Goal: Task Accomplishment & Management: Manage account settings

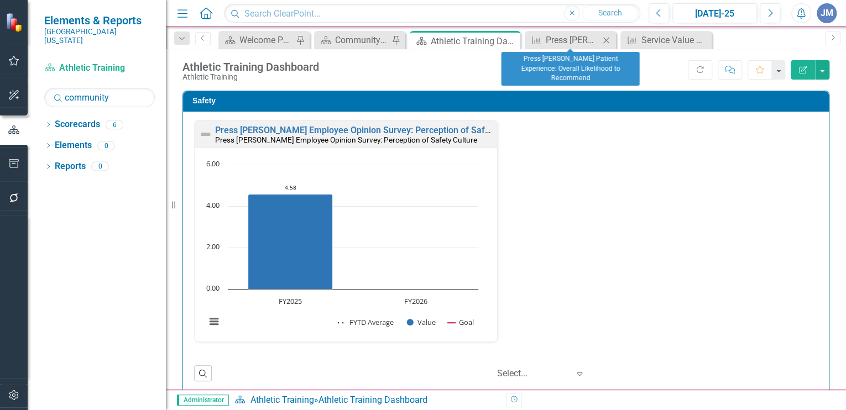
click at [608, 38] on icon "Close" at bounding box center [606, 40] width 11 height 9
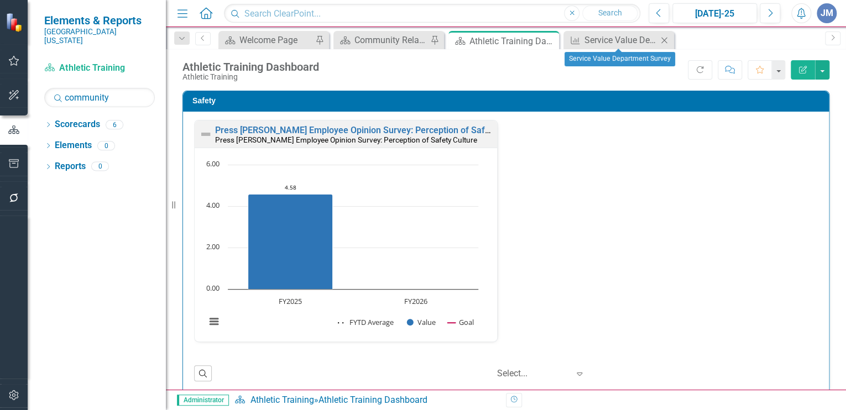
click at [664, 38] on icon "Close" at bounding box center [664, 40] width 11 height 9
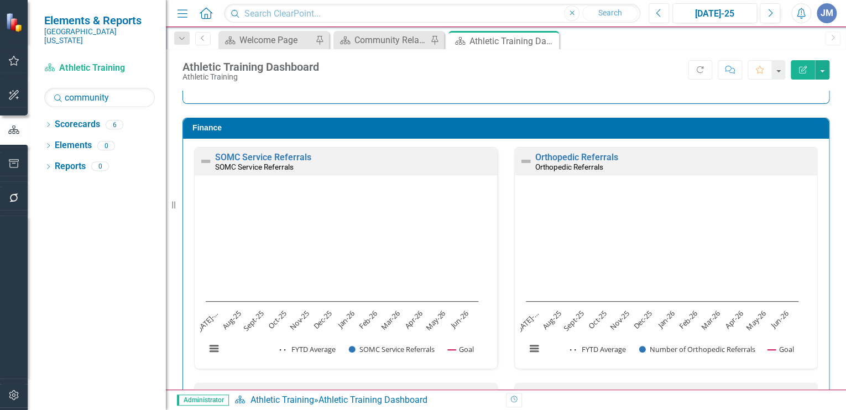
click at [659, 12] on icon "Previous" at bounding box center [659, 13] width 6 height 10
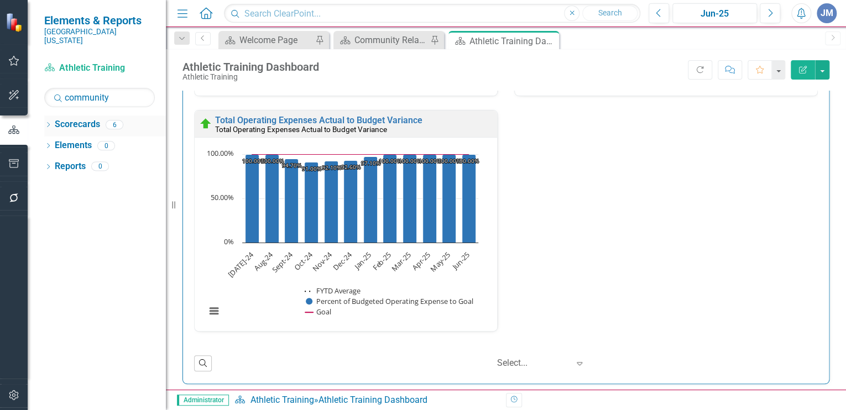
click at [48, 122] on icon at bounding box center [48, 124] width 3 height 5
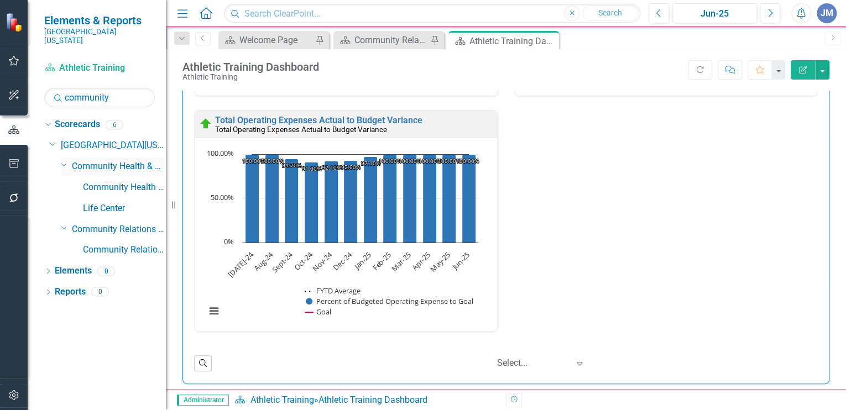
click at [94, 160] on link "Community Health & Athletic Training" at bounding box center [119, 166] width 94 height 13
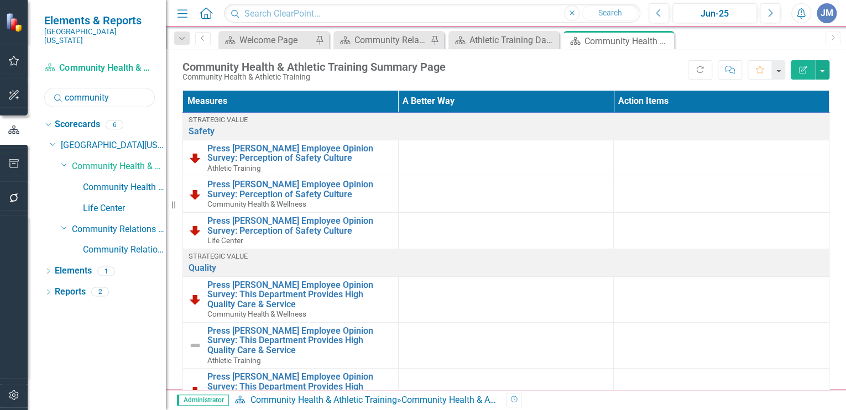
drag, startPoint x: 115, startPoint y: 86, endPoint x: 56, endPoint y: 84, distance: 58.7
click at [56, 88] on div "Search community" at bounding box center [99, 97] width 111 height 19
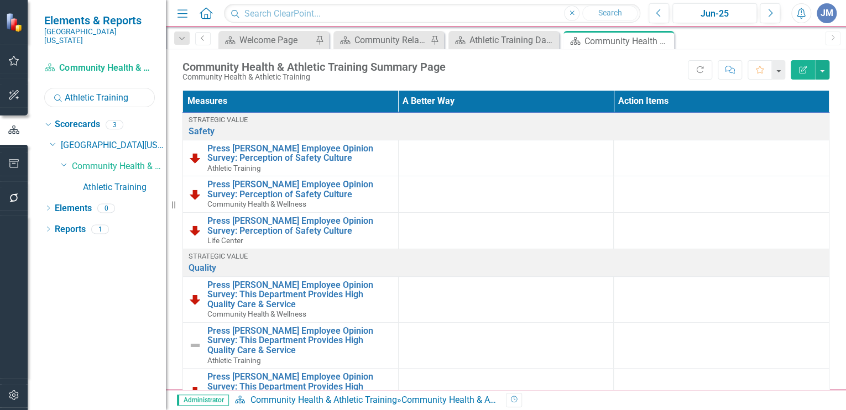
type input "athletic training"
click at [102, 181] on link "Athletic Training" at bounding box center [124, 187] width 83 height 13
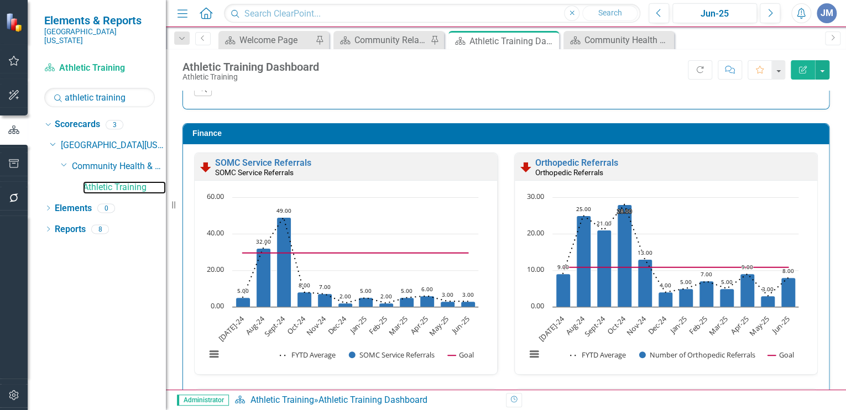
scroll to position [1240, 0]
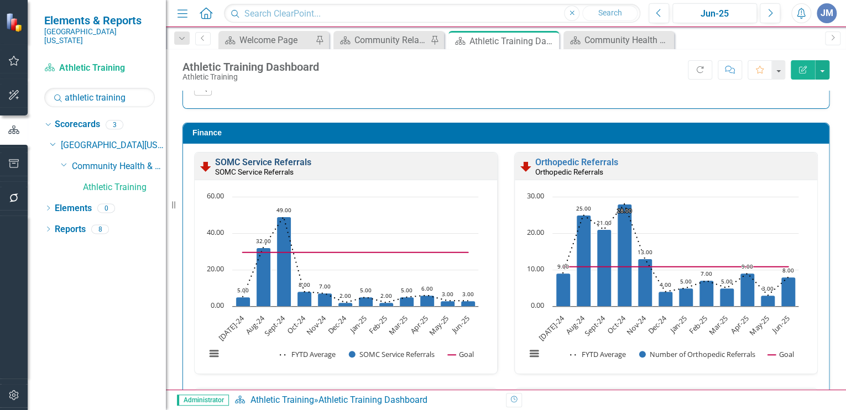
click at [252, 157] on link "SOMC Service Referrals" at bounding box center [263, 162] width 96 height 11
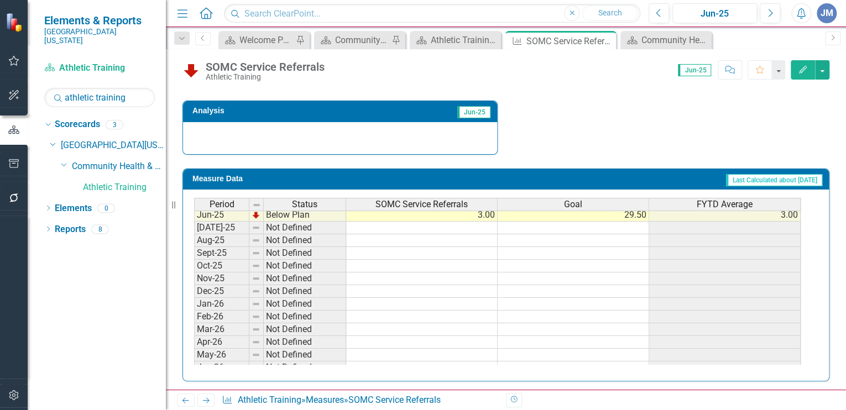
click at [606, 223] on tbody "Apr-24 Not Defined 29.50 May-24 Not Defined 29.50 Jun-24 Not Defined 29.50 Jul-…" at bounding box center [497, 202] width 607 height 344
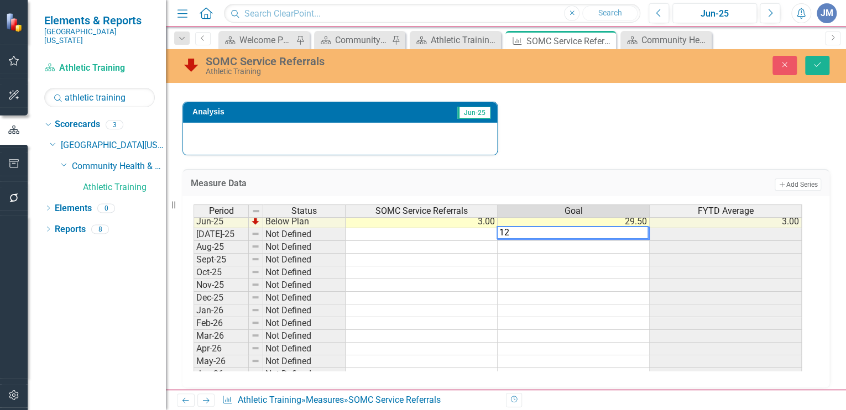
click at [642, 237] on textarea "12" at bounding box center [573, 232] width 152 height 13
type textarea "12"
click at [512, 243] on td at bounding box center [574, 247] width 152 height 13
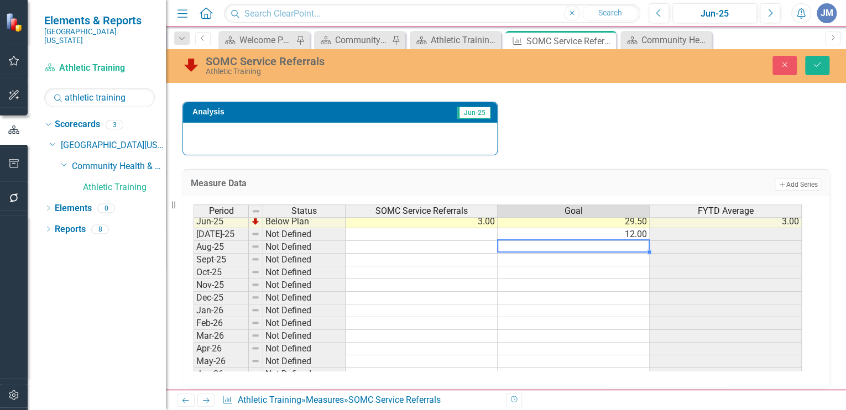
click at [642, 230] on td "12.00" at bounding box center [574, 234] width 152 height 13
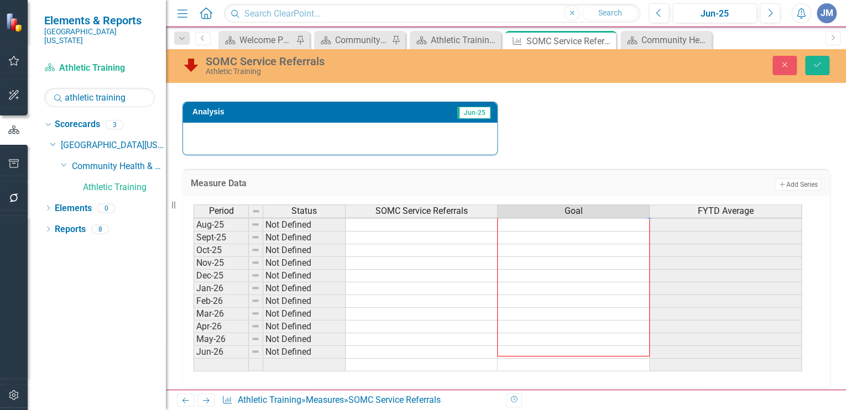
drag, startPoint x: 649, startPoint y: 236, endPoint x: 648, endPoint y: 342, distance: 106.8
click at [194, 342] on div "Period Status SOMC Service Referrals Goal FYTD Average Jul-24 Below Plan 5.00 2…" at bounding box center [194, 212] width 0 height 345
type textarea "12"
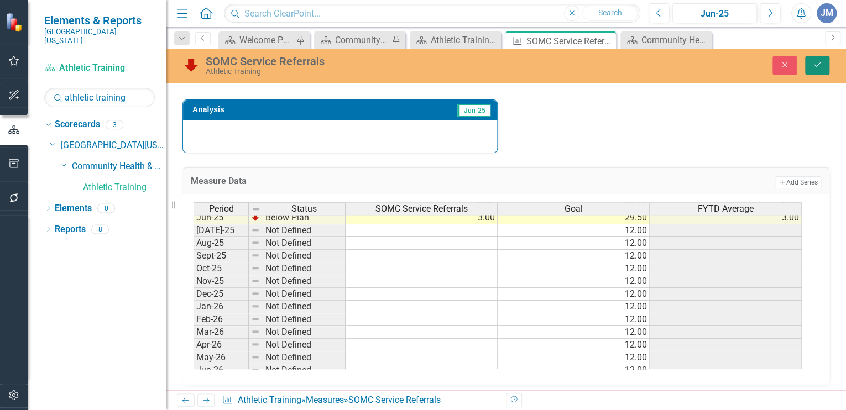
click at [814, 63] on icon "Save" at bounding box center [818, 65] width 10 height 8
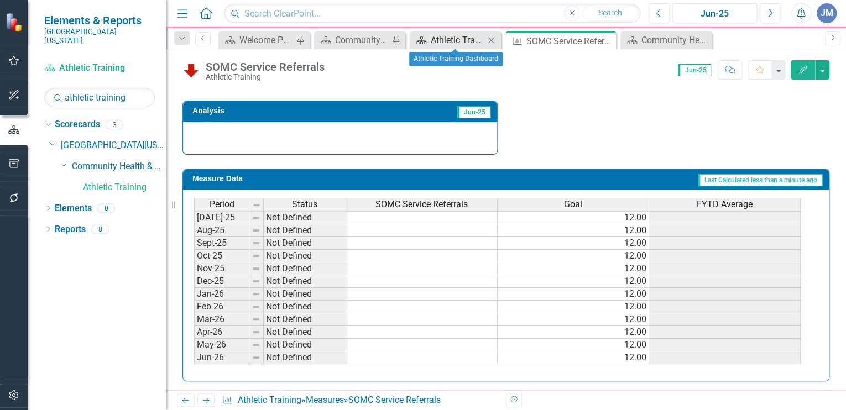
click at [435, 38] on div "Athletic Training Dashboard" at bounding box center [458, 40] width 54 height 14
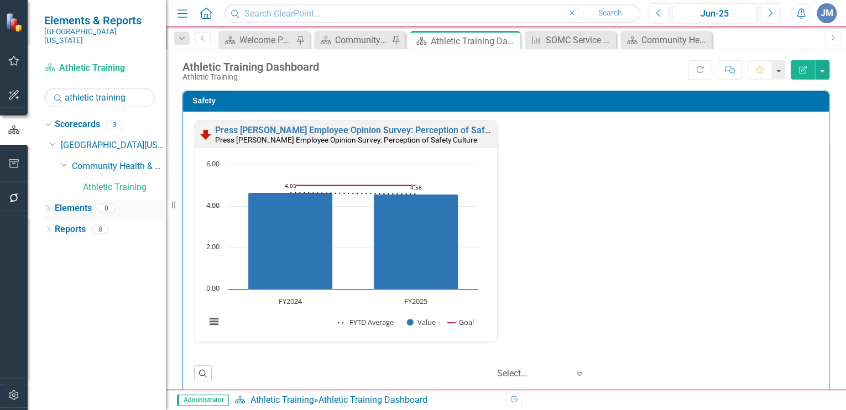
click at [63, 202] on link "Elements" at bounding box center [73, 208] width 37 height 13
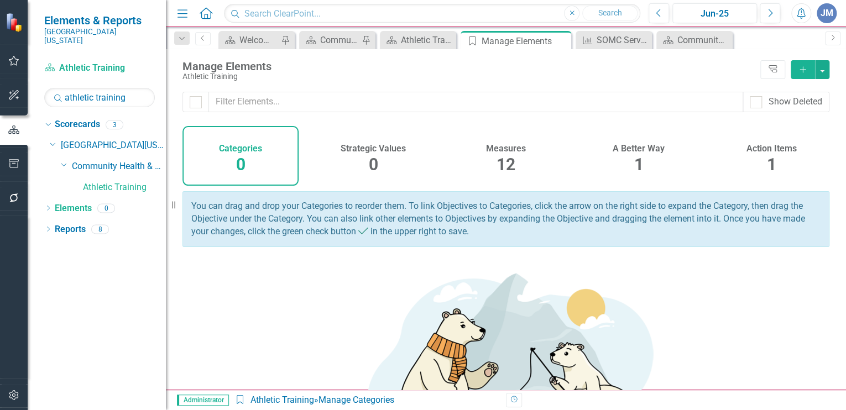
click at [501, 150] on h4 "Measures" at bounding box center [506, 149] width 40 height 10
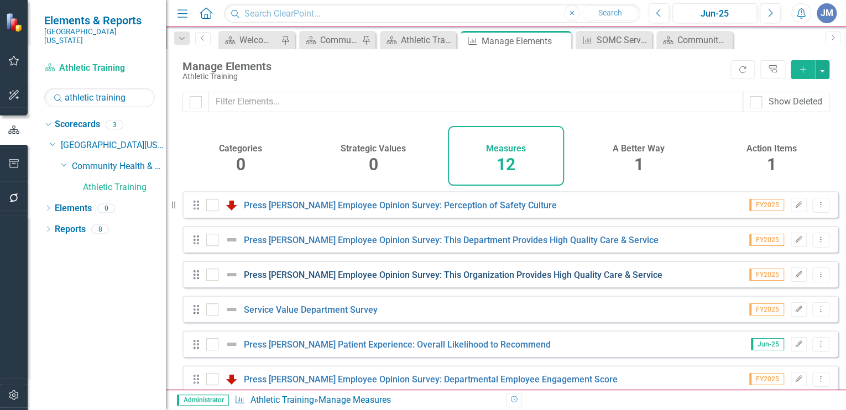
click at [444, 279] on link "Press Ganey Employee Opinion Survey: This Organization Provides High Quality Ca…" at bounding box center [453, 275] width 419 height 11
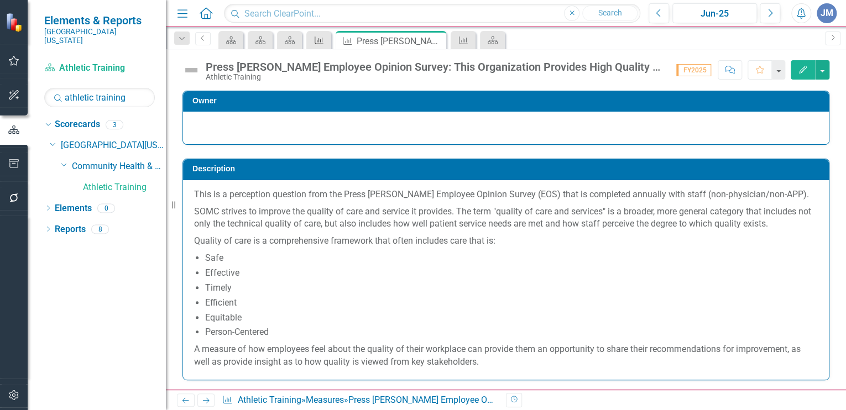
click at [319, 39] on icon at bounding box center [319, 41] width 9 height 8
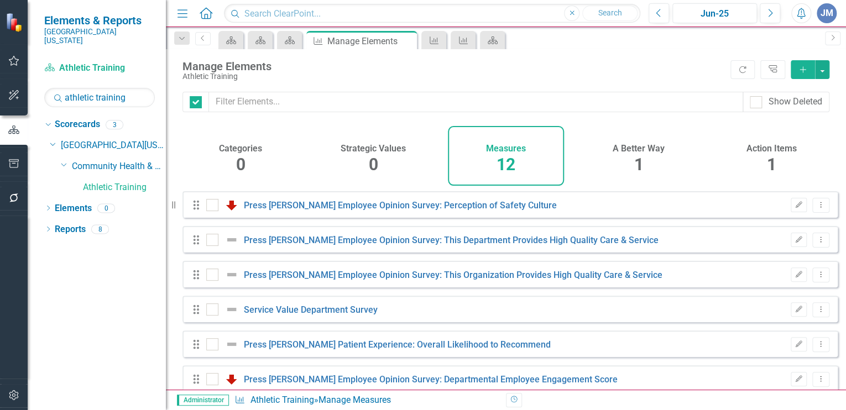
checkbox input "false"
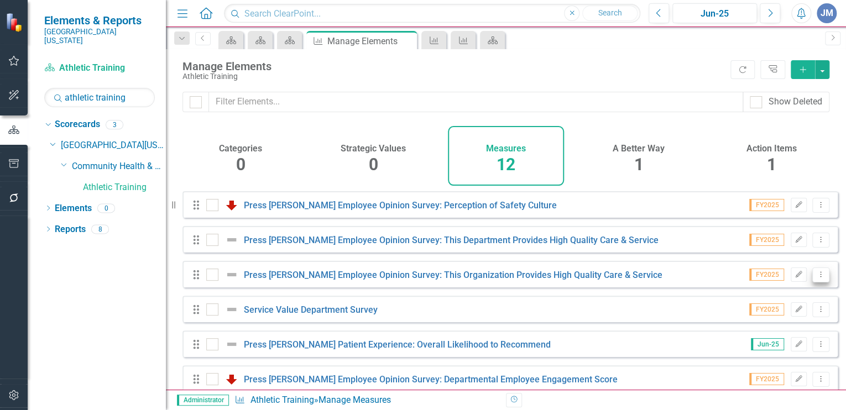
click at [816, 278] on icon "Dropdown Menu" at bounding box center [820, 274] width 9 height 7
click at [784, 362] on link "Trash Delete Measure" at bounding box center [771, 362] width 100 height 20
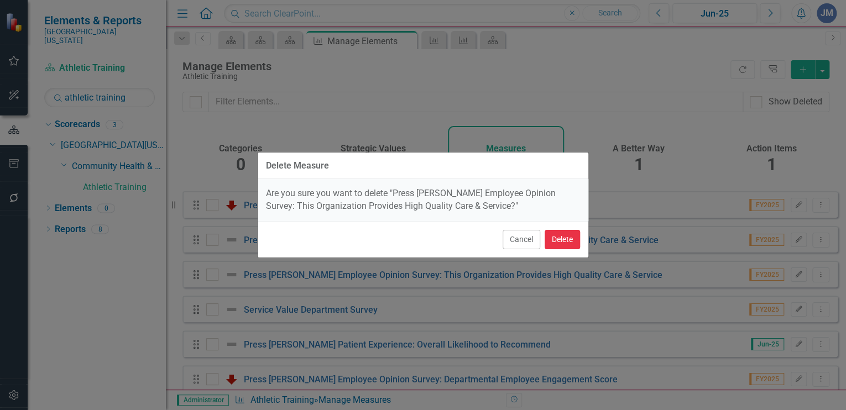
click at [564, 237] on button "Delete" at bounding box center [562, 239] width 35 height 19
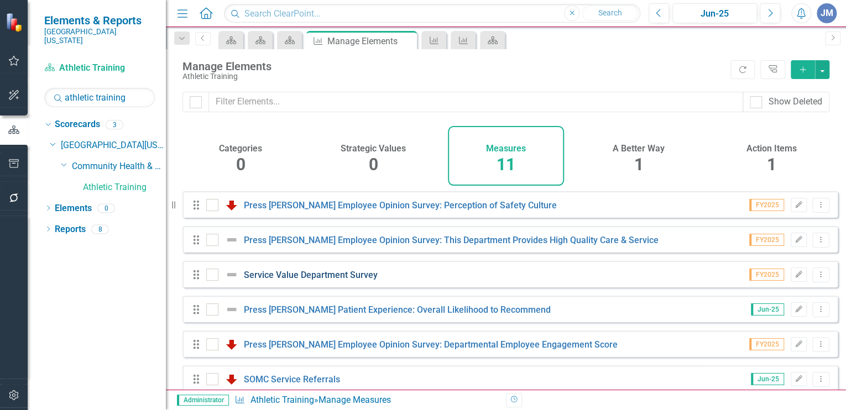
click at [356, 279] on link "Service Value Department Survey" at bounding box center [311, 275] width 134 height 11
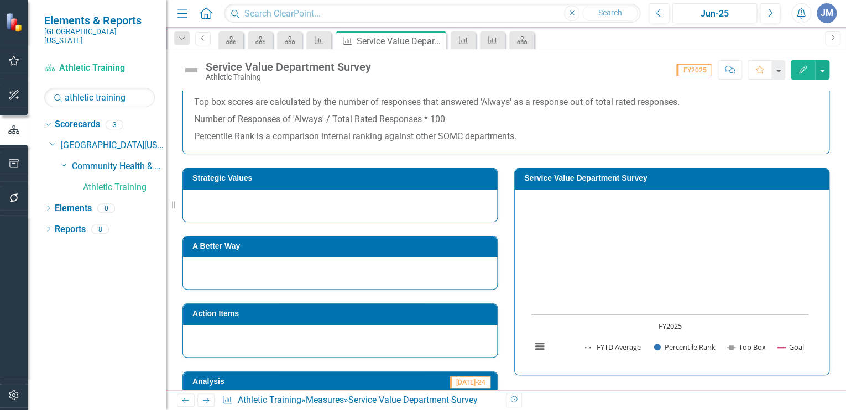
scroll to position [177, 0]
click at [270, 201] on div at bounding box center [340, 206] width 314 height 32
click at [402, 202] on div at bounding box center [340, 206] width 314 height 32
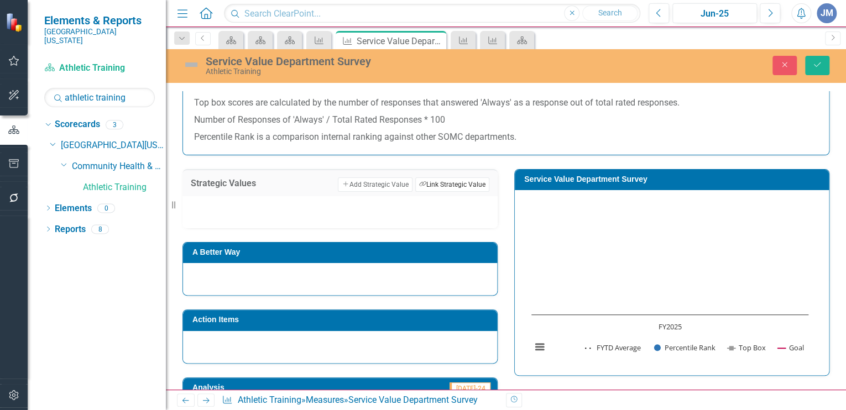
click at [446, 182] on button "Link Tag Link Strategic Value" at bounding box center [452, 185] width 74 height 14
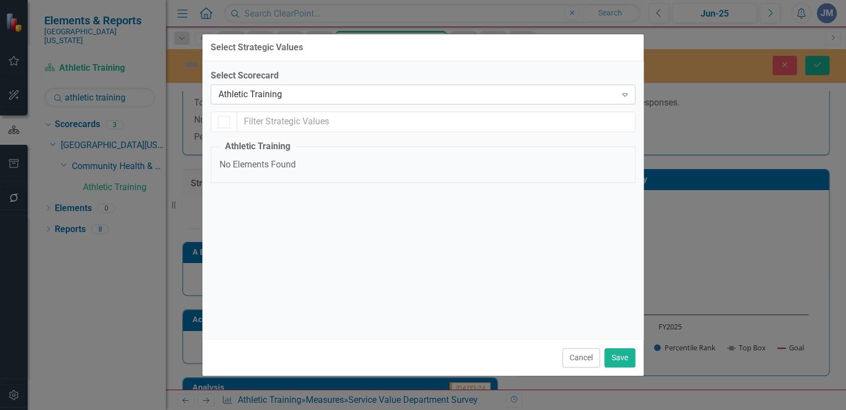
click at [294, 93] on div "Athletic Training" at bounding box center [417, 95] width 398 height 13
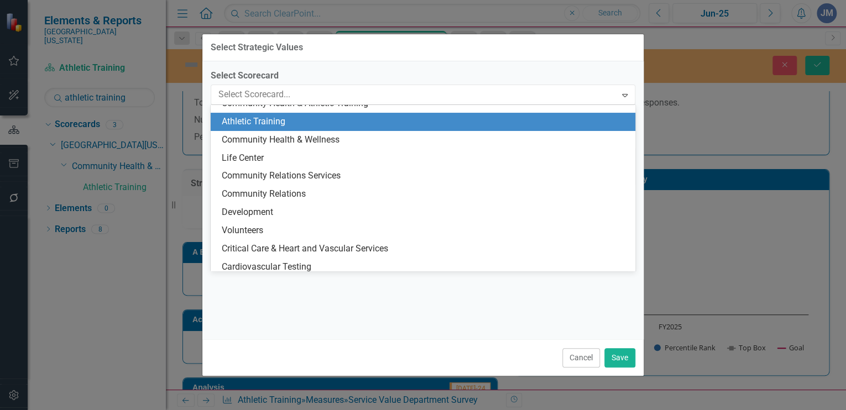
scroll to position [127, 0]
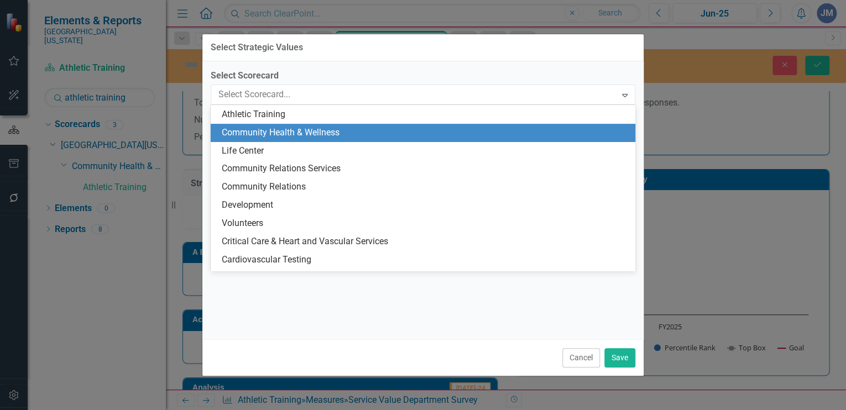
click at [292, 134] on div "Community Health & Wellness" at bounding box center [425, 133] width 407 height 13
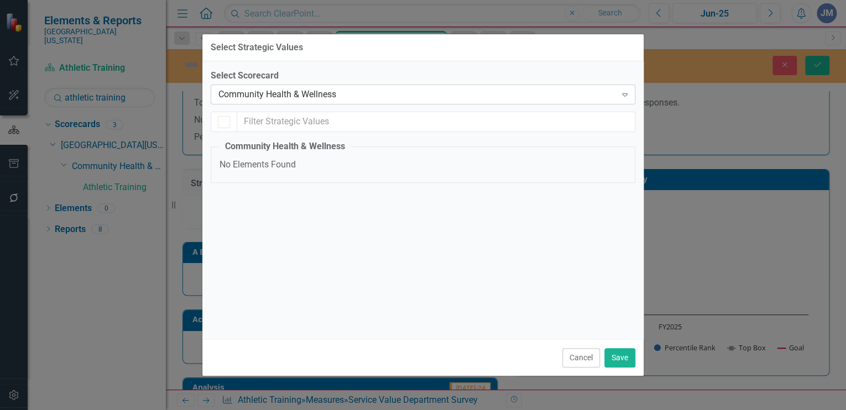
click at [345, 92] on div "Community Health & Wellness" at bounding box center [417, 95] width 398 height 13
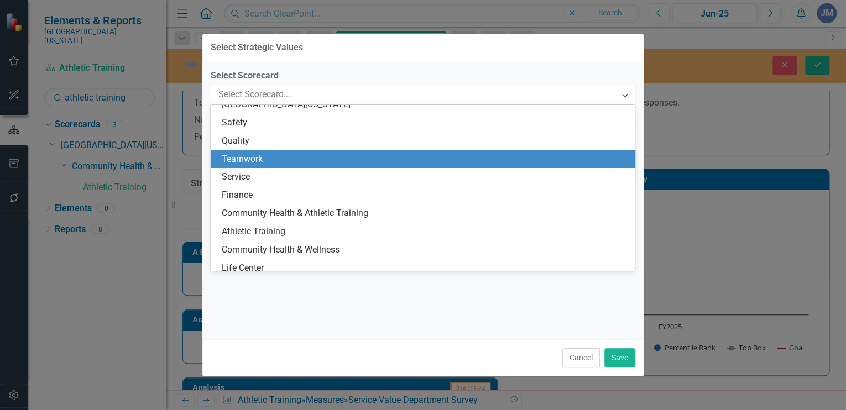
scroll to position [0, 0]
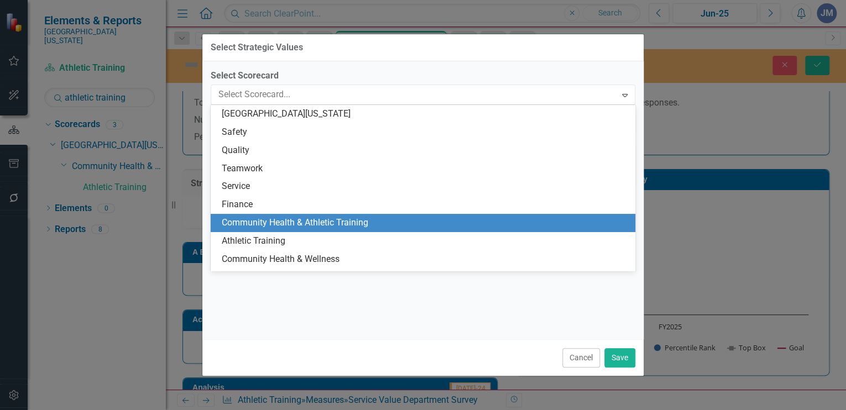
click at [310, 217] on div "Community Health & Athletic Training" at bounding box center [425, 223] width 407 height 13
checkbox input "false"
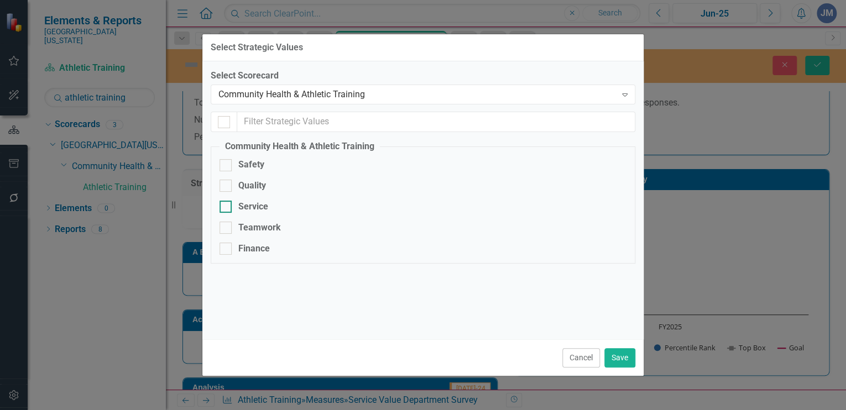
click at [227, 205] on div at bounding box center [226, 207] width 12 height 12
click at [227, 205] on input "Service" at bounding box center [223, 204] width 7 height 7
checkbox input "true"
click at [622, 356] on button "Save" at bounding box center [620, 357] width 31 height 19
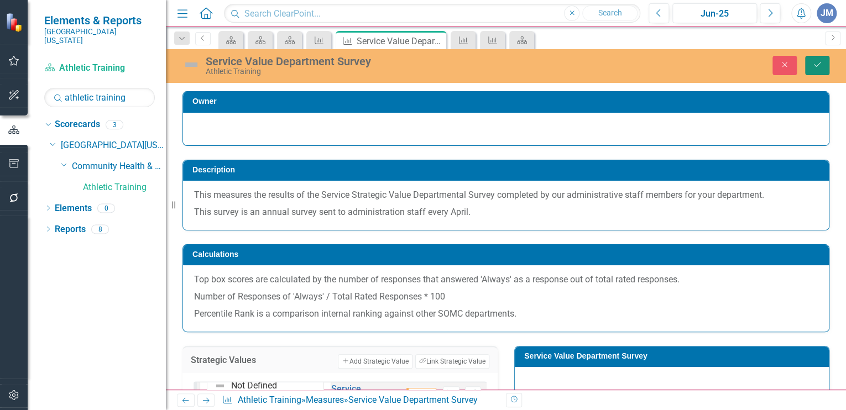
click at [816, 61] on icon "Save" at bounding box center [818, 65] width 10 height 8
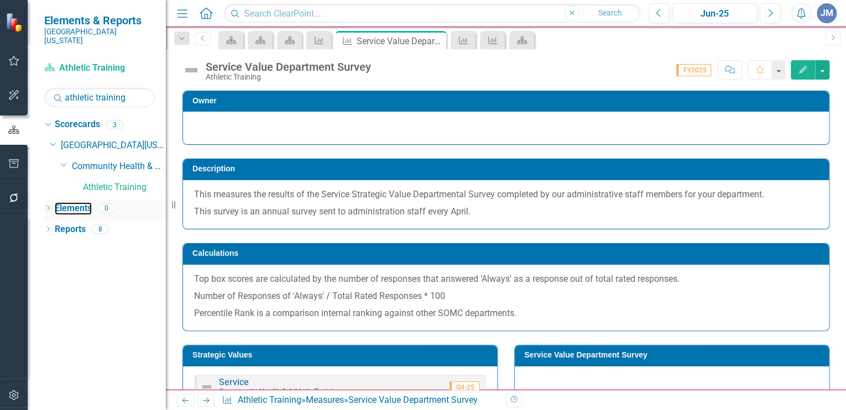
drag, startPoint x: 75, startPoint y: 197, endPoint x: 139, endPoint y: 199, distance: 64.2
click at [75, 202] on link "Elements" at bounding box center [73, 208] width 37 height 13
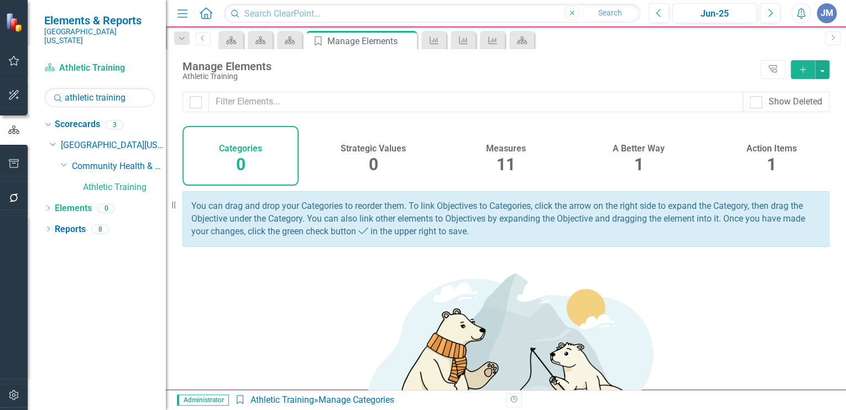
click at [502, 152] on h4 "Measures" at bounding box center [506, 149] width 40 height 10
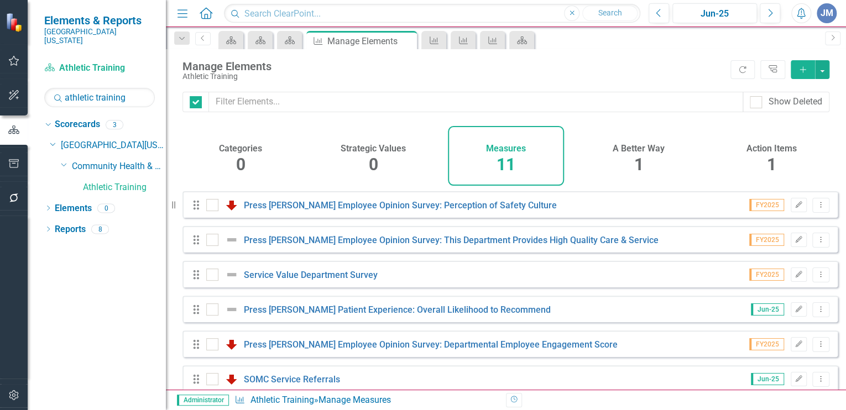
checkbox input "false"
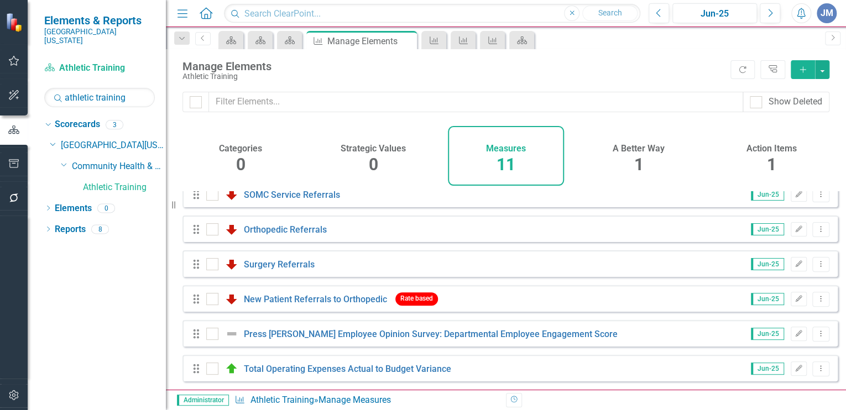
scroll to position [192, 0]
click at [795, 299] on icon "Edit" at bounding box center [799, 299] width 8 height 7
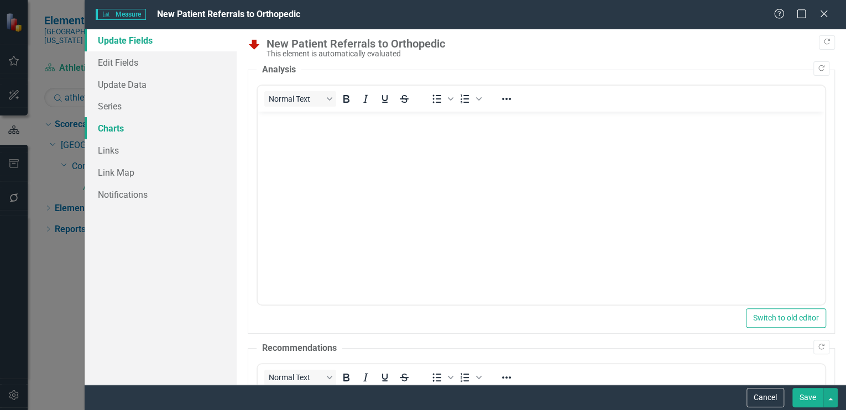
scroll to position [0, 0]
click at [100, 149] on link "Links" at bounding box center [161, 150] width 152 height 22
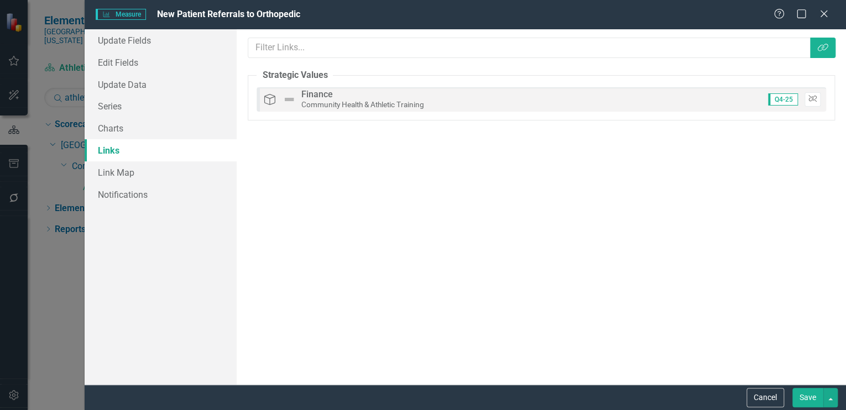
click at [810, 96] on icon "Unlink" at bounding box center [813, 99] width 8 height 7
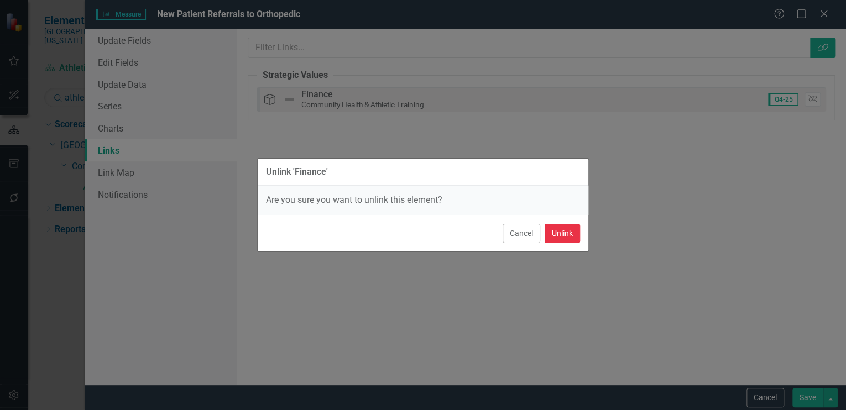
click at [563, 232] on button "Unlink" at bounding box center [562, 233] width 35 height 19
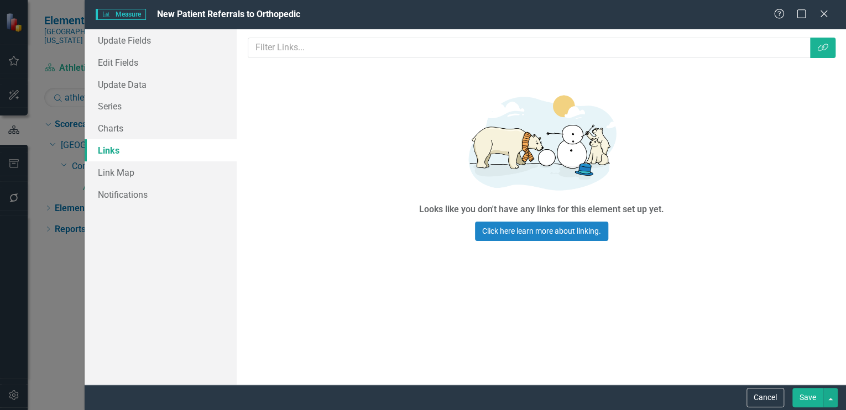
click at [804, 393] on button "Save" at bounding box center [808, 397] width 31 height 19
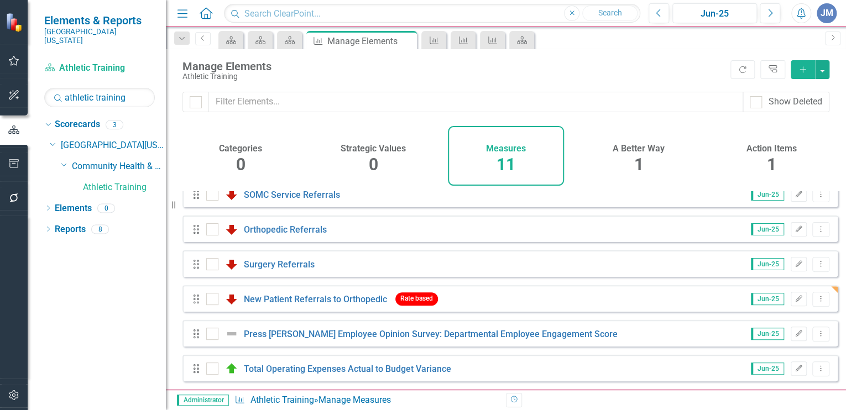
scroll to position [192, 0]
click at [71, 223] on link "Reports" at bounding box center [70, 229] width 31 height 13
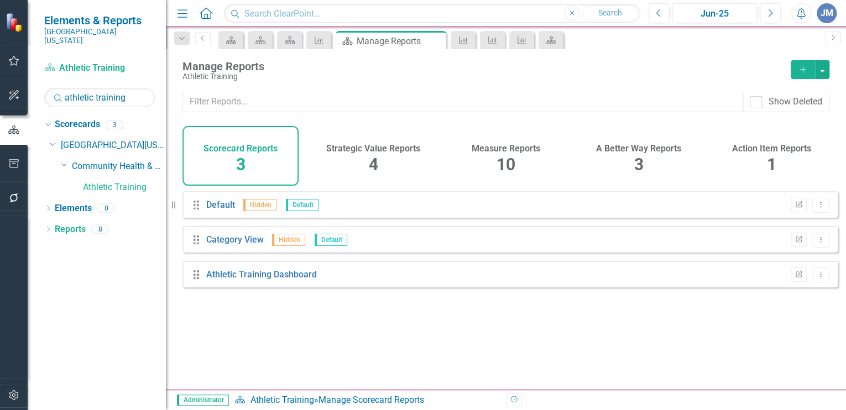
click at [508, 144] on h4 "Measure Reports" at bounding box center [506, 149] width 69 height 10
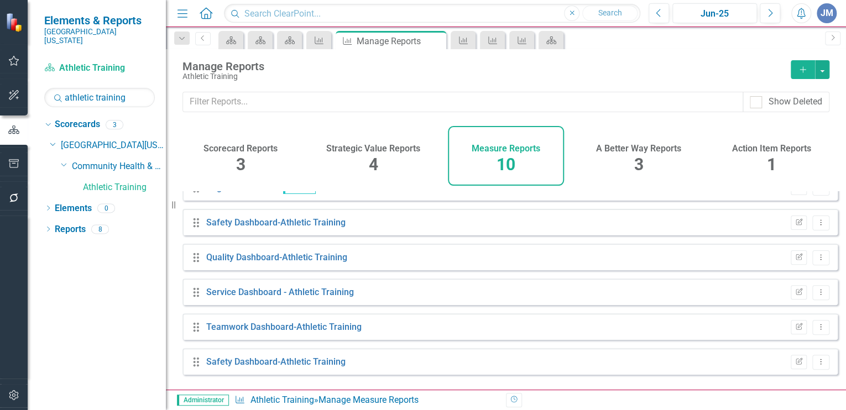
scroll to position [87, 0]
click at [324, 297] on link "Service Dashboard - Athletic Training" at bounding box center [280, 292] width 148 height 11
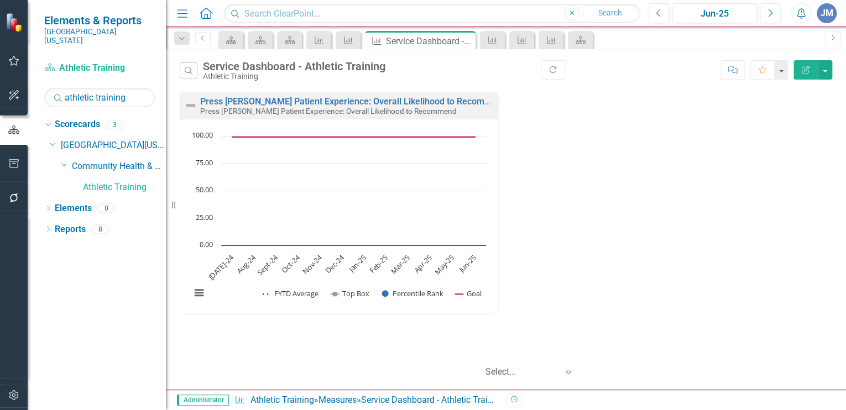
click at [805, 67] on icon "Edit Report" at bounding box center [806, 70] width 10 height 8
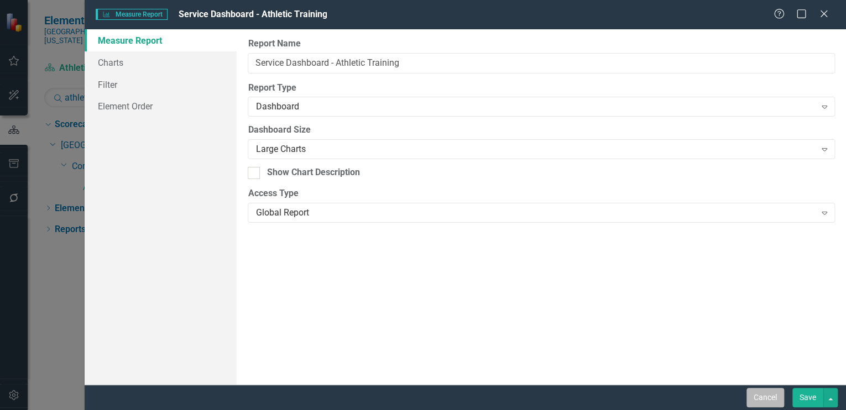
click at [767, 396] on button "Cancel" at bounding box center [766, 397] width 38 height 19
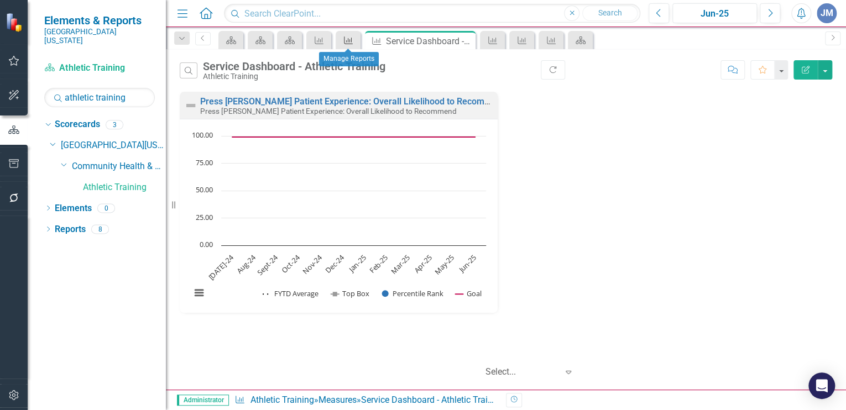
click at [346, 39] on icon "Measure" at bounding box center [348, 40] width 11 height 9
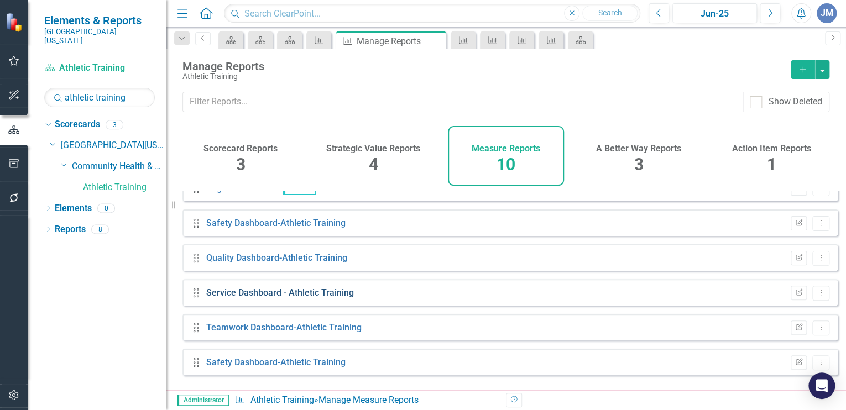
scroll to position [87, 0]
click at [816, 295] on icon "Dropdown Menu" at bounding box center [820, 291] width 9 height 7
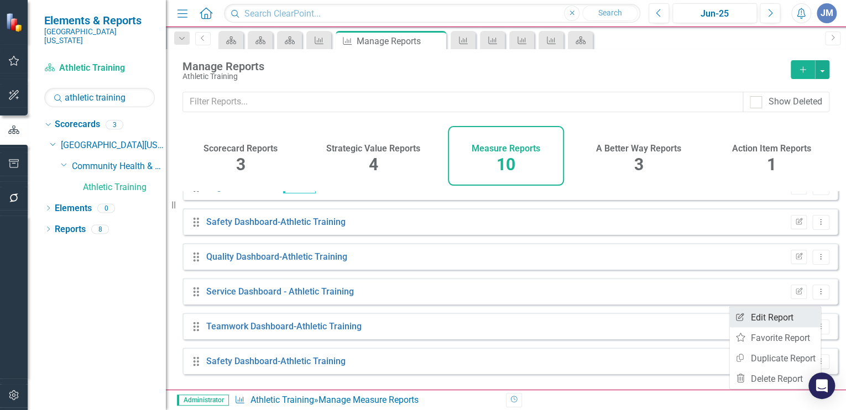
click at [774, 311] on link "Edit Report Edit Report" at bounding box center [775, 317] width 91 height 20
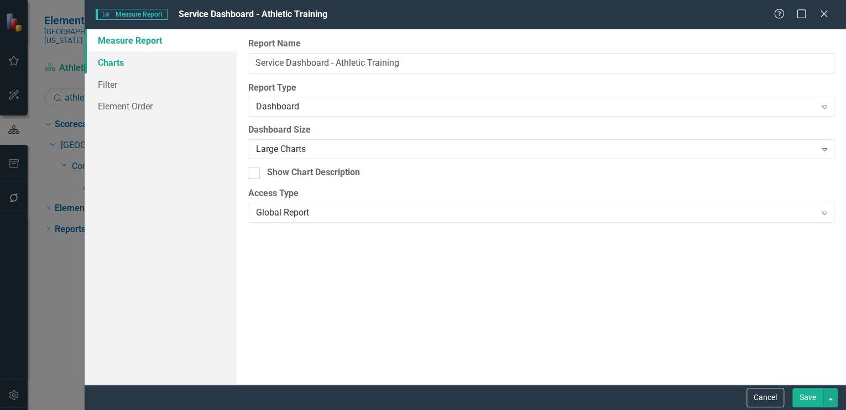
click at [107, 60] on link "Charts" at bounding box center [161, 62] width 152 height 22
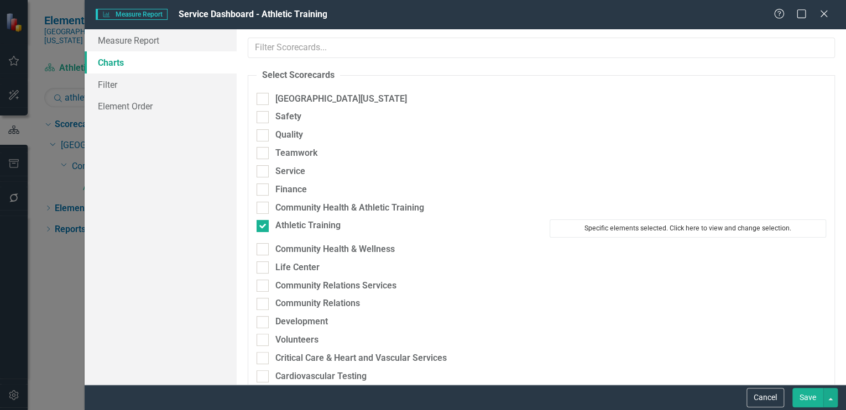
click at [626, 223] on button "Specific elements selected. Click here to view and change selection." at bounding box center [688, 229] width 277 height 18
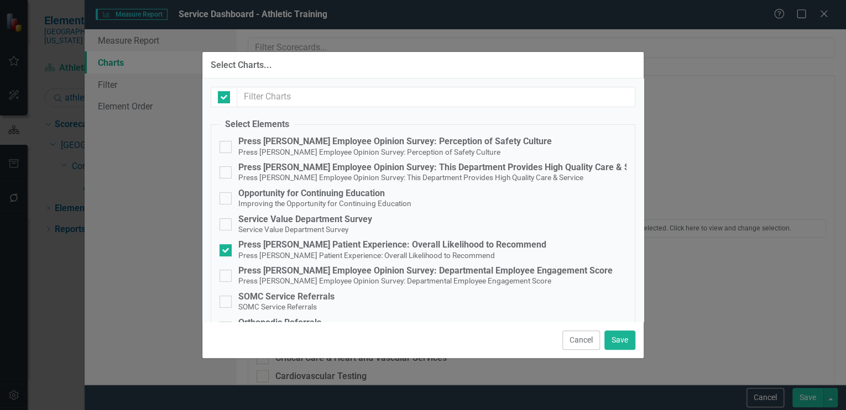
checkbox input "false"
click at [226, 222] on div at bounding box center [226, 224] width 12 height 12
click at [226, 222] on input "Service Value Department Survey Service Value Department Survey" at bounding box center [223, 221] width 7 height 7
checkbox input "true"
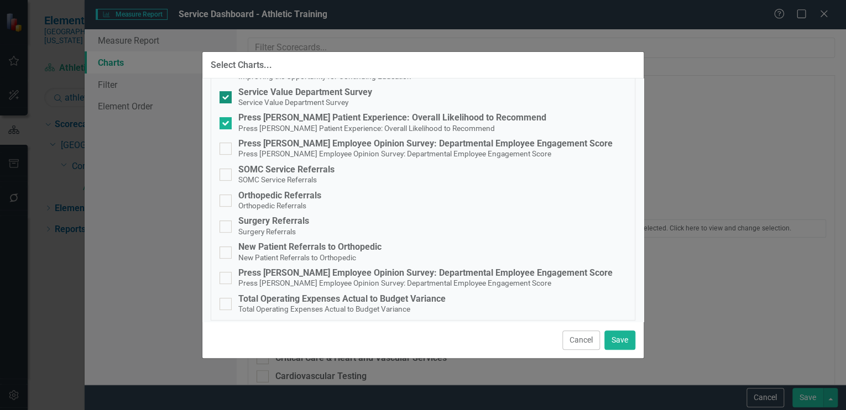
scroll to position [133, 0]
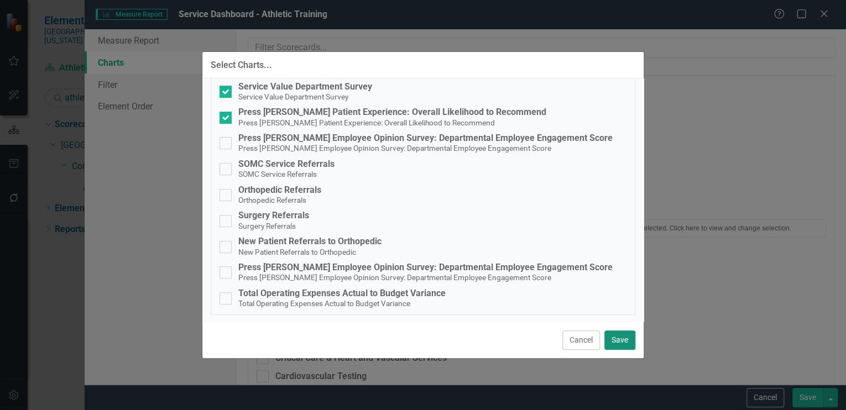
click at [617, 336] on button "Save" at bounding box center [620, 340] width 31 height 19
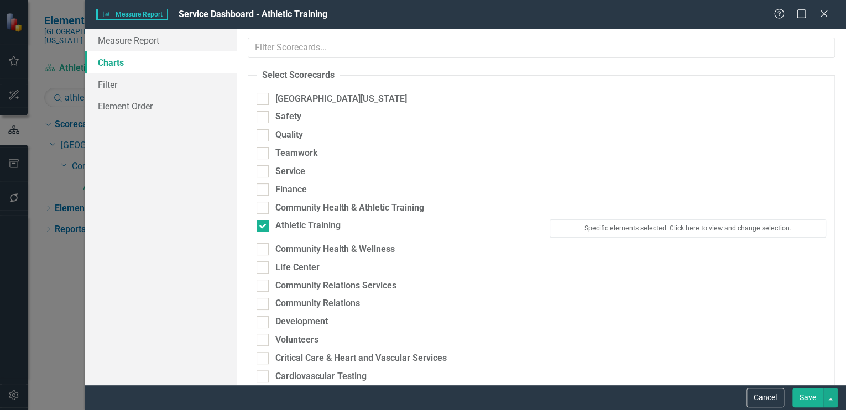
click at [805, 394] on button "Save" at bounding box center [808, 397] width 31 height 19
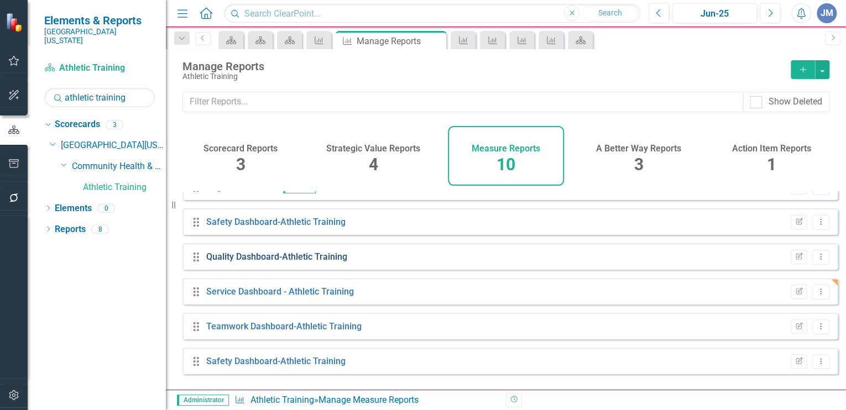
click at [236, 262] on link "Quality Dashboard-Athletic Training" at bounding box center [276, 257] width 141 height 11
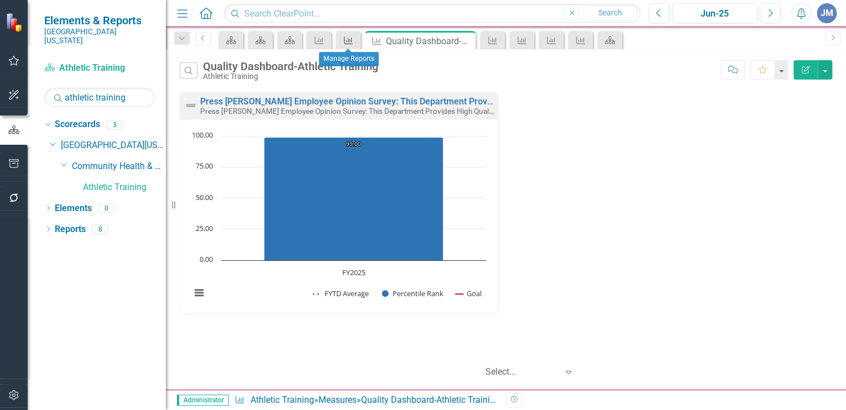
click at [350, 35] on div "Measure" at bounding box center [346, 40] width 15 height 14
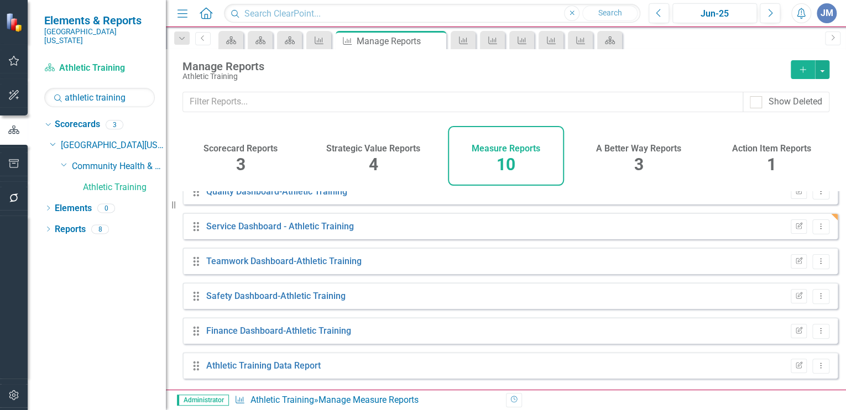
scroll to position [158, 0]
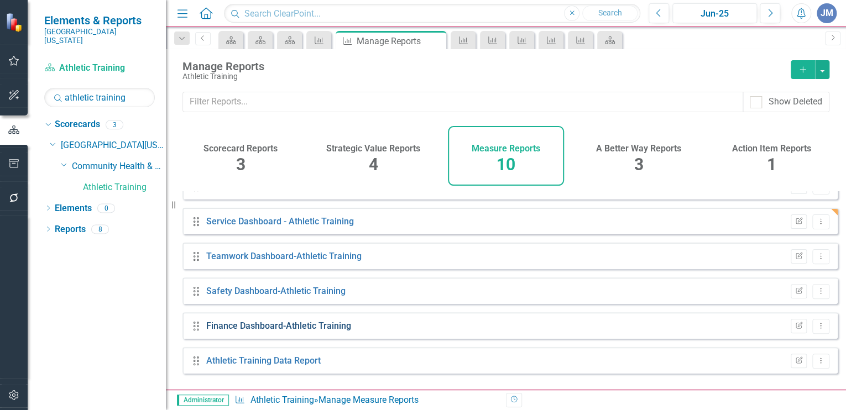
click at [252, 331] on link "Finance Dashboard-Athletic Training" at bounding box center [278, 326] width 145 height 11
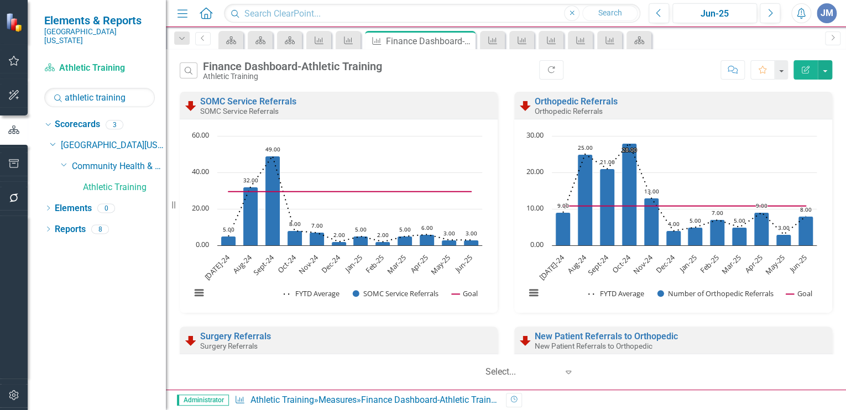
scroll to position [1, 0]
click at [348, 41] on icon "Measure" at bounding box center [348, 40] width 11 height 9
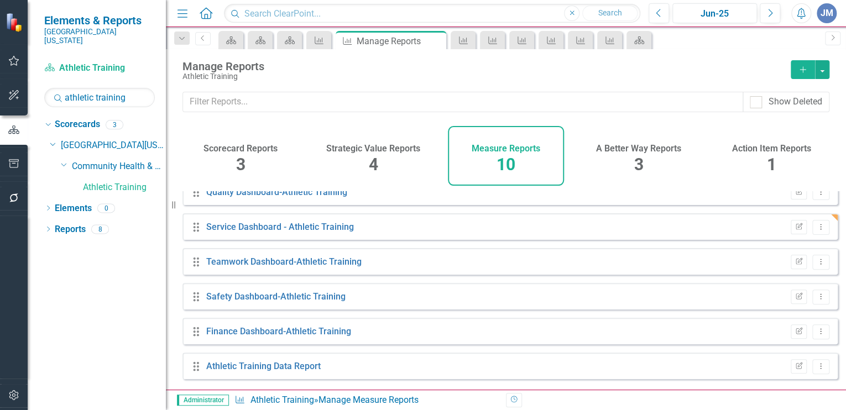
scroll to position [158, 0]
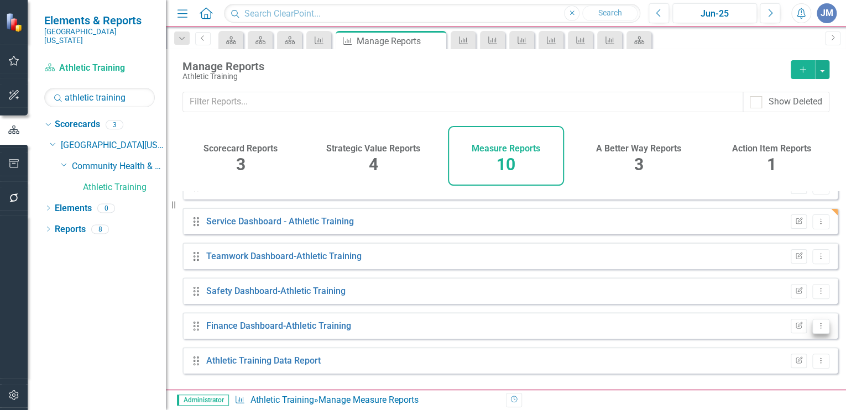
click at [816, 330] on icon "Dropdown Menu" at bounding box center [820, 325] width 9 height 7
click at [758, 251] on link "Edit Report Edit Report" at bounding box center [775, 254] width 91 height 20
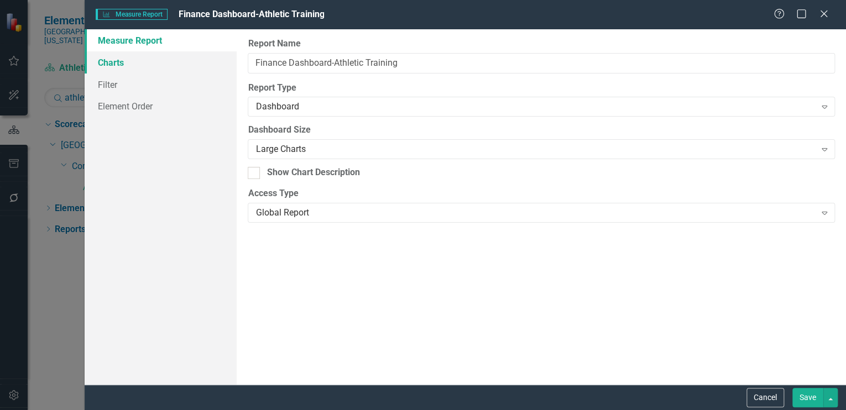
click at [113, 63] on link "Charts" at bounding box center [161, 62] width 152 height 22
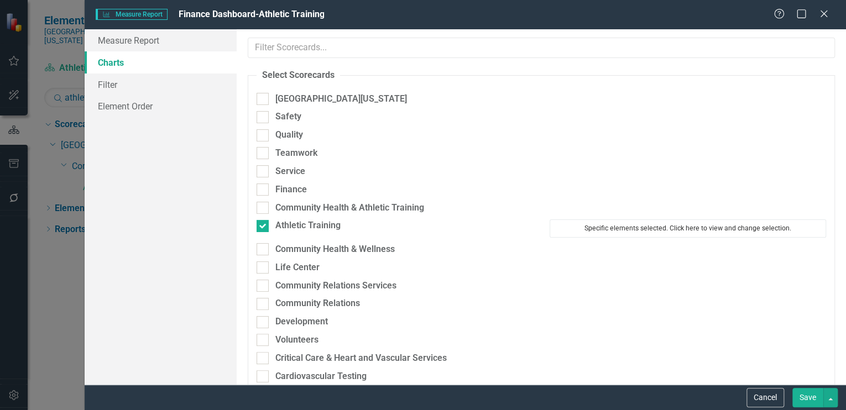
click at [629, 225] on button "Specific elements selected. Click here to view and change selection." at bounding box center [688, 229] width 277 height 18
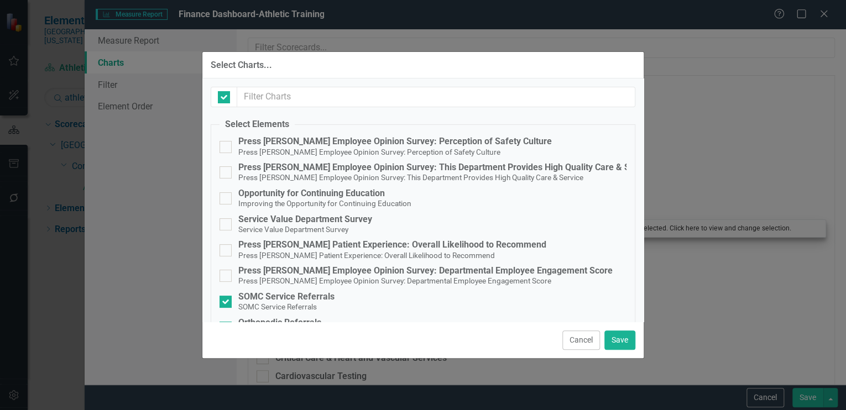
checkbox input "false"
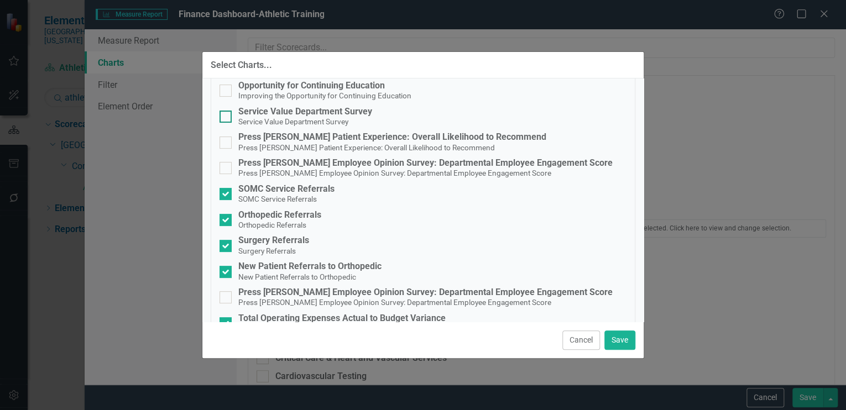
scroll to position [133, 0]
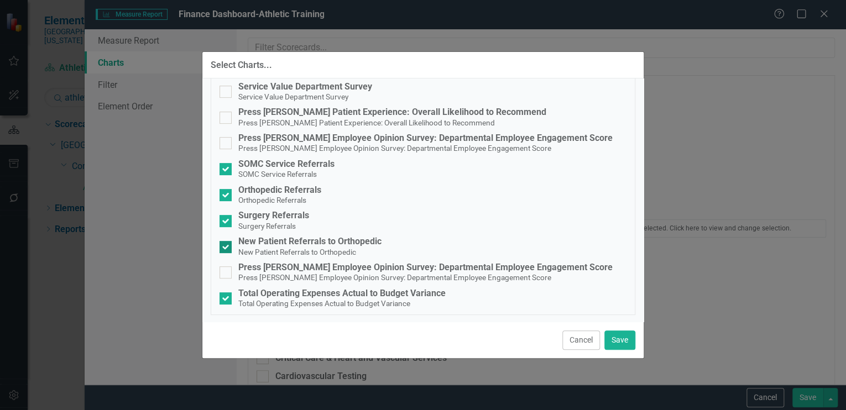
click at [226, 243] on div at bounding box center [226, 247] width 12 height 12
click at [226, 243] on input "New Patient Referrals to Orthopedic New Patient Referrals to Orthopedic" at bounding box center [223, 244] width 7 height 7
checkbox input "false"
click at [619, 339] on button "Save" at bounding box center [620, 340] width 31 height 19
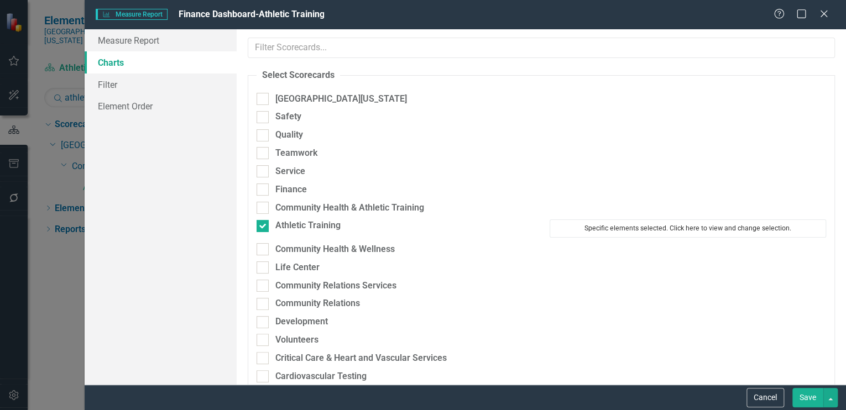
click at [661, 226] on button "Specific elements selected. Click here to view and change selection." at bounding box center [688, 229] width 277 height 18
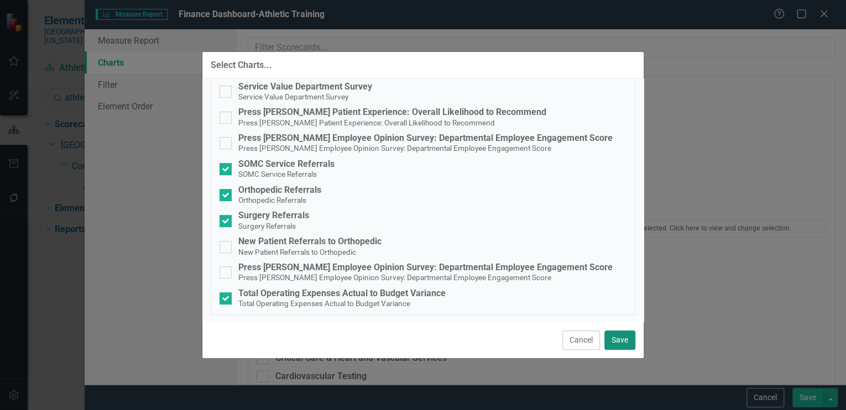
click at [614, 339] on button "Save" at bounding box center [620, 340] width 31 height 19
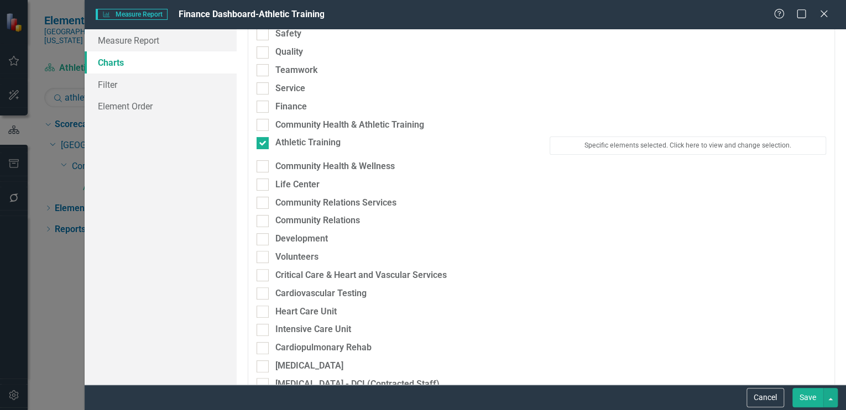
click at [809, 396] on button "Save" at bounding box center [808, 397] width 31 height 19
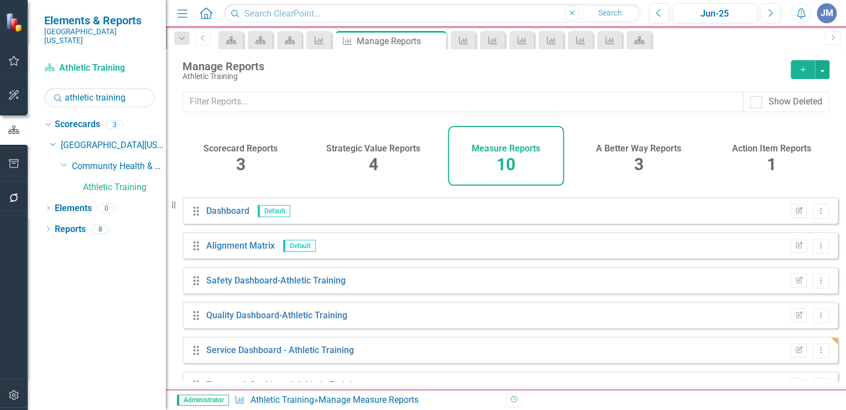
scroll to position [38, 0]
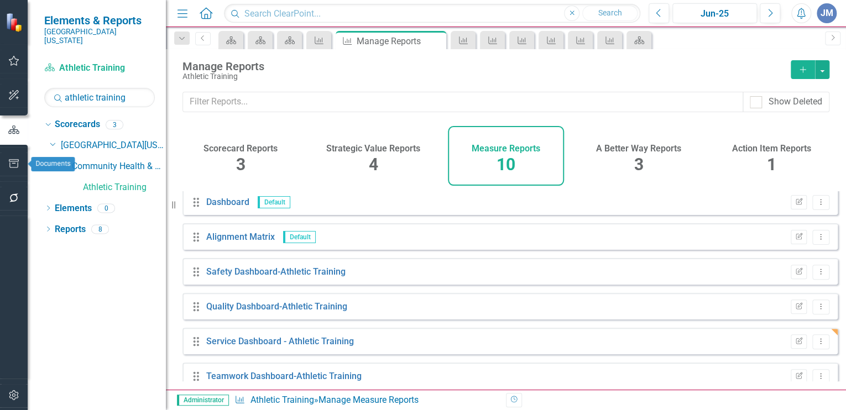
click at [9, 162] on icon "button" at bounding box center [14, 163] width 12 height 9
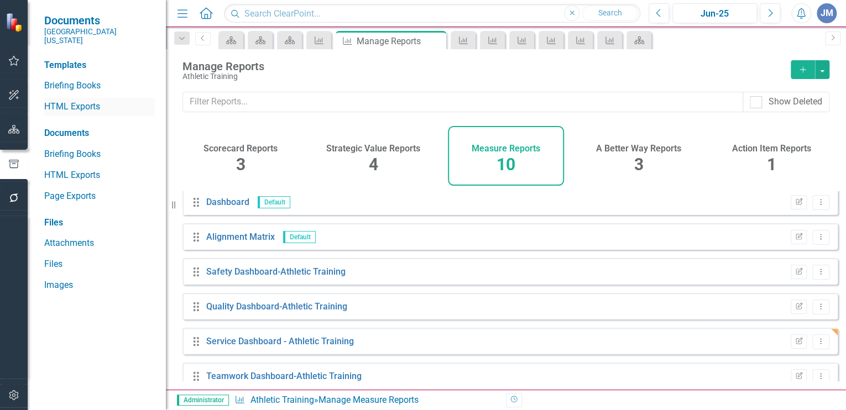
click at [71, 101] on link "HTML Exports" at bounding box center [99, 107] width 111 height 13
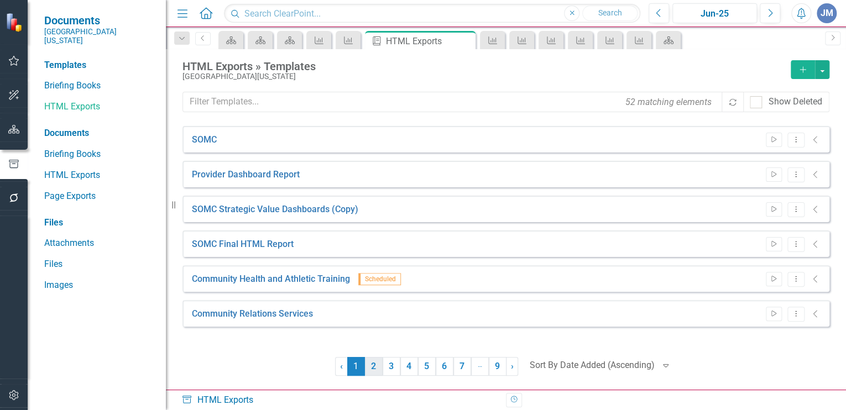
click at [370, 366] on link "2" at bounding box center [374, 366] width 18 height 19
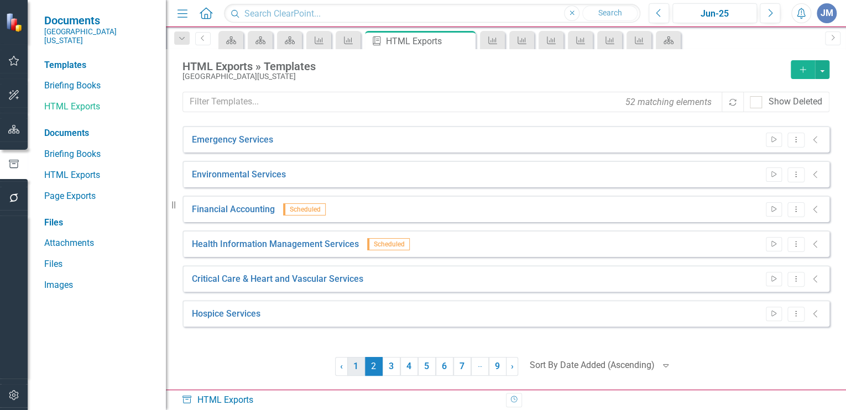
click at [353, 365] on link "1" at bounding box center [356, 366] width 18 height 19
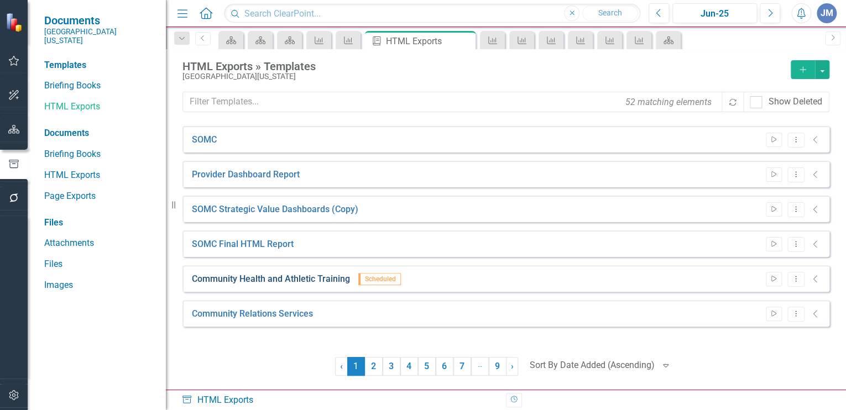
click at [241, 277] on link "Community Health and Athletic Training" at bounding box center [271, 279] width 158 height 13
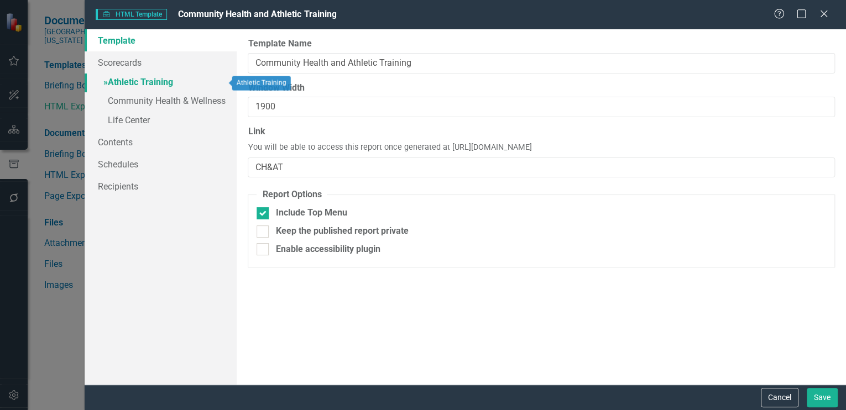
click at [118, 77] on link "» Athletic Training" at bounding box center [161, 83] width 152 height 19
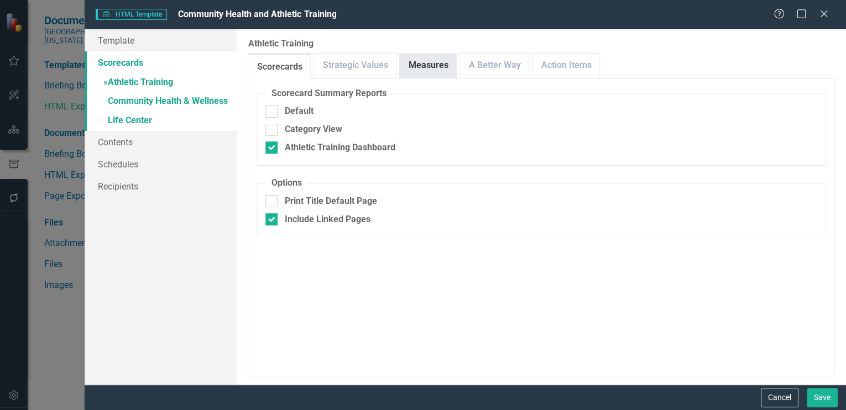
click at [425, 63] on link "Measures" at bounding box center [428, 66] width 56 height 24
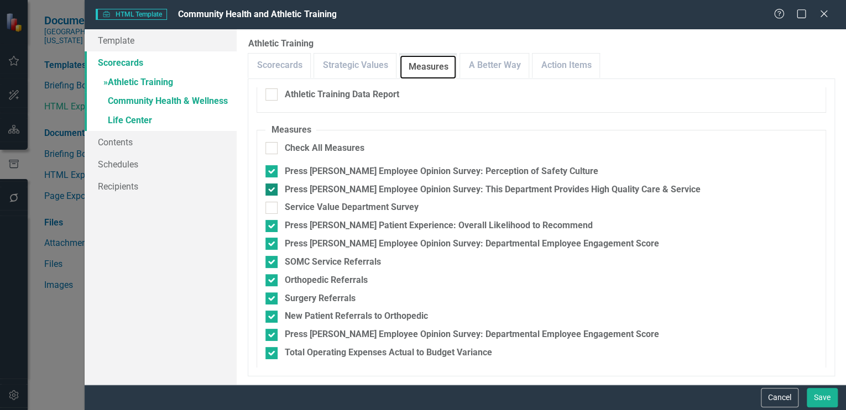
scroll to position [184, 0]
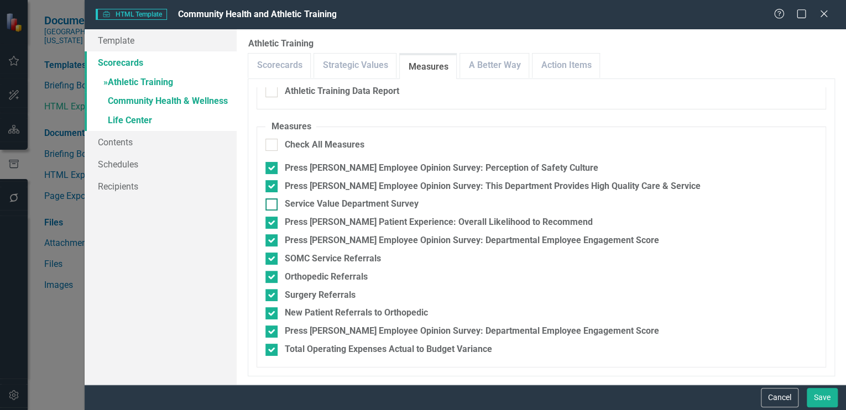
click at [270, 198] on div "Service Value Department Survey" at bounding box center [542, 204] width 552 height 13
click at [270, 199] on input "Service Value Department Survey" at bounding box center [269, 202] width 7 height 7
checkbox input "true"
click at [270, 311] on input "New Patient Referrals to Orthopedic" at bounding box center [269, 311] width 7 height 7
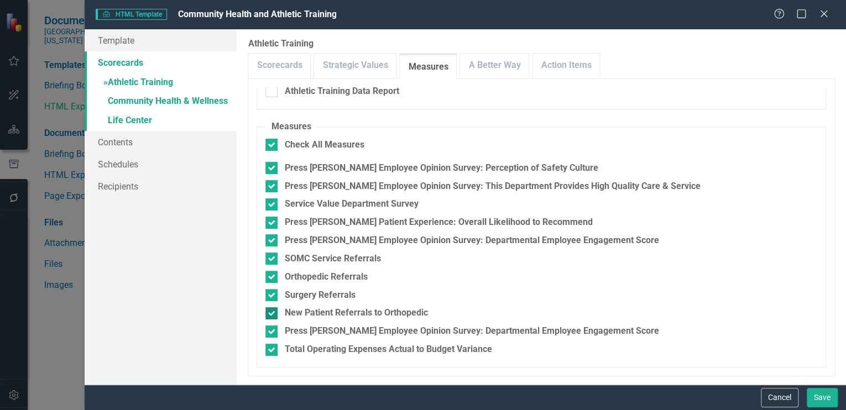
checkbox input "false"
click at [569, 65] on link "Action Items" at bounding box center [566, 66] width 67 height 24
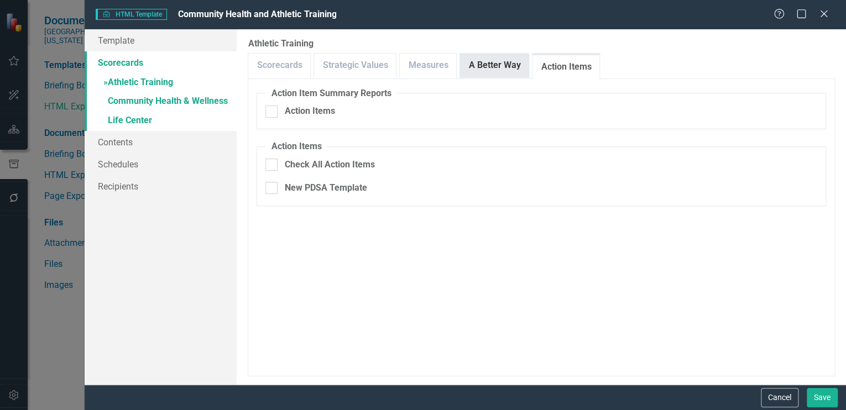
click at [480, 62] on link "A Better Way" at bounding box center [494, 66] width 69 height 24
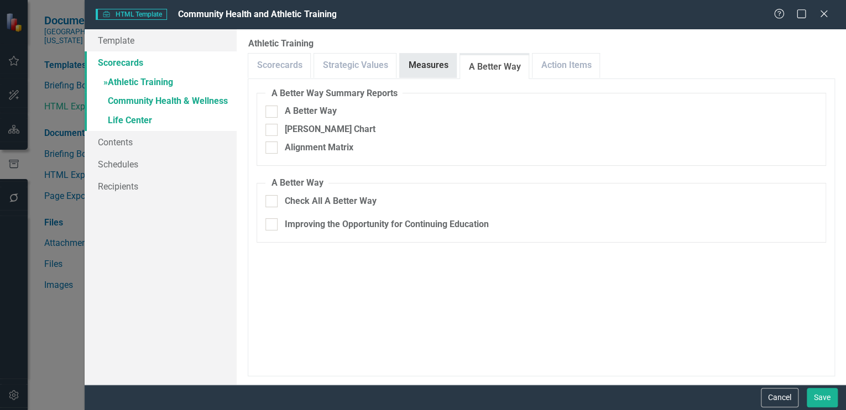
click at [420, 60] on link "Measures" at bounding box center [428, 66] width 56 height 24
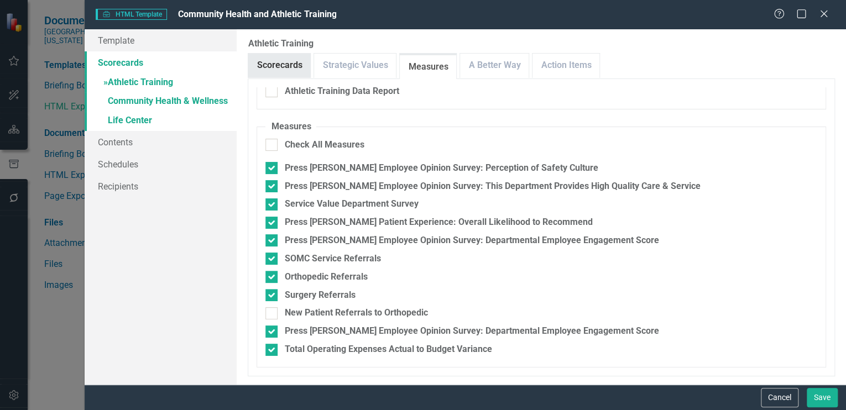
click at [278, 58] on link "Scorecards" at bounding box center [279, 66] width 62 height 24
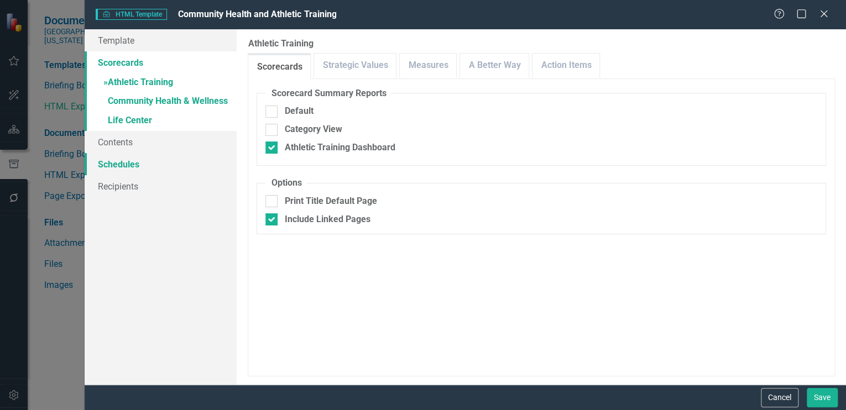
click at [117, 158] on link "Schedules" at bounding box center [161, 164] width 152 height 22
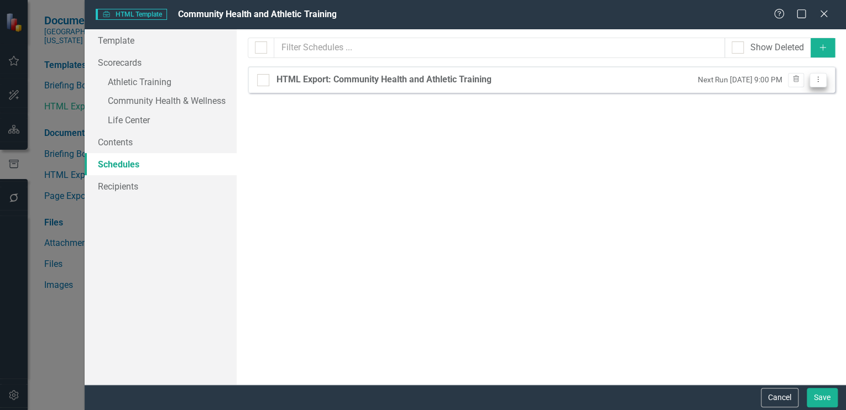
click at [815, 78] on icon "Dropdown Menu" at bounding box center [818, 79] width 9 height 7
click at [783, 93] on link "Edit Edit Schedule" at bounding box center [776, 98] width 102 height 20
select select "pm"
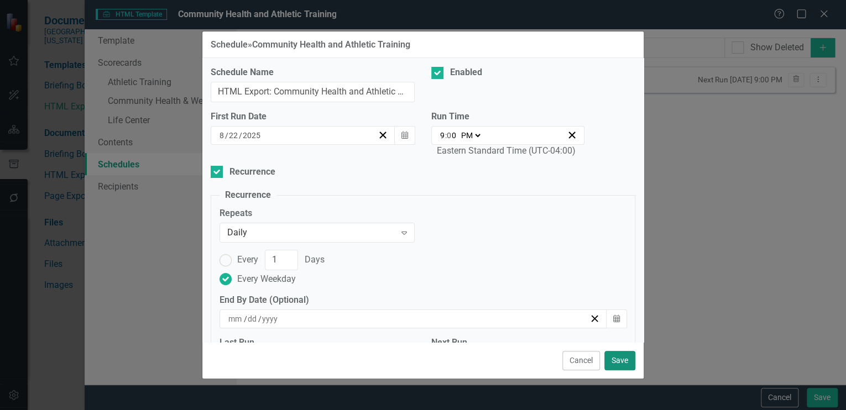
click at [615, 354] on button "Save" at bounding box center [620, 360] width 31 height 19
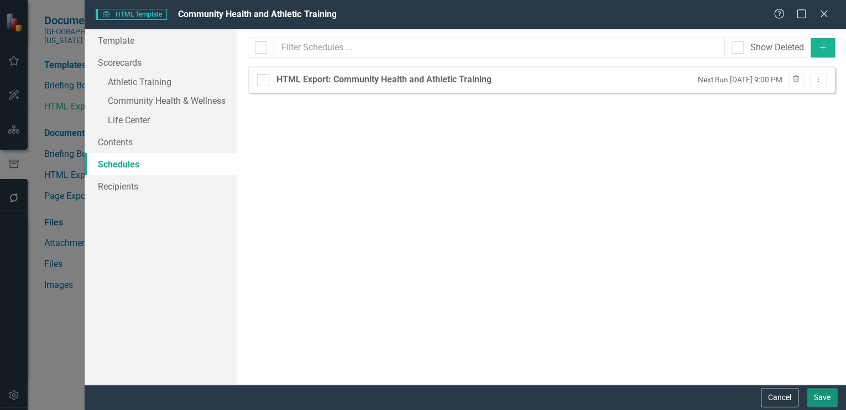
click at [818, 396] on button "Save" at bounding box center [822, 397] width 31 height 19
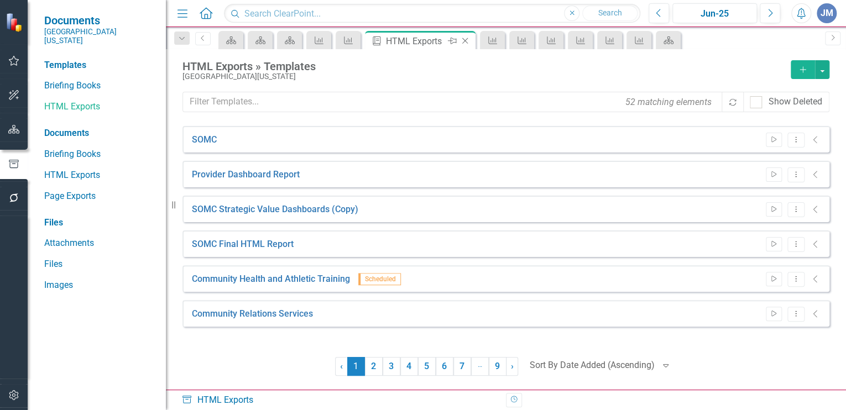
click at [466, 38] on icon "Close" at bounding box center [465, 41] width 11 height 9
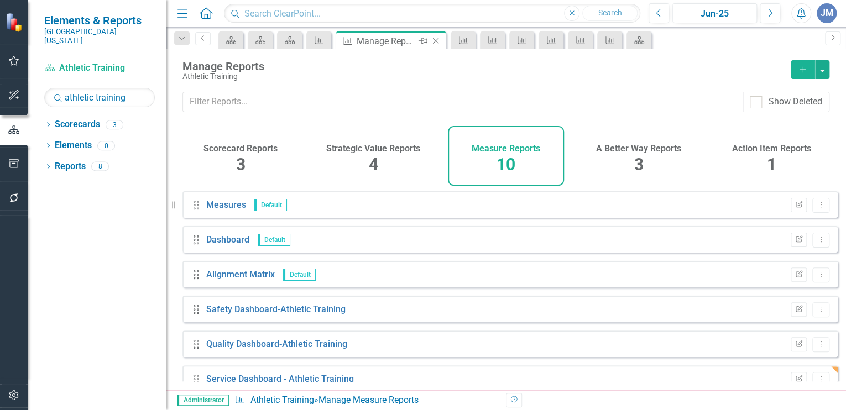
click at [436, 38] on icon "Close" at bounding box center [435, 41] width 11 height 9
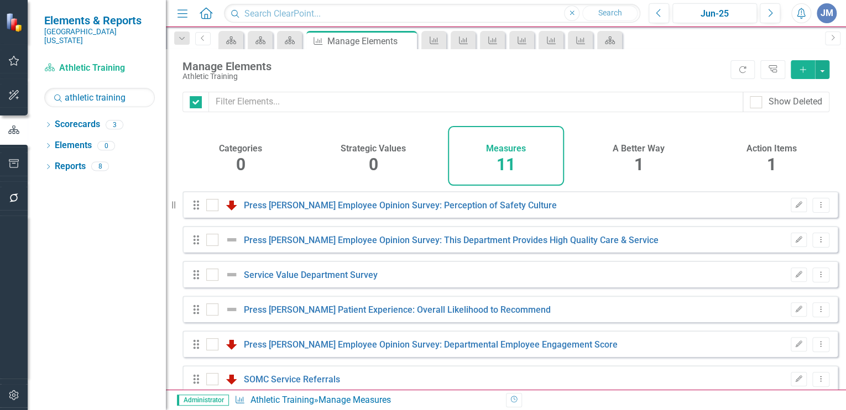
checkbox input "false"
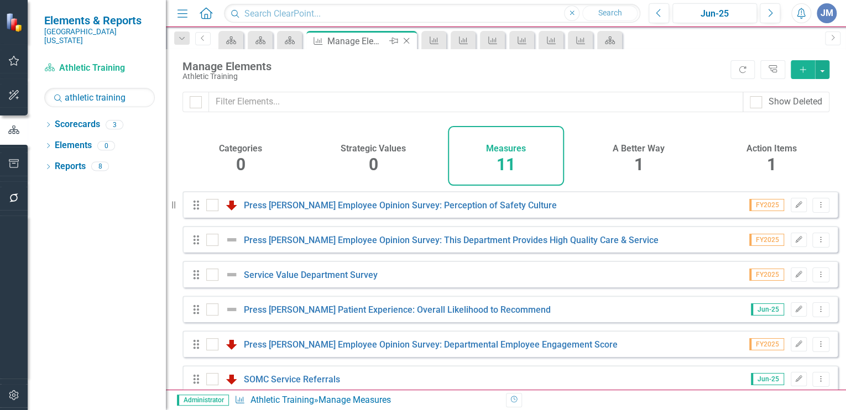
click at [408, 40] on icon "Close" at bounding box center [406, 41] width 11 height 9
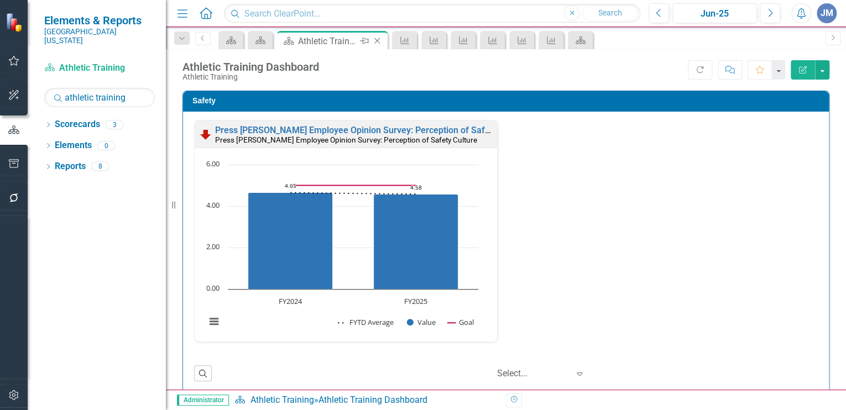
click at [377, 39] on icon "Close" at bounding box center [377, 41] width 11 height 9
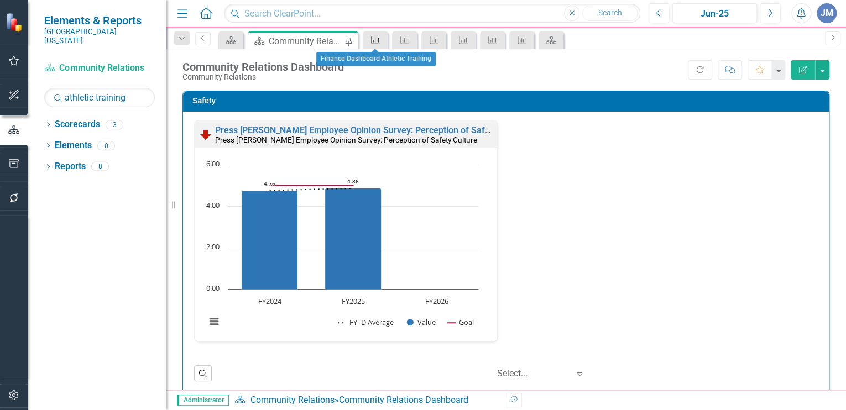
click at [376, 39] on icon "Measure" at bounding box center [375, 40] width 11 height 9
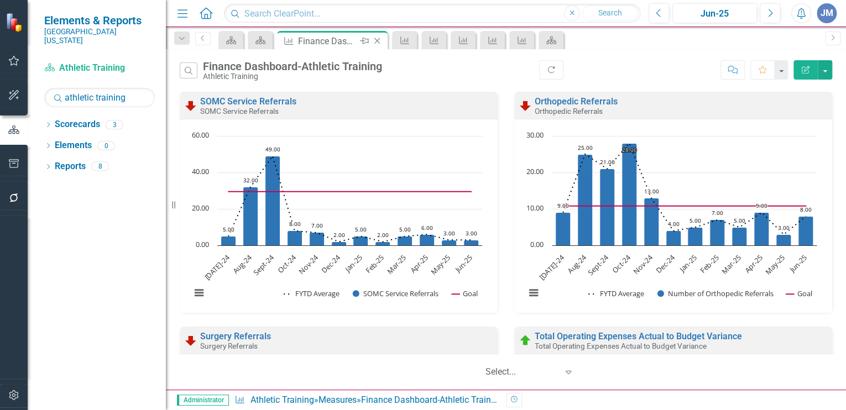
click at [376, 37] on icon "Close" at bounding box center [377, 41] width 11 height 9
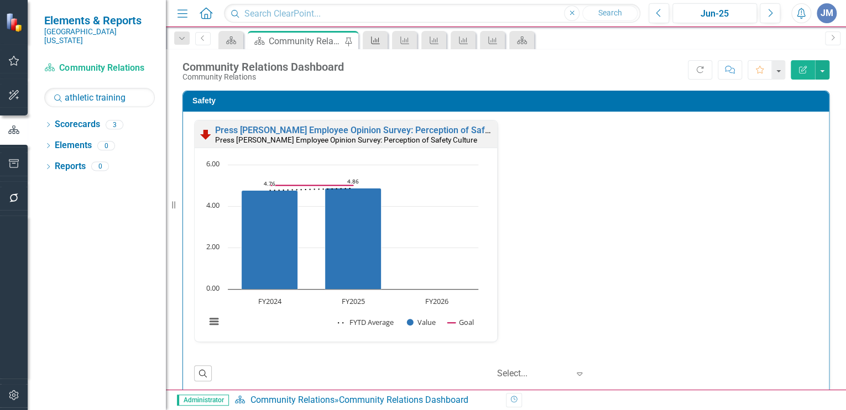
click at [374, 36] on icon "Measure" at bounding box center [375, 40] width 11 height 9
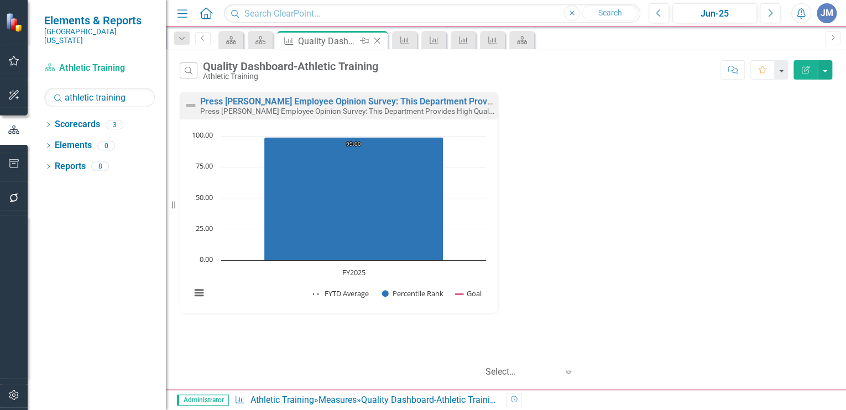
click at [376, 39] on icon "Close" at bounding box center [377, 41] width 11 height 9
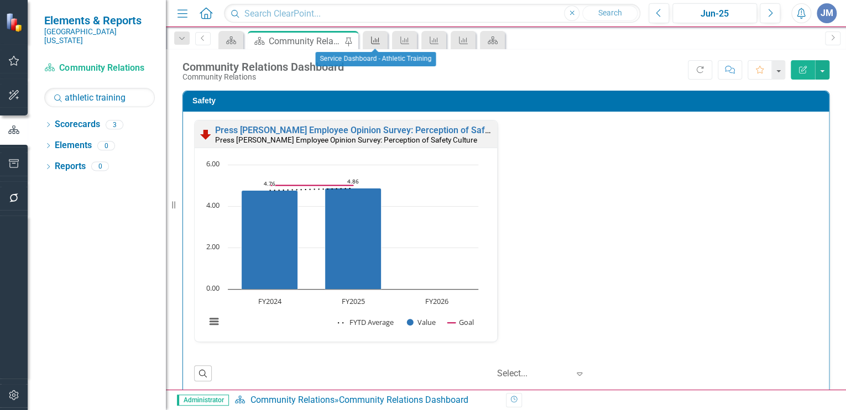
click at [378, 38] on icon "Measure" at bounding box center [375, 40] width 11 height 9
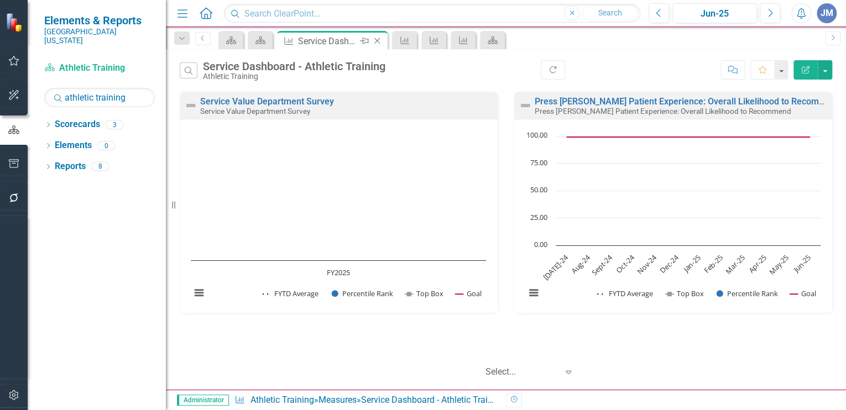
click at [377, 41] on icon at bounding box center [377, 41] width 6 height 6
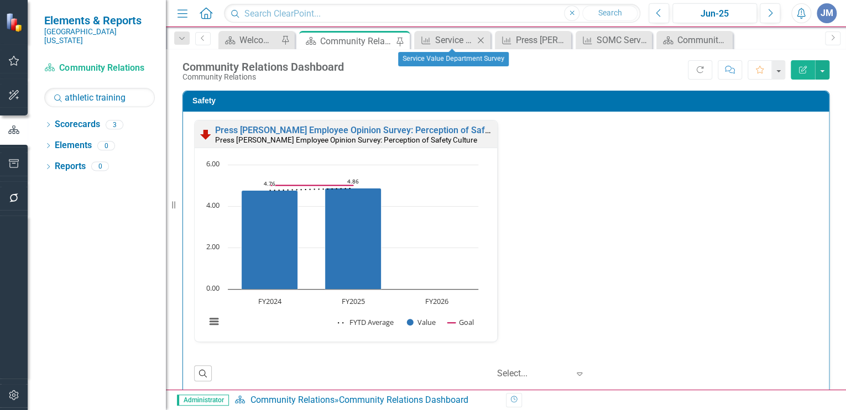
click at [480, 38] on icon "Close" at bounding box center [480, 40] width 11 height 9
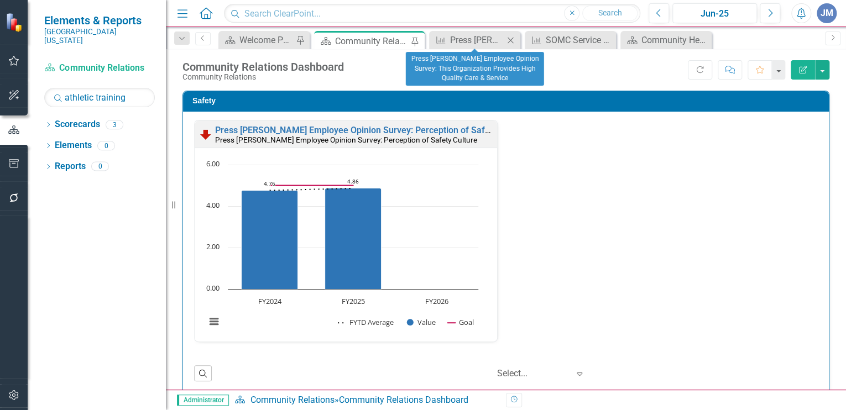
click at [509, 39] on icon at bounding box center [511, 40] width 6 height 6
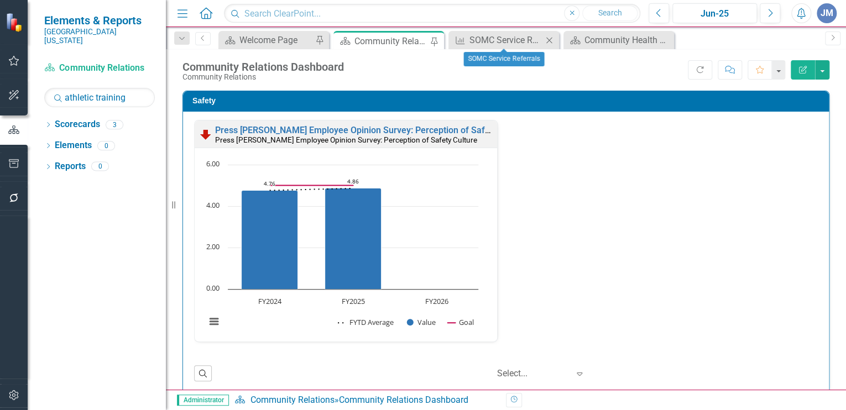
click at [549, 36] on icon "Close" at bounding box center [549, 40] width 11 height 9
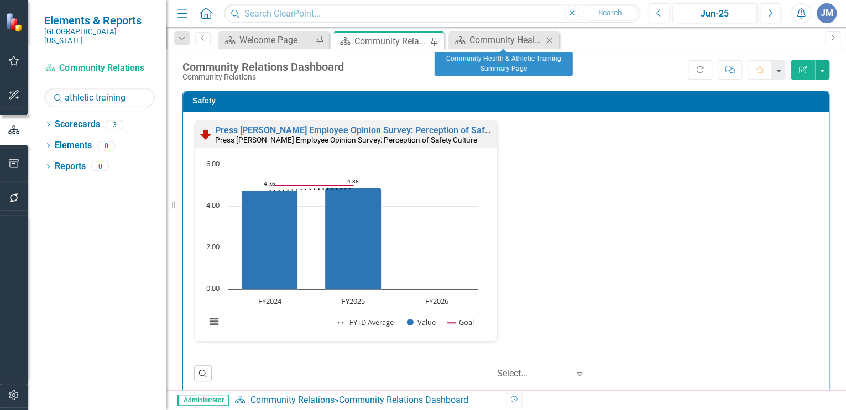
click at [550, 39] on icon at bounding box center [550, 40] width 6 height 6
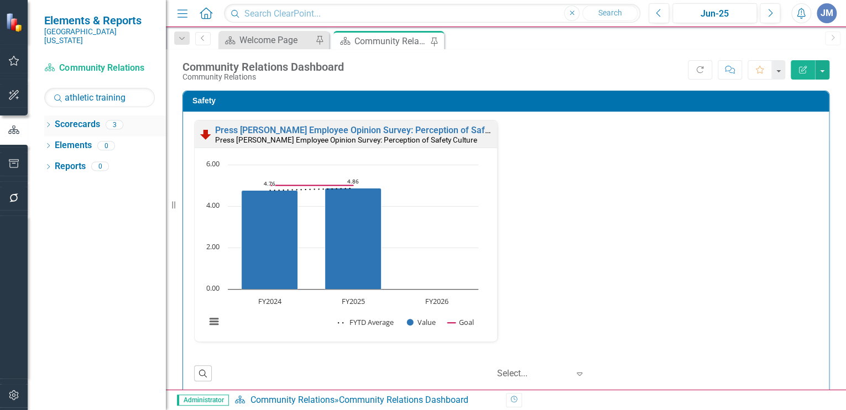
click at [51, 123] on icon "Dropdown" at bounding box center [48, 126] width 8 height 6
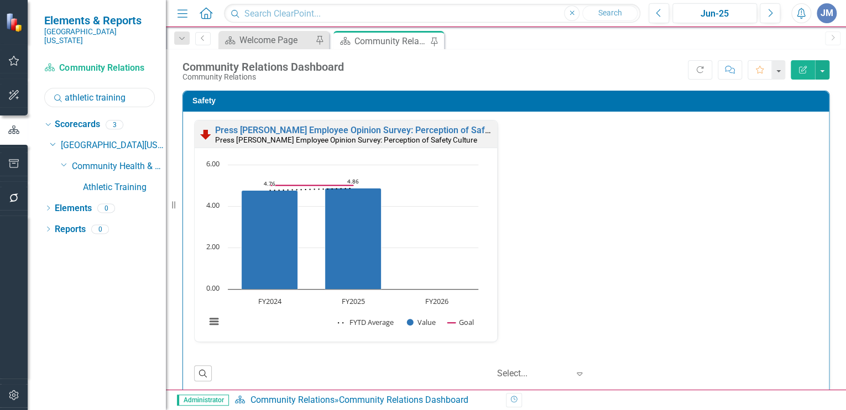
drag, startPoint x: 129, startPoint y: 89, endPoint x: 66, endPoint y: 87, distance: 63.7
click at [66, 88] on input "athletic training" at bounding box center [99, 97] width 111 height 19
type input "life center"
click at [93, 181] on link "Life Center" at bounding box center [124, 187] width 83 height 13
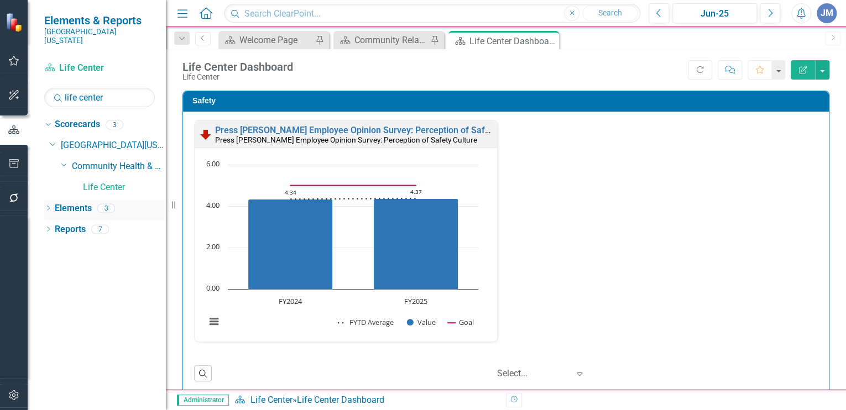
click at [77, 202] on link "Elements" at bounding box center [73, 208] width 37 height 13
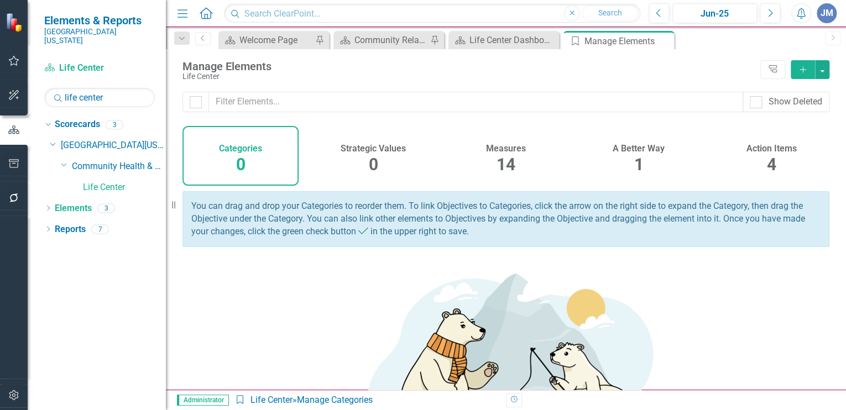
click at [506, 164] on span "14" at bounding box center [506, 164] width 19 height 19
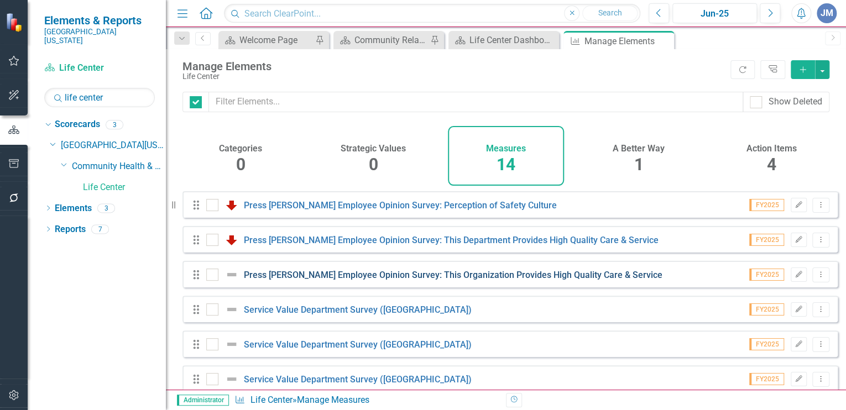
checkbox input "false"
click at [331, 279] on link "Press [PERSON_NAME] Employee Opinion Survey: This Organization Provides High Qu…" at bounding box center [453, 275] width 419 height 11
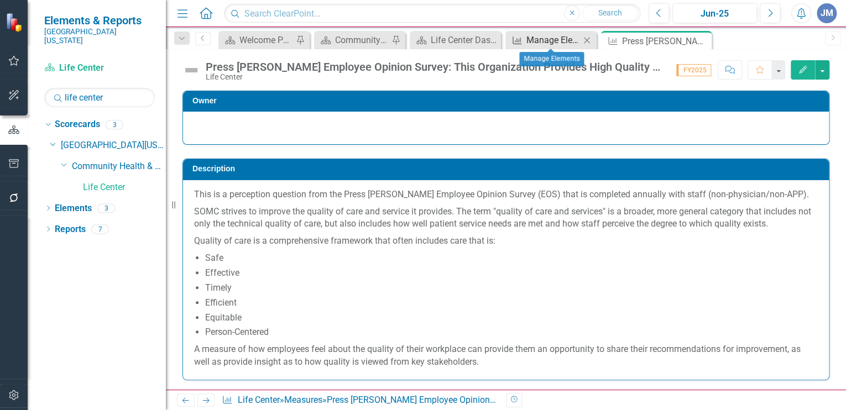
click at [566, 36] on div "Manage Elements" at bounding box center [554, 40] width 54 height 14
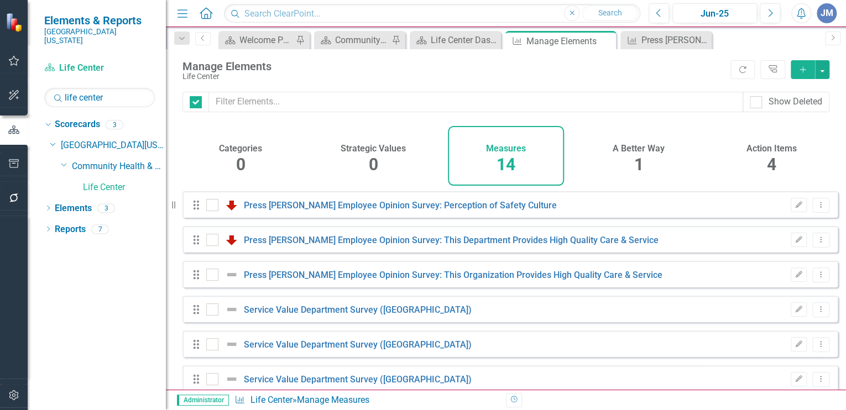
checkbox input "false"
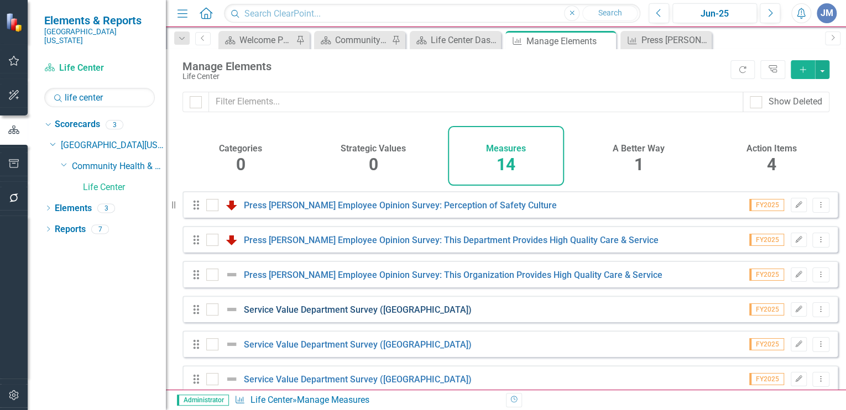
click at [316, 315] on link "Service Value Department Survey (Lucasville)" at bounding box center [358, 310] width 228 height 11
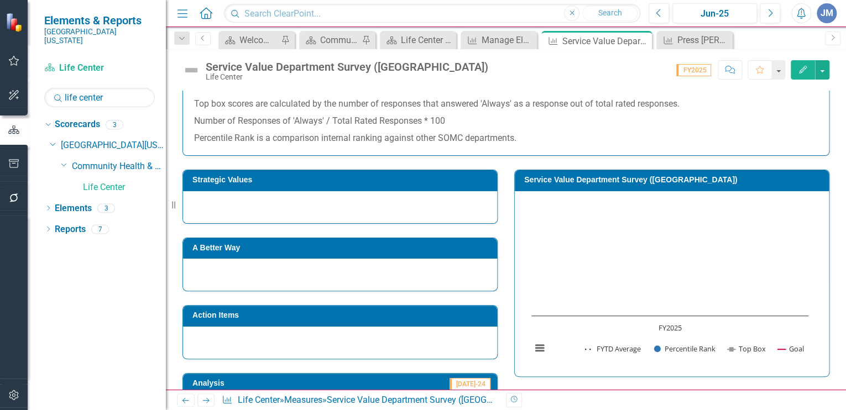
scroll to position [176, 0]
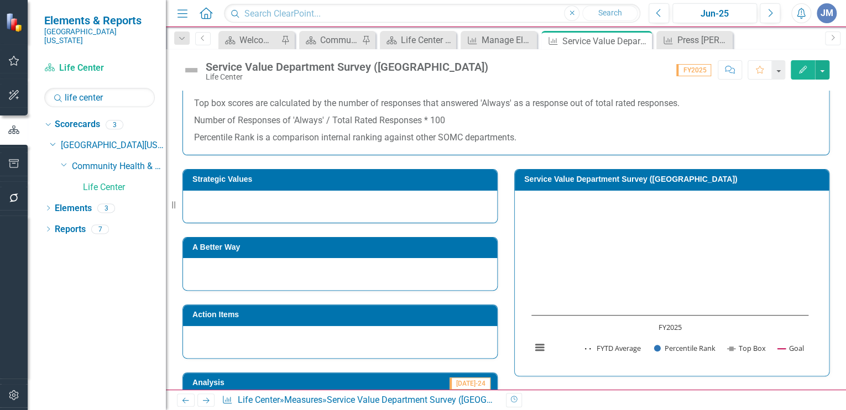
click at [342, 210] on div at bounding box center [340, 207] width 314 height 32
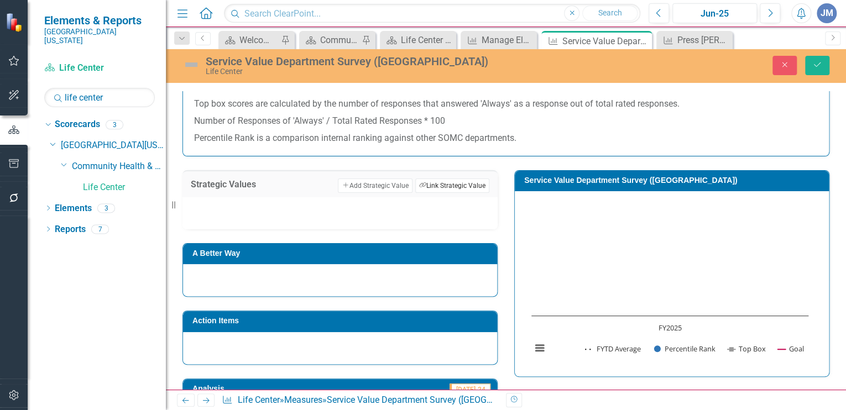
click at [435, 183] on button "Link Tag Link Strategic Value" at bounding box center [452, 186] width 74 height 14
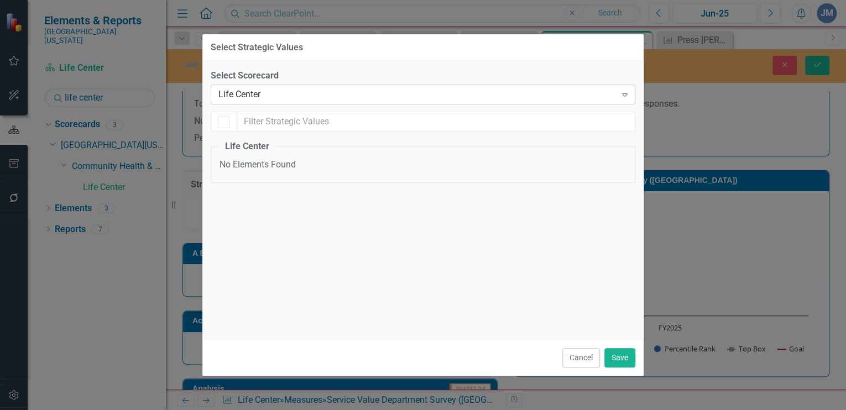
click at [242, 92] on div "Life Center" at bounding box center [417, 95] width 398 height 13
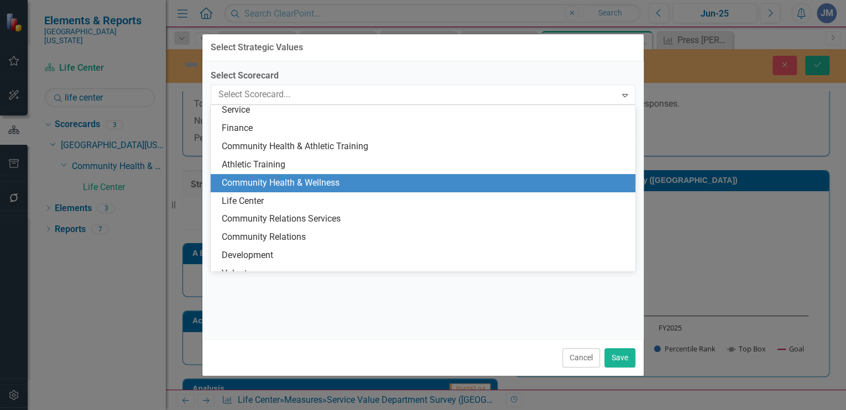
scroll to position [76, 0]
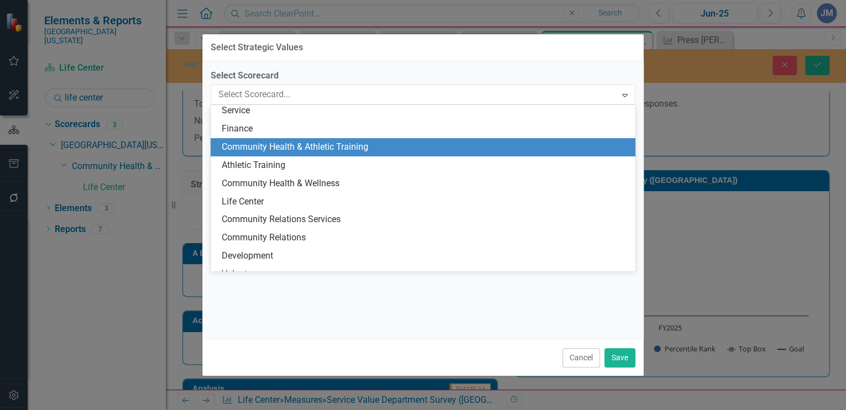
click at [266, 143] on div "Community Health & Athletic Training" at bounding box center [425, 147] width 407 height 13
checkbox input "false"
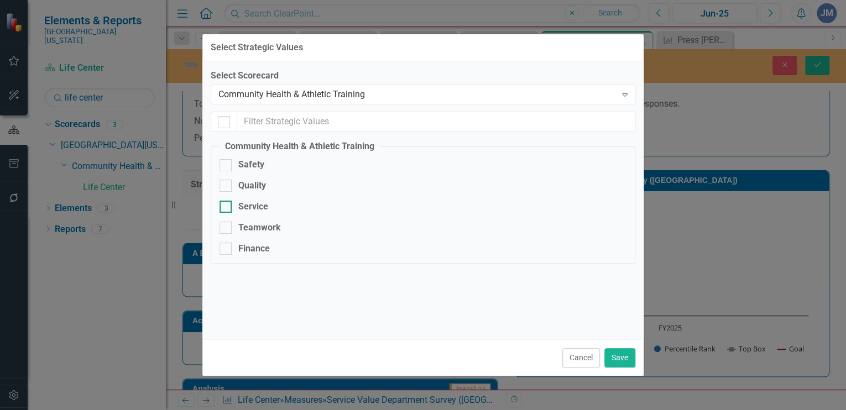
click at [221, 205] on input "Service" at bounding box center [223, 204] width 7 height 7
checkbox input "true"
click at [622, 357] on button "Save" at bounding box center [620, 357] width 31 height 19
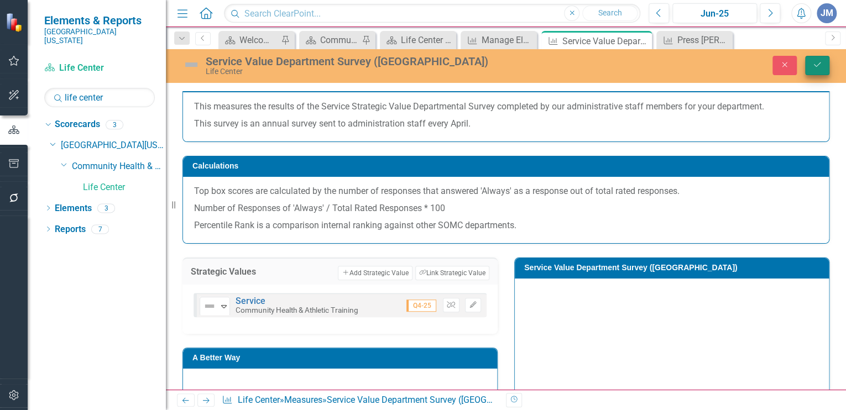
scroll to position [87, 0]
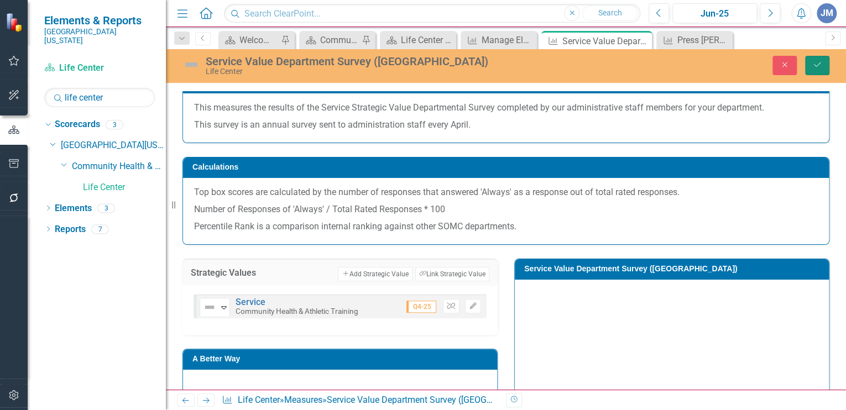
click at [816, 64] on icon "Save" at bounding box center [818, 65] width 10 height 8
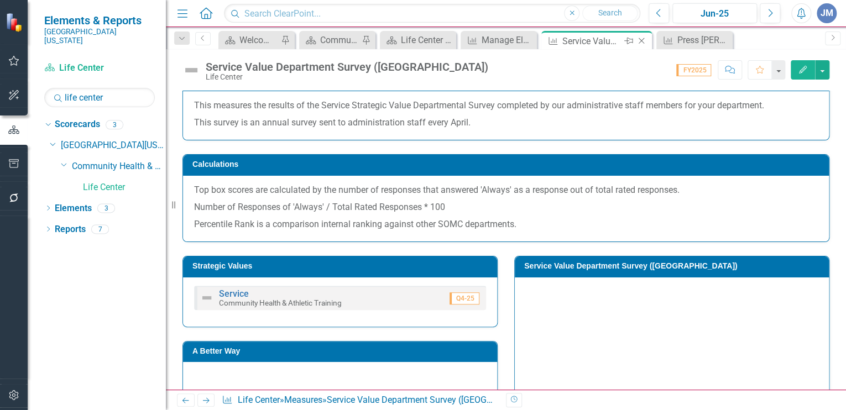
scroll to position [89, 0]
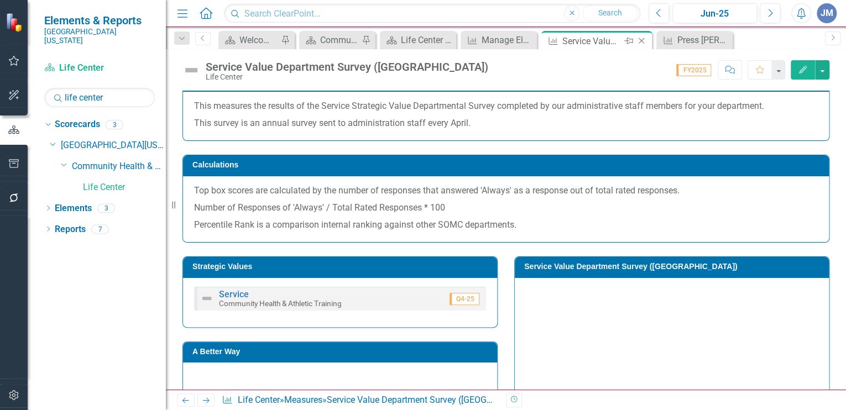
click at [643, 40] on icon "Close" at bounding box center [641, 41] width 11 height 9
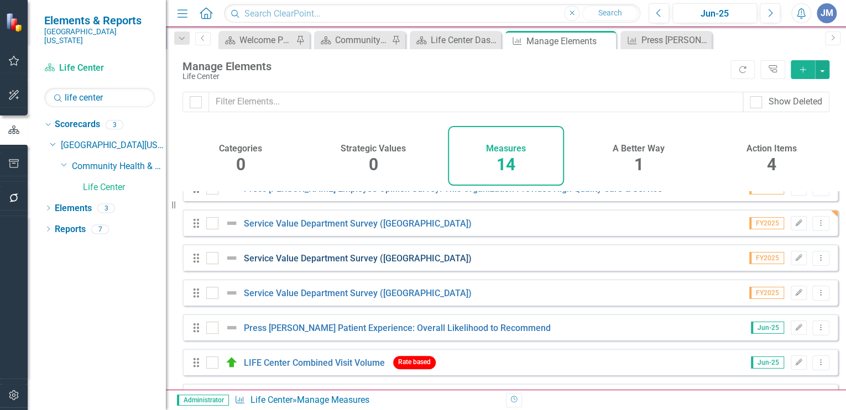
scroll to position [87, 0]
click at [285, 263] on link "Service Value Department Survey (Portsmouth)" at bounding box center [358, 257] width 228 height 11
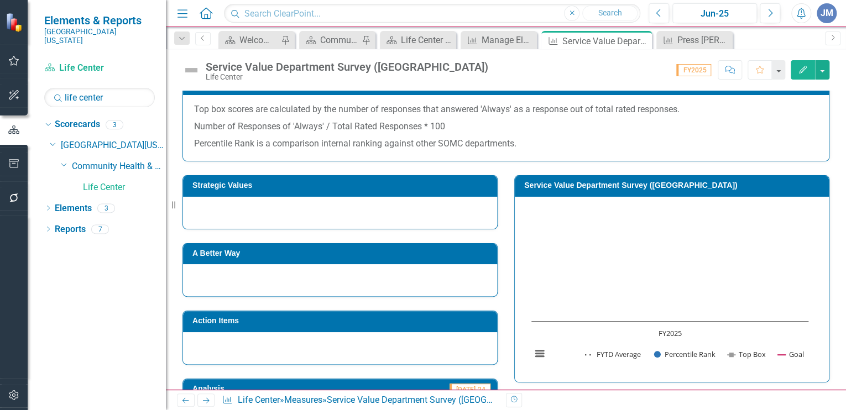
click at [259, 217] on div at bounding box center [340, 213] width 314 height 32
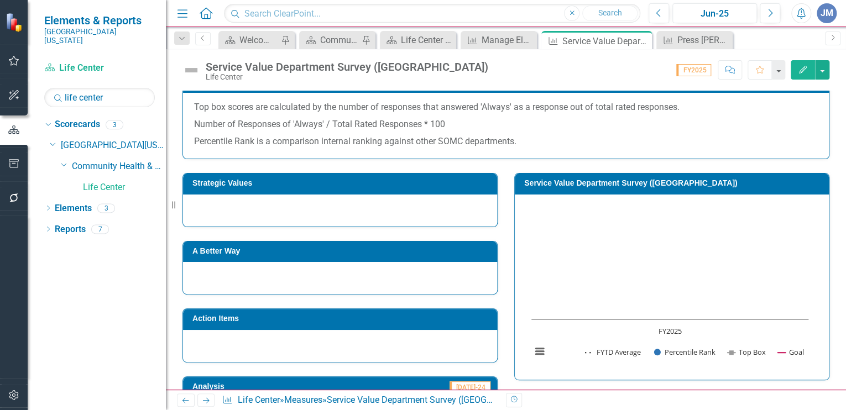
click at [259, 217] on div at bounding box center [340, 211] width 314 height 32
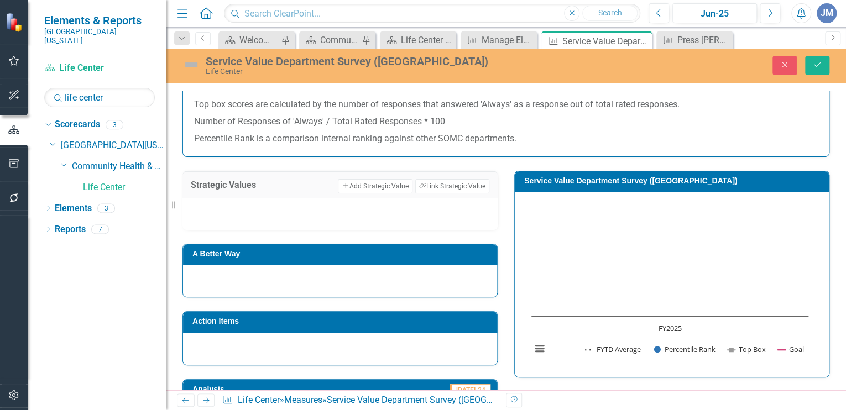
scroll to position [176, 0]
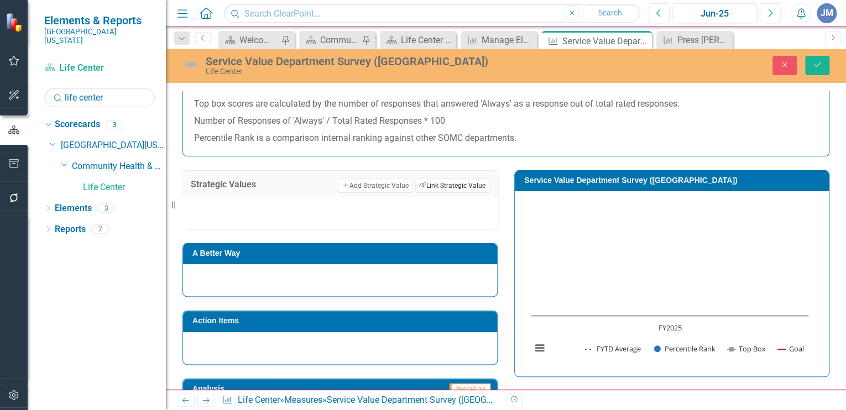
click at [434, 181] on button "Link Tag Link Strategic Value" at bounding box center [452, 186] width 74 height 14
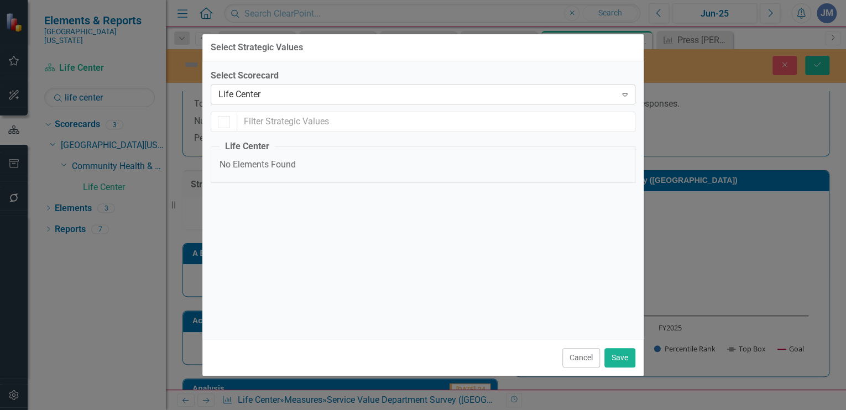
click at [263, 91] on div "Life Center" at bounding box center [417, 95] width 398 height 13
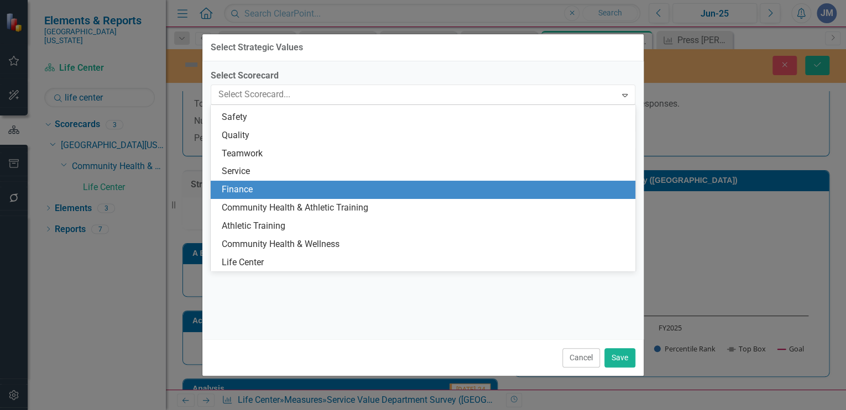
scroll to position [0, 0]
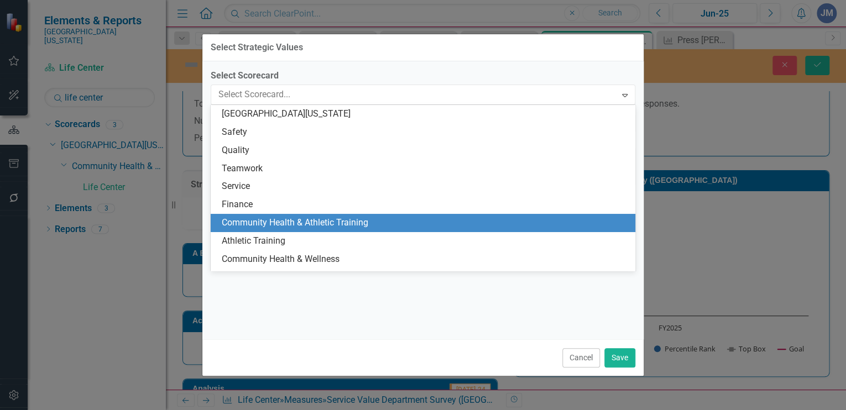
click at [283, 217] on div "Community Health & Athletic Training" at bounding box center [425, 223] width 407 height 13
checkbox input "false"
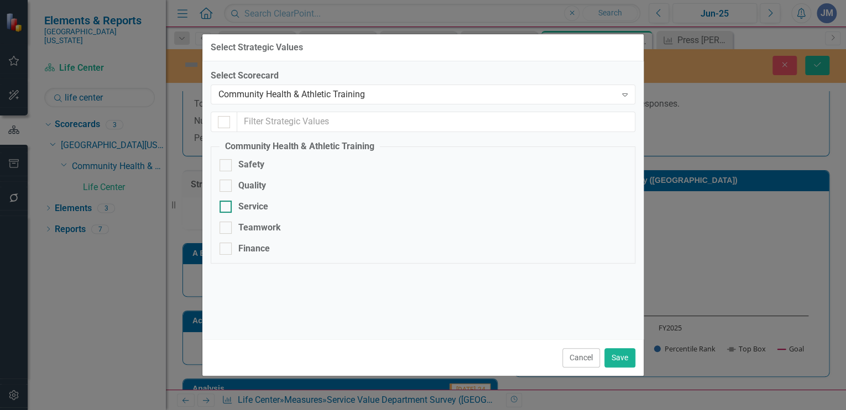
click at [226, 202] on input "Service" at bounding box center [223, 204] width 7 height 7
checkbox input "true"
click at [608, 352] on button "Save" at bounding box center [620, 357] width 31 height 19
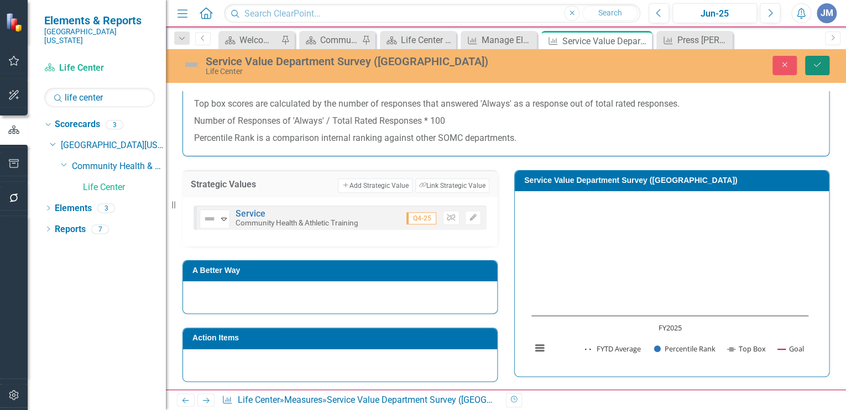
click at [813, 65] on icon "Save" at bounding box center [818, 65] width 10 height 8
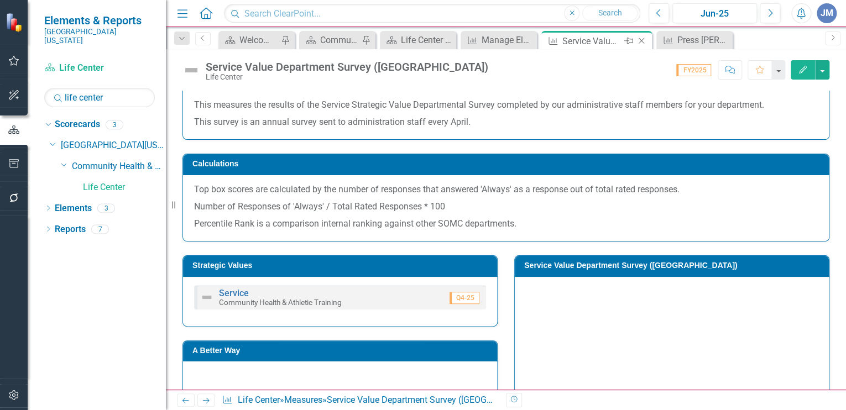
scroll to position [89, 0]
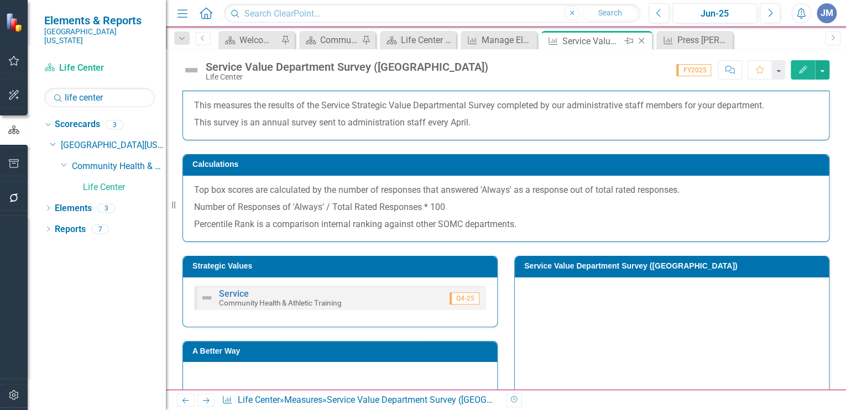
click at [642, 40] on icon at bounding box center [642, 41] width 6 height 6
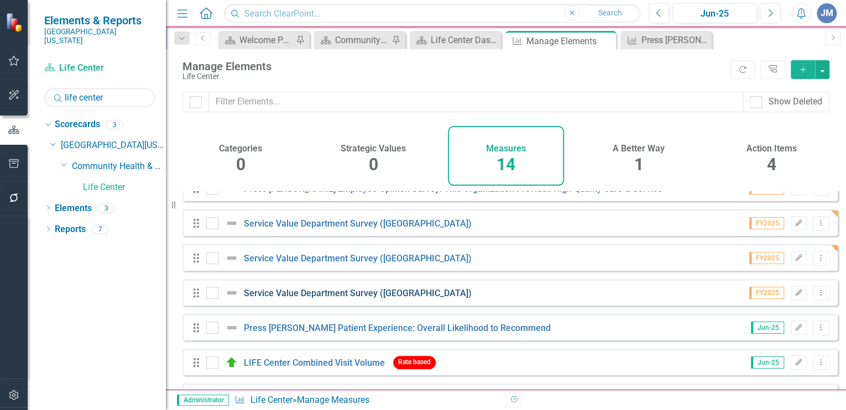
scroll to position [87, 0]
click at [294, 298] on link "Service Value Department Survey (Wheelersburg)" at bounding box center [358, 293] width 228 height 11
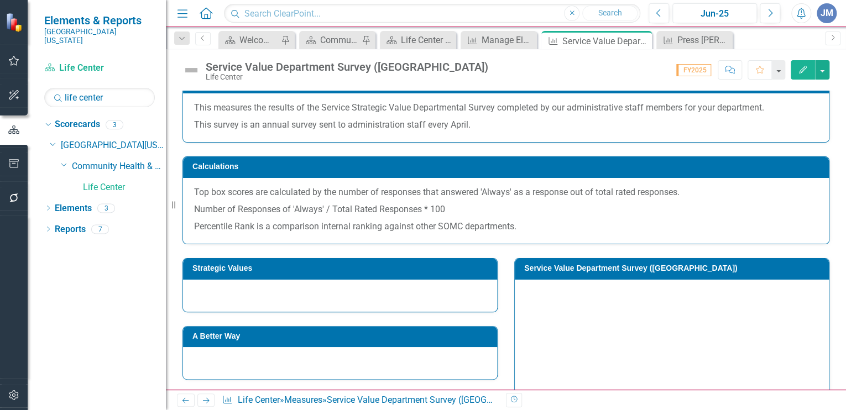
click at [347, 294] on div at bounding box center [340, 296] width 314 height 32
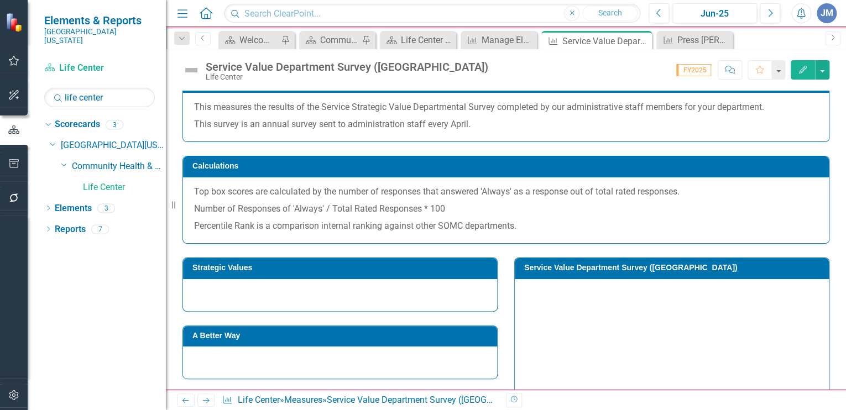
click at [347, 294] on div at bounding box center [340, 295] width 314 height 32
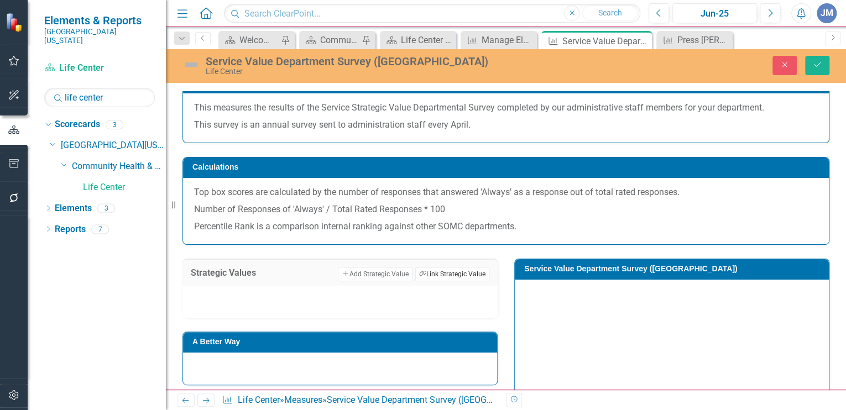
click at [422, 269] on button "Link Tag Link Strategic Value" at bounding box center [452, 274] width 74 height 14
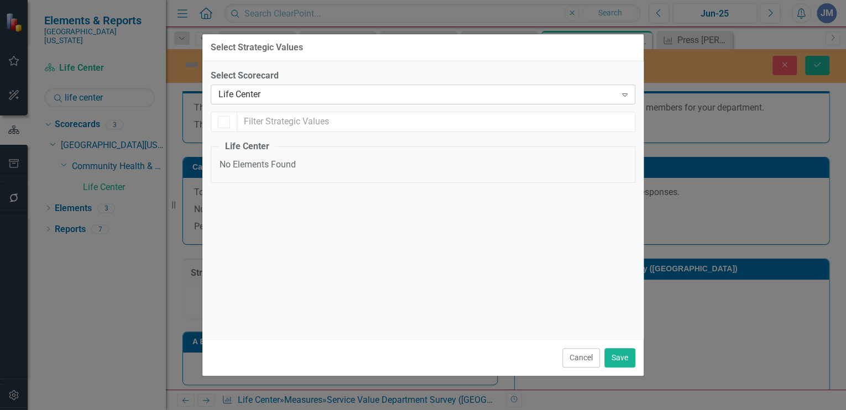
click at [257, 91] on div "Life Center" at bounding box center [417, 95] width 398 height 13
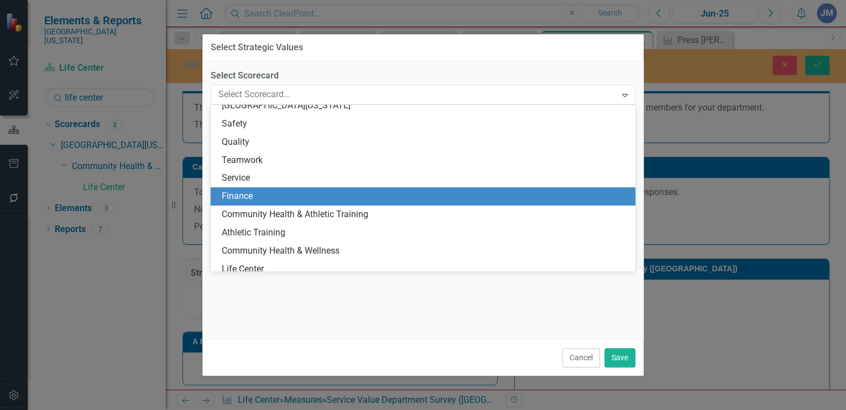
scroll to position [0, 0]
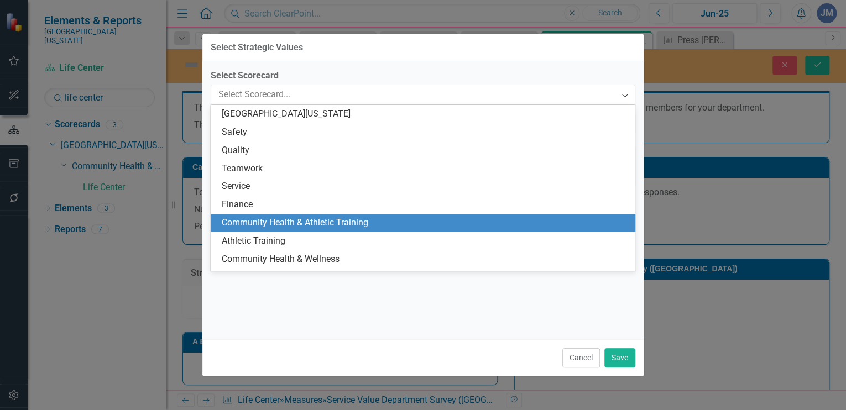
click at [290, 223] on div "Community Health & Athletic Training" at bounding box center [425, 223] width 407 height 13
checkbox input "false"
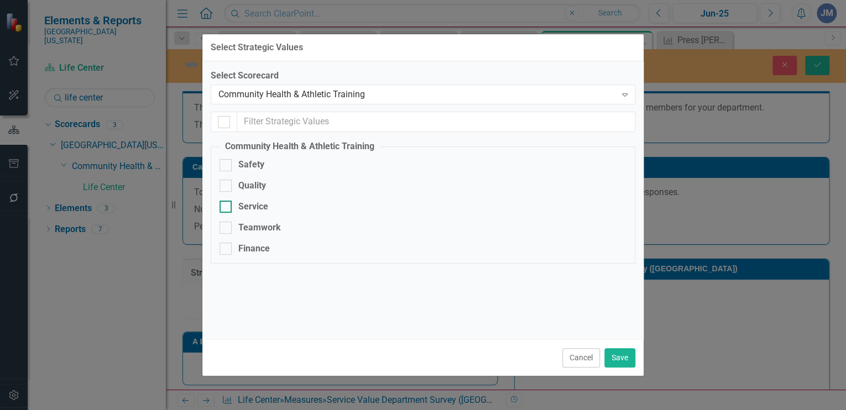
click at [226, 205] on div at bounding box center [226, 207] width 12 height 12
click at [226, 205] on input "Service" at bounding box center [223, 204] width 7 height 7
checkbox input "true"
click at [622, 356] on button "Save" at bounding box center [620, 357] width 31 height 19
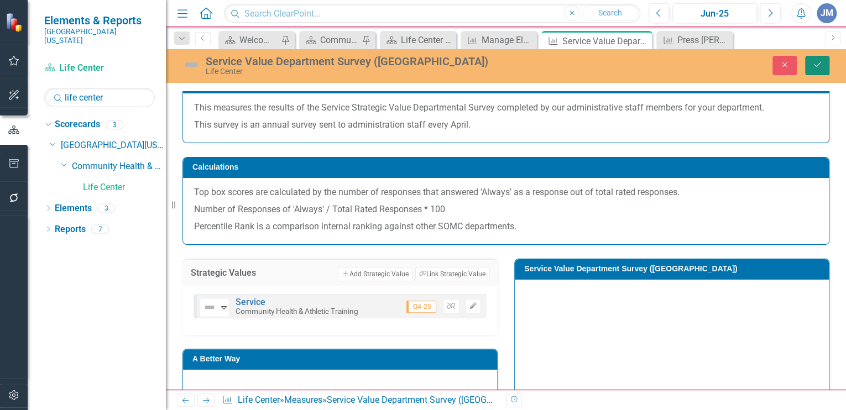
click at [817, 61] on icon "Save" at bounding box center [818, 65] width 10 height 8
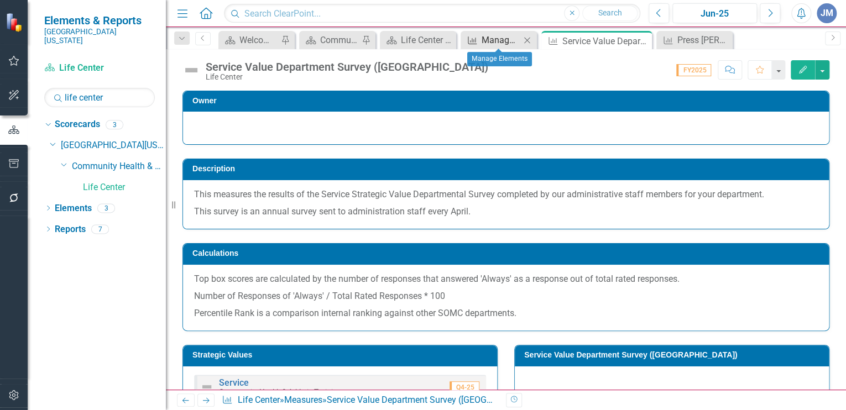
click at [507, 37] on div "Manage Elements" at bounding box center [501, 40] width 39 height 14
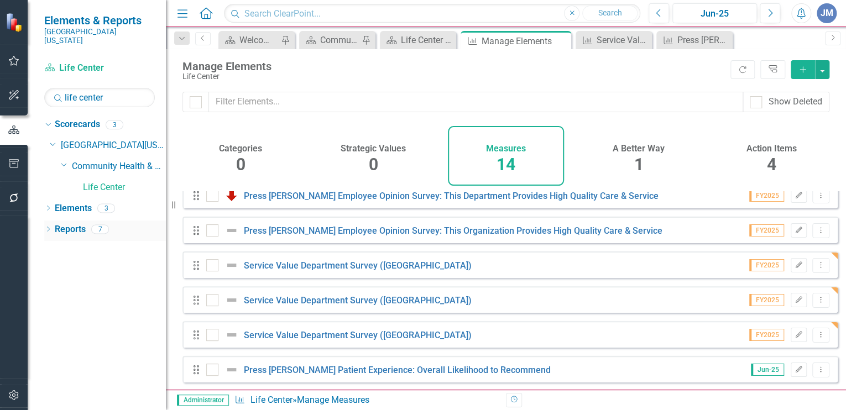
scroll to position [42, 0]
click at [71, 223] on link "Reports" at bounding box center [70, 229] width 31 height 13
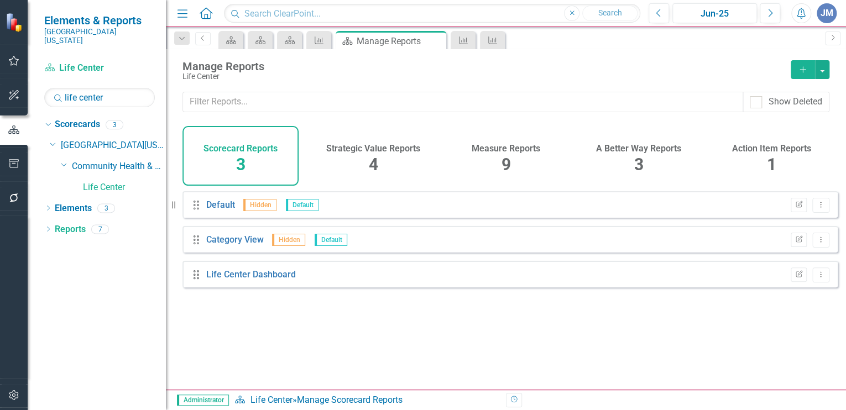
click at [500, 142] on div "Measure Reports" at bounding box center [506, 147] width 69 height 13
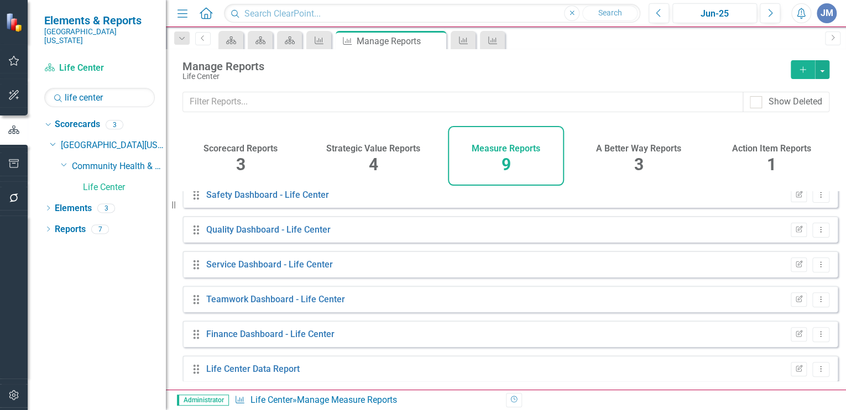
scroll to position [123, 0]
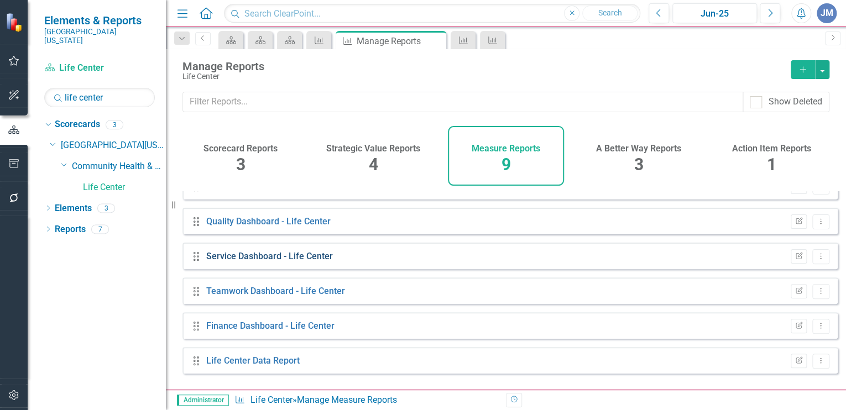
click at [274, 262] on link "Service Dashboard - Life Center" at bounding box center [269, 256] width 127 height 11
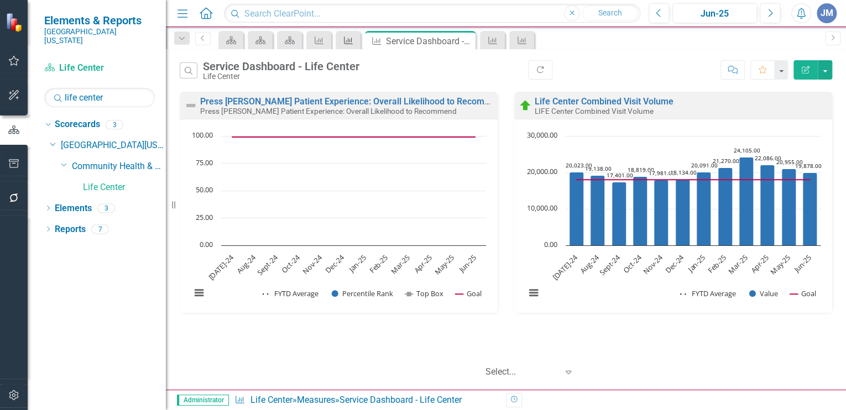
click at [349, 37] on icon "Measure" at bounding box center [348, 40] width 11 height 9
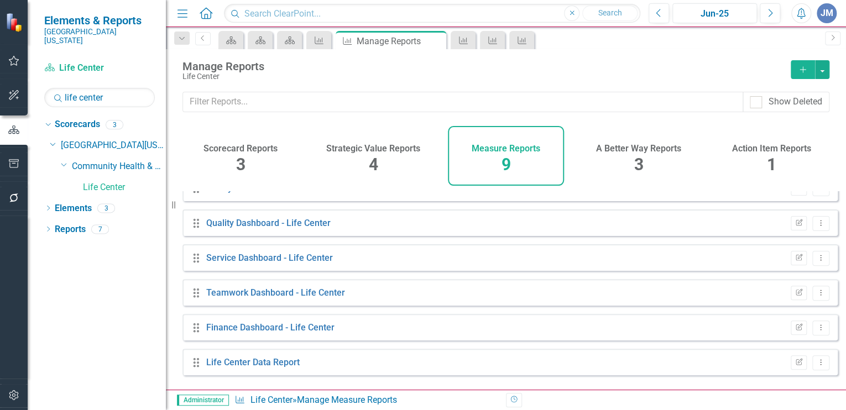
scroll to position [123, 0]
click at [821, 259] on icon at bounding box center [821, 256] width 1 height 6
click at [783, 279] on link "Edit Report Edit Report" at bounding box center [775, 282] width 91 height 20
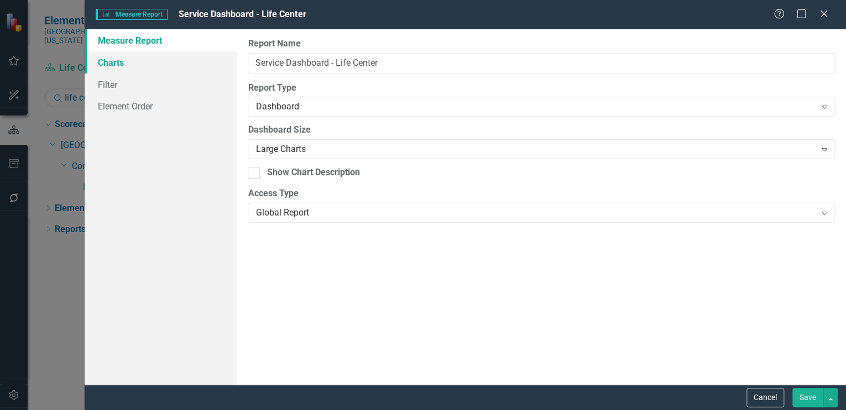
click at [122, 60] on link "Charts" at bounding box center [161, 62] width 152 height 22
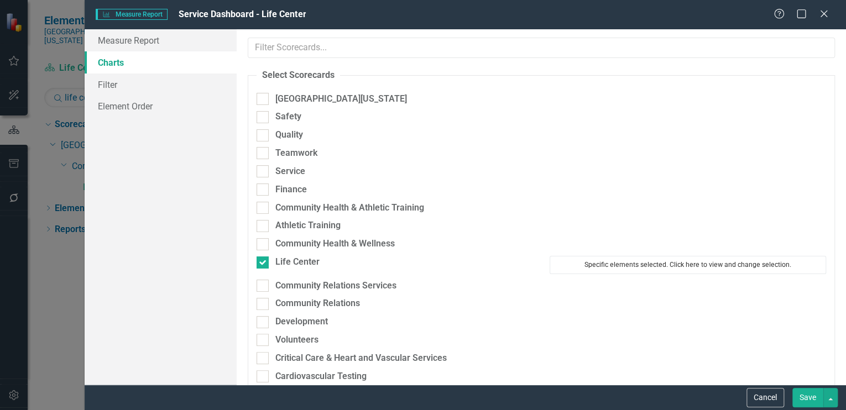
click at [613, 262] on button "Specific elements selected. Click here to view and change selection." at bounding box center [688, 265] width 277 height 18
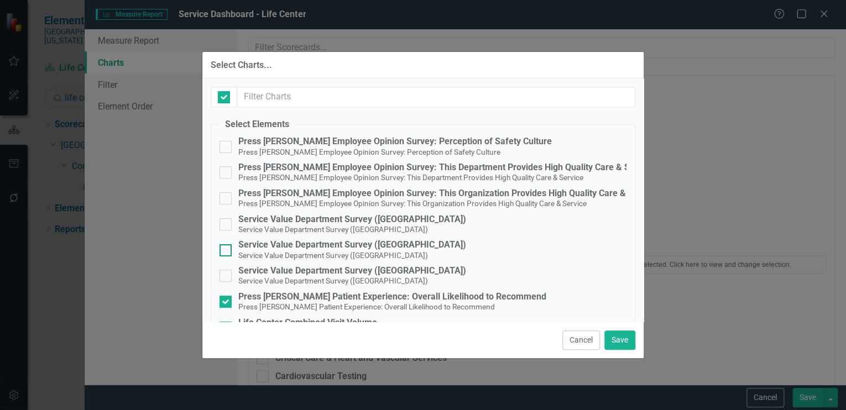
checkbox input "false"
click at [224, 221] on input "Service Value Department Survey (Wheelersburg) Service Value Department Survey …" at bounding box center [223, 221] width 7 height 7
checkbox input "true"
click at [226, 250] on div at bounding box center [226, 250] width 12 height 12
click at [226, 250] on input "Service Value Department Survey (Portsmouth) Service Value Department Survey (P…" at bounding box center [223, 247] width 7 height 7
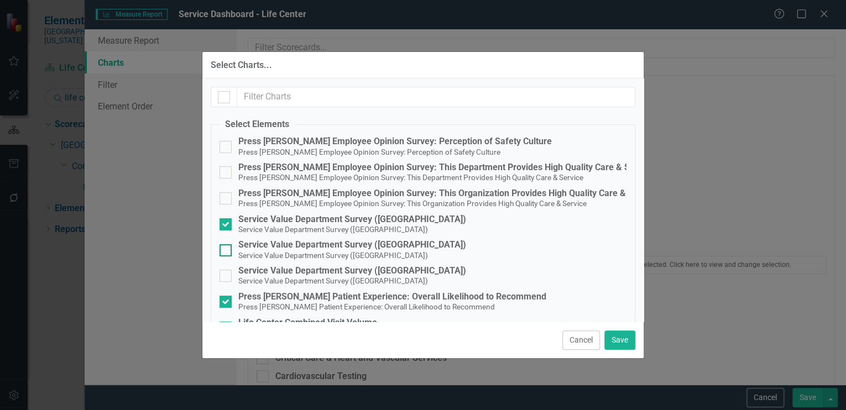
checkbox input "true"
click at [223, 277] on input "Service Value Department Survey (Lucasville) Service Value Department Survey (L…" at bounding box center [223, 273] width 7 height 7
checkbox input "true"
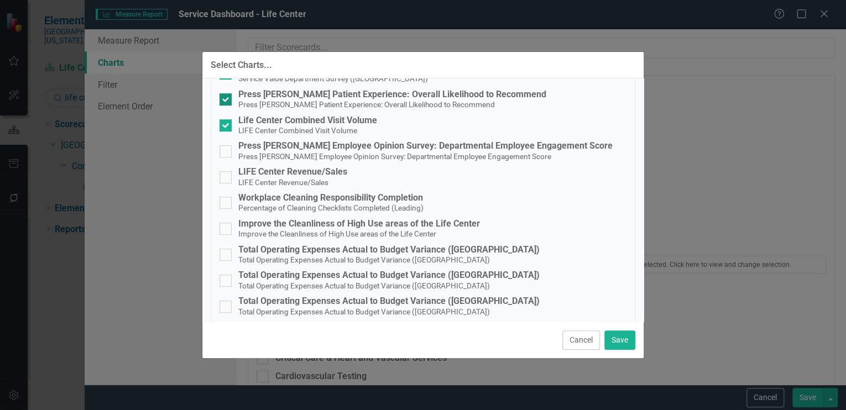
scroll to position [210, 0]
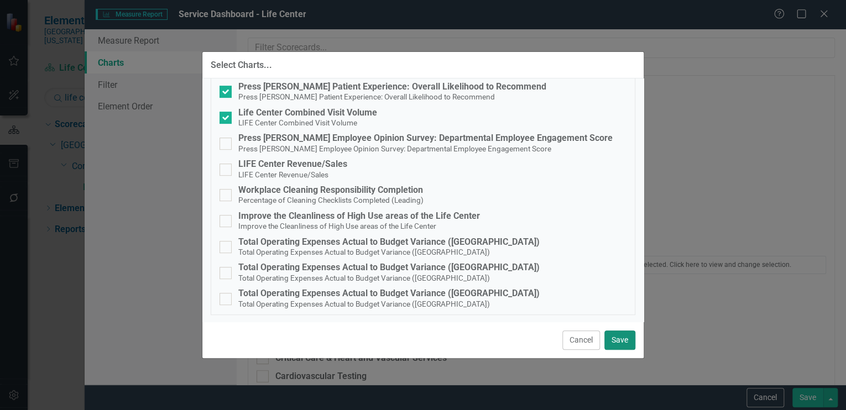
click at [618, 344] on button "Save" at bounding box center [620, 340] width 31 height 19
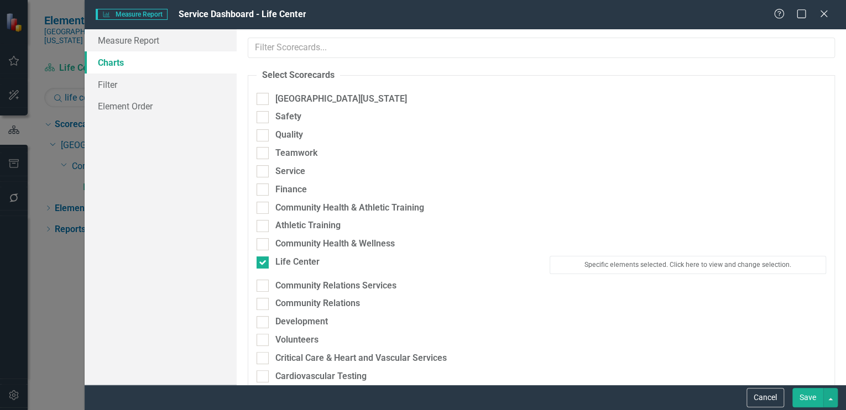
click at [805, 396] on button "Save" at bounding box center [808, 397] width 31 height 19
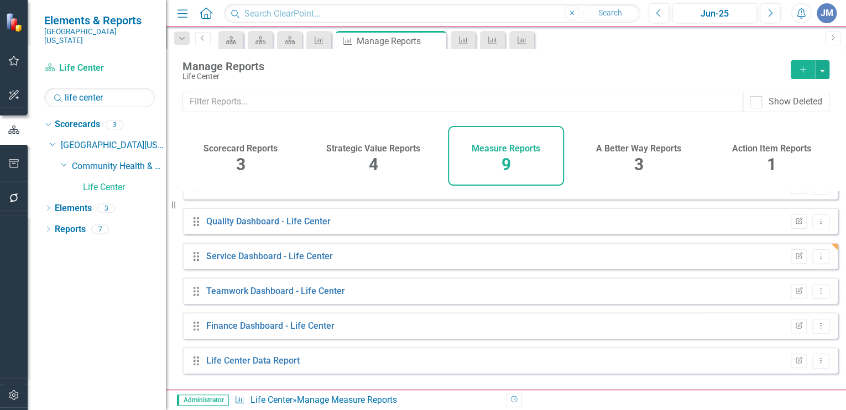
click at [235, 150] on h4 "Scorecard Reports" at bounding box center [241, 149] width 74 height 10
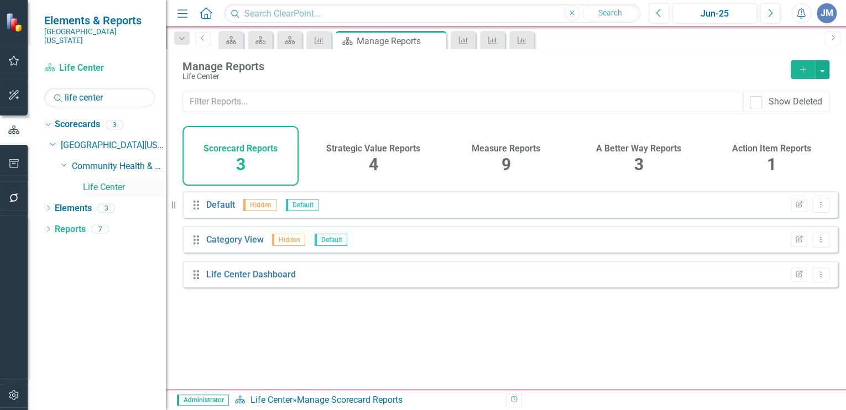
click at [106, 181] on link "Life Center" at bounding box center [124, 187] width 83 height 13
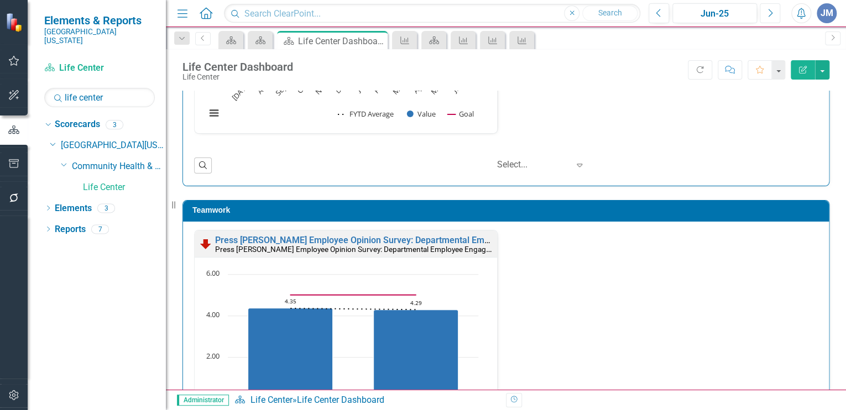
click at [770, 13] on icon "Next" at bounding box center [770, 13] width 6 height 10
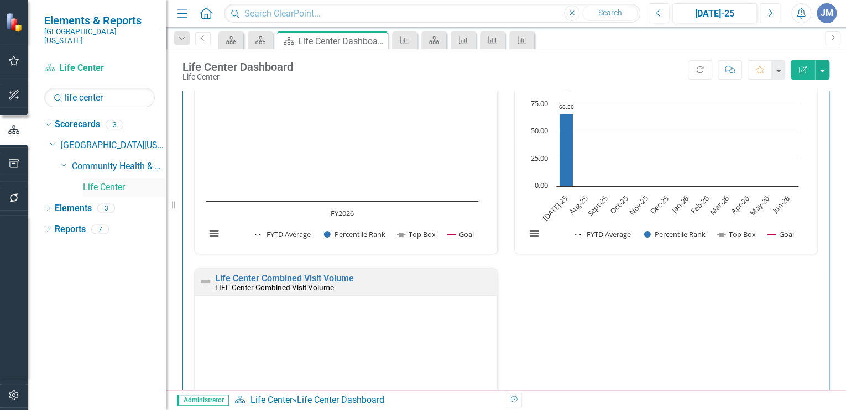
scroll to position [961, 0]
click at [63, 223] on link "Reports" at bounding box center [70, 229] width 31 height 13
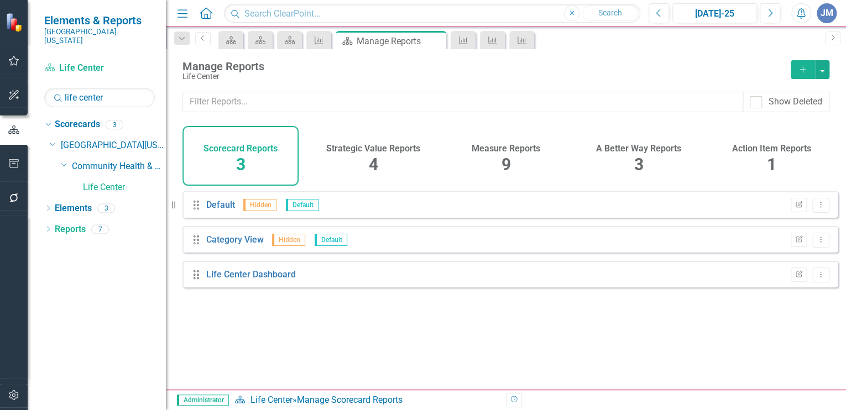
click at [514, 146] on h4 "Measure Reports" at bounding box center [506, 149] width 69 height 10
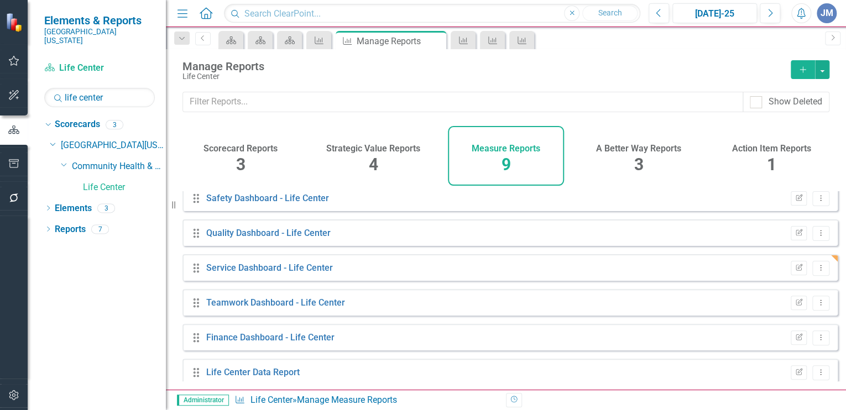
scroll to position [123, 0]
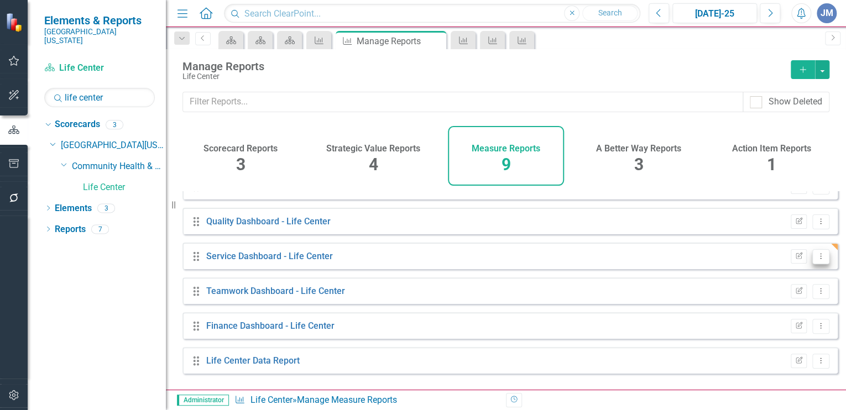
click at [816, 260] on icon "Dropdown Menu" at bounding box center [820, 256] width 9 height 7
click at [758, 286] on link "Edit Report Edit Report" at bounding box center [775, 282] width 91 height 20
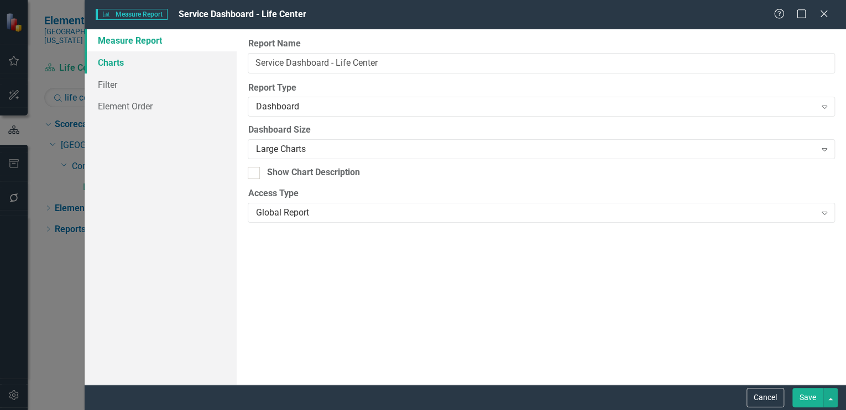
click at [102, 60] on link "Charts" at bounding box center [161, 62] width 152 height 22
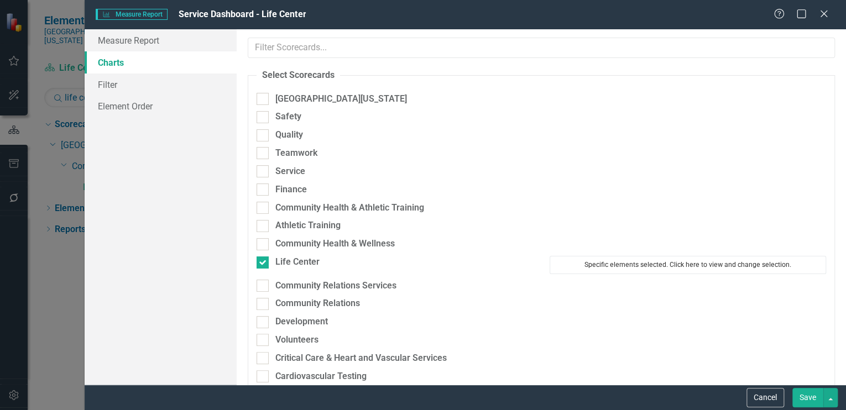
click at [575, 261] on button "Specific elements selected. Click here to view and change selection." at bounding box center [688, 265] width 277 height 18
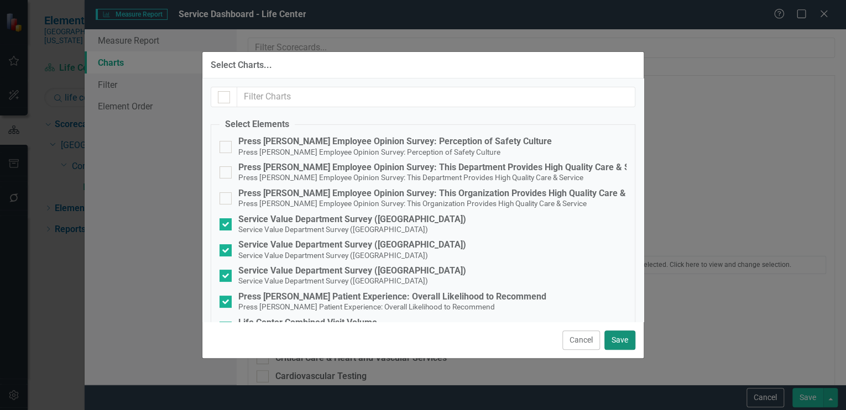
click at [620, 339] on button "Save" at bounding box center [620, 340] width 31 height 19
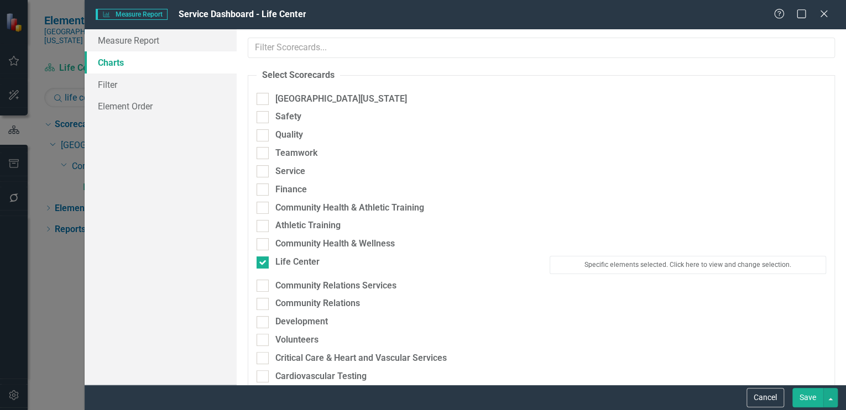
click at [805, 396] on button "Save" at bounding box center [808, 397] width 31 height 19
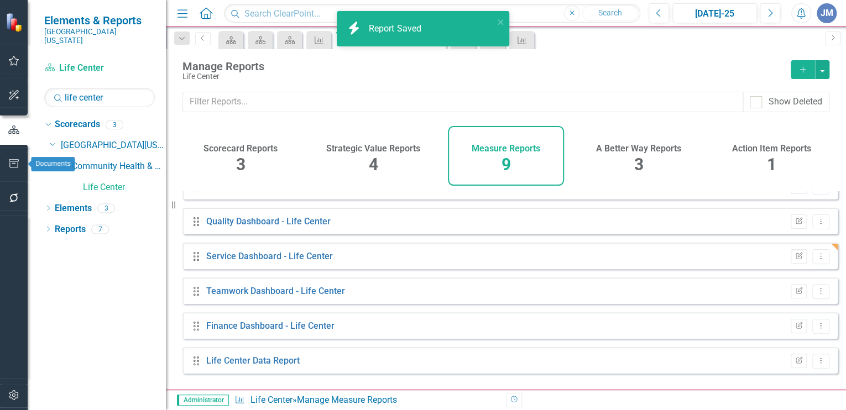
click at [17, 165] on icon "button" at bounding box center [14, 163] width 12 height 9
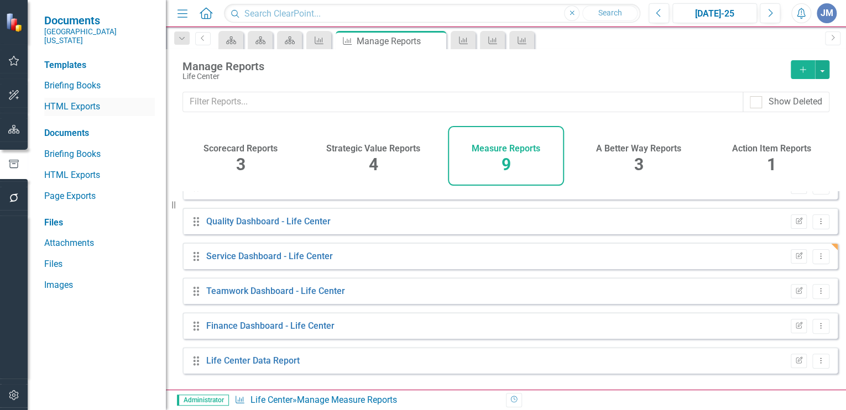
click at [90, 101] on link "HTML Exports" at bounding box center [99, 107] width 111 height 13
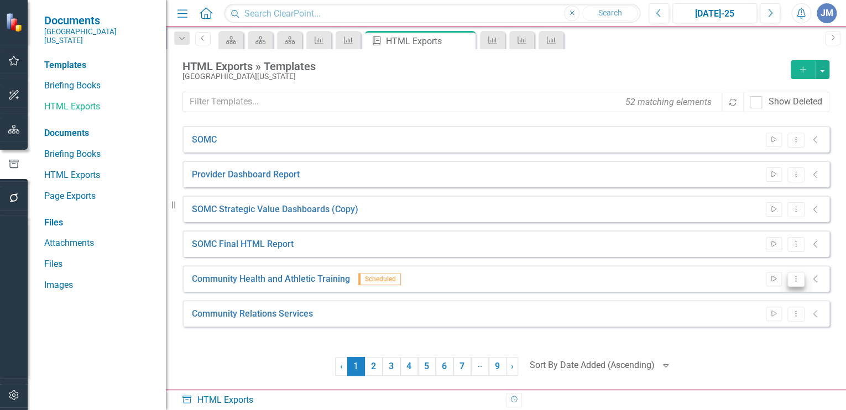
click at [796, 279] on icon at bounding box center [795, 279] width 1 height 6
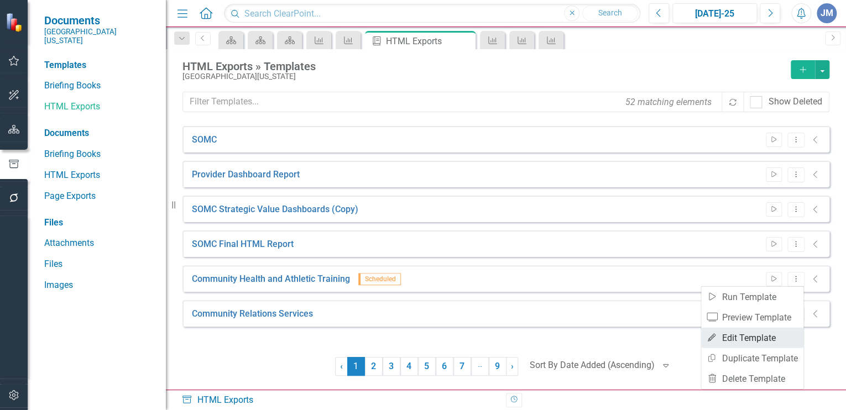
click at [724, 337] on link "Edit Edit Template" at bounding box center [752, 338] width 102 height 20
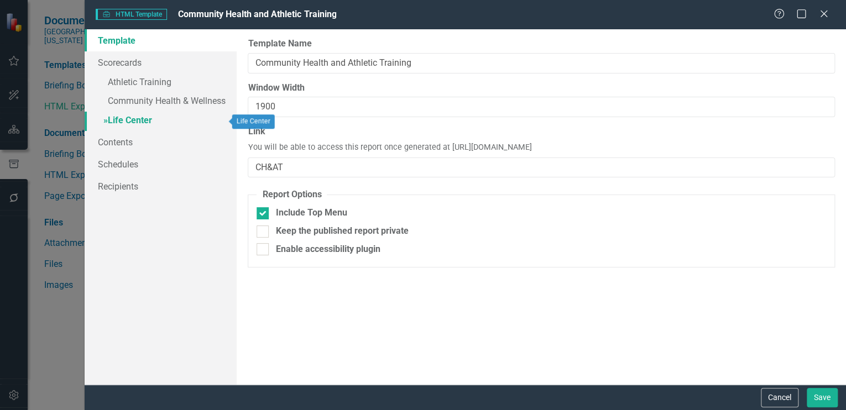
click at [122, 117] on link "» Life Center" at bounding box center [161, 121] width 152 height 19
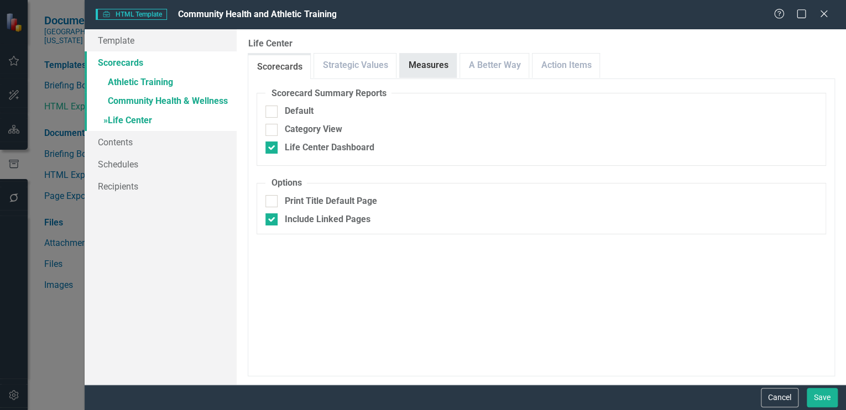
click at [441, 69] on link "Measures" at bounding box center [428, 66] width 56 height 24
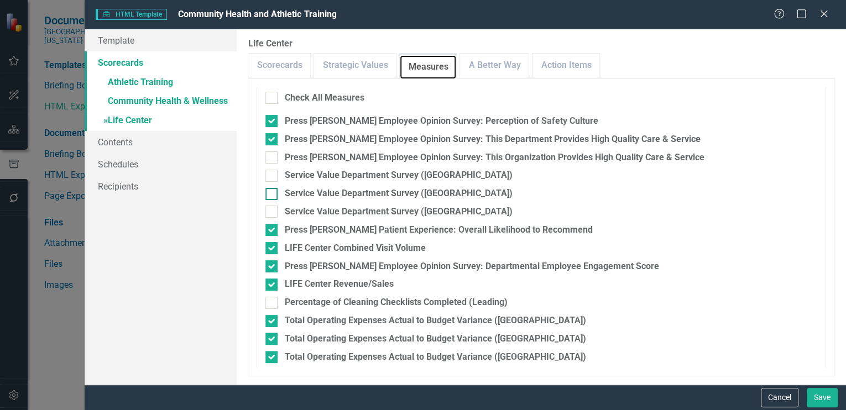
scroll to position [220, 0]
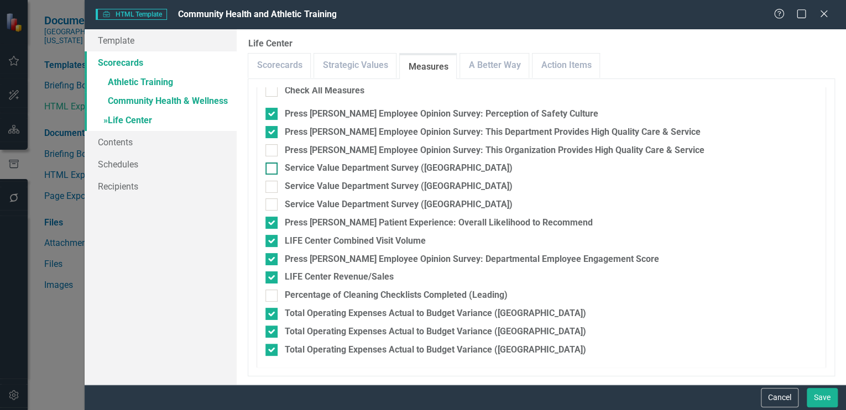
click at [272, 167] on input "Service Value Department Survey (Lucasville)" at bounding box center [269, 166] width 7 height 7
checkbox input "true"
click at [271, 186] on input "Service Value Department Survey (Portsmouth)" at bounding box center [269, 184] width 7 height 7
checkbox input "true"
click at [274, 205] on div at bounding box center [272, 205] width 12 height 12
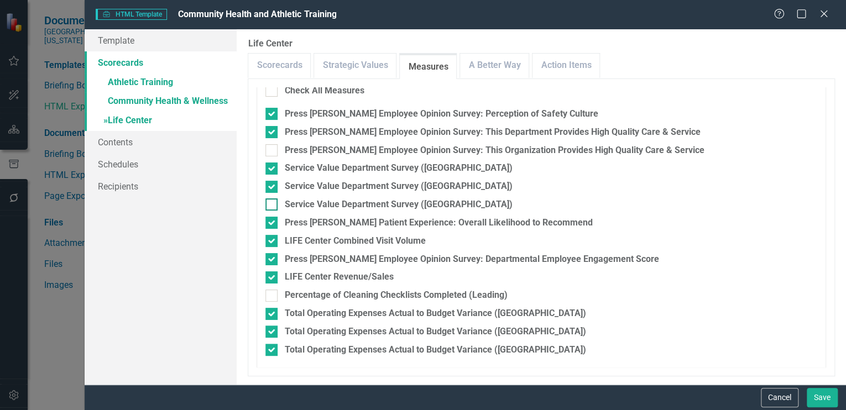
click at [273, 205] on input "Service Value Department Survey (Wheelersburg)" at bounding box center [269, 202] width 7 height 7
checkbox input "true"
click at [574, 64] on link "Action Items" at bounding box center [566, 66] width 67 height 24
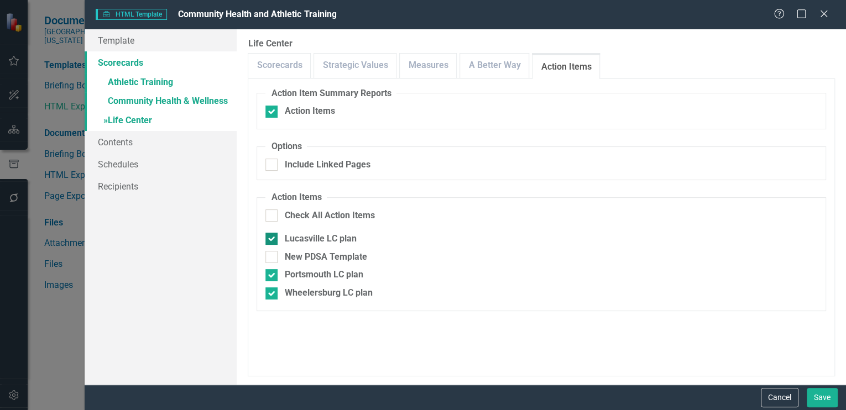
click at [277, 236] on div at bounding box center [272, 239] width 12 height 12
click at [273, 236] on input "Lucasville LC plan" at bounding box center [269, 236] width 7 height 7
checkbox input "false"
click at [269, 277] on div at bounding box center [272, 275] width 12 height 12
click at [269, 277] on input "Portsmouth LC plan" at bounding box center [269, 272] width 7 height 7
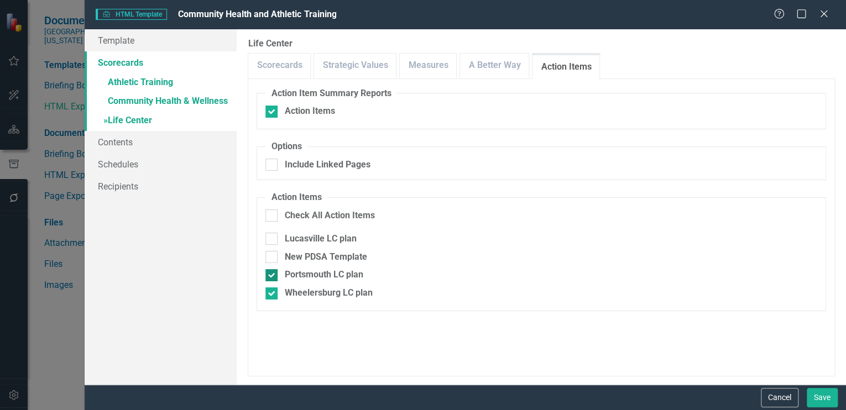
checkbox input "false"
click at [268, 294] on input "Wheelersburg LC plan" at bounding box center [269, 291] width 7 height 7
checkbox input "false"
click at [479, 60] on link "A Better Way" at bounding box center [494, 66] width 69 height 24
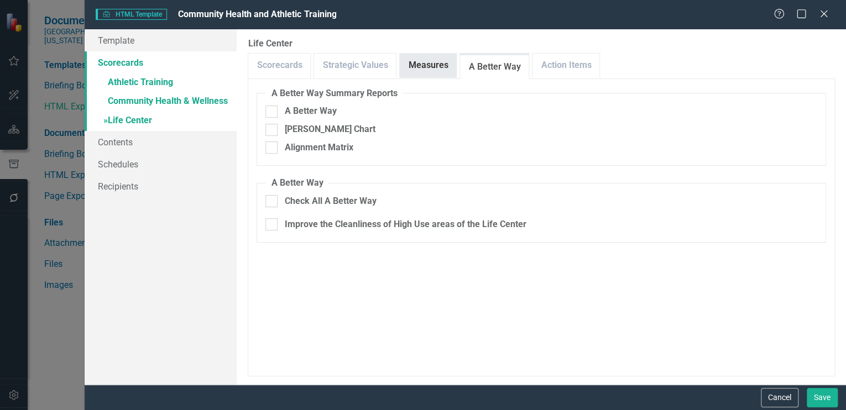
click at [423, 66] on link "Measures" at bounding box center [428, 66] width 56 height 24
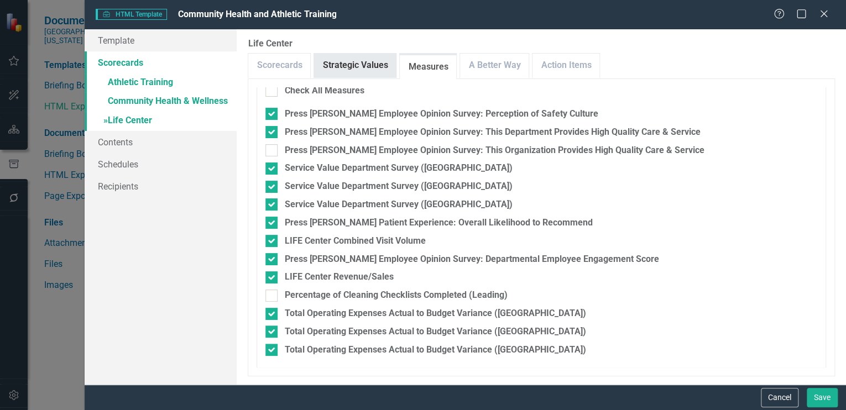
click at [371, 61] on link "Strategic Values" at bounding box center [355, 66] width 82 height 24
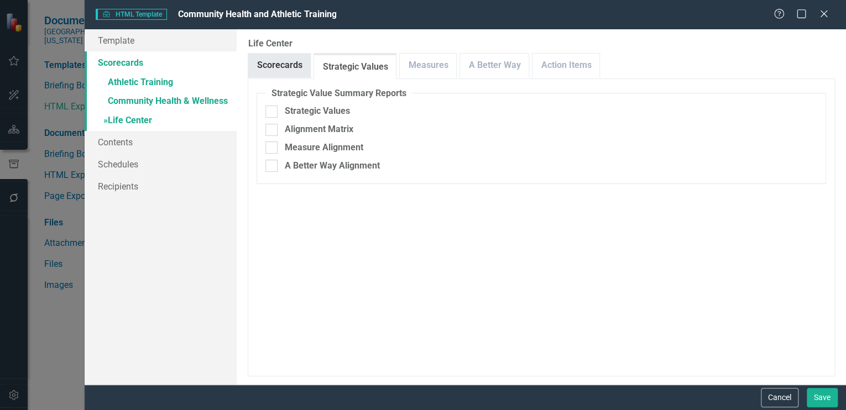
click at [289, 65] on link "Scorecards" at bounding box center [279, 66] width 62 height 24
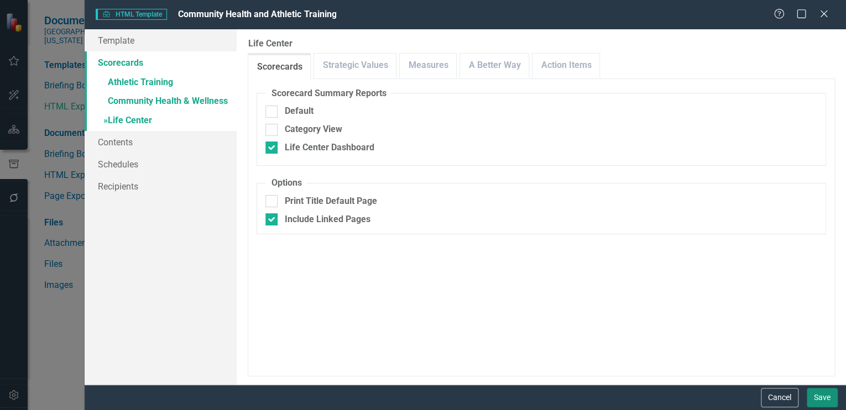
click at [815, 394] on button "Save" at bounding box center [822, 397] width 31 height 19
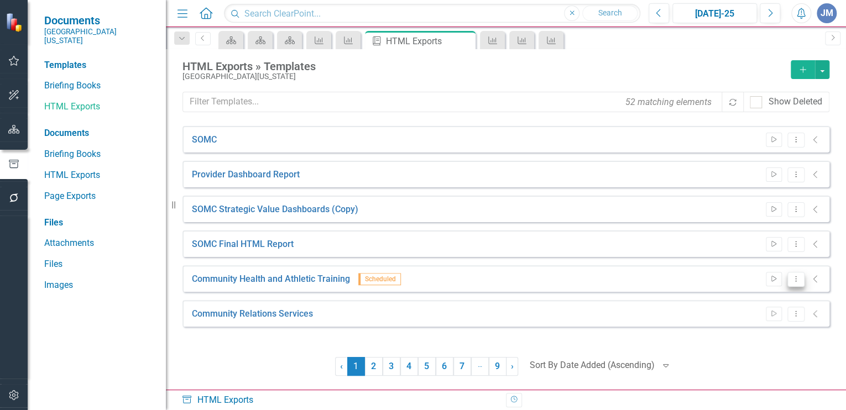
click at [796, 278] on icon at bounding box center [795, 279] width 1 height 6
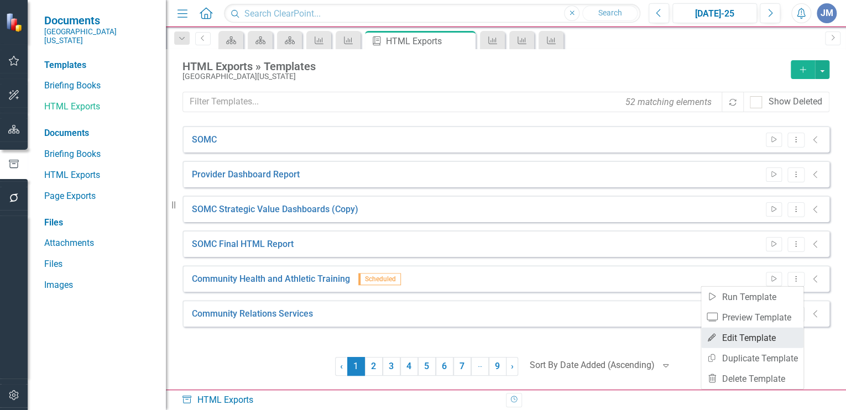
click at [757, 336] on link "Edit Edit Template" at bounding box center [752, 338] width 102 height 20
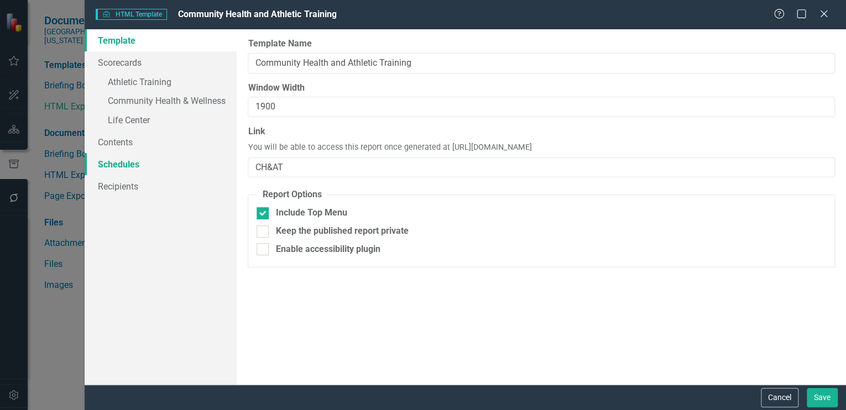
click at [111, 164] on link "Schedules" at bounding box center [161, 164] width 152 height 22
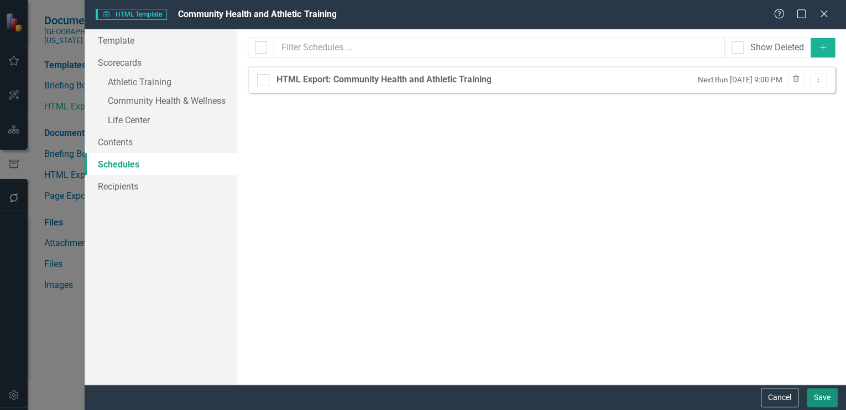
click at [820, 396] on button "Save" at bounding box center [822, 397] width 31 height 19
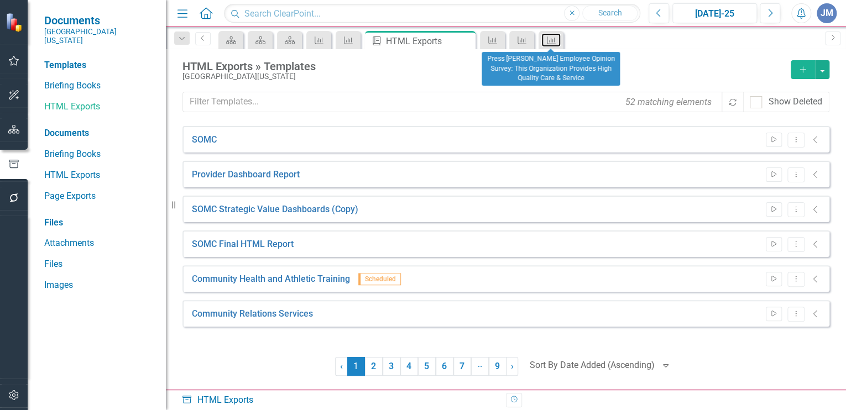
drag, startPoint x: 555, startPoint y: 38, endPoint x: 572, endPoint y: 44, distance: 17.9
click at [555, 38] on icon "Measure" at bounding box center [551, 40] width 11 height 9
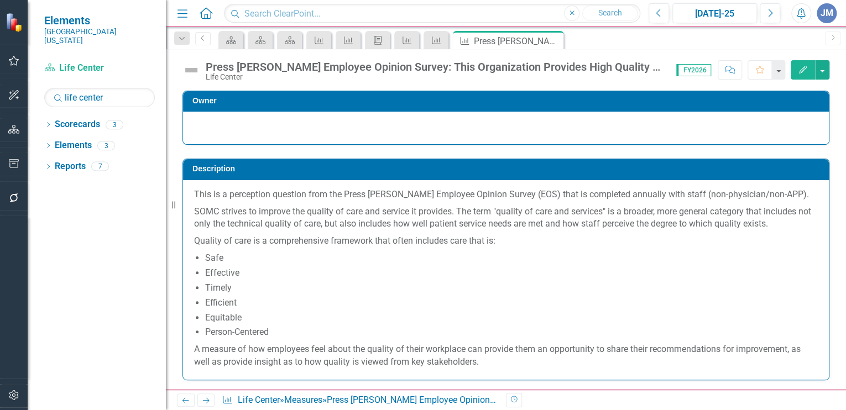
click at [0, 0] on icon "Close" at bounding box center [0, 0] width 0 height 0
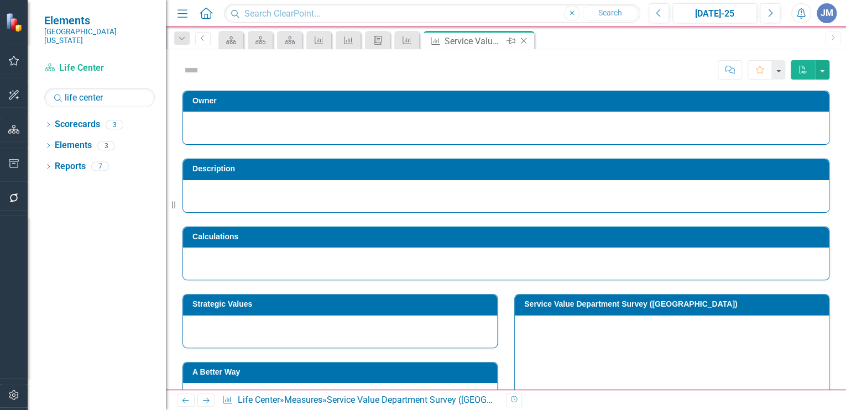
click at [525, 40] on icon "Close" at bounding box center [523, 41] width 11 height 9
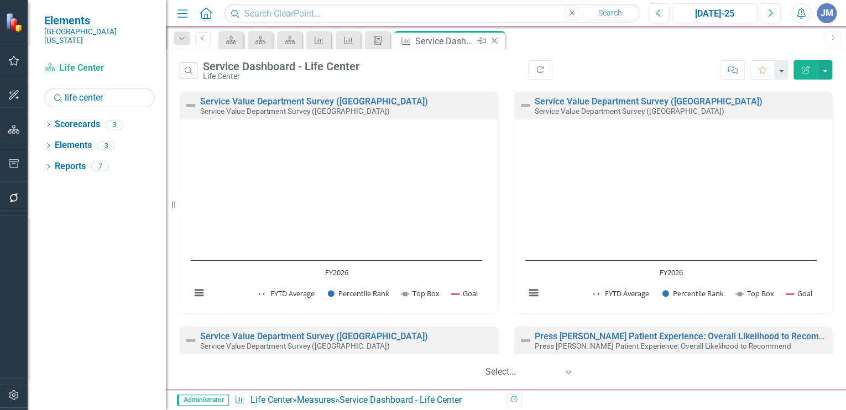
click at [497, 42] on icon "Close" at bounding box center [494, 41] width 11 height 9
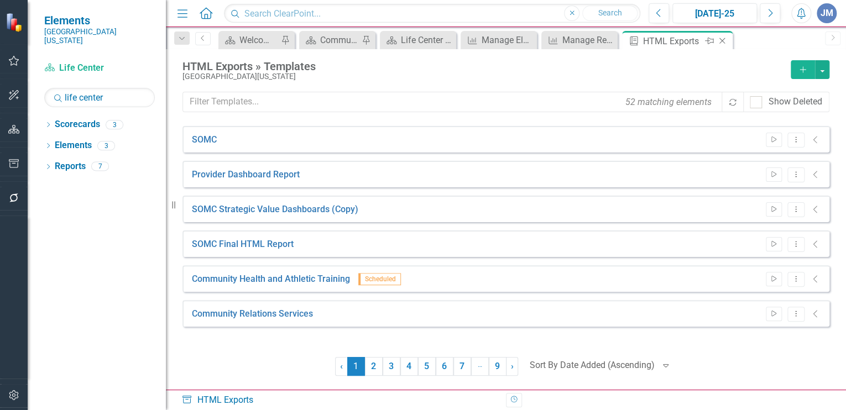
click at [722, 39] on icon "Close" at bounding box center [722, 41] width 11 height 9
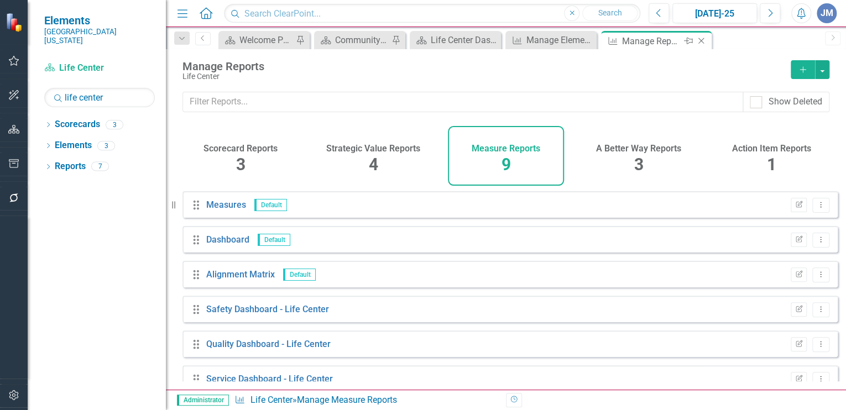
click at [699, 39] on icon at bounding box center [702, 41] width 6 height 6
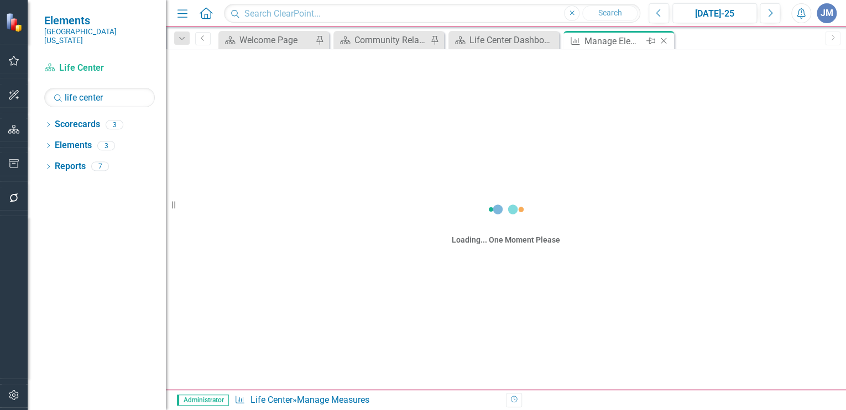
click at [663, 39] on icon "Close" at bounding box center [663, 41] width 11 height 9
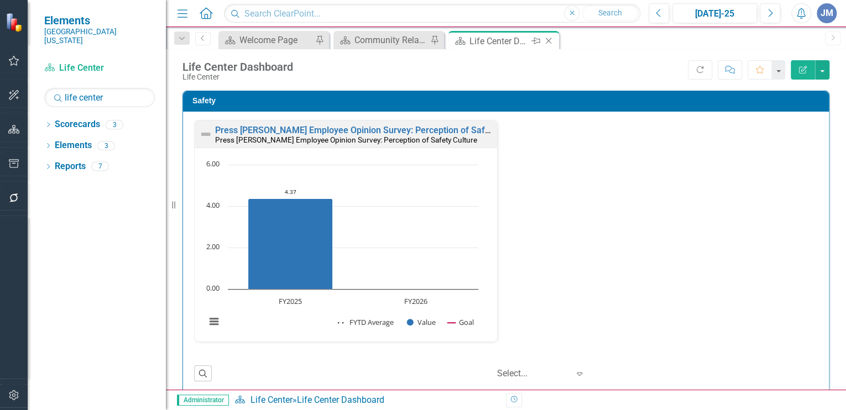
click at [549, 38] on icon "Close" at bounding box center [548, 41] width 11 height 9
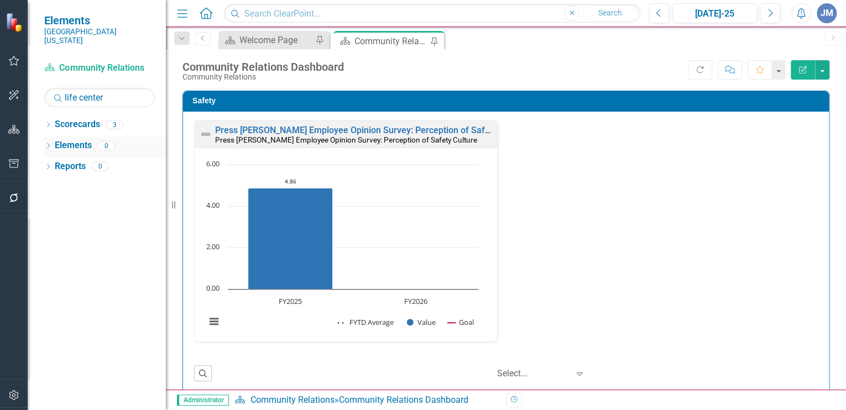
click at [66, 139] on link "Elements" at bounding box center [73, 145] width 37 height 13
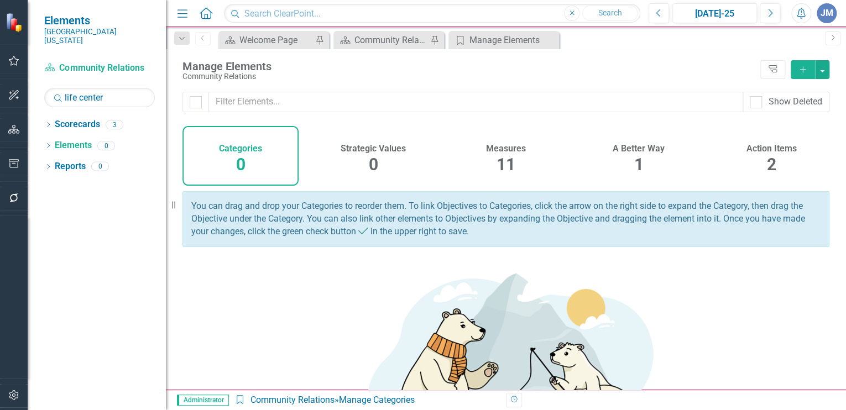
click at [502, 151] on h4 "Measures" at bounding box center [506, 149] width 40 height 10
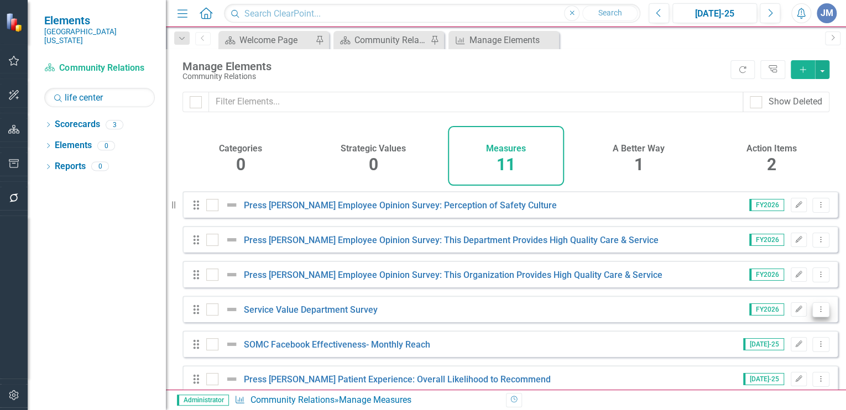
click at [816, 313] on icon "Dropdown Menu" at bounding box center [820, 309] width 9 height 7
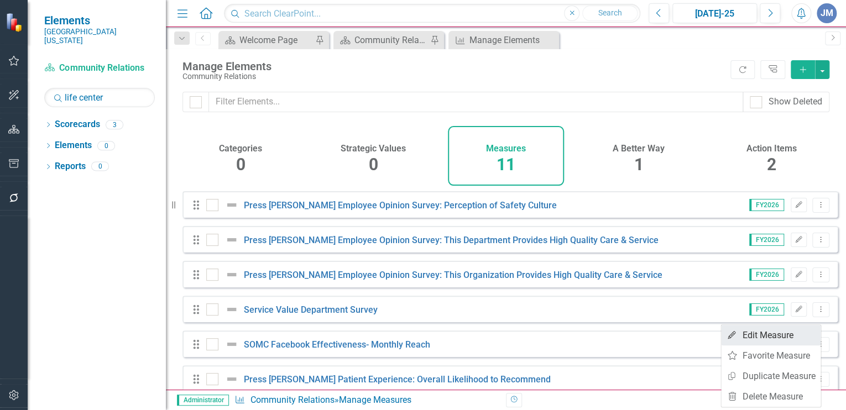
click at [785, 332] on link "Edit Edit Measure" at bounding box center [771, 335] width 100 height 20
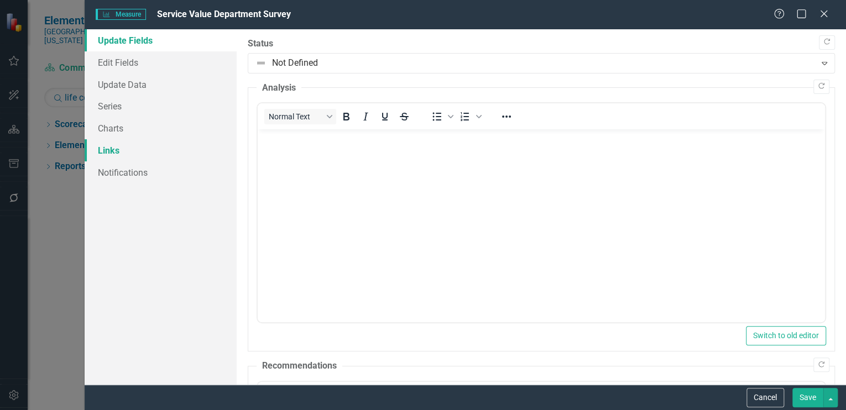
click at [108, 148] on link "Links" at bounding box center [161, 150] width 152 height 22
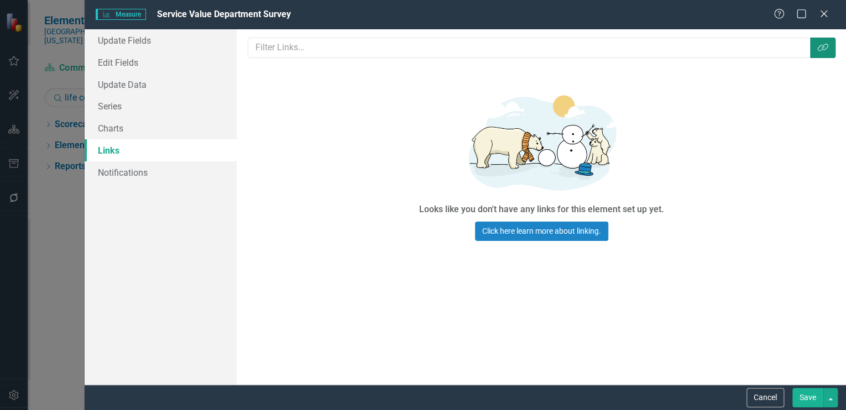
click at [826, 47] on icon "Link Tag" at bounding box center [823, 47] width 11 height 9
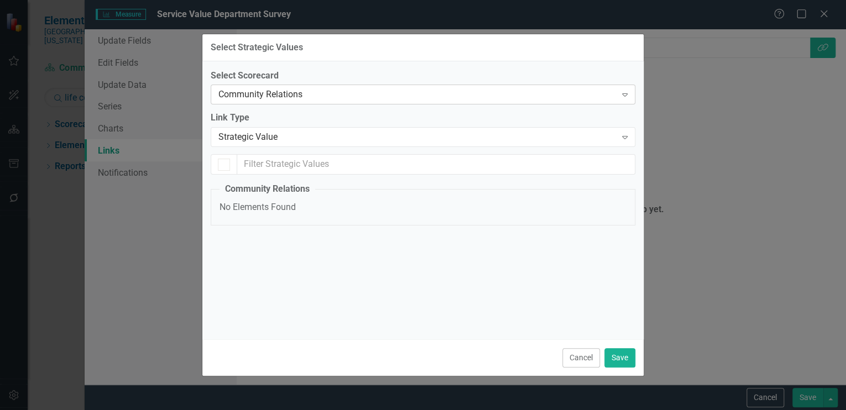
click at [259, 91] on div "Community Relations" at bounding box center [417, 95] width 398 height 13
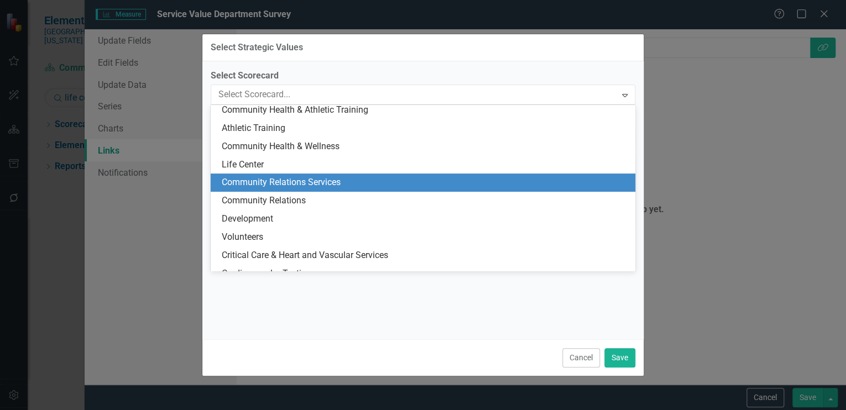
scroll to position [112, 0]
click at [246, 184] on div "Community Relations Services" at bounding box center [425, 183] width 407 height 13
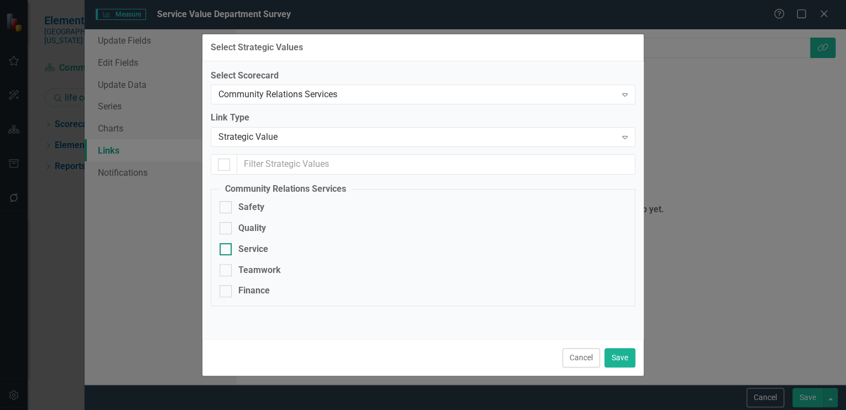
click at [225, 247] on input "Service" at bounding box center [223, 246] width 7 height 7
checkbox input "true"
click at [621, 356] on button "Save" at bounding box center [620, 357] width 31 height 19
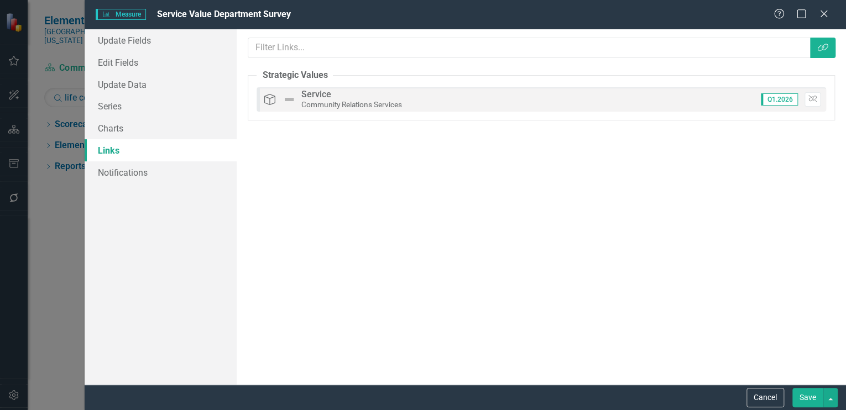
click at [804, 393] on button "Save" at bounding box center [808, 397] width 31 height 19
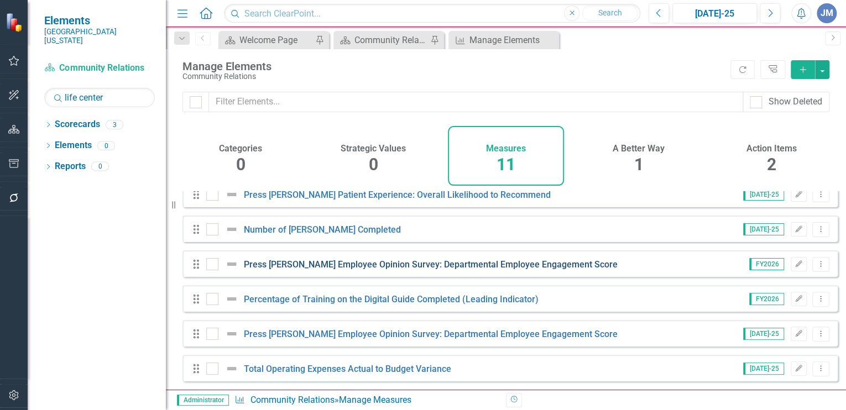
scroll to position [192, 0]
click at [816, 299] on icon "Dropdown Menu" at bounding box center [820, 298] width 9 height 7
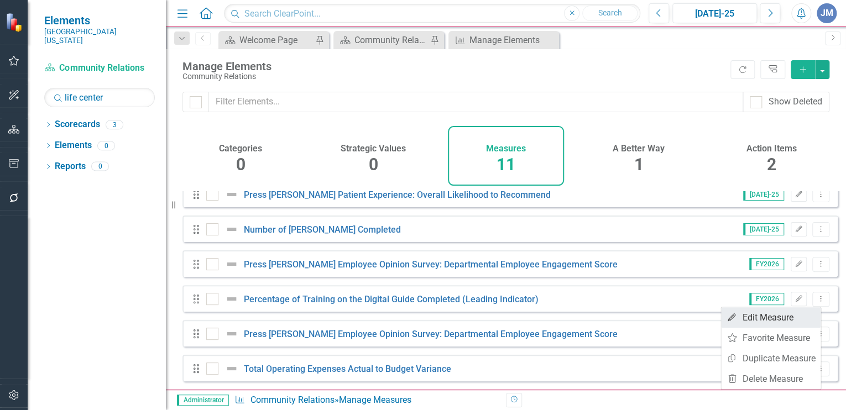
click at [744, 316] on link "Edit Edit Measure" at bounding box center [771, 318] width 100 height 20
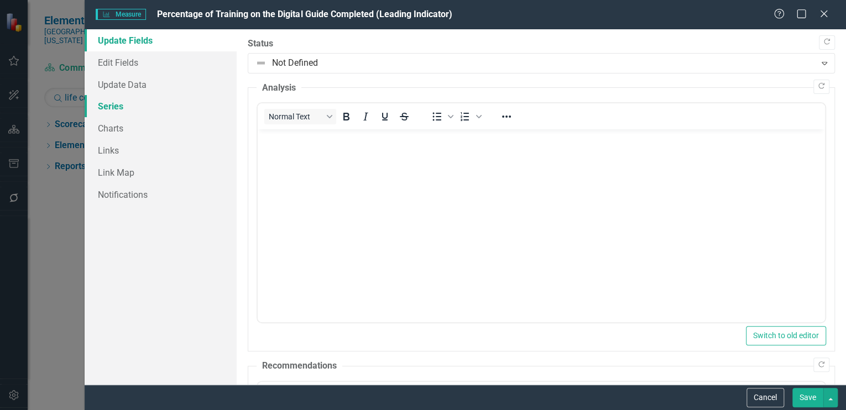
scroll to position [0, 0]
click at [112, 152] on link "Links" at bounding box center [161, 150] width 152 height 22
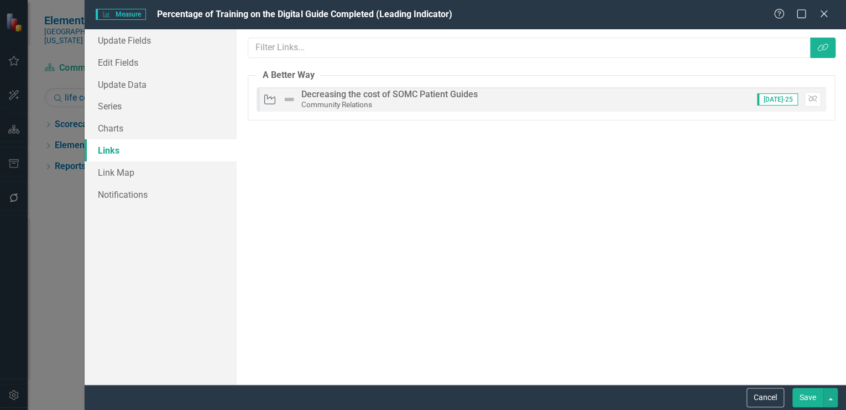
click at [811, 396] on button "Save" at bounding box center [808, 397] width 31 height 19
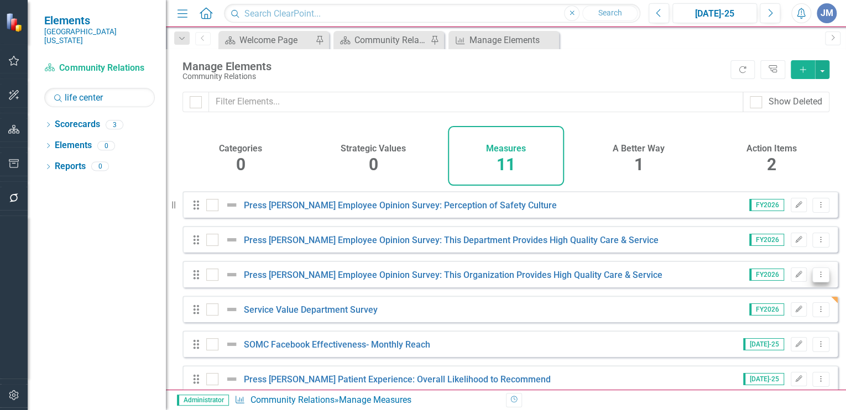
click at [816, 278] on icon "Dropdown Menu" at bounding box center [820, 274] width 9 height 7
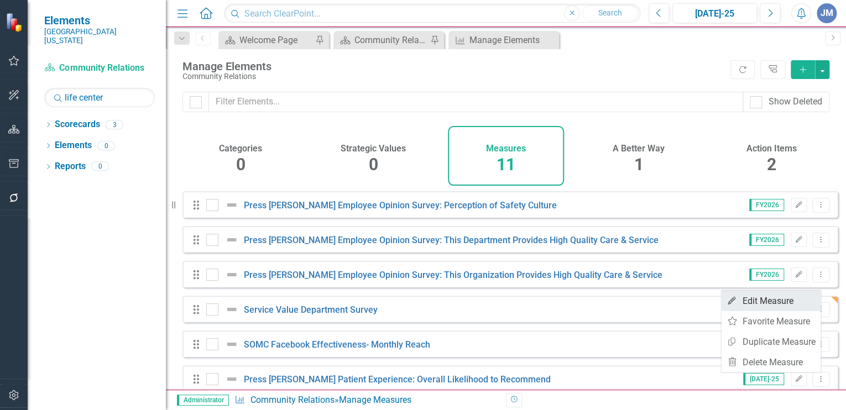
click at [773, 299] on link "Edit Edit Measure" at bounding box center [771, 301] width 100 height 20
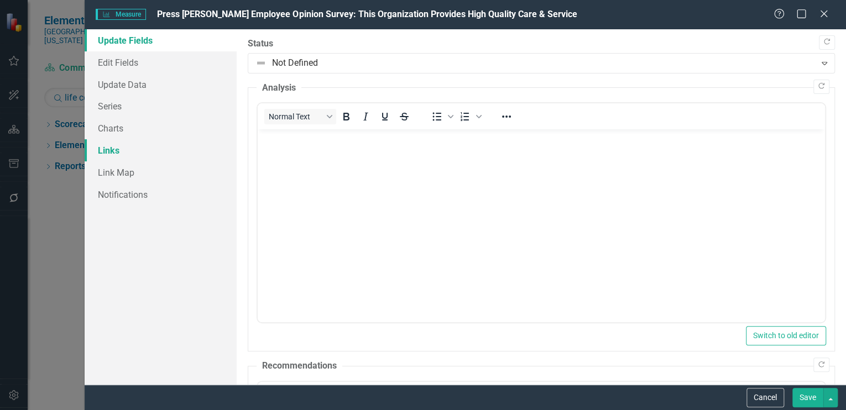
click at [110, 148] on link "Links" at bounding box center [161, 150] width 152 height 22
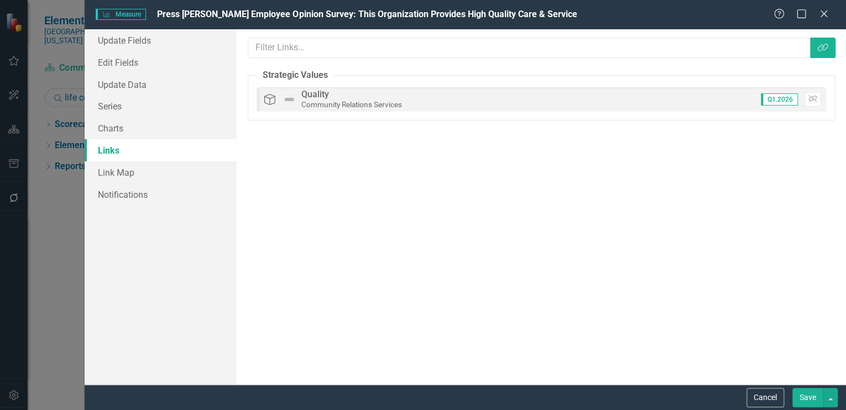
click at [813, 394] on button "Save" at bounding box center [808, 397] width 31 height 19
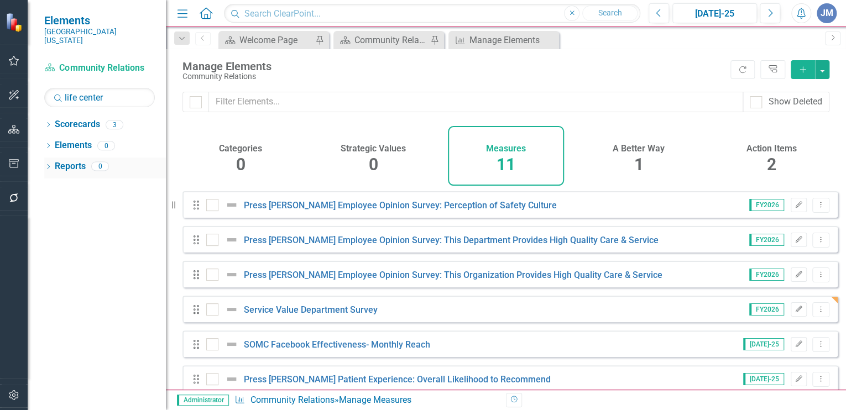
click at [63, 160] on link "Reports" at bounding box center [70, 166] width 31 height 13
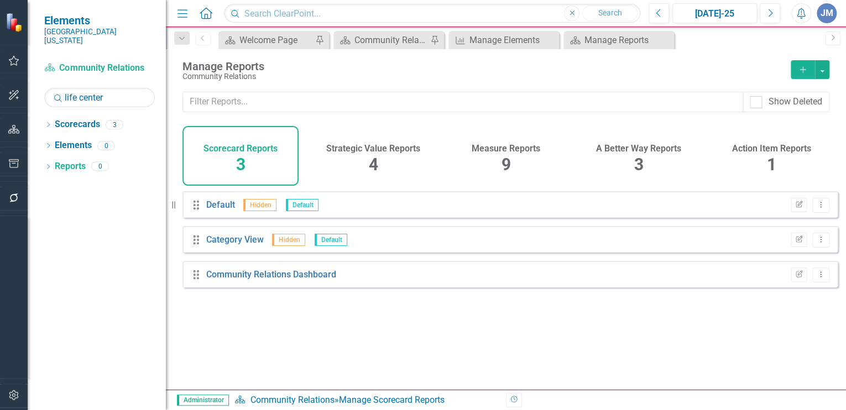
click at [508, 145] on h4 "Measure Reports" at bounding box center [506, 149] width 69 height 10
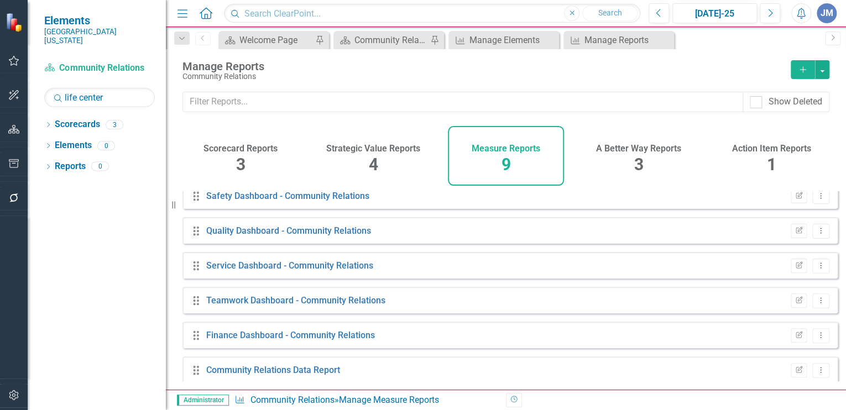
scroll to position [123, 0]
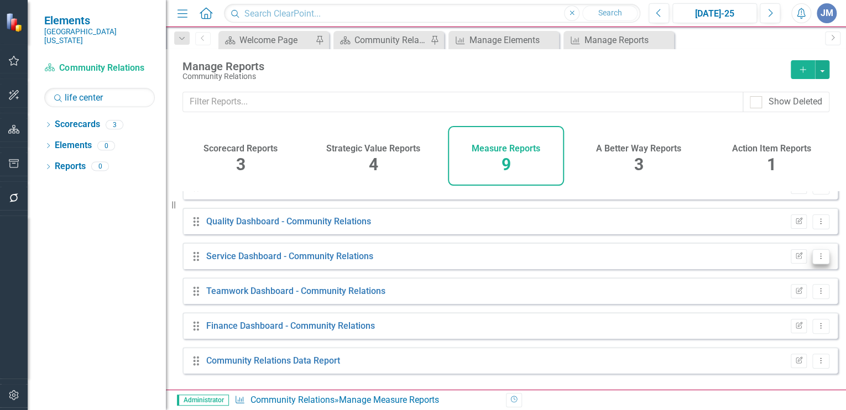
click at [816, 260] on icon "Dropdown Menu" at bounding box center [820, 256] width 9 height 7
click at [773, 281] on link "Edit Report Edit Report" at bounding box center [775, 282] width 91 height 20
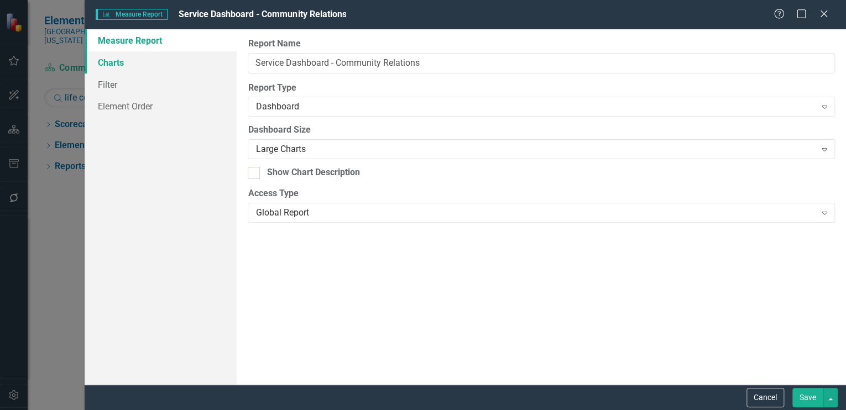
click at [109, 61] on link "Charts" at bounding box center [161, 62] width 152 height 22
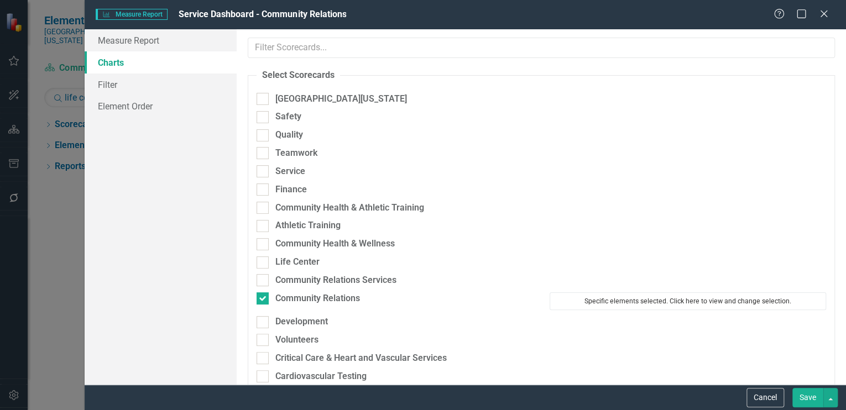
click at [580, 299] on button "Specific elements selected. Click here to view and change selection." at bounding box center [688, 302] width 277 height 18
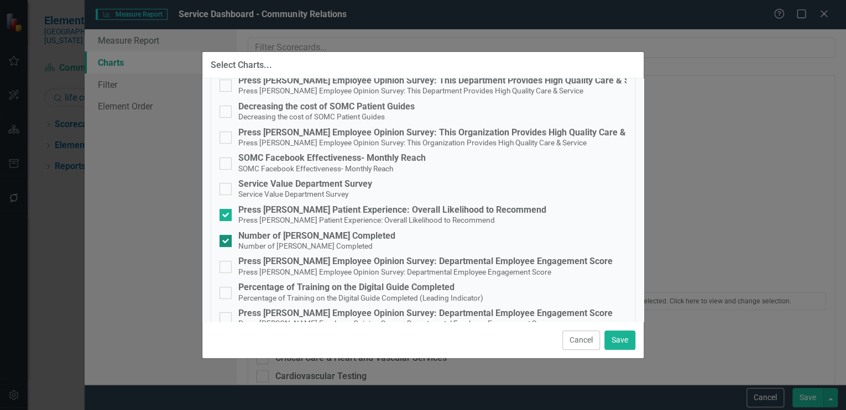
scroll to position [87, 0]
click at [228, 184] on div at bounding box center [226, 189] width 12 height 12
click at [227, 184] on input "Service Value Department Survey Service Value Department Survey" at bounding box center [223, 186] width 7 height 7
checkbox input "true"
click at [624, 340] on button "Save" at bounding box center [620, 340] width 31 height 19
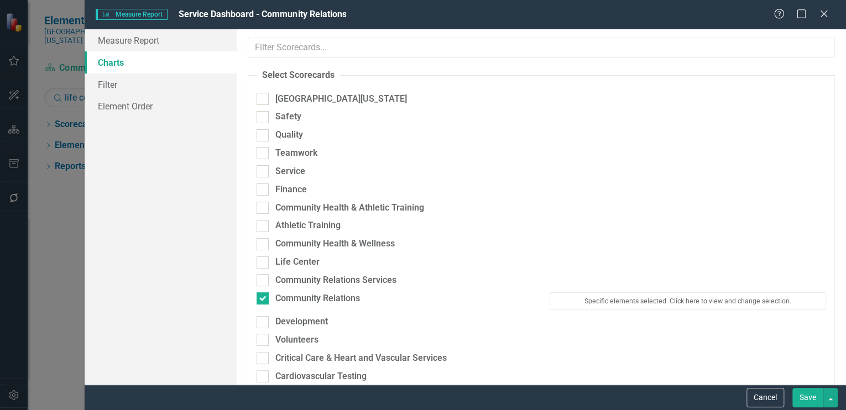
click at [810, 396] on button "Save" at bounding box center [808, 397] width 31 height 19
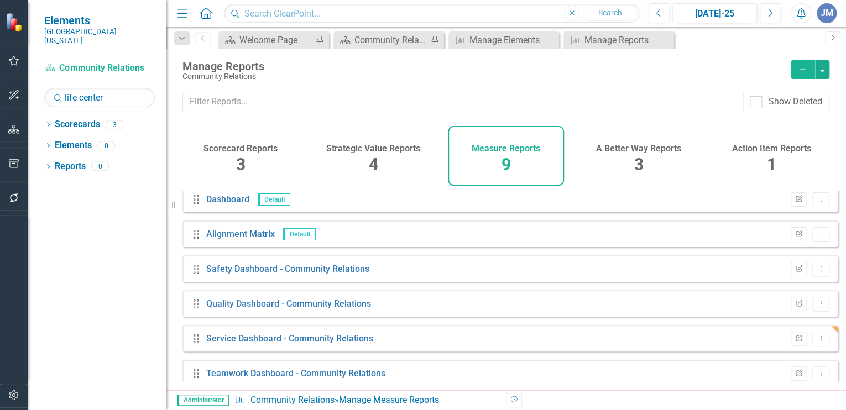
scroll to position [0, 0]
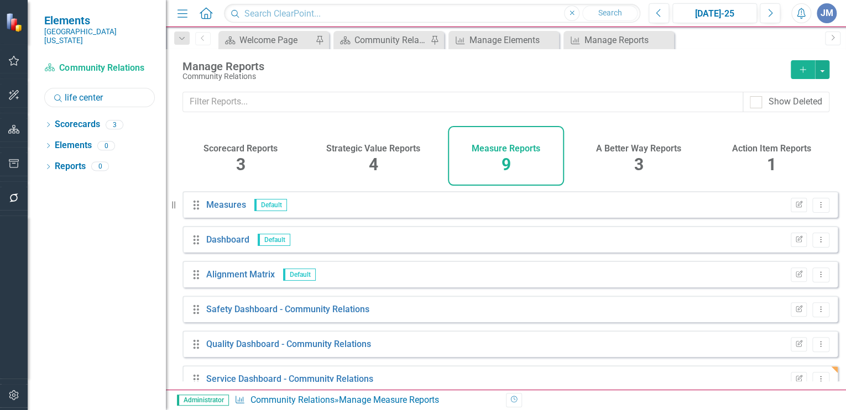
drag, startPoint x: 103, startPoint y: 90, endPoint x: 62, endPoint y: 87, distance: 41.6
click at [62, 88] on div "Search life center" at bounding box center [99, 97] width 111 height 19
click at [49, 123] on icon "Dropdown" at bounding box center [48, 126] width 8 height 6
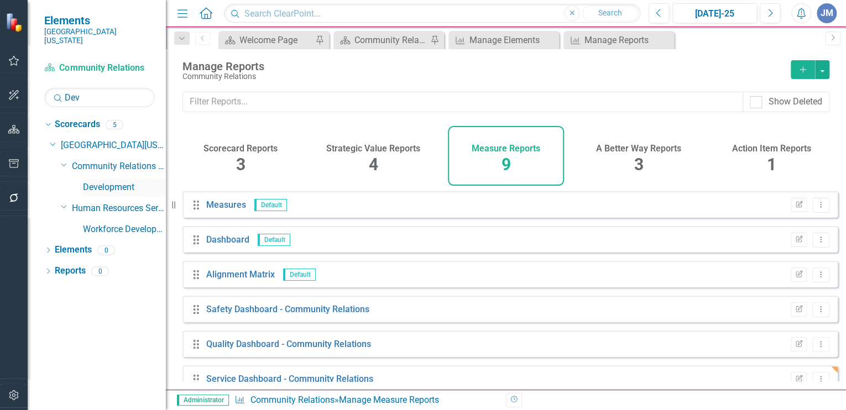
click at [112, 181] on link "Development" at bounding box center [124, 187] width 83 height 13
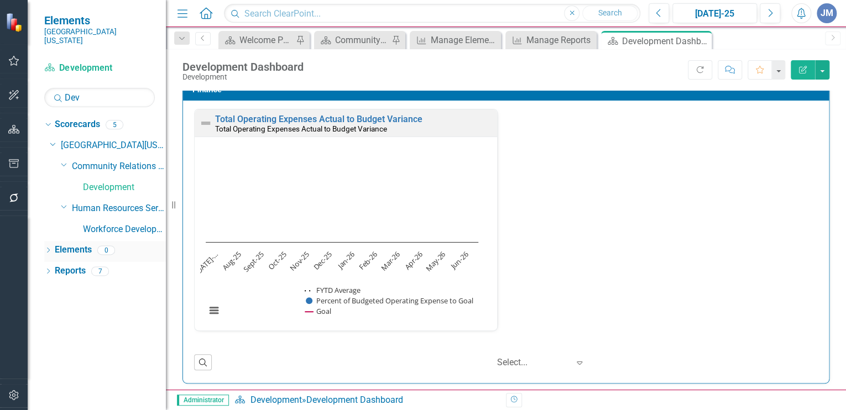
click at [72, 244] on link "Elements" at bounding box center [73, 250] width 37 height 13
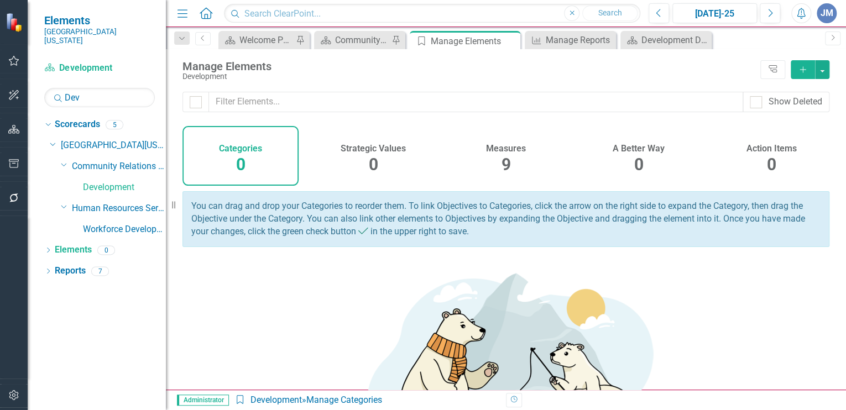
click at [507, 151] on h4 "Measures" at bounding box center [506, 149] width 40 height 10
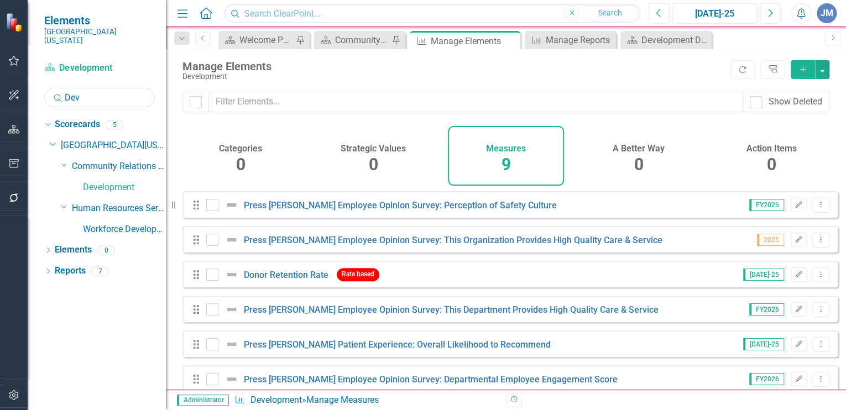
drag, startPoint x: 91, startPoint y: 90, endPoint x: 62, endPoint y: 86, distance: 29.0
click at [62, 88] on div "Search Dev" at bounding box center [99, 97] width 111 height 19
type input "Performance"
click at [115, 202] on link "Performance Improvement" at bounding box center [124, 208] width 83 height 13
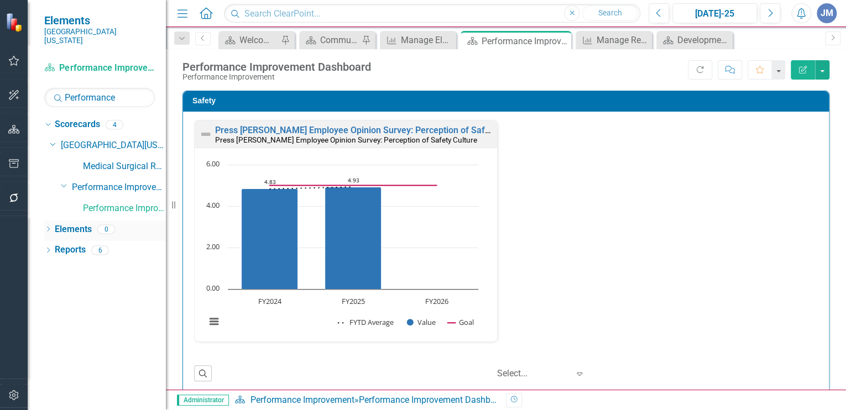
click at [66, 223] on link "Elements" at bounding box center [73, 229] width 37 height 13
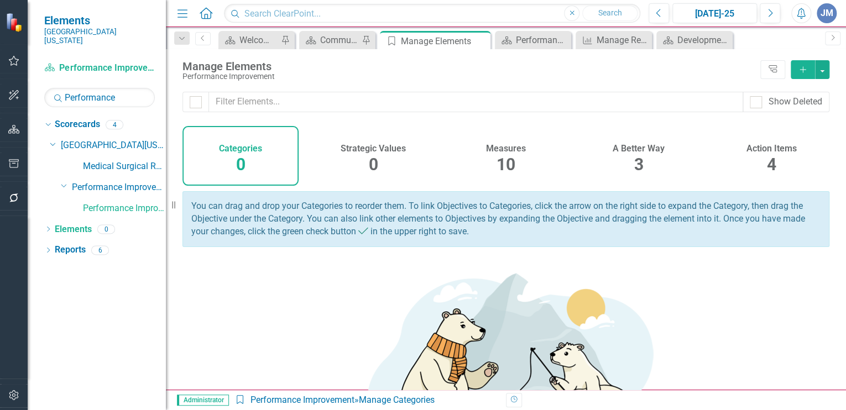
click at [491, 150] on h4 "Measures" at bounding box center [506, 149] width 40 height 10
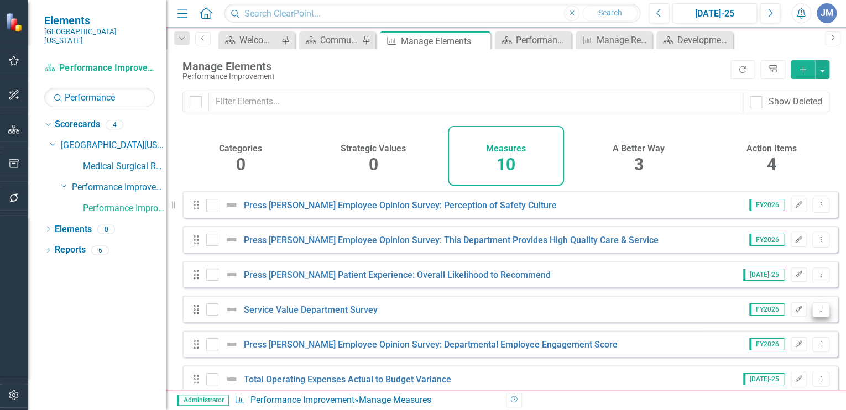
click at [816, 313] on icon "Dropdown Menu" at bounding box center [820, 309] width 9 height 7
click at [785, 374] on link "Copy Duplicate Measure" at bounding box center [771, 376] width 100 height 20
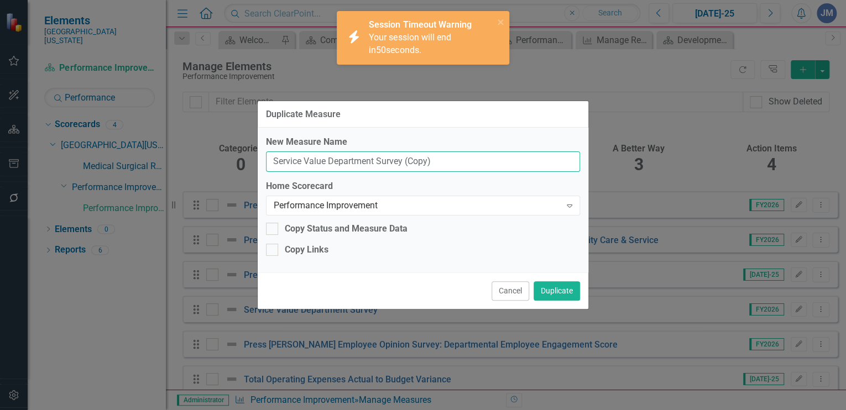
click at [438, 166] on input "Service Value Department Survey (Copy)" at bounding box center [423, 162] width 314 height 20
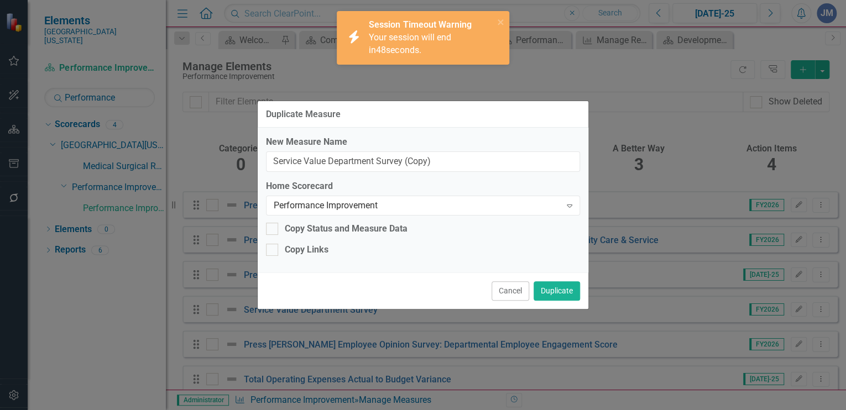
click at [445, 71] on div "icon.bolt Session Timeout Warning Your session will end in 48 seconds." at bounding box center [423, 42] width 177 height 67
click at [501, 19] on icon "close" at bounding box center [501, 22] width 8 height 9
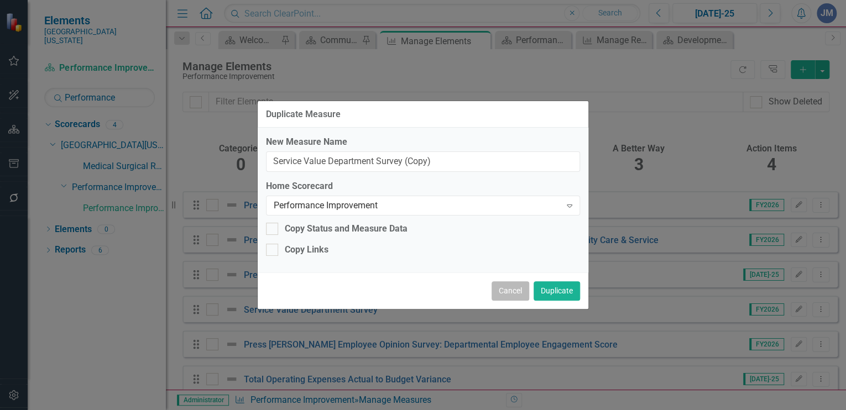
click at [513, 284] on button "Cancel" at bounding box center [511, 291] width 38 height 19
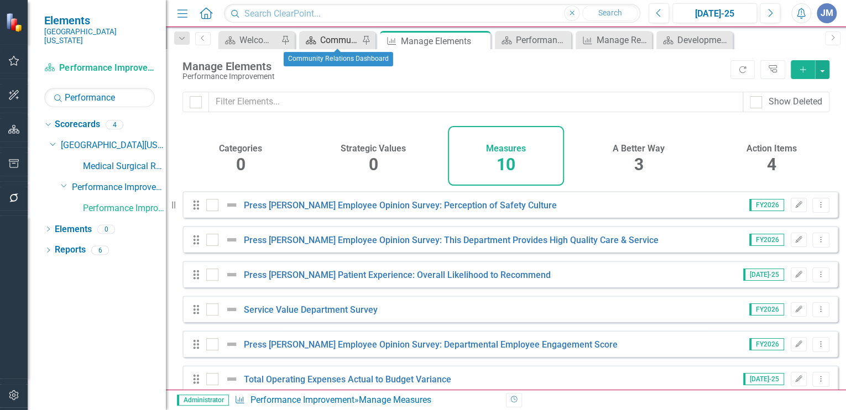
click at [332, 35] on div "Community Relations Dashboard" at bounding box center [339, 40] width 39 height 14
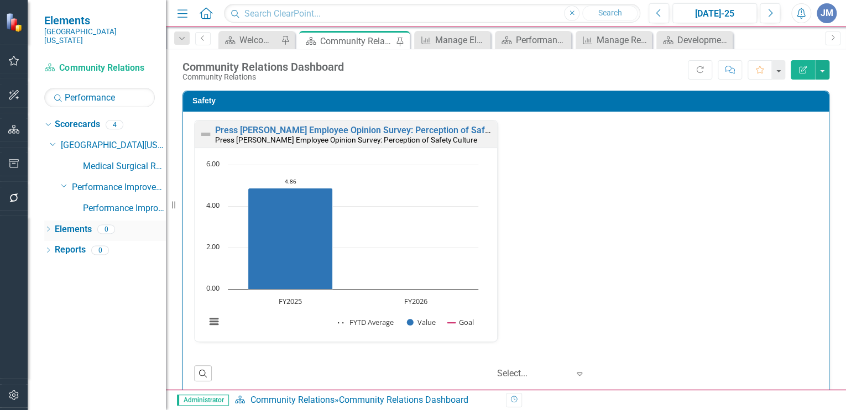
click at [63, 223] on link "Elements" at bounding box center [73, 229] width 37 height 13
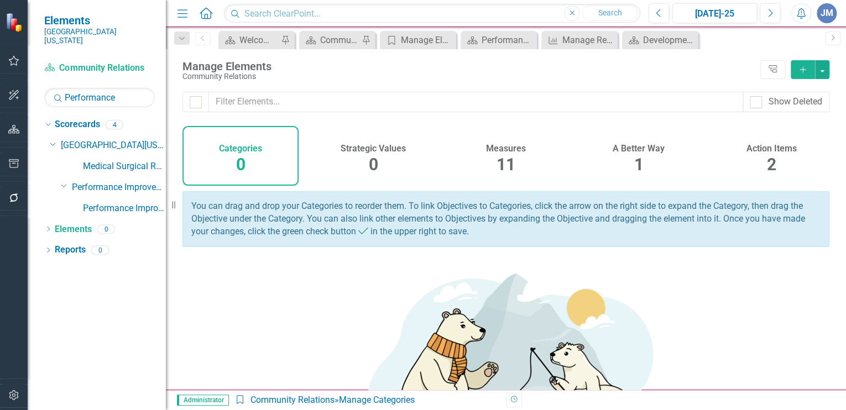
click at [504, 151] on h4 "Measures" at bounding box center [506, 149] width 40 height 10
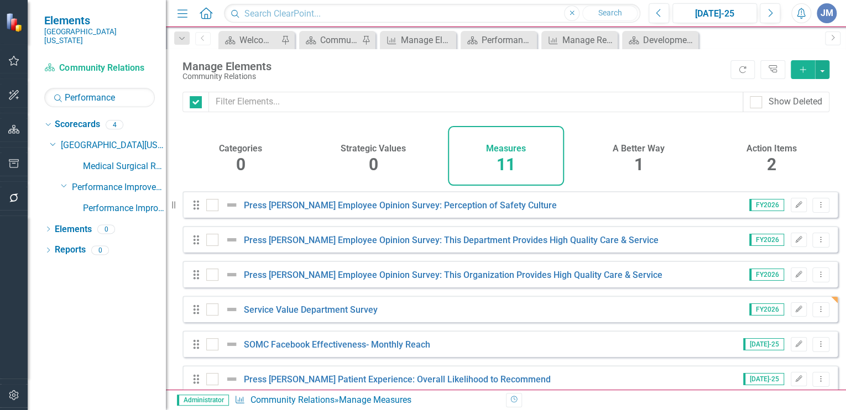
checkbox input "false"
click at [816, 313] on icon "Dropdown Menu" at bounding box center [820, 309] width 9 height 7
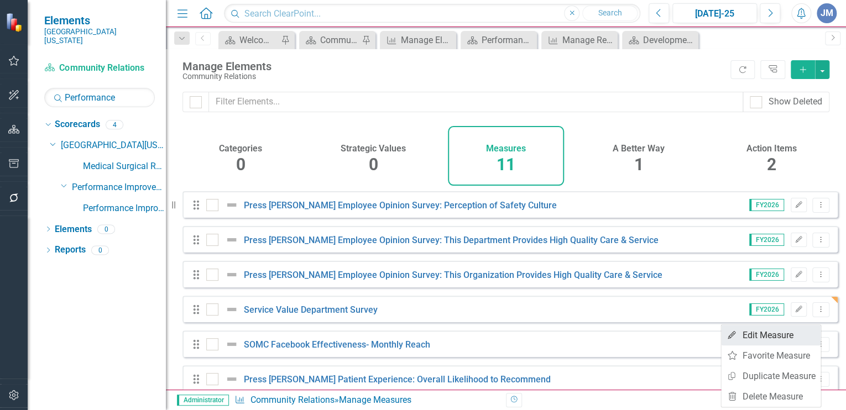
click at [780, 332] on link "Edit Edit Measure" at bounding box center [771, 335] width 100 height 20
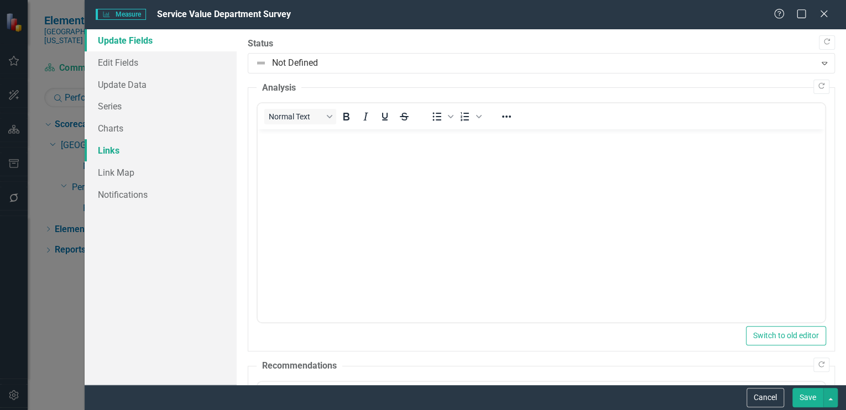
click at [100, 151] on link "Links" at bounding box center [161, 150] width 152 height 22
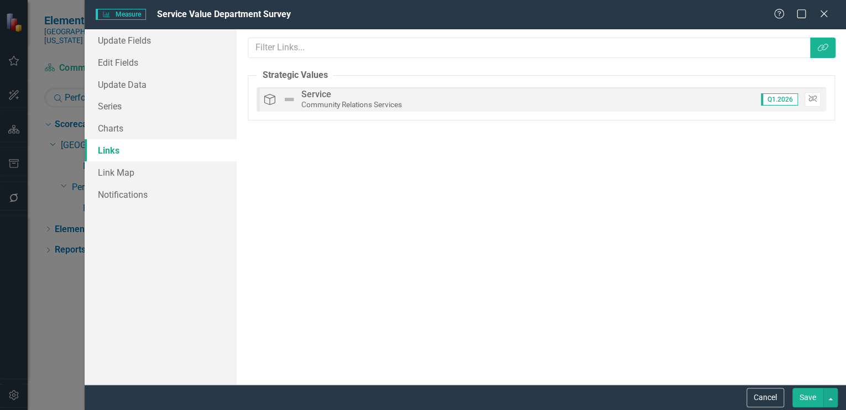
click at [809, 97] on icon "Unlink" at bounding box center [813, 99] width 8 height 7
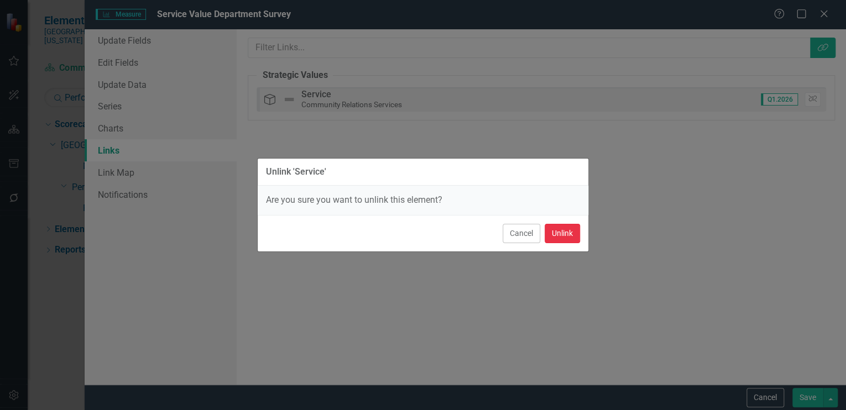
drag, startPoint x: 565, startPoint y: 231, endPoint x: 608, endPoint y: 241, distance: 44.9
click at [564, 231] on button "Unlink" at bounding box center [562, 233] width 35 height 19
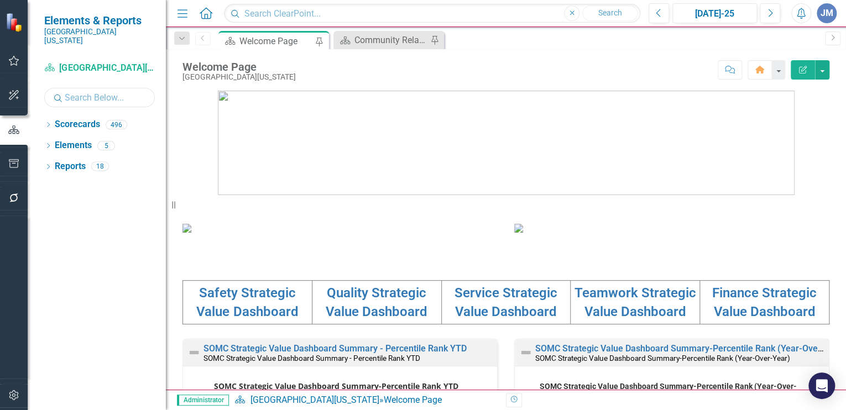
click at [78, 89] on input "text" at bounding box center [99, 97] width 111 height 19
type input "commun"
click at [49, 123] on icon "Dropdown" at bounding box center [48, 126] width 8 height 6
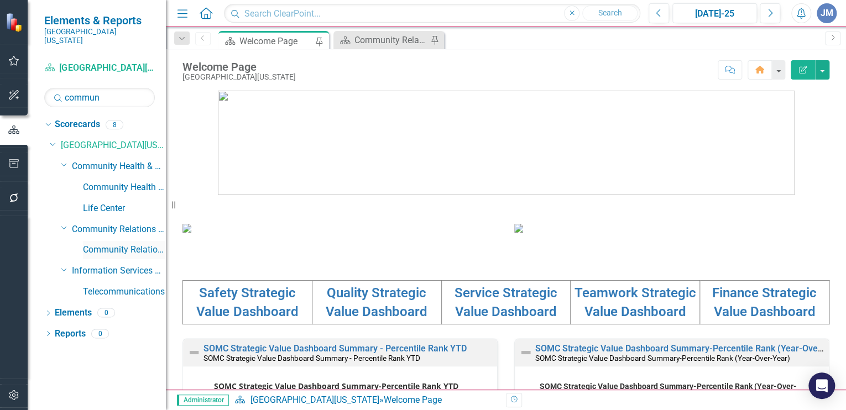
click at [123, 244] on link "Community Relations" at bounding box center [124, 250] width 83 height 13
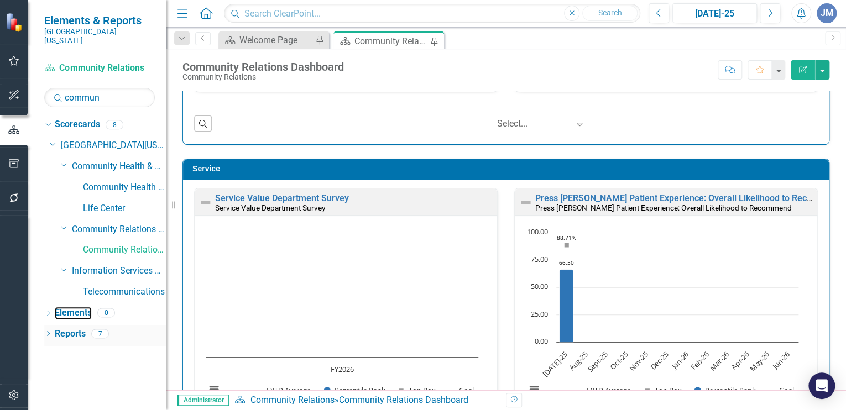
scroll to position [568, 0]
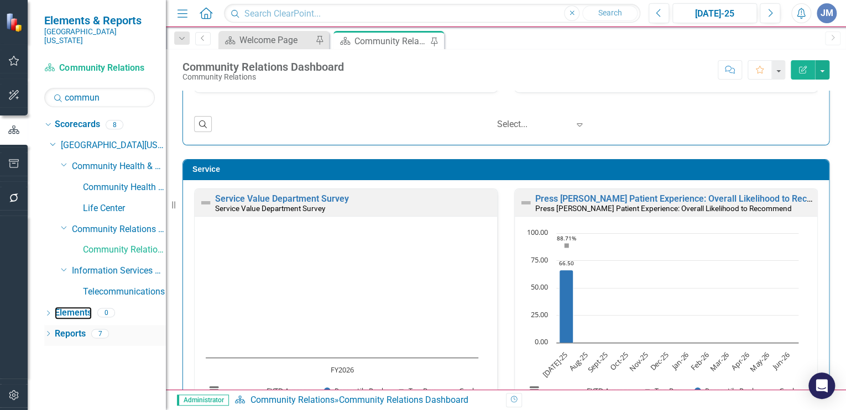
click at [66, 307] on link "Elements" at bounding box center [73, 313] width 37 height 13
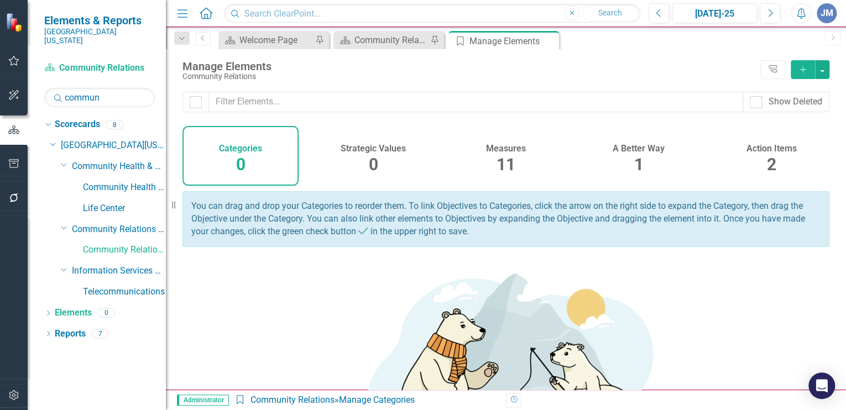
click at [500, 159] on span "11" at bounding box center [506, 164] width 19 height 19
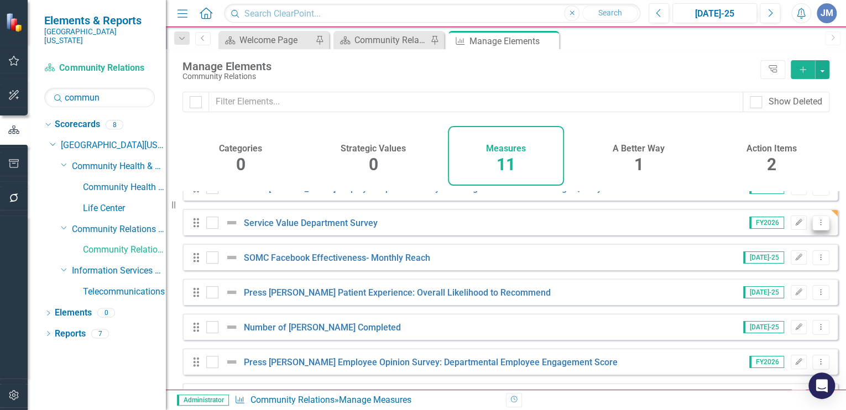
scroll to position [87, 0]
click at [816, 226] on icon "Dropdown Menu" at bounding box center [820, 221] width 9 height 7
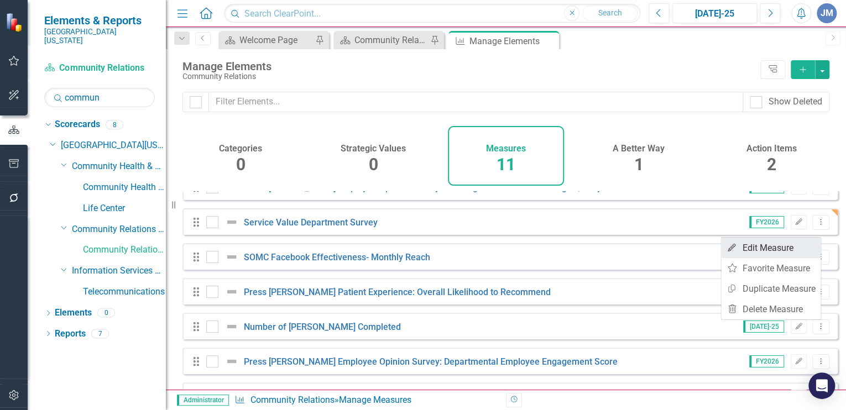
click at [759, 246] on link "Edit Edit Measure" at bounding box center [771, 248] width 100 height 20
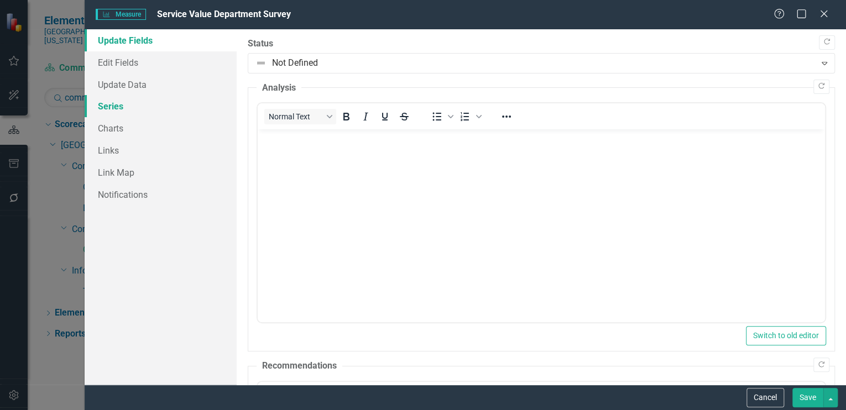
scroll to position [0, 0]
click at [104, 148] on link "Links" at bounding box center [161, 150] width 152 height 22
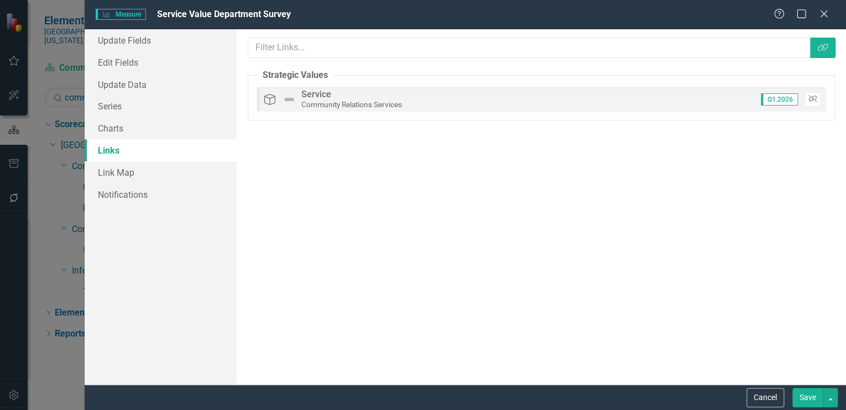
click at [813, 98] on icon "button" at bounding box center [813, 99] width 8 height 7
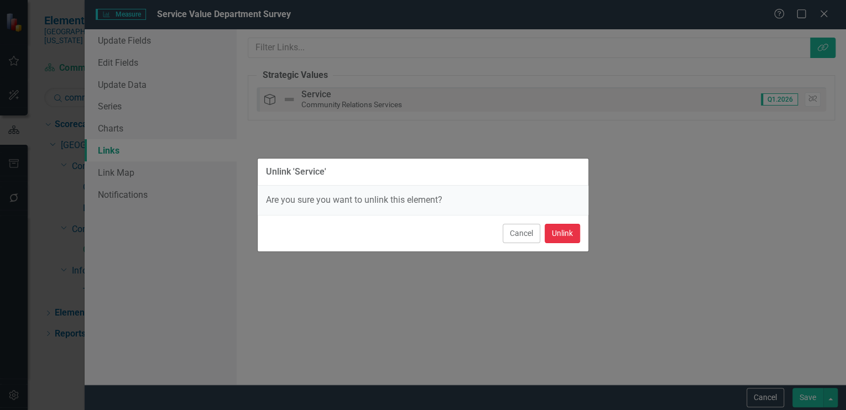
click at [567, 233] on button "Unlink" at bounding box center [562, 233] width 35 height 19
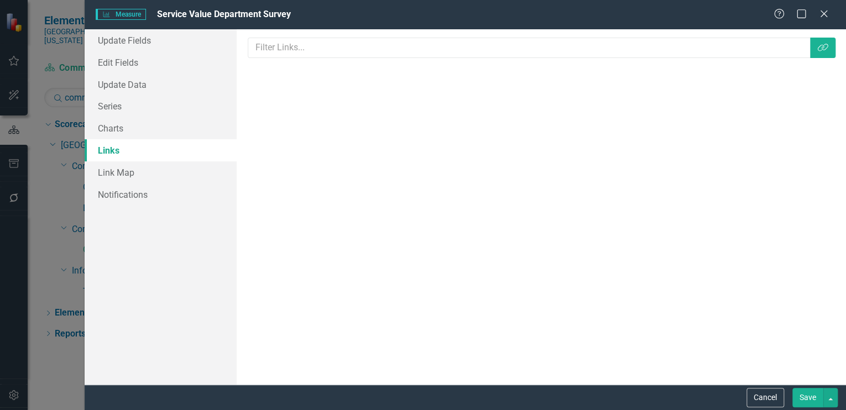
click at [805, 396] on button "Save" at bounding box center [808, 397] width 31 height 19
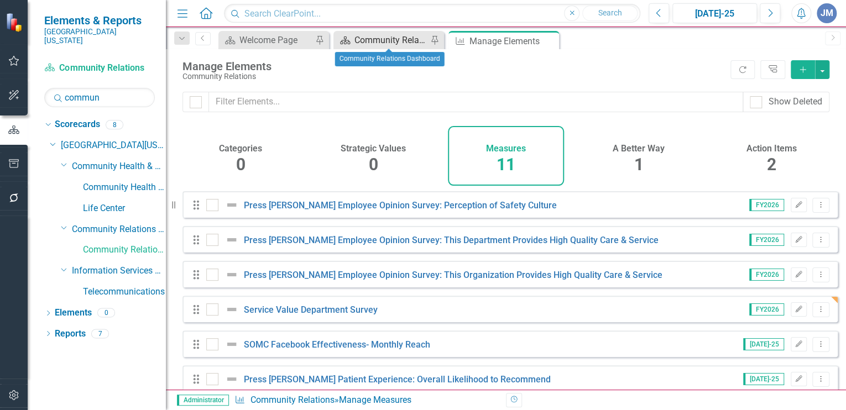
click at [367, 35] on div "Community Relations Dashboard" at bounding box center [391, 40] width 73 height 14
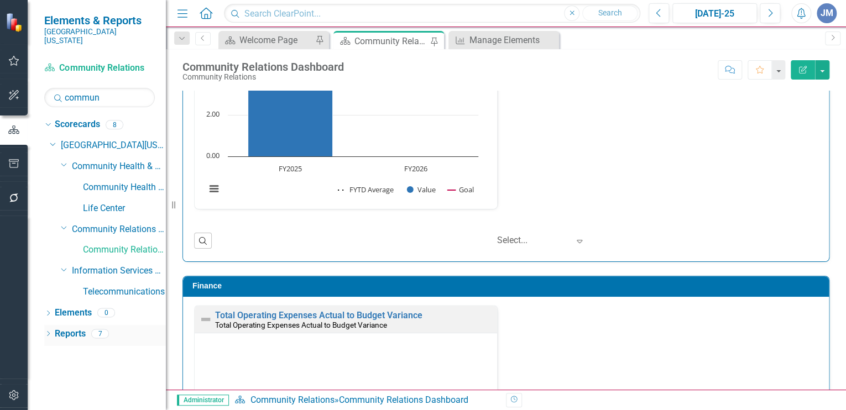
scroll to position [1324, 0]
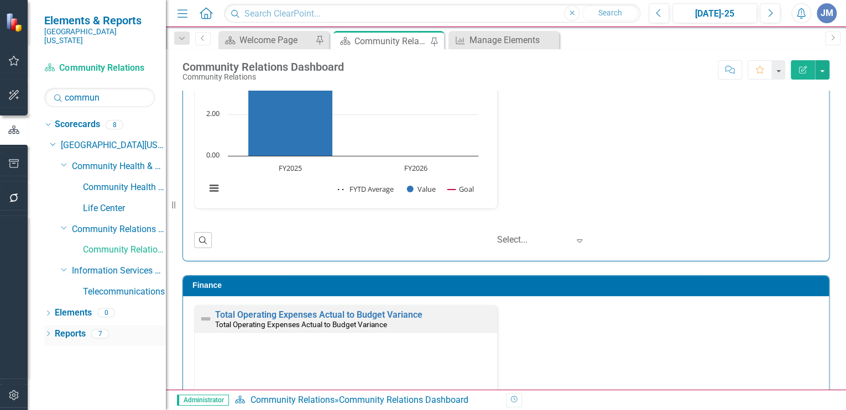
click at [62, 328] on link "Reports" at bounding box center [70, 334] width 31 height 13
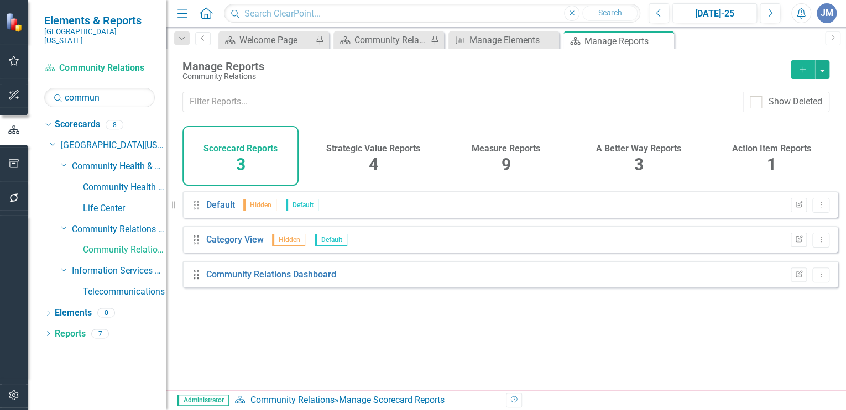
click at [502, 155] on span "9" at bounding box center [506, 164] width 9 height 19
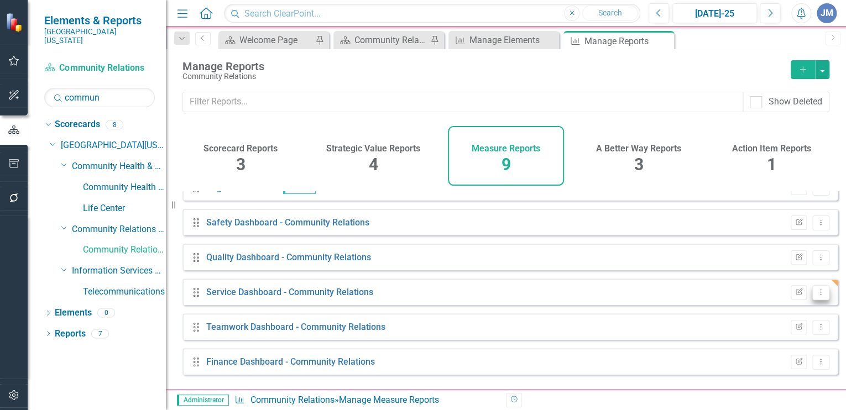
scroll to position [87, 0]
click at [816, 295] on icon "Dropdown Menu" at bounding box center [820, 291] width 9 height 7
click at [785, 315] on link "Edit Report Edit Report" at bounding box center [775, 317] width 91 height 20
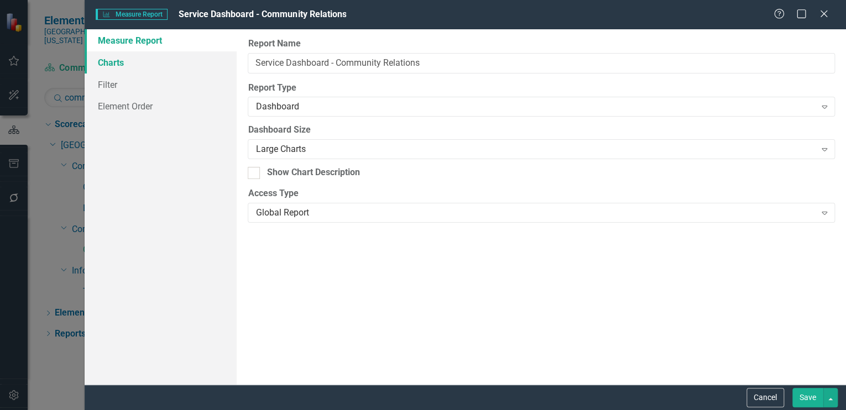
click at [118, 61] on link "Charts" at bounding box center [161, 62] width 152 height 22
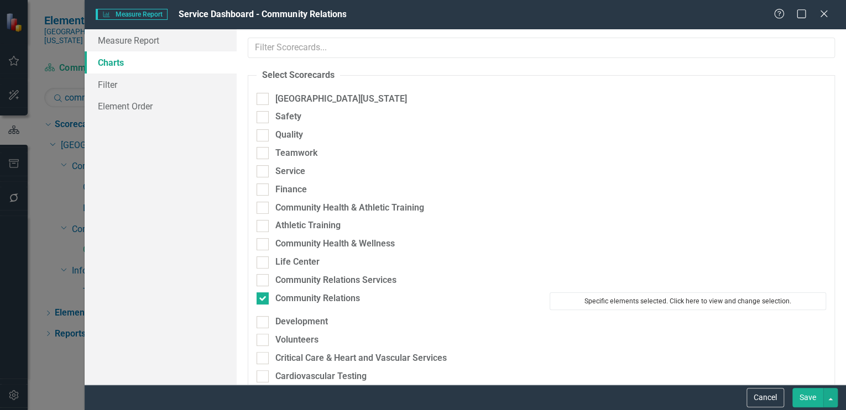
click at [670, 299] on button "Specific elements selected. Click here to view and change selection." at bounding box center [688, 302] width 277 height 18
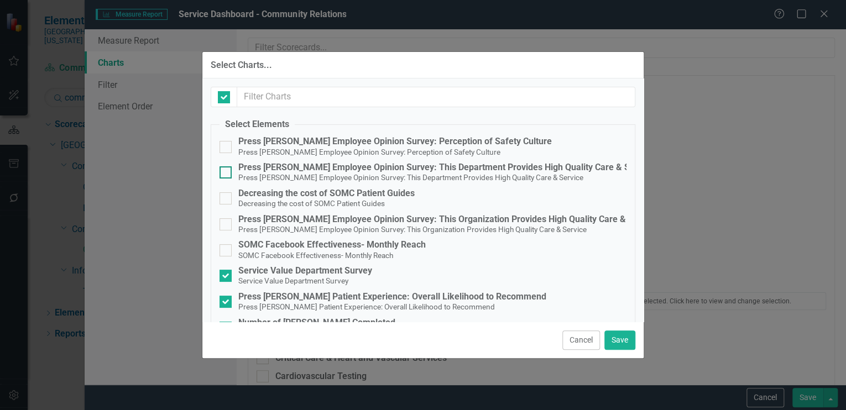
checkbox input "false"
click at [228, 275] on div at bounding box center [226, 276] width 12 height 12
click at [227, 275] on input "Service Value Department Survey Service Value Department Survey" at bounding box center [223, 273] width 7 height 7
checkbox input "false"
click at [622, 337] on button "Save" at bounding box center [620, 340] width 31 height 19
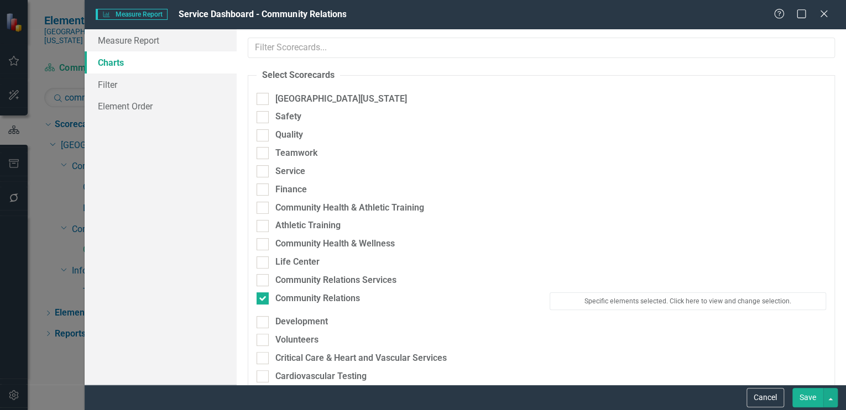
click at [808, 395] on button "Save" at bounding box center [808, 397] width 31 height 19
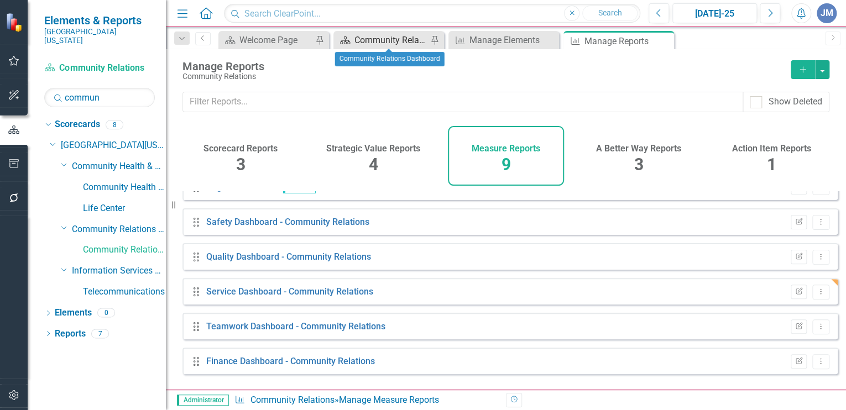
click at [384, 38] on div "Community Relations Dashboard" at bounding box center [391, 40] width 73 height 14
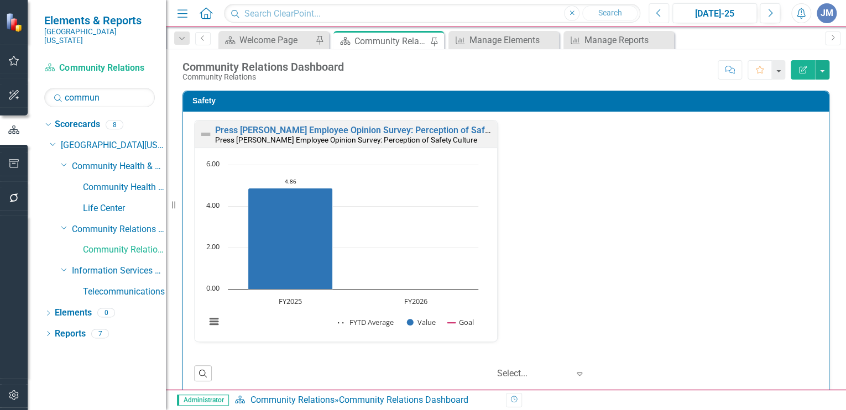
click at [656, 14] on icon "Previous" at bounding box center [659, 13] width 6 height 10
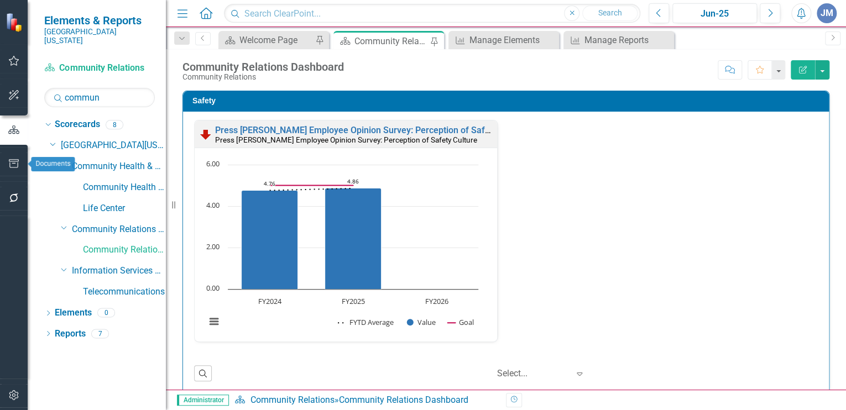
click at [15, 161] on icon "button" at bounding box center [14, 163] width 12 height 9
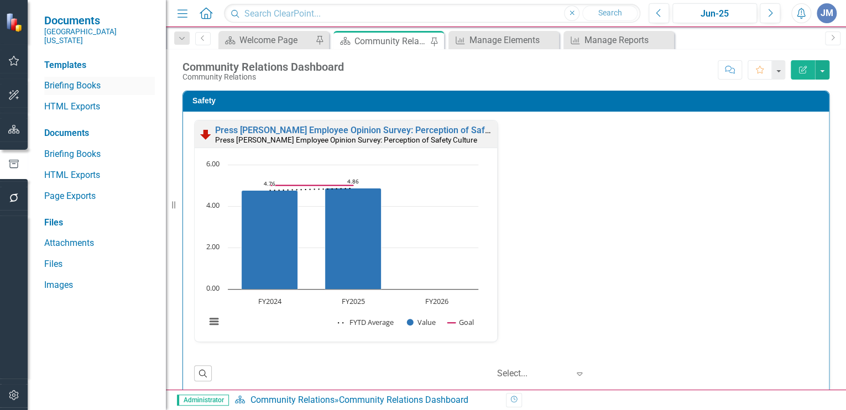
click at [68, 80] on link "Briefing Books" at bounding box center [99, 86] width 111 height 13
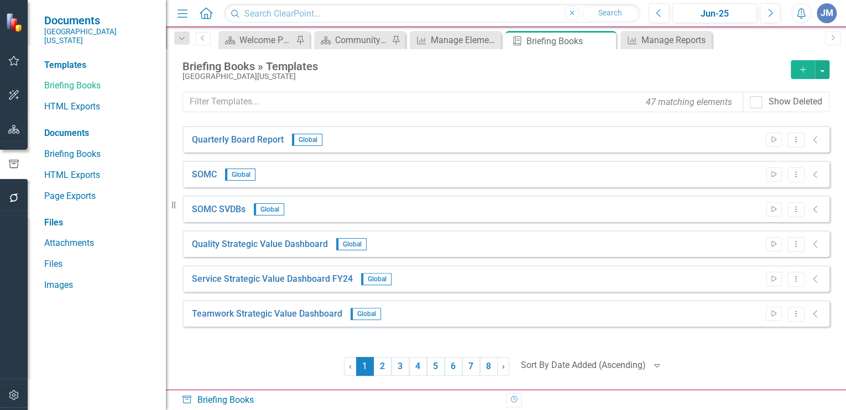
click at [803, 66] on icon "button" at bounding box center [803, 69] width 6 height 6
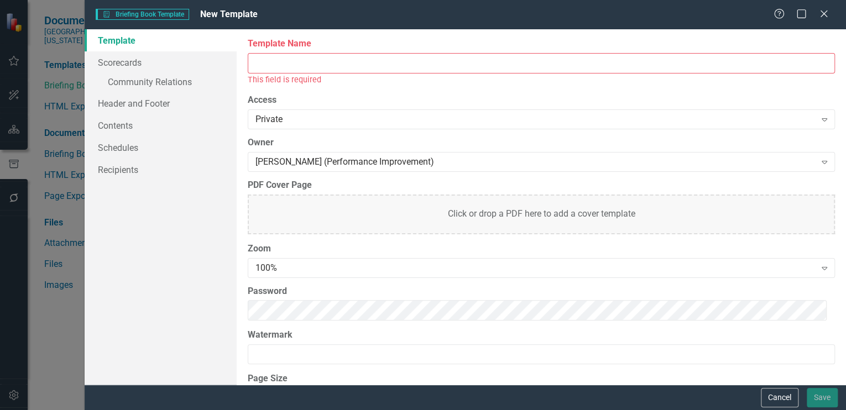
click at [267, 63] on input "Template Name" at bounding box center [541, 63] width 587 height 20
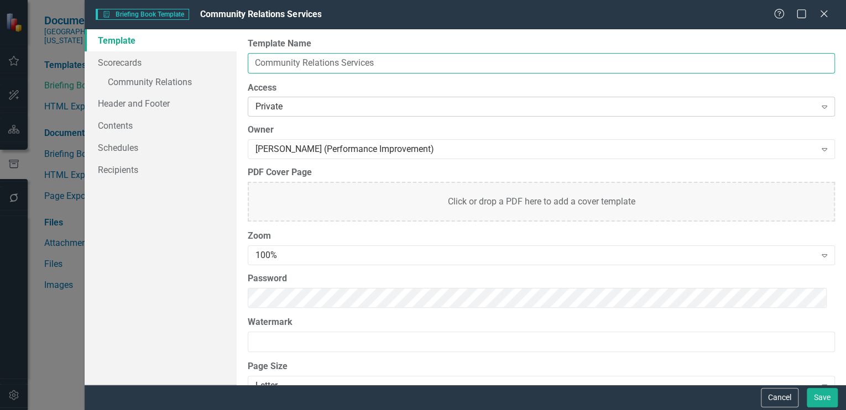
type input "Community Relations Services"
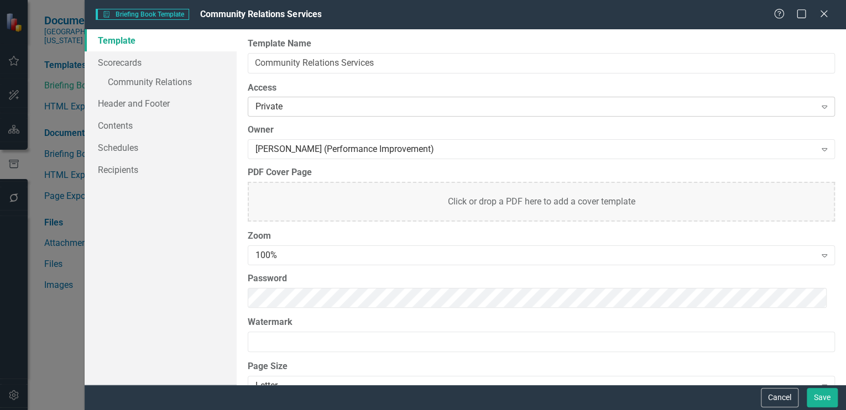
click at [290, 108] on div "Private" at bounding box center [536, 107] width 560 height 13
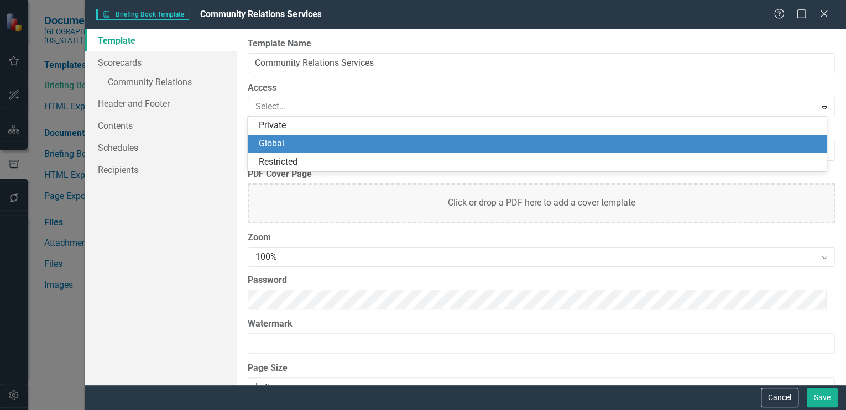
click at [283, 147] on div "Global" at bounding box center [539, 144] width 561 height 13
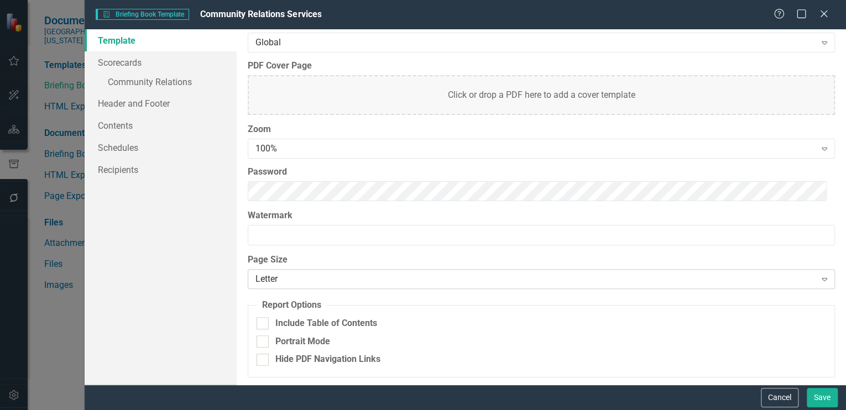
click at [268, 280] on div "Letter" at bounding box center [536, 279] width 560 height 13
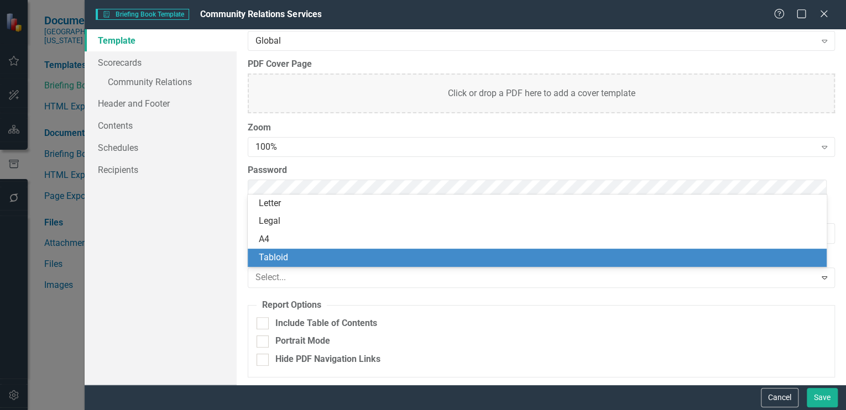
click at [269, 258] on div "Tabloid" at bounding box center [539, 258] width 561 height 13
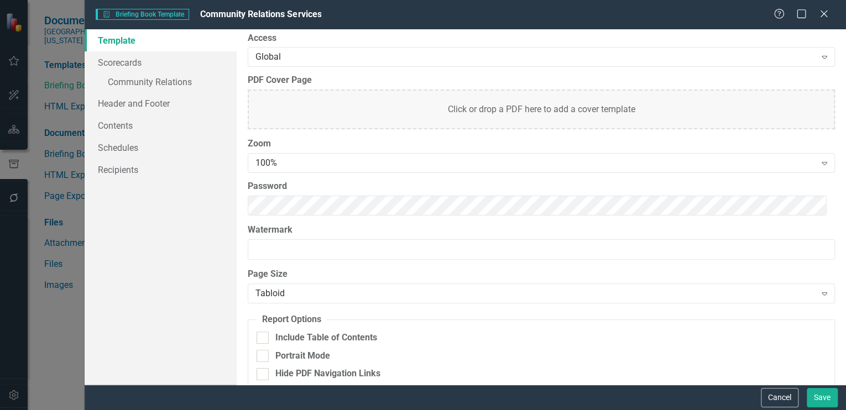
scroll to position [64, 0]
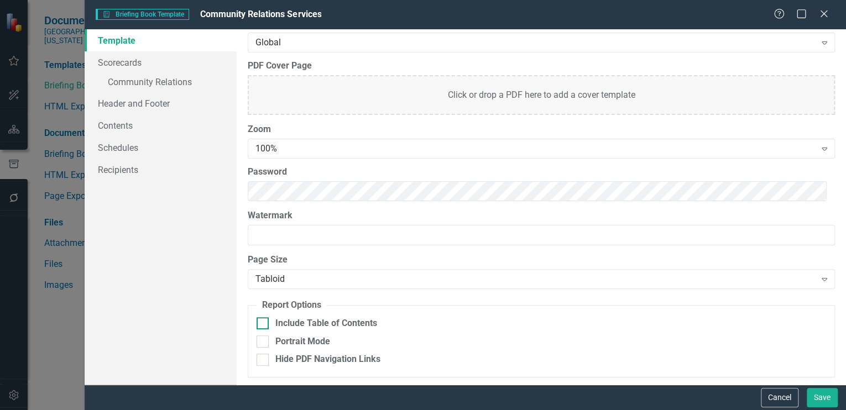
click at [261, 321] on input "Include Table of Contents" at bounding box center [260, 321] width 7 height 7
checkbox input "true"
click at [135, 80] on link "» Community Relations" at bounding box center [161, 83] width 152 height 19
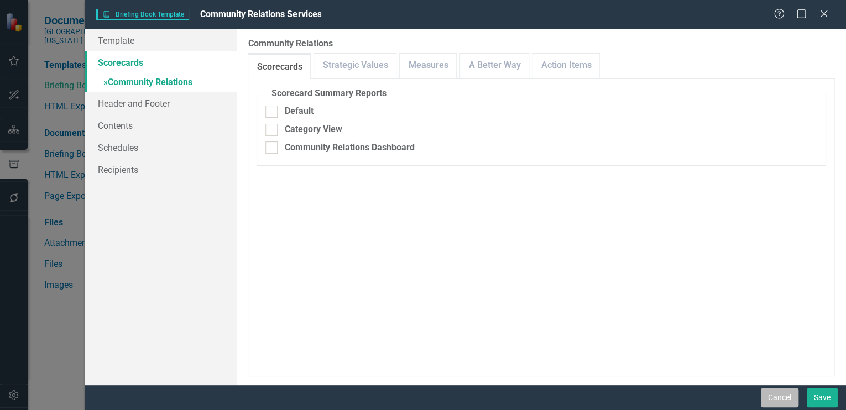
click at [779, 392] on button "Cancel" at bounding box center [780, 397] width 38 height 19
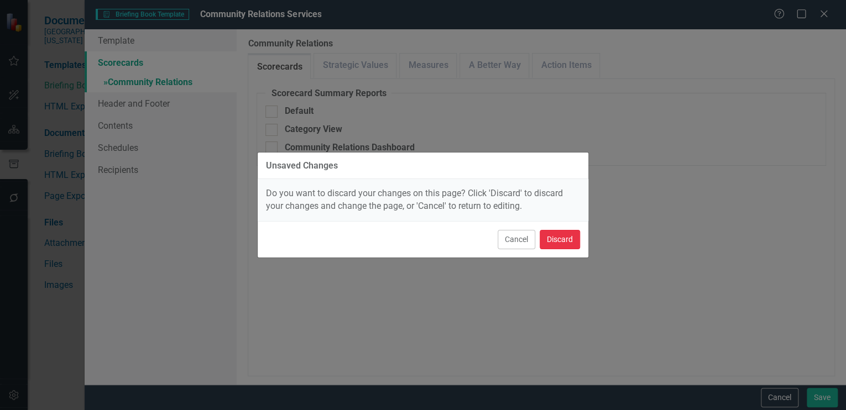
click at [551, 238] on button "Discard" at bounding box center [560, 239] width 40 height 19
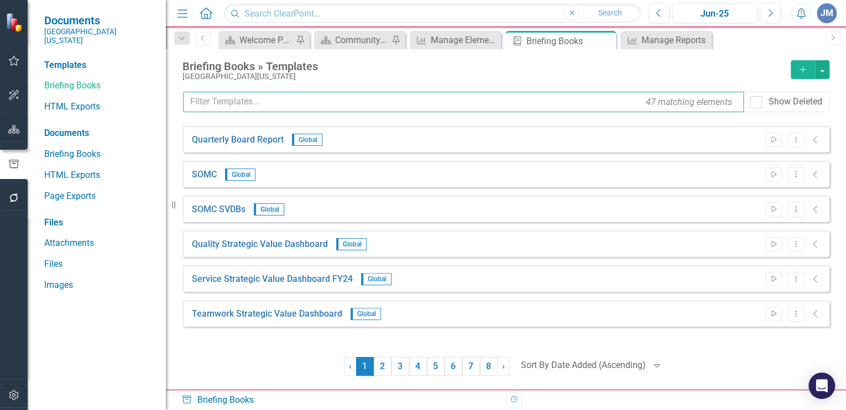
click at [195, 103] on input "text" at bounding box center [463, 102] width 561 height 20
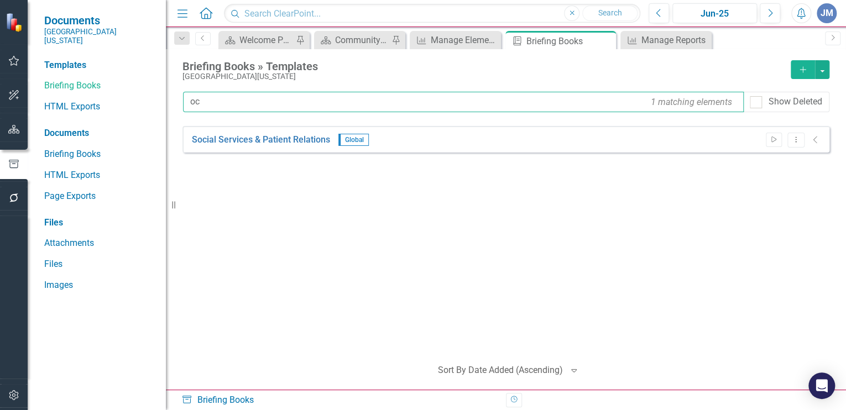
type input "o"
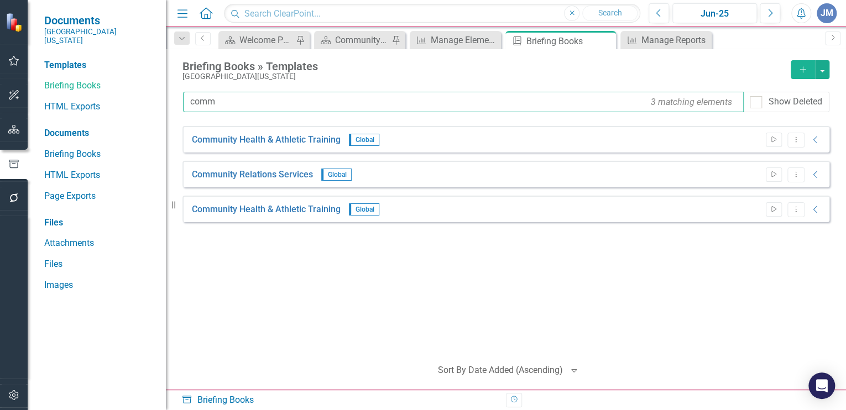
drag, startPoint x: 220, startPoint y: 101, endPoint x: 179, endPoint y: 97, distance: 40.6
click at [179, 97] on div "Briefing Books » Templates Southern Ohio Medical Center Add comm 3 matching ele…" at bounding box center [506, 219] width 680 height 341
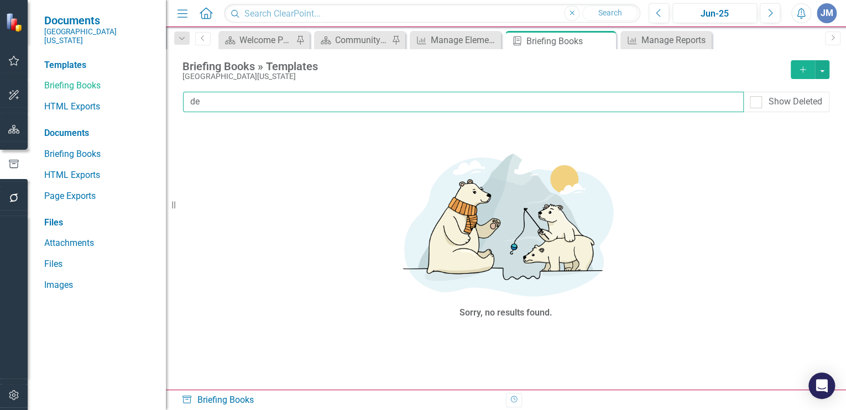
type input "d"
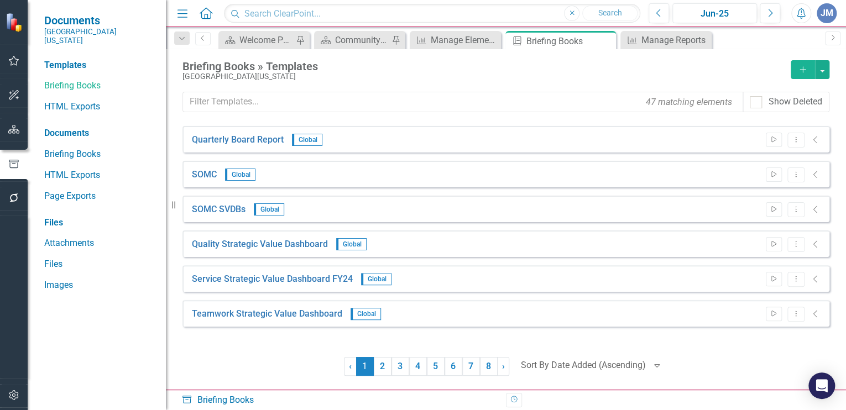
click at [801, 66] on icon "Add" at bounding box center [803, 70] width 10 height 8
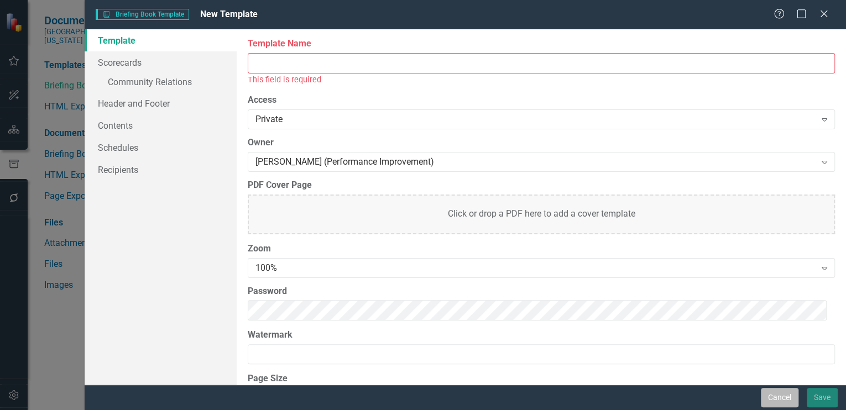
click at [777, 393] on button "Cancel" at bounding box center [780, 397] width 38 height 19
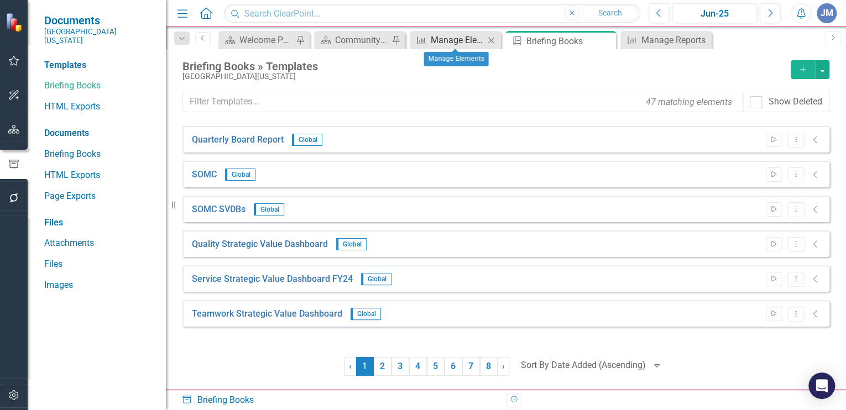
click at [461, 35] on div "Manage Elements" at bounding box center [458, 40] width 54 height 14
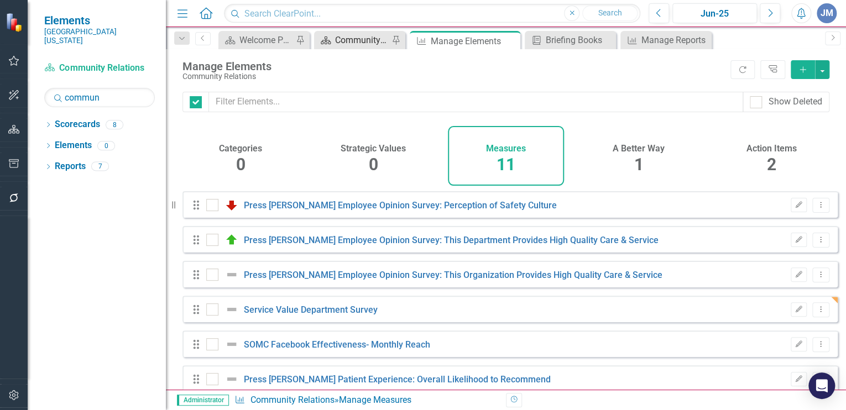
checkbox input "false"
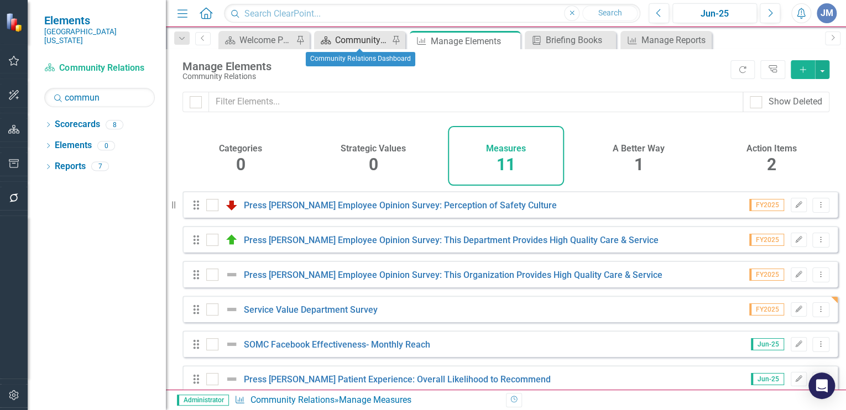
click at [375, 34] on div "Community Relations Dashboard" at bounding box center [362, 40] width 54 height 14
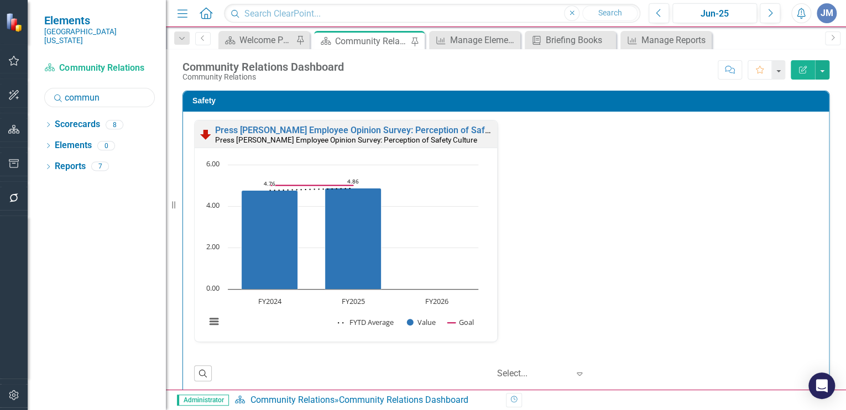
click at [111, 91] on input "commun" at bounding box center [99, 97] width 111 height 19
drag, startPoint x: 113, startPoint y: 86, endPoint x: 55, endPoint y: 87, distance: 58.1
click at [55, 88] on div "Search commun" at bounding box center [99, 97] width 111 height 19
click at [48, 122] on icon at bounding box center [48, 124] width 3 height 5
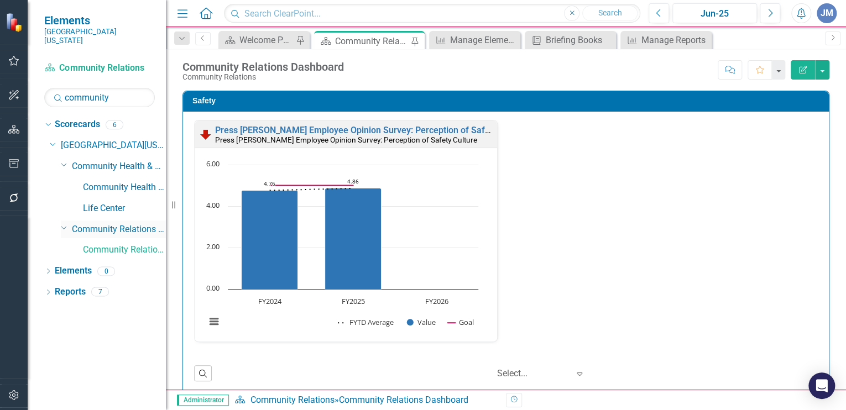
click at [112, 223] on link "Community Relations Services" at bounding box center [119, 229] width 94 height 13
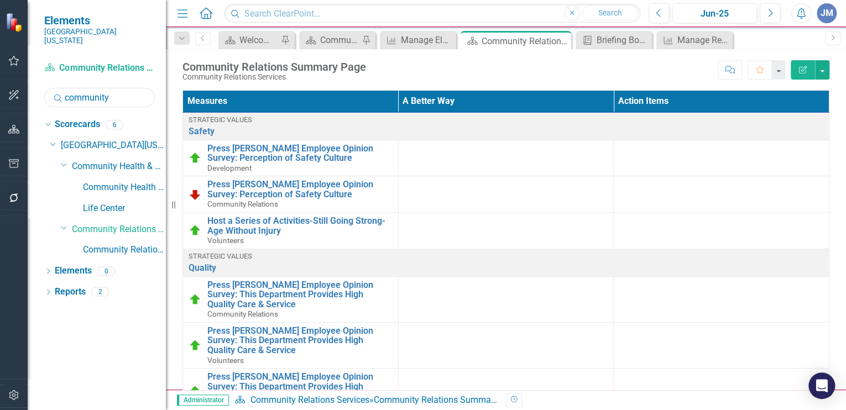
drag, startPoint x: 117, startPoint y: 86, endPoint x: 59, endPoint y: 83, distance: 58.2
click at [59, 88] on input "community" at bounding box center [99, 97] width 111 height 19
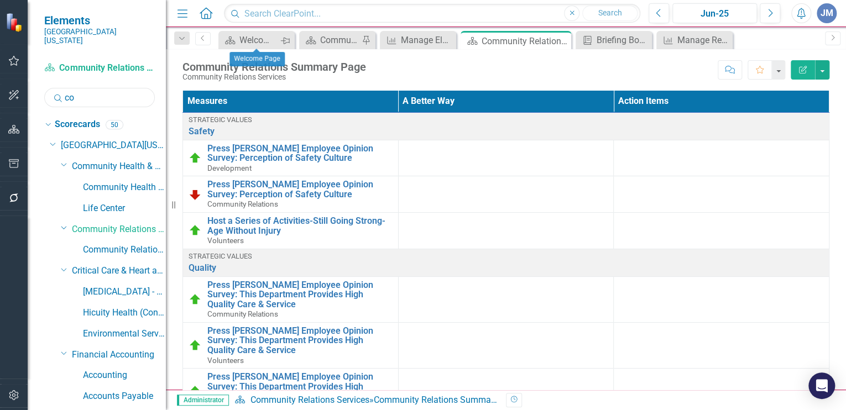
type input "c"
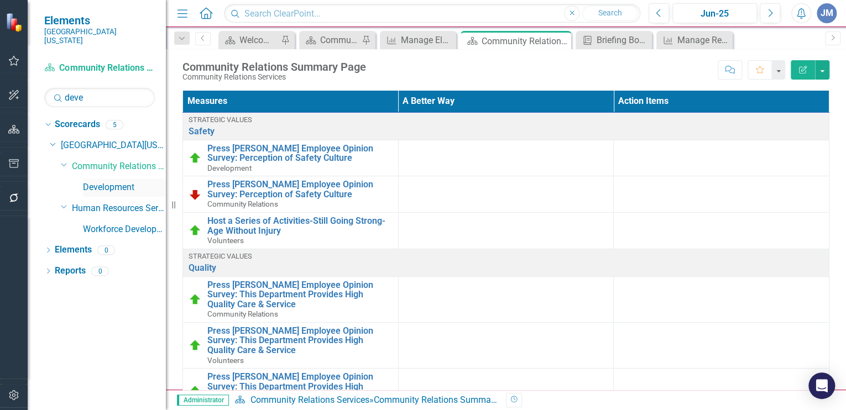
click at [98, 181] on link "Development" at bounding box center [124, 187] width 83 height 13
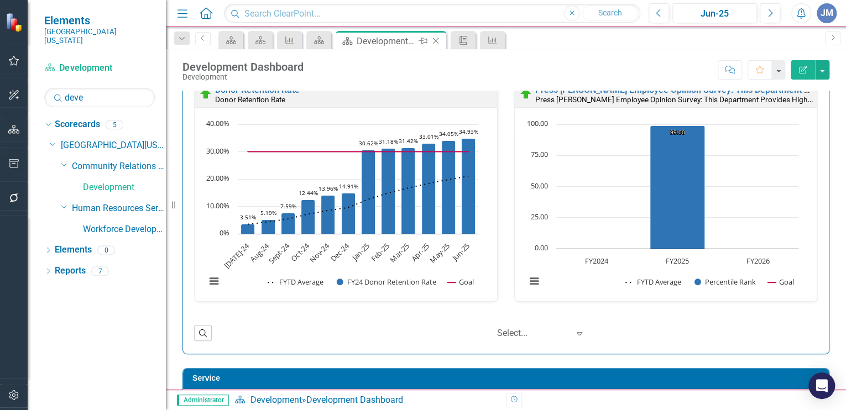
scroll to position [358, 0]
click at [436, 39] on icon "Close" at bounding box center [435, 41] width 11 height 9
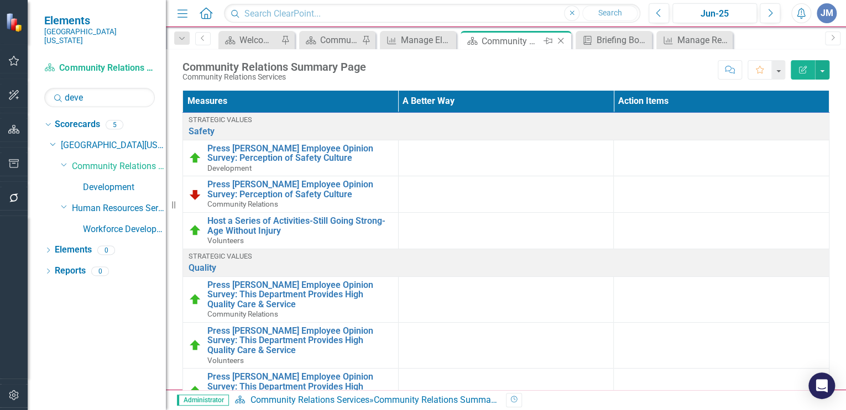
click at [559, 37] on icon "Close" at bounding box center [560, 41] width 11 height 9
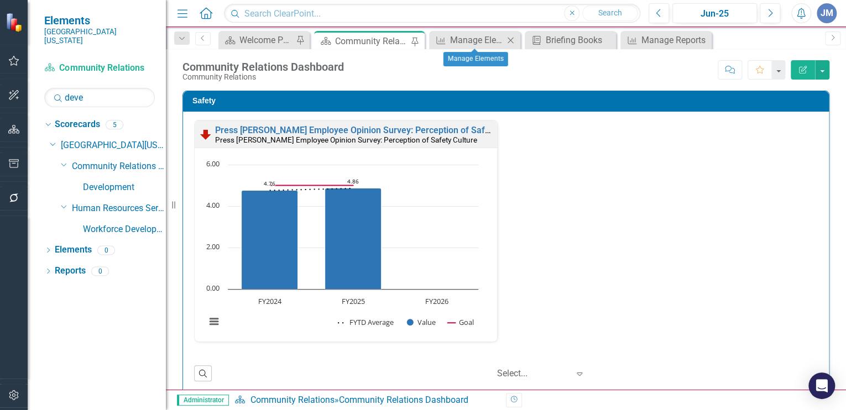
click at [507, 35] on div "Close" at bounding box center [511, 40] width 14 height 14
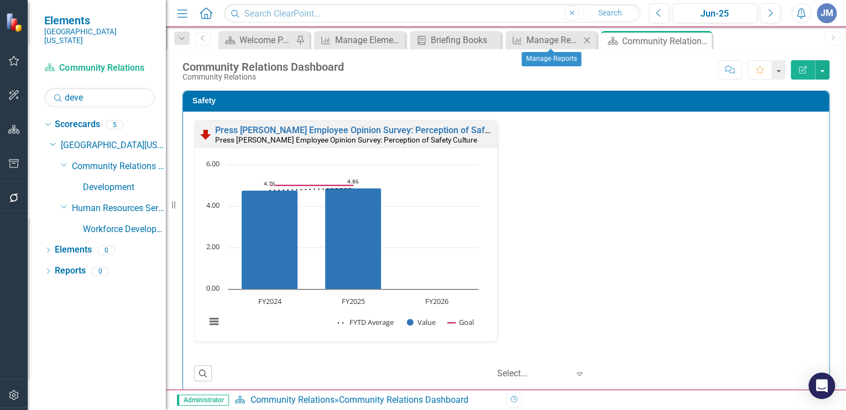
click at [587, 38] on icon "Close" at bounding box center [586, 40] width 11 height 9
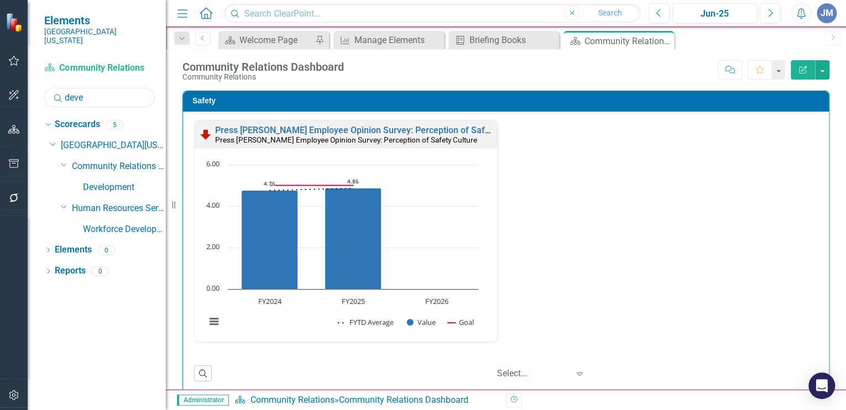
drag, startPoint x: 88, startPoint y: 86, endPoint x: 66, endPoint y: 81, distance: 22.1
click at [66, 88] on input "deve" at bounding box center [99, 97] width 111 height 19
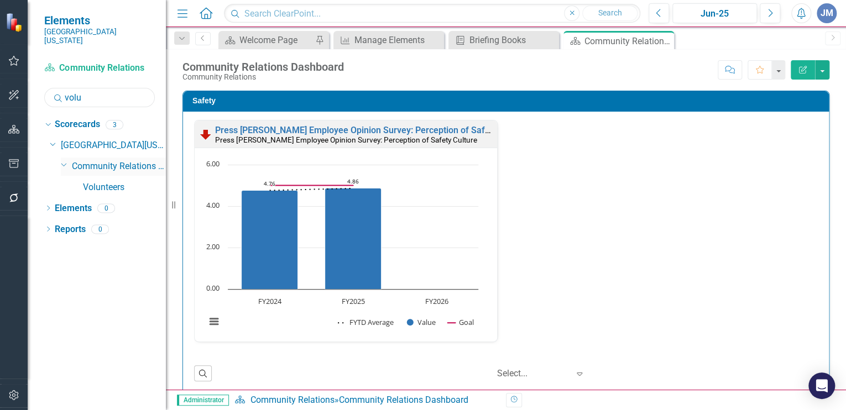
type input "volu"
click at [120, 160] on link "Community Relations Services" at bounding box center [119, 166] width 94 height 13
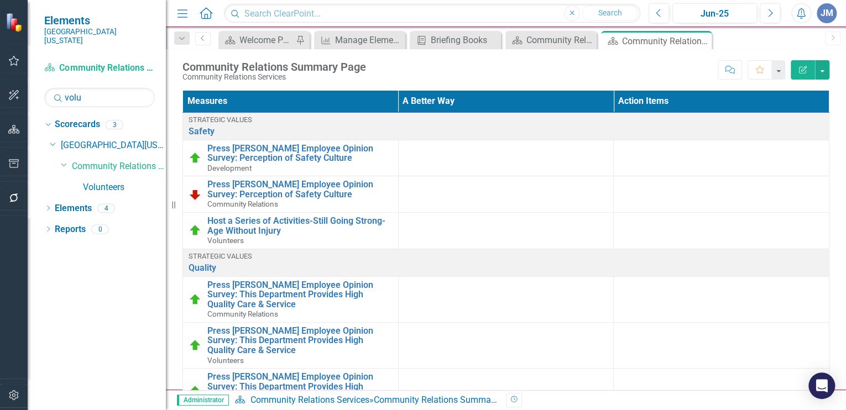
click at [15, 162] on icon "button" at bounding box center [14, 163] width 12 height 9
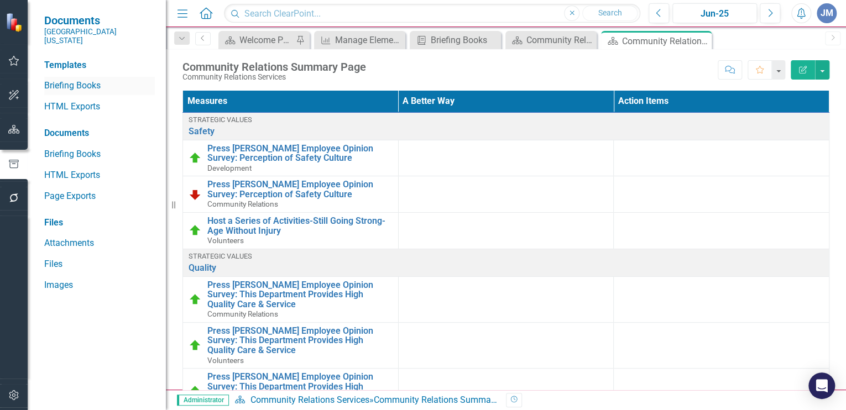
click at [94, 80] on link "Briefing Books" at bounding box center [99, 86] width 111 height 13
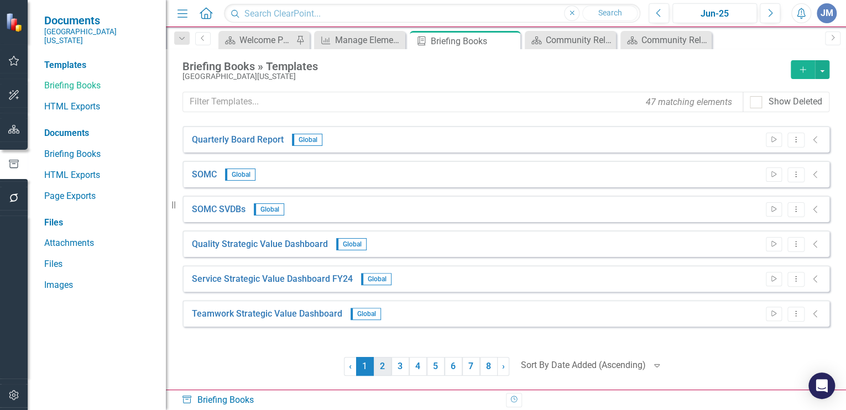
click at [381, 363] on link "2" at bounding box center [383, 366] width 18 height 19
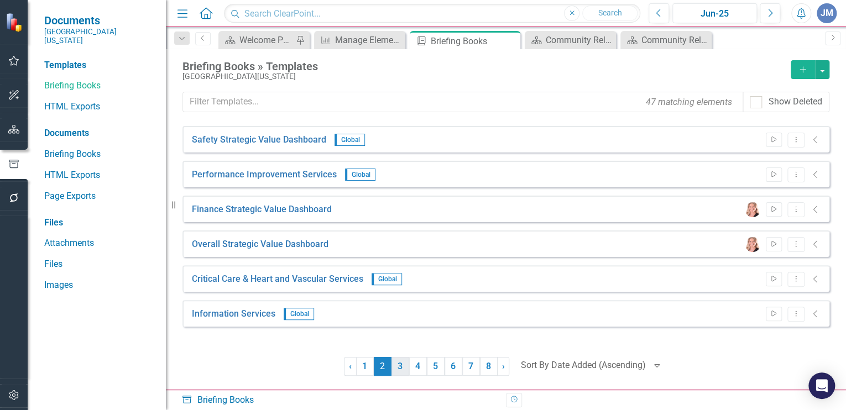
click at [396, 368] on link "3" at bounding box center [401, 366] width 18 height 19
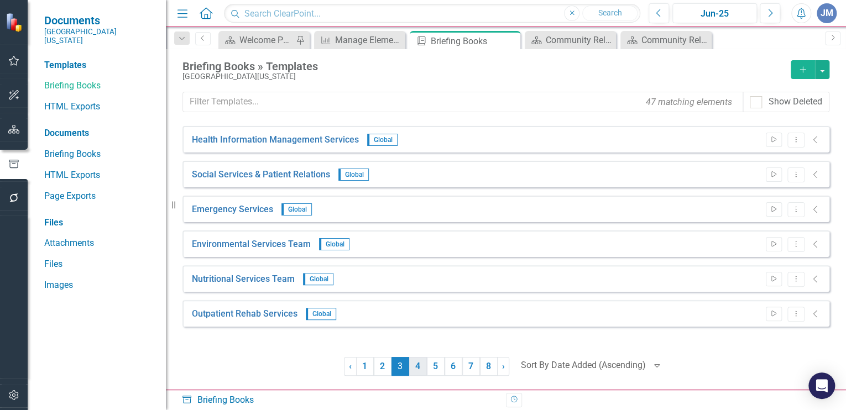
click at [420, 370] on link "4" at bounding box center [418, 366] width 18 height 19
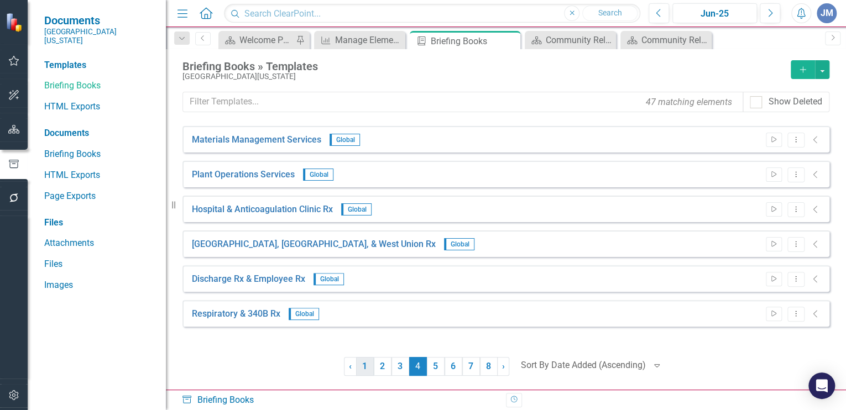
click at [367, 365] on link "1" at bounding box center [365, 366] width 18 height 19
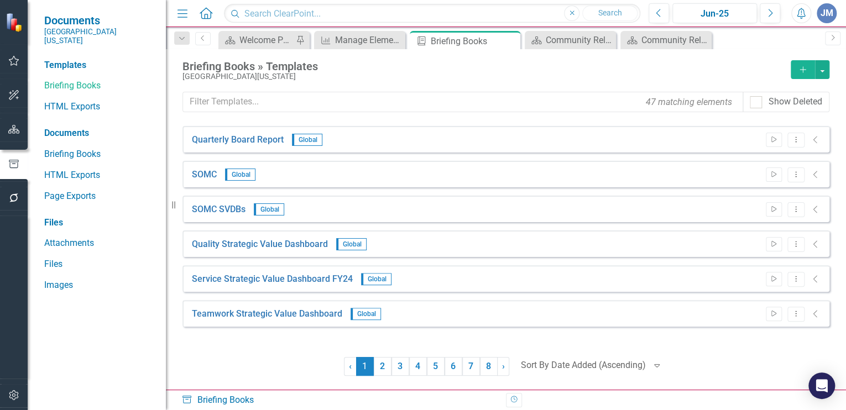
click at [801, 64] on button "Add" at bounding box center [803, 69] width 24 height 19
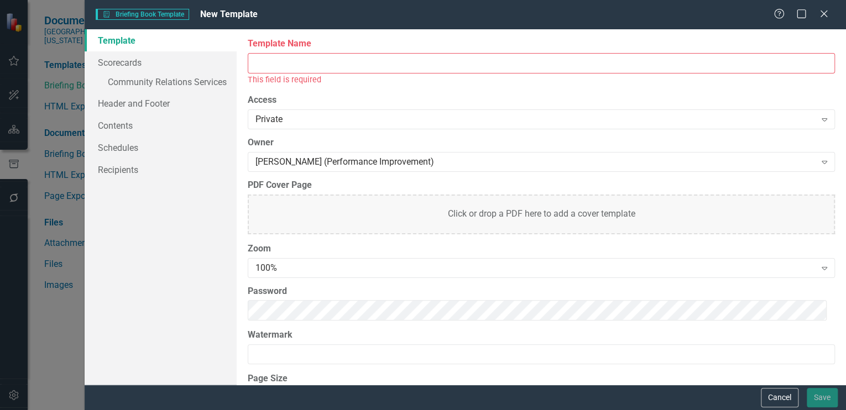
click at [262, 61] on input "Template Name" at bounding box center [541, 63] width 587 height 20
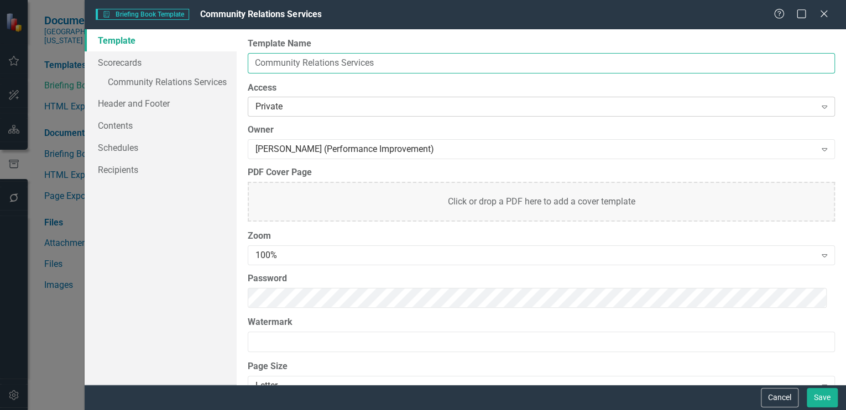
type input "Community Relations Services"
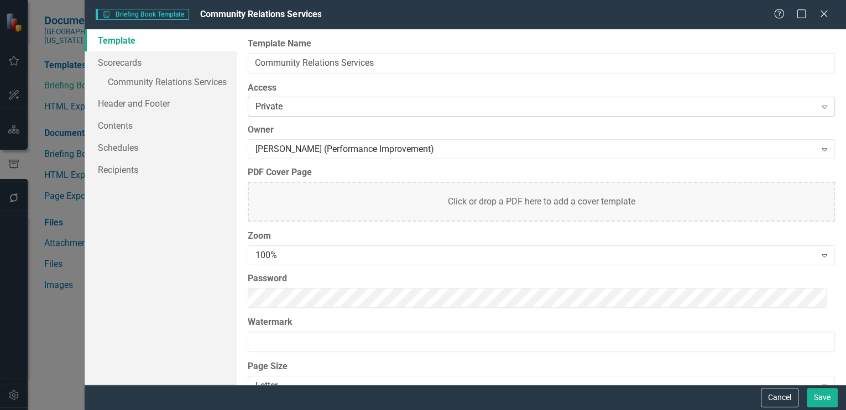
click at [285, 105] on div "Private" at bounding box center [536, 107] width 560 height 13
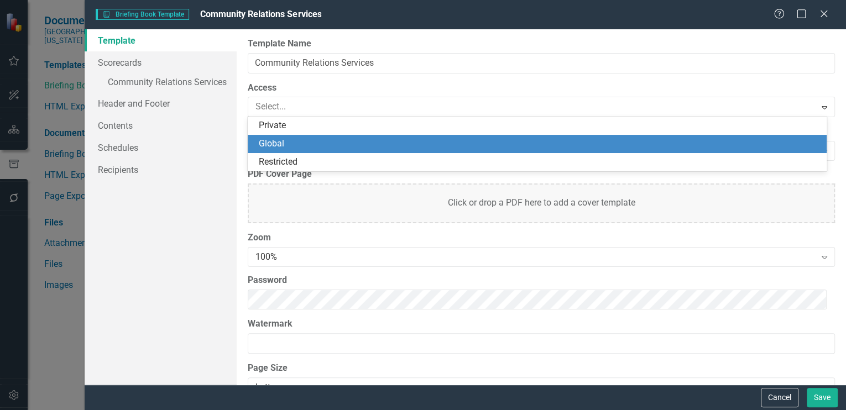
click at [283, 146] on div "Global" at bounding box center [539, 144] width 561 height 13
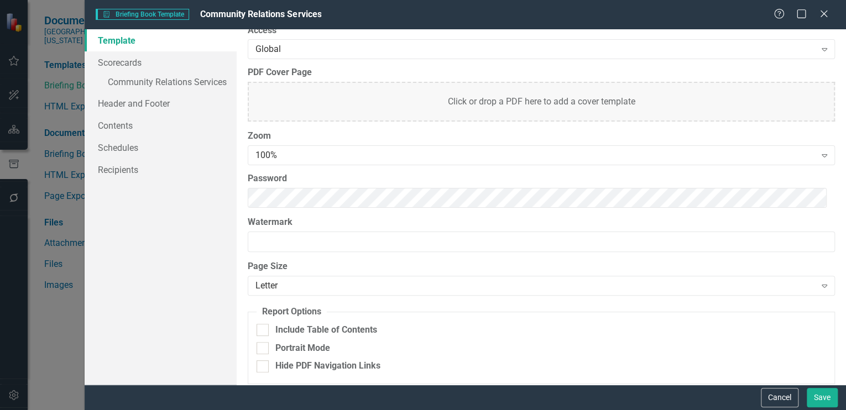
scroll to position [64, 0]
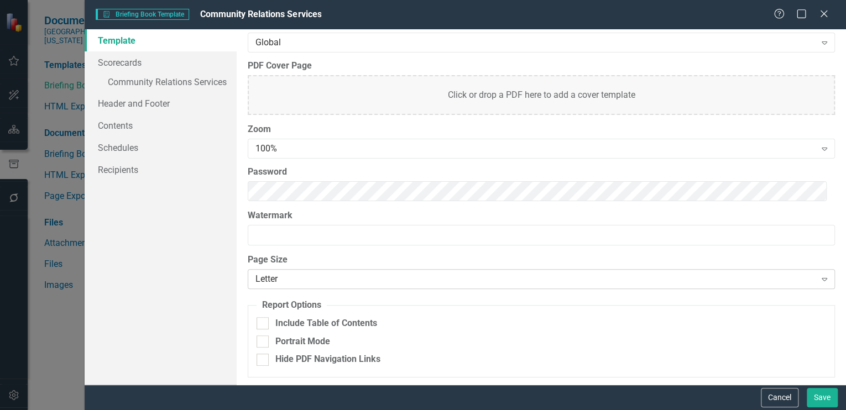
click at [282, 273] on div "Letter" at bounding box center [536, 279] width 560 height 13
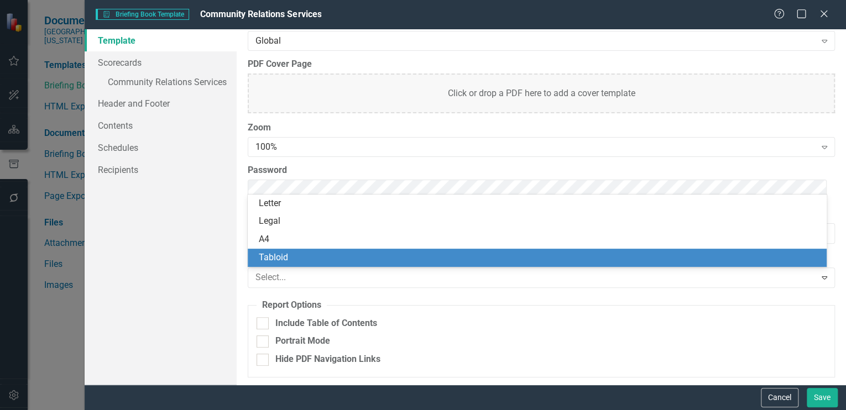
click at [274, 258] on div "Tabloid" at bounding box center [539, 258] width 561 height 13
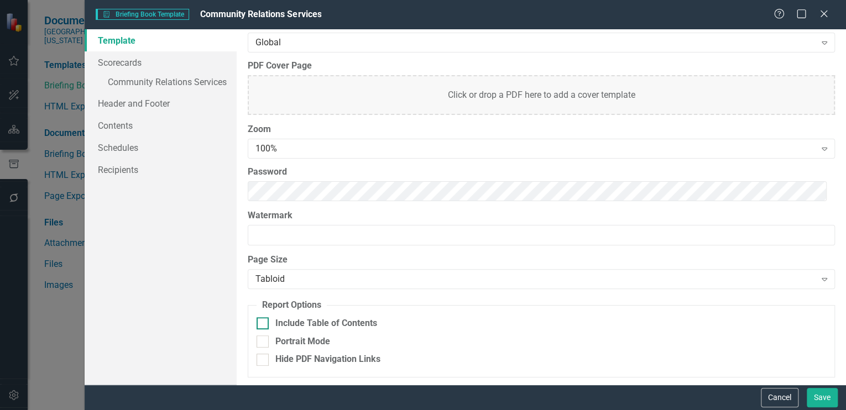
click at [263, 324] on div at bounding box center [263, 324] width 12 height 12
click at [263, 324] on input "Include Table of Contents" at bounding box center [260, 321] width 7 height 7
checkbox input "true"
click at [127, 60] on link "Scorecards" at bounding box center [161, 62] width 152 height 22
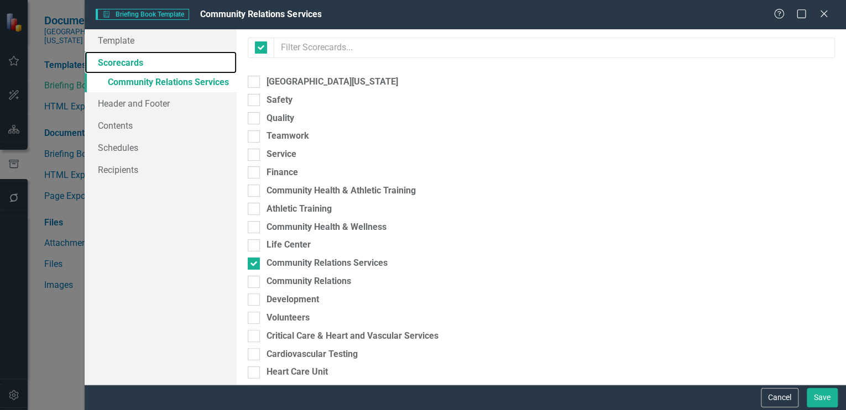
checkbox input "false"
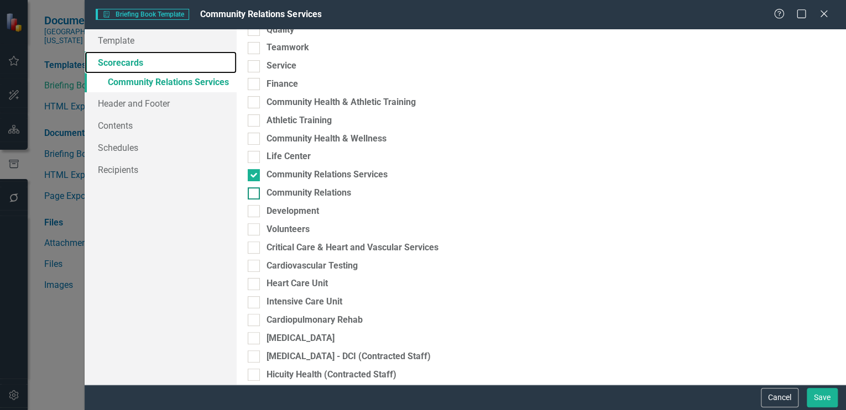
scroll to position [89, 0]
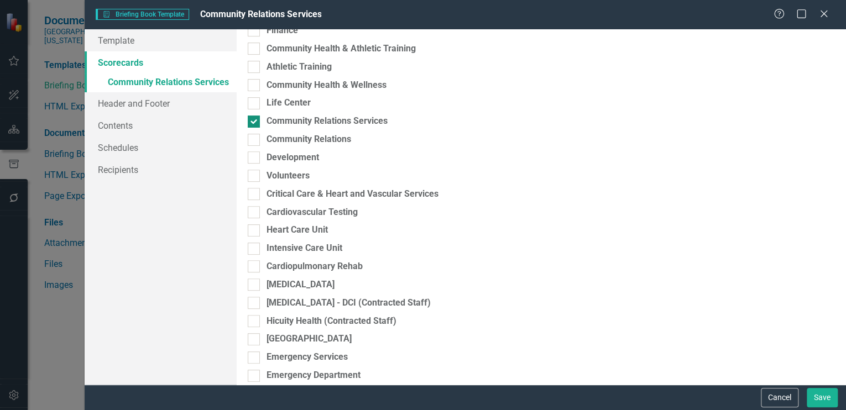
click at [255, 120] on div at bounding box center [254, 122] width 12 height 12
click at [255, 120] on input "Community Relations Services" at bounding box center [251, 119] width 7 height 7
checkbox input "false"
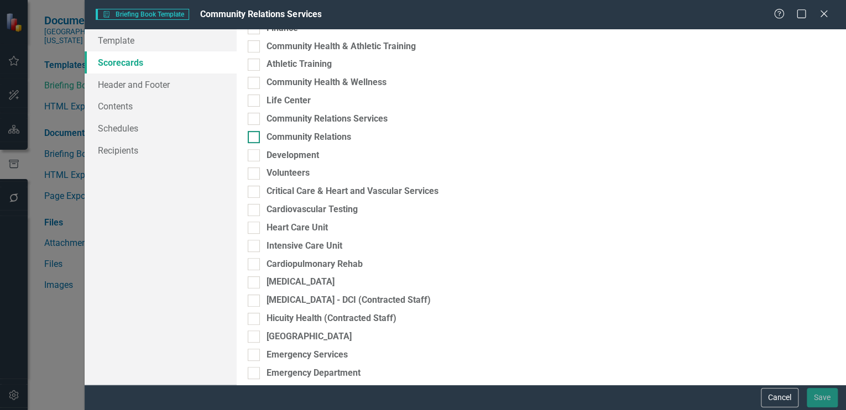
click at [253, 135] on input "Community Relations" at bounding box center [251, 134] width 7 height 7
checkbox input "true"
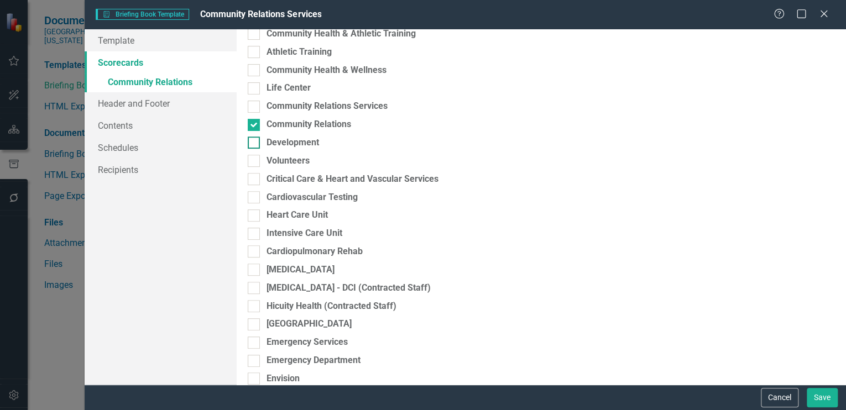
scroll to position [144, 0]
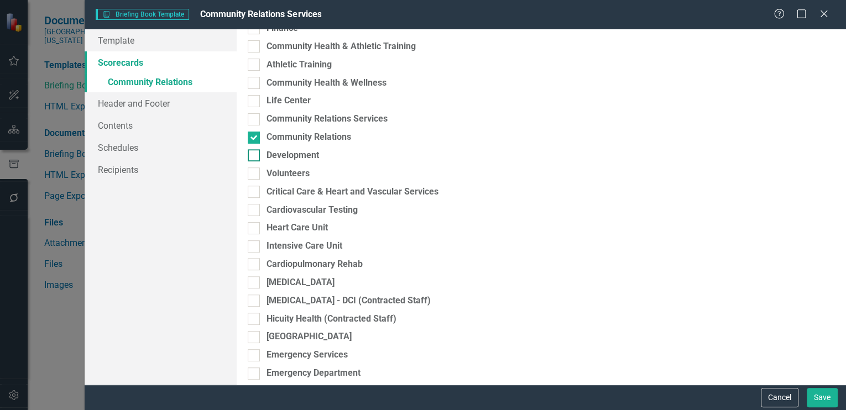
click at [252, 155] on input "Development" at bounding box center [251, 152] width 7 height 7
checkbox input "true"
click at [256, 170] on div at bounding box center [254, 174] width 12 height 12
click at [255, 170] on input "Volunteers" at bounding box center [251, 171] width 7 height 7
checkbox input "true"
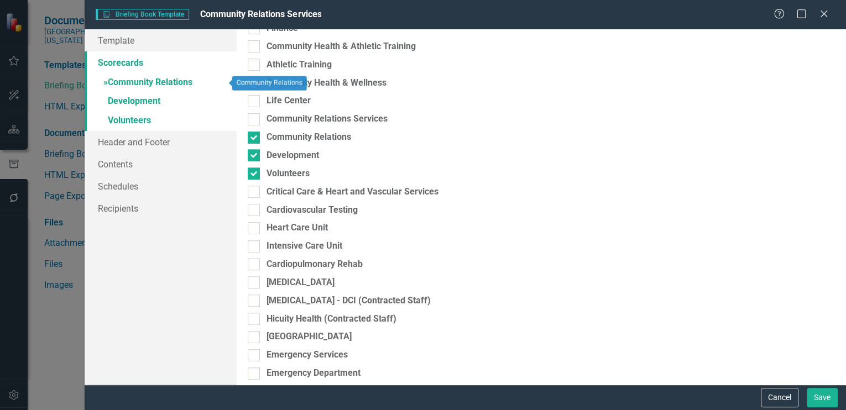
click at [159, 79] on link "» Community Relations" at bounding box center [161, 83] width 152 height 19
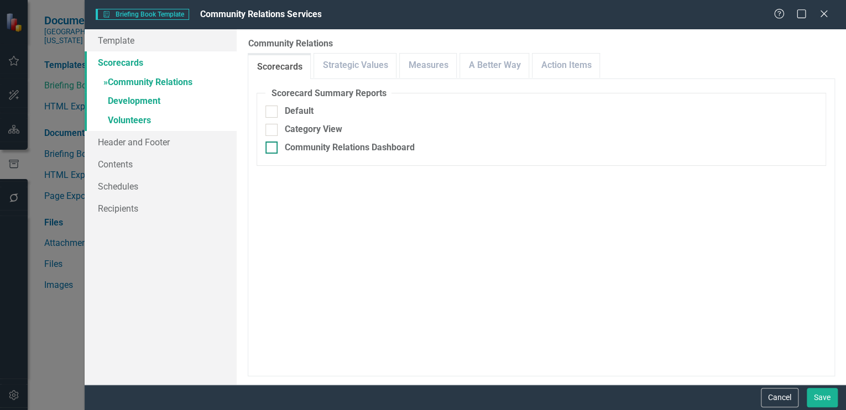
click at [268, 147] on input "Community Relations Dashboard" at bounding box center [269, 145] width 7 height 7
checkbox input "true"
click at [270, 218] on input "Include Linked Pages" at bounding box center [269, 217] width 7 height 7
checkbox input "true"
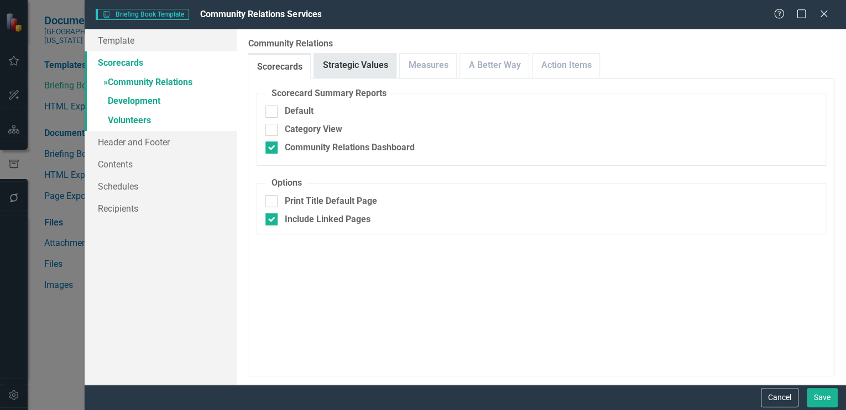
click at [362, 62] on link "Strategic Values" at bounding box center [355, 66] width 82 height 24
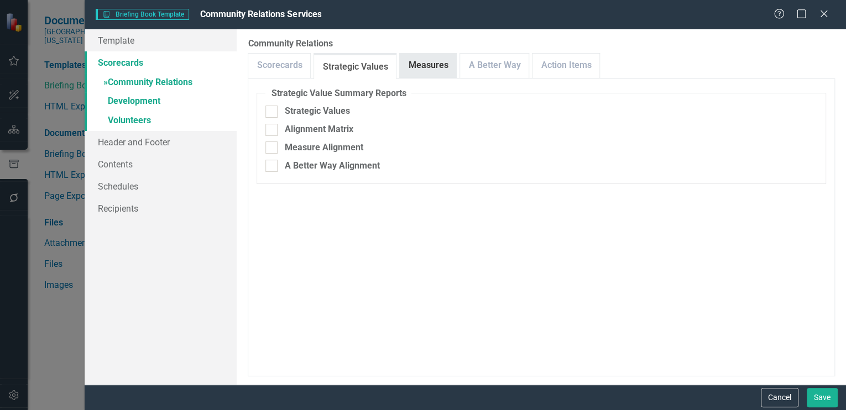
click at [418, 60] on link "Measures" at bounding box center [428, 66] width 56 height 24
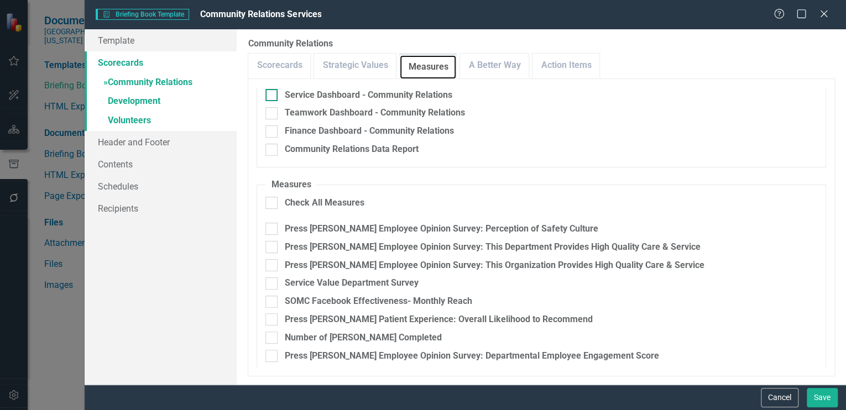
scroll to position [168, 0]
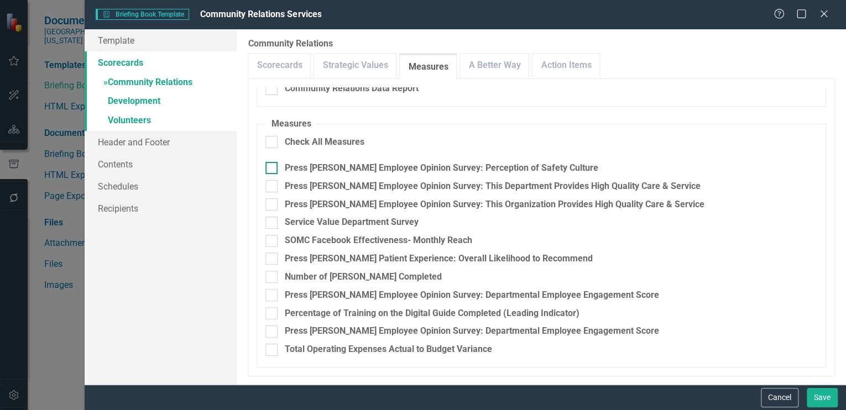
click at [270, 166] on input "Press [PERSON_NAME] Employee Opinion Survey: Perception of Safety Culture" at bounding box center [269, 165] width 7 height 7
checkbox input "true"
click at [273, 186] on div at bounding box center [272, 186] width 12 height 12
click at [273, 186] on input "Press [PERSON_NAME] Employee Opinion Survey: This Department Provides High Qual…" at bounding box center [269, 183] width 7 height 7
checkbox input "true"
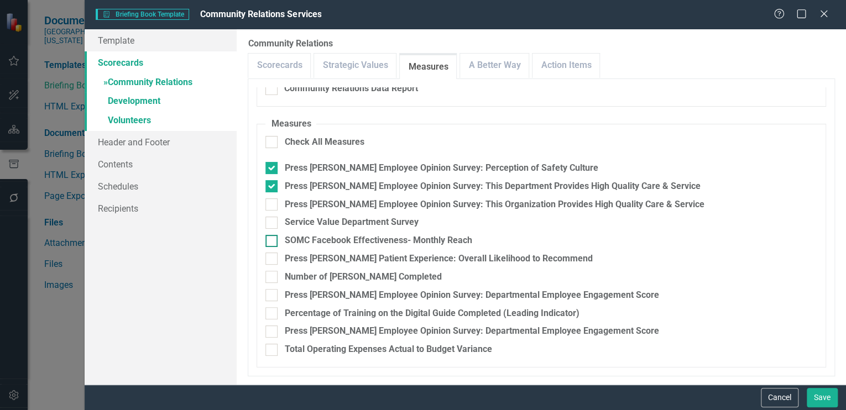
click at [272, 237] on input "SOMC Facebook Effectiveness- Monthly Reach" at bounding box center [269, 238] width 7 height 7
checkbox input "true"
click at [272, 255] on input "Press [PERSON_NAME] Patient Experience: Overall Likelihood to Recommend" at bounding box center [269, 256] width 7 height 7
checkbox input "true"
click at [272, 275] on input "Number of [PERSON_NAME] Completed" at bounding box center [269, 274] width 7 height 7
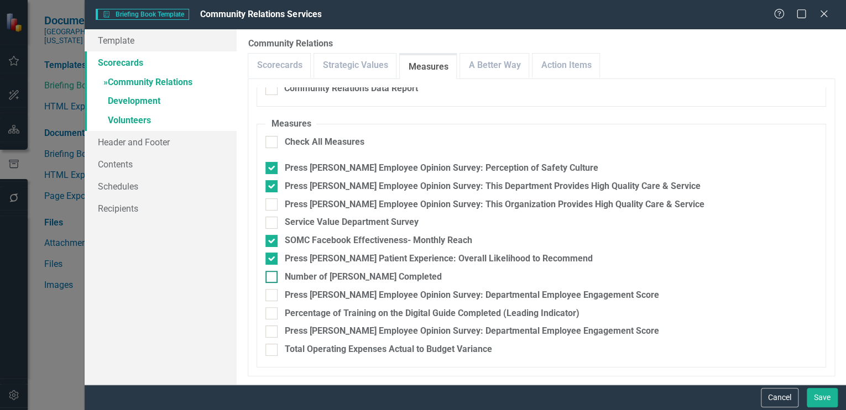
checkbox input "true"
click at [271, 294] on input "Press [PERSON_NAME] Employee Opinion Survey: Departmental Employee Engagement S…" at bounding box center [269, 292] width 7 height 7
checkbox input "true"
click at [272, 348] on input "Total Operating Expenses Actual to Budget Variance" at bounding box center [269, 347] width 7 height 7
checkbox input "true"
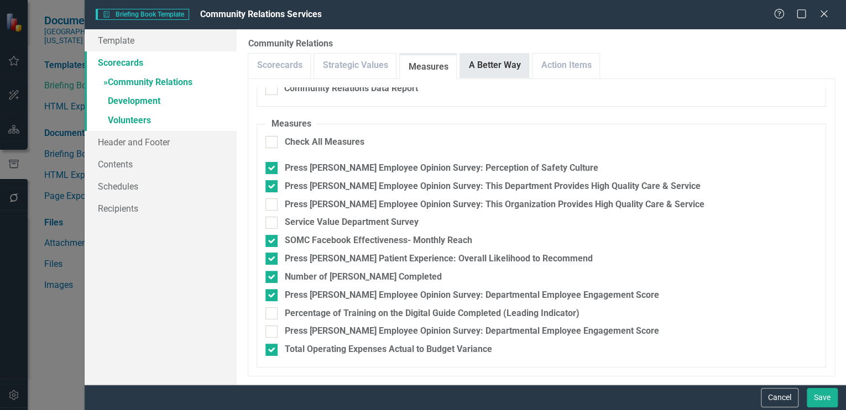
click at [474, 65] on link "A Better Way" at bounding box center [494, 66] width 69 height 24
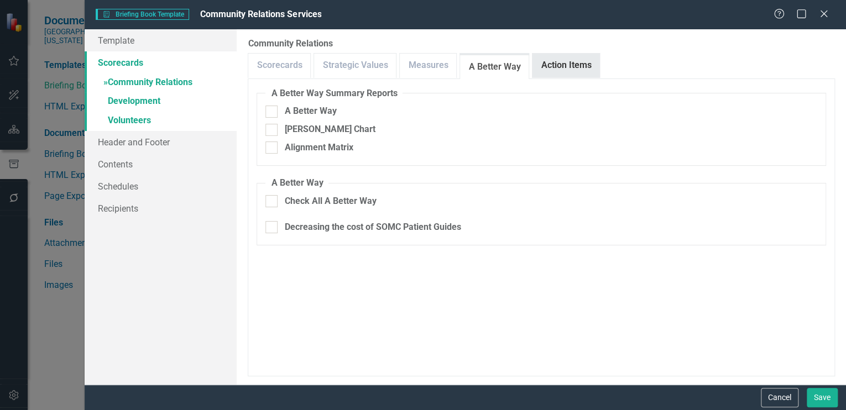
click at [556, 61] on link "Action Items" at bounding box center [566, 66] width 67 height 24
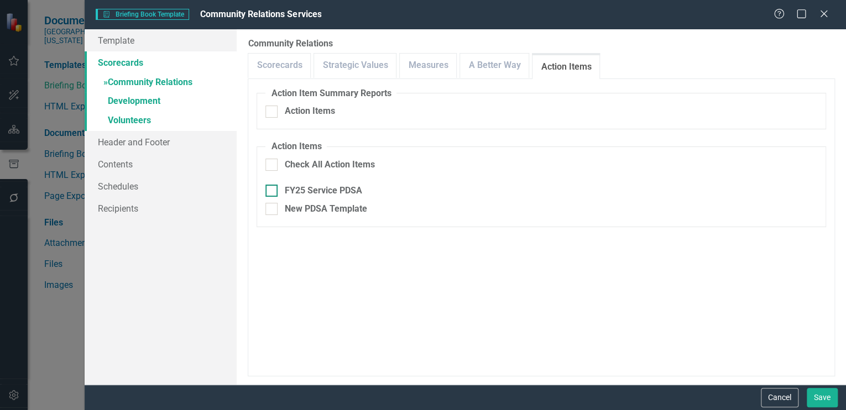
click at [272, 188] on input "FY25 Service PDSA" at bounding box center [269, 188] width 7 height 7
checkbox input "true"
click at [411, 64] on link "Measures" at bounding box center [428, 66] width 56 height 24
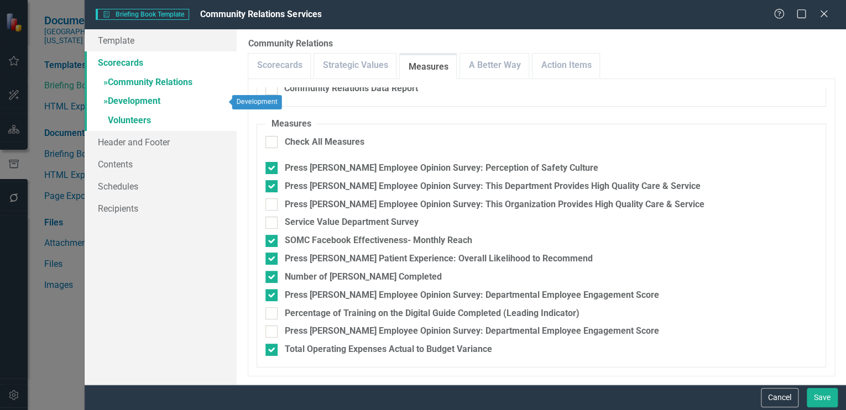
click at [122, 101] on link "» Development" at bounding box center [161, 101] width 152 height 19
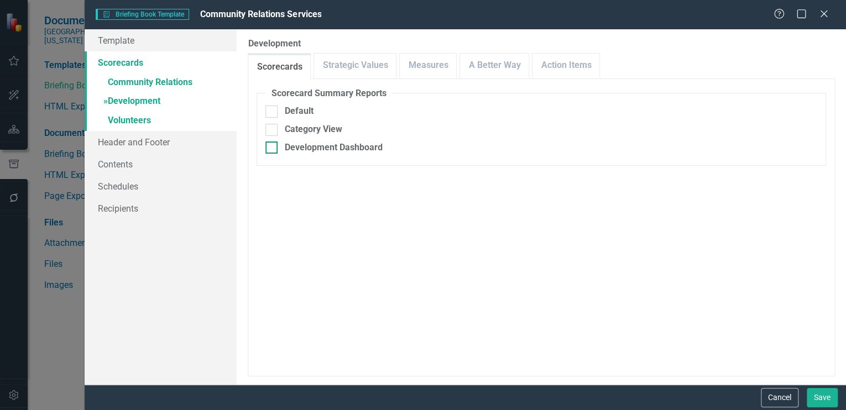
click at [270, 148] on input "Development Dashboard" at bounding box center [269, 145] width 7 height 7
checkbox input "true"
click at [270, 217] on input "Include Linked Pages" at bounding box center [269, 217] width 7 height 7
checkbox input "true"
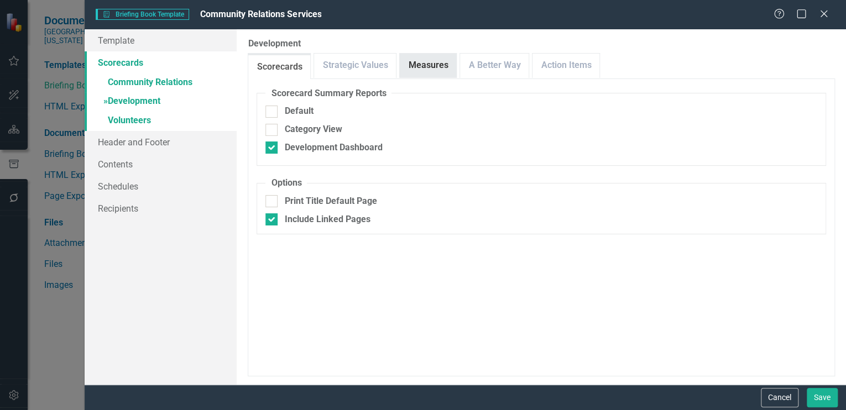
click at [425, 63] on link "Measures" at bounding box center [428, 66] width 56 height 24
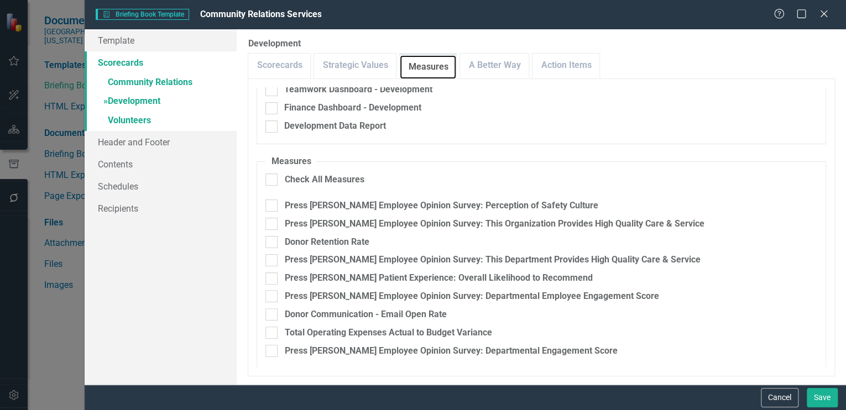
scroll to position [131, 0]
click at [270, 204] on input "Press [PERSON_NAME] Employee Opinion Survey: Perception of Safety Culture" at bounding box center [269, 203] width 7 height 7
checkbox input "true"
click at [270, 258] on input "Press [PERSON_NAME] Employee Opinion Survey: This Department Provides High Qual…" at bounding box center [269, 257] width 7 height 7
checkbox input "true"
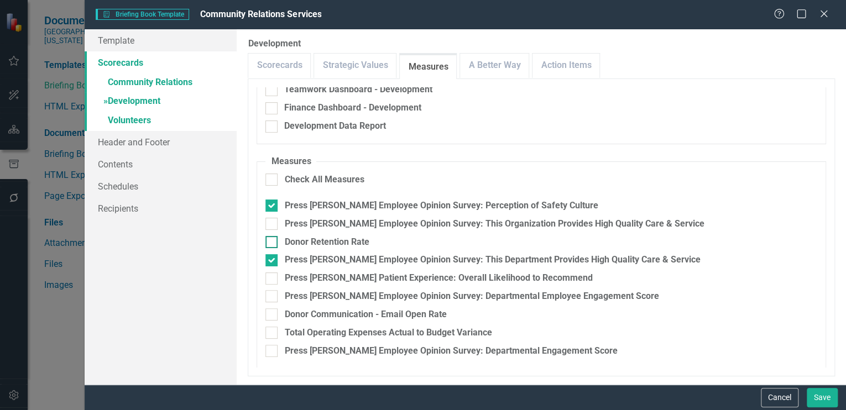
click at [274, 239] on div at bounding box center [272, 242] width 12 height 12
click at [273, 239] on input "Donor Retention Rate" at bounding box center [269, 239] width 7 height 7
checkbox input "true"
click at [274, 275] on div at bounding box center [272, 279] width 12 height 12
click at [273, 275] on input "Press [PERSON_NAME] Patient Experience: Overall Likelihood to Recommend" at bounding box center [269, 276] width 7 height 7
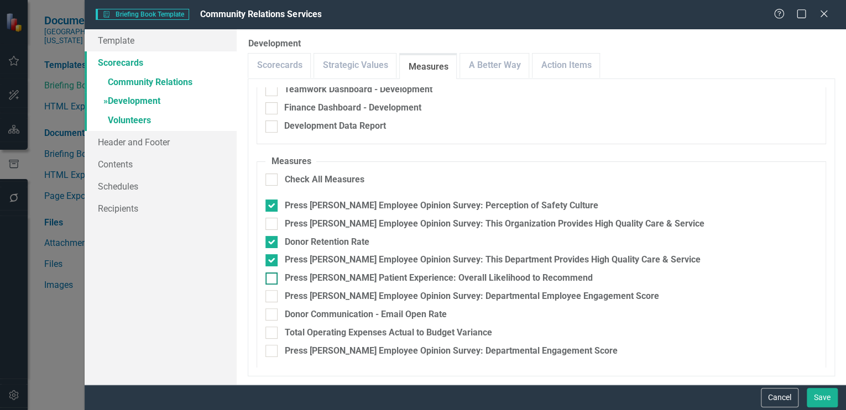
checkbox input "true"
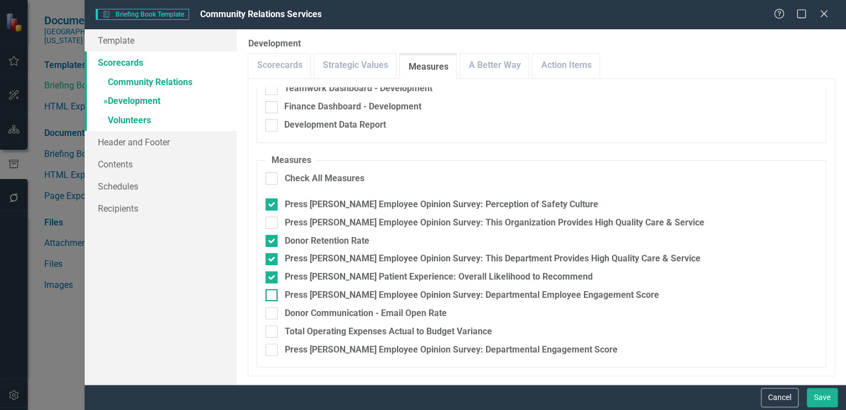
click at [272, 294] on input "Press [PERSON_NAME] Employee Opinion Survey: Departmental Employee Engagement S…" at bounding box center [269, 292] width 7 height 7
checkbox input "true"
click at [272, 326] on input "Total Operating Expenses Actual to Budget Variance" at bounding box center [269, 329] width 7 height 7
checkbox input "true"
click at [273, 314] on div at bounding box center [272, 314] width 12 height 12
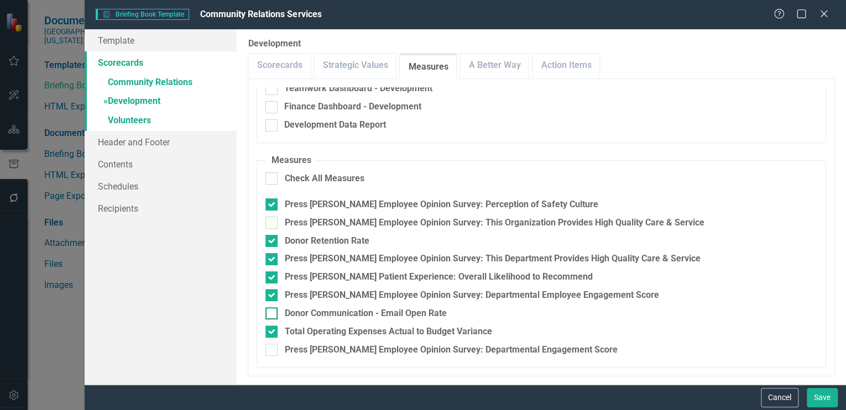
click at [273, 314] on input "Donor Communication - Email Open Rate" at bounding box center [269, 311] width 7 height 7
checkbox input "true"
click at [508, 62] on link "A Better Way" at bounding box center [494, 66] width 69 height 24
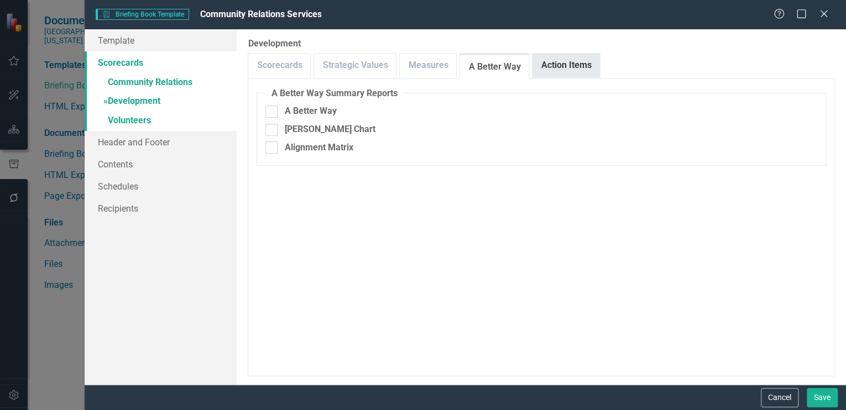
click at [563, 60] on link "Action Items" at bounding box center [566, 66] width 67 height 24
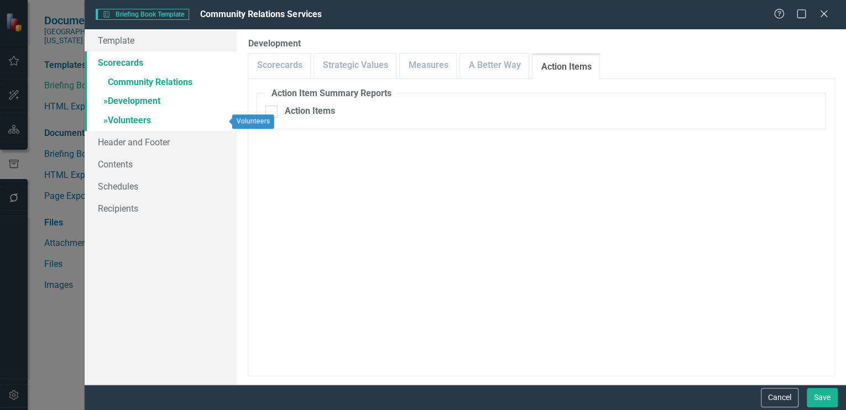
click at [126, 118] on link "» Volunteers" at bounding box center [161, 121] width 152 height 19
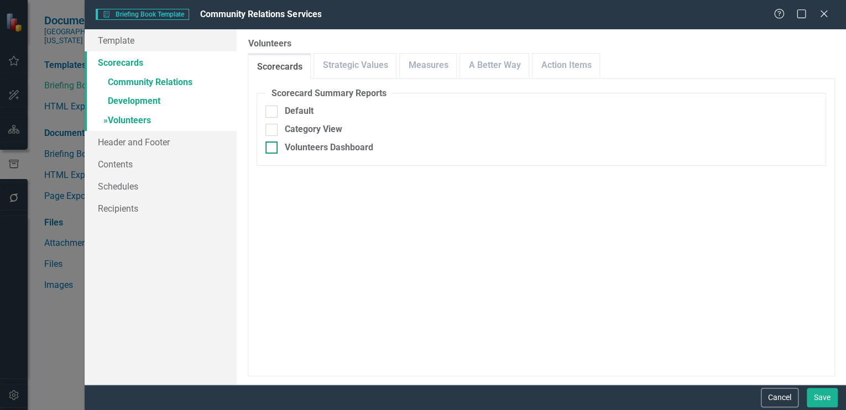
click at [271, 146] on input "Volunteers Dashboard" at bounding box center [269, 145] width 7 height 7
checkbox input "true"
click at [270, 220] on input "Include Linked Pages" at bounding box center [269, 217] width 7 height 7
checkbox input "true"
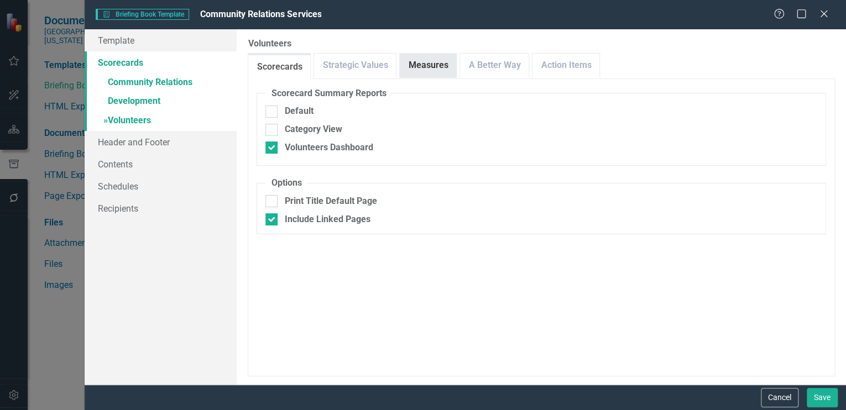
click at [417, 58] on link "Measures" at bounding box center [428, 66] width 56 height 24
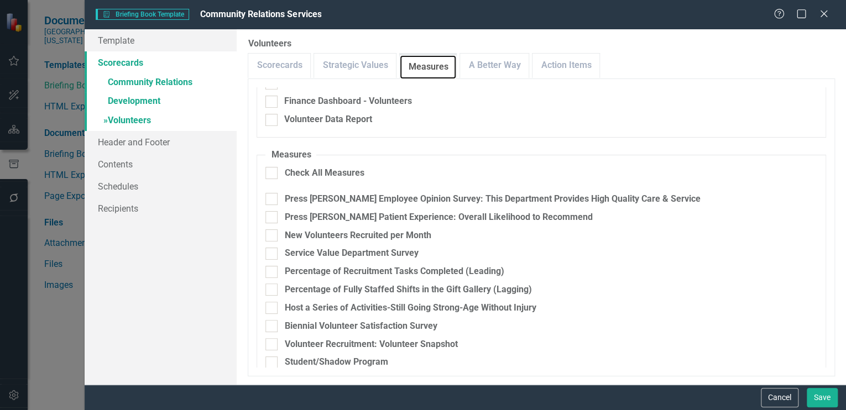
scroll to position [168, 0]
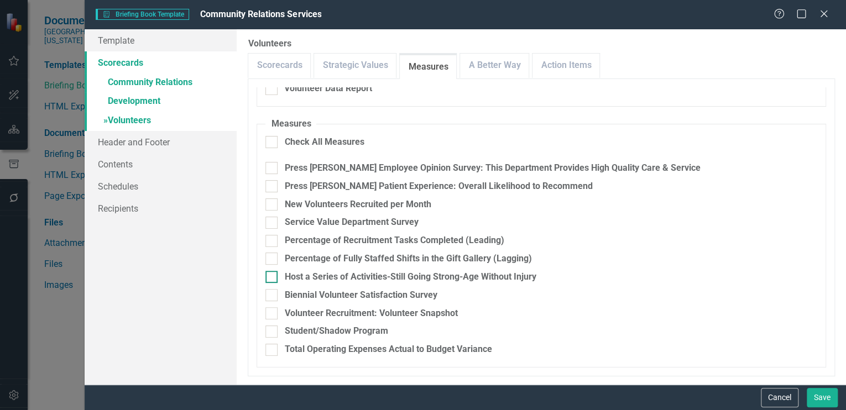
click at [275, 279] on div at bounding box center [272, 277] width 12 height 12
click at [273, 278] on input "Host a Series of Activities-Still Going Strong-Age Without Injury" at bounding box center [269, 274] width 7 height 7
checkbox input "true"
click at [270, 167] on input "Press [PERSON_NAME] Employee Opinion Survey: This Department Provides High Qual…" at bounding box center [269, 165] width 7 height 7
checkbox input "true"
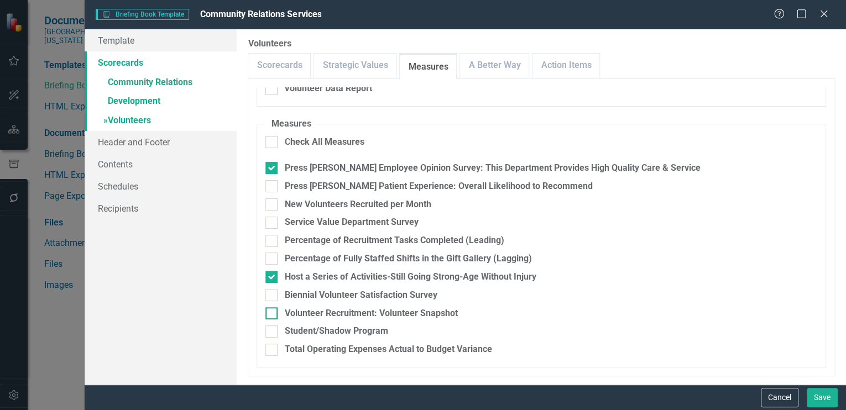
click at [270, 311] on input "Volunteer Recruitment: Volunteer Snapshot" at bounding box center [269, 311] width 7 height 7
checkbox input "true"
click at [271, 185] on input "Press [PERSON_NAME] Patient Experience: Overall Likelihood to Recommend" at bounding box center [269, 183] width 7 height 7
checkbox input "true"
click at [272, 202] on div at bounding box center [272, 205] width 12 height 12
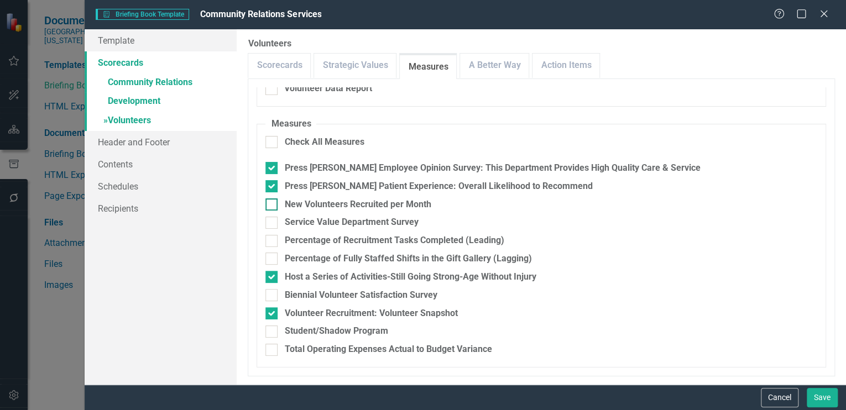
click at [272, 202] on input "New Volunteers Recruited per Month" at bounding box center [269, 202] width 7 height 7
checkbox input "true"
click at [274, 292] on div at bounding box center [272, 295] width 12 height 12
click at [273, 292] on input "Biennial Volunteer Satisfaction Survey" at bounding box center [269, 292] width 7 height 7
checkbox input "true"
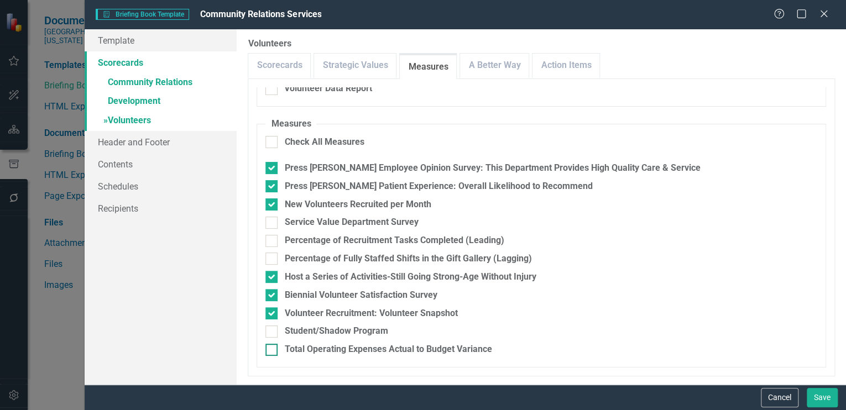
click at [270, 349] on input "Total Operating Expenses Actual to Budget Variance" at bounding box center [269, 347] width 7 height 7
checkbox input "true"
click at [275, 330] on div at bounding box center [272, 332] width 12 height 12
click at [273, 330] on input "Student/Shadow Program" at bounding box center [269, 329] width 7 height 7
checkbox input "true"
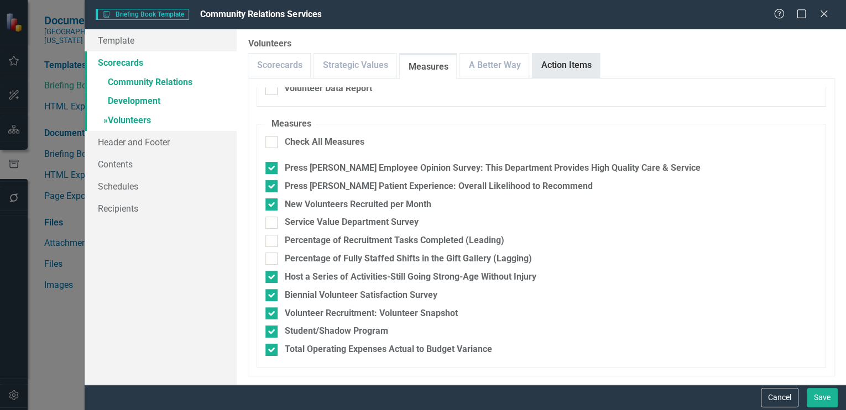
click at [543, 59] on link "Action Items" at bounding box center [566, 66] width 67 height 24
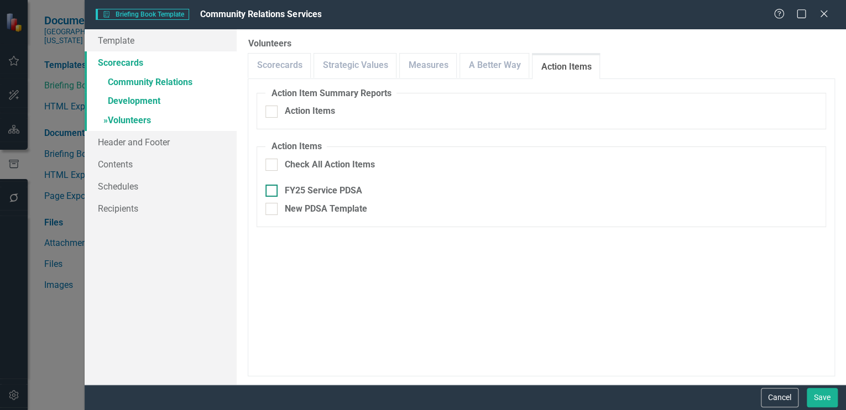
click at [268, 191] on input "FY25 Service PDSA" at bounding box center [269, 188] width 7 height 7
checkbox input "true"
click at [822, 393] on button "Save" at bounding box center [822, 397] width 31 height 19
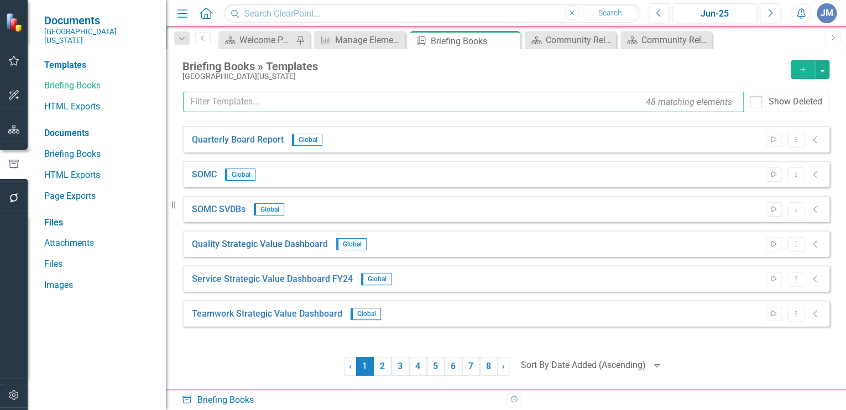
click at [201, 101] on input "text" at bounding box center [463, 102] width 561 height 20
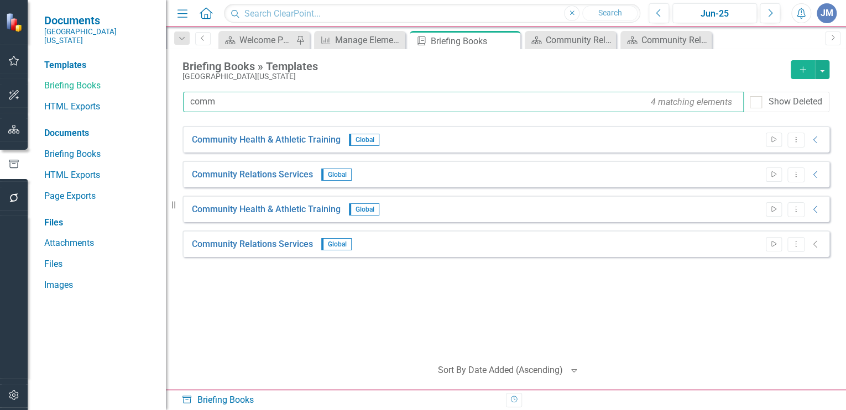
type input "comm"
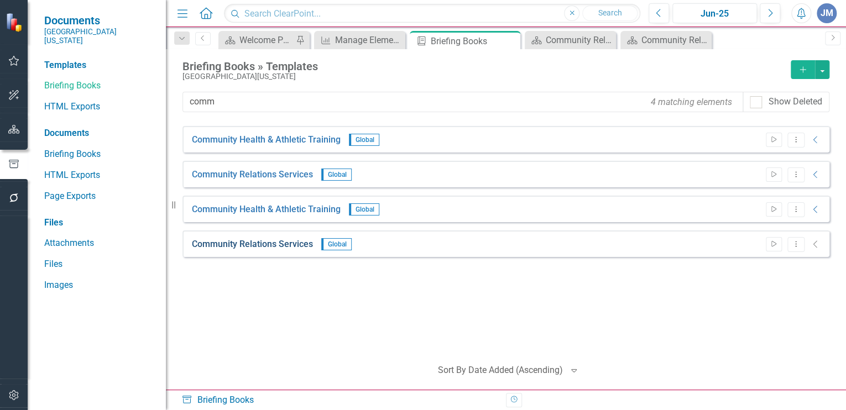
click at [223, 244] on link "Community Relations Services" at bounding box center [252, 244] width 121 height 13
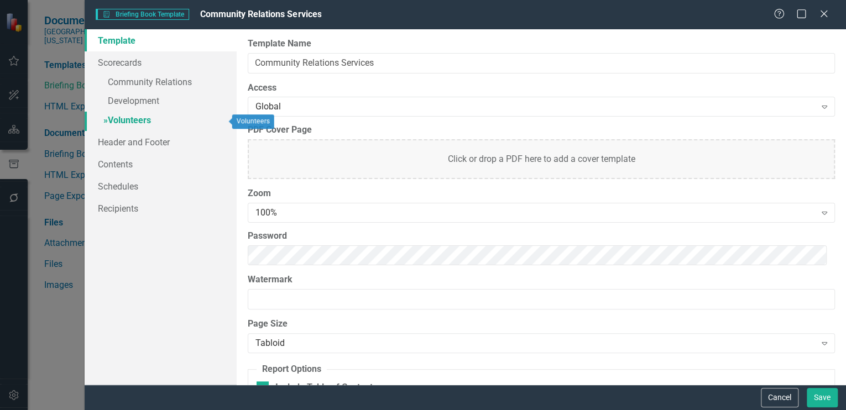
click at [118, 117] on link "» Volunteers" at bounding box center [161, 121] width 152 height 19
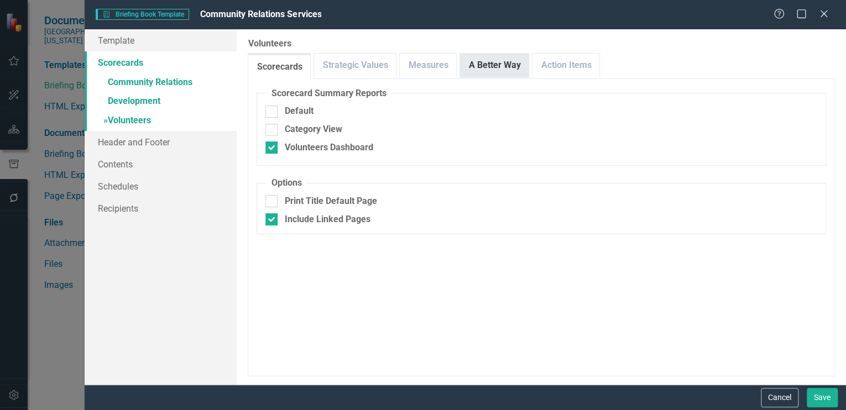
click at [493, 60] on link "A Better Way" at bounding box center [494, 66] width 69 height 24
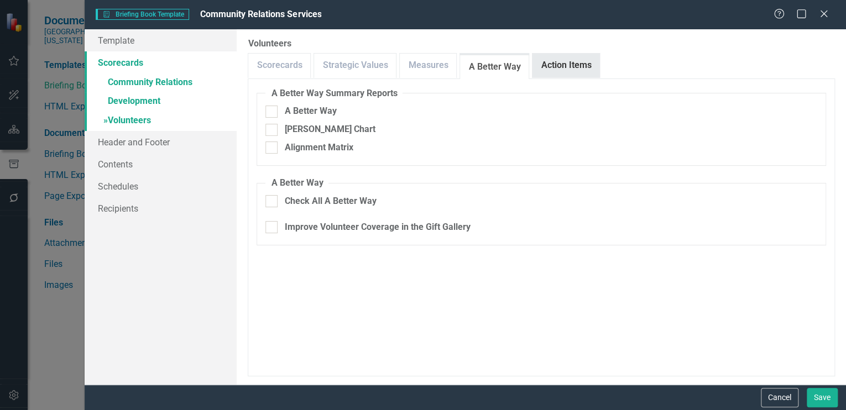
click at [565, 64] on link "Action Items" at bounding box center [566, 66] width 67 height 24
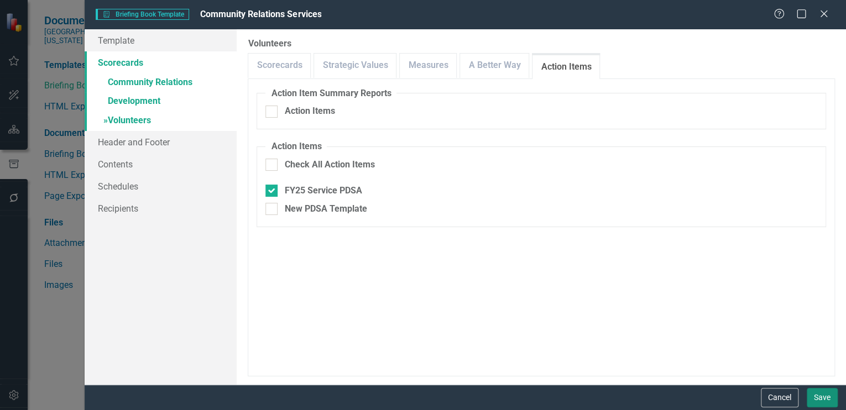
click at [819, 399] on button "Save" at bounding box center [822, 397] width 31 height 19
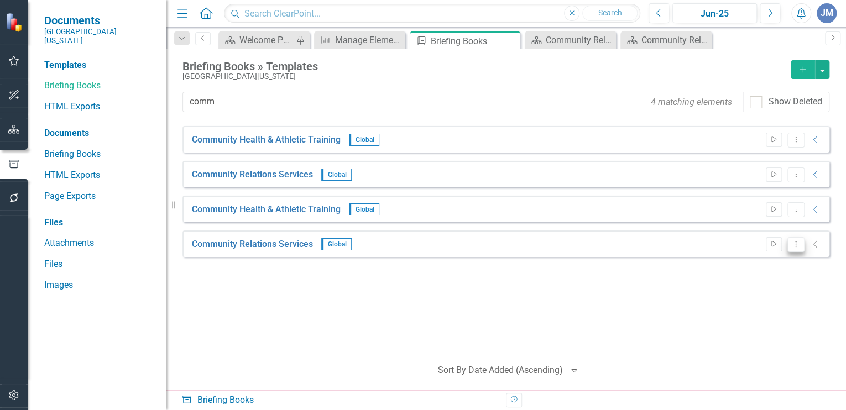
click at [797, 243] on icon "Dropdown Menu" at bounding box center [796, 244] width 9 height 7
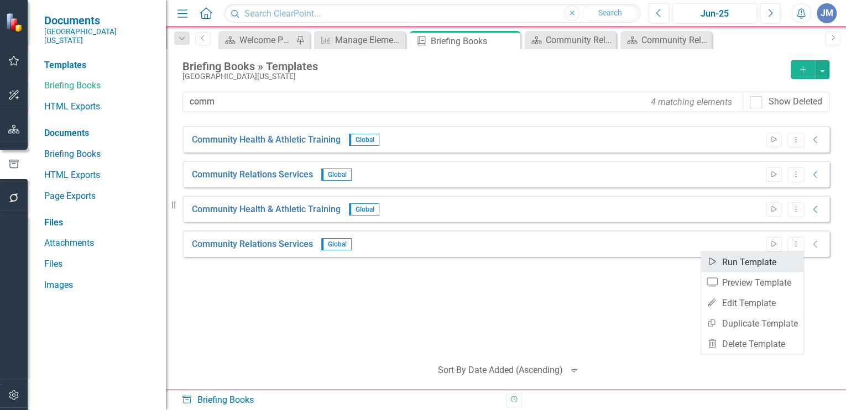
click at [728, 261] on link "Start Run Template" at bounding box center [752, 262] width 102 height 20
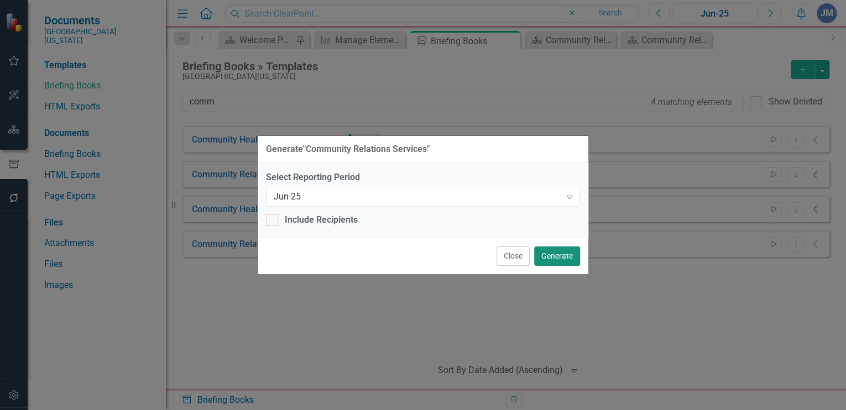
click at [560, 250] on button "Generate" at bounding box center [557, 256] width 46 height 19
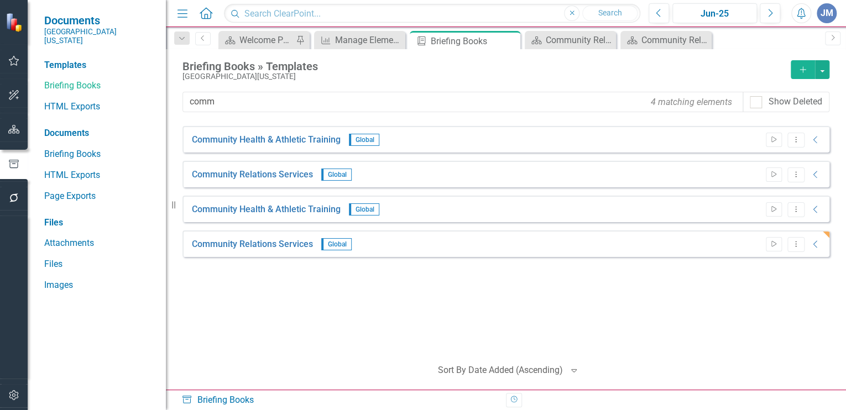
click at [426, 75] on div "[GEOGRAPHIC_DATA][US_STATE]" at bounding box center [484, 76] width 603 height 8
click at [797, 242] on icon "Dropdown Menu" at bounding box center [796, 244] width 9 height 7
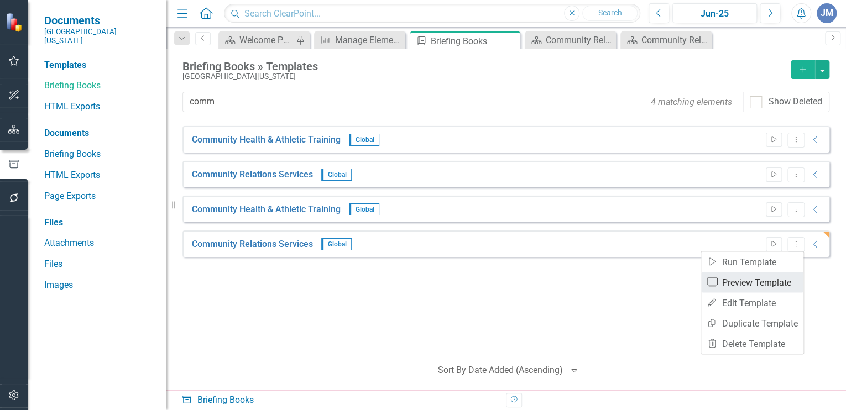
click at [747, 280] on link "Preview Preview Template" at bounding box center [752, 282] width 102 height 20
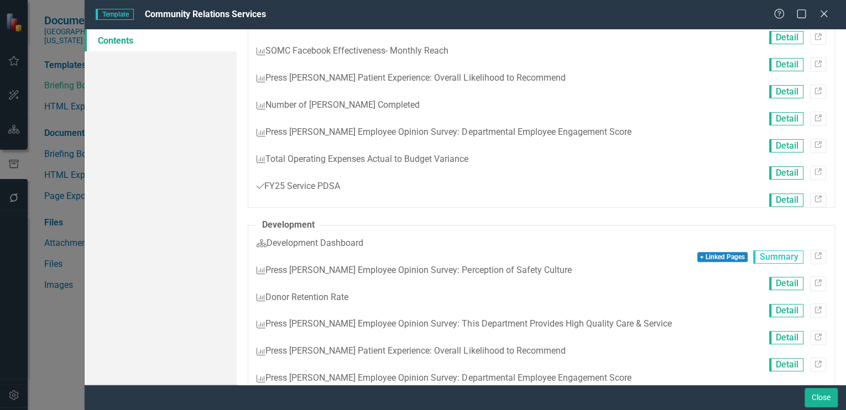
scroll to position [0, 0]
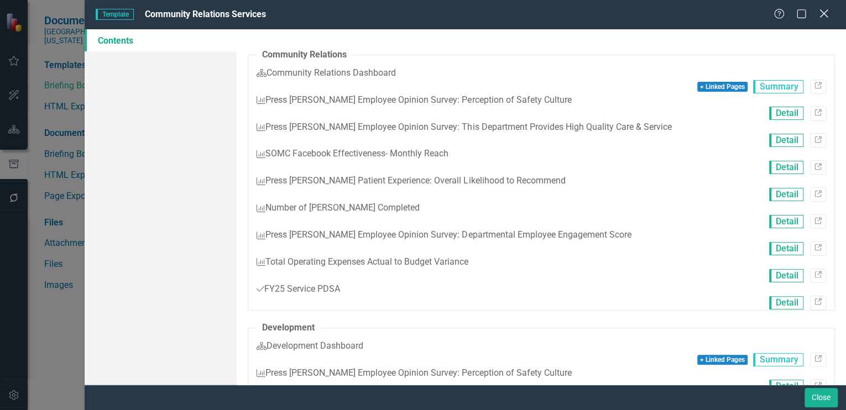
click at [821, 10] on icon "Close" at bounding box center [824, 13] width 14 height 11
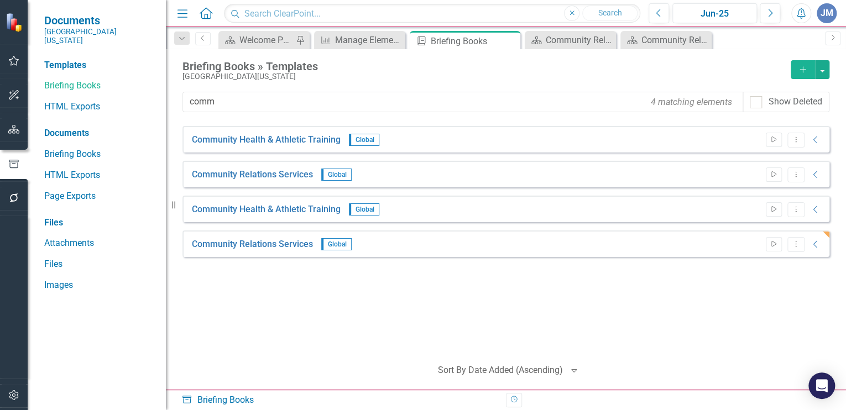
drag, startPoint x: 11, startPoint y: 130, endPoint x: 217, endPoint y: 151, distance: 207.4
click at [12, 129] on icon "button" at bounding box center [14, 129] width 12 height 9
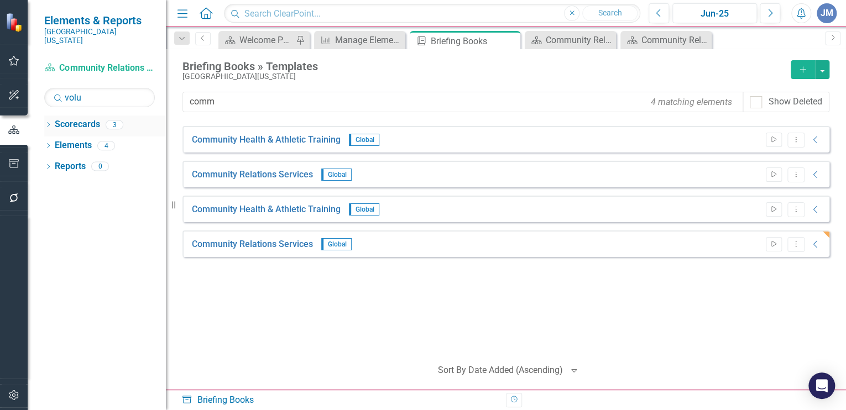
click at [50, 123] on icon "Dropdown" at bounding box center [48, 126] width 8 height 6
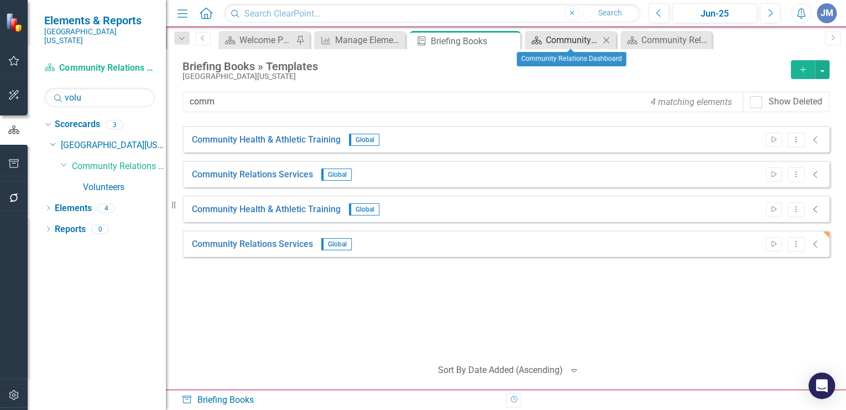
click at [564, 38] on div "Community Relations Dashboard" at bounding box center [573, 40] width 54 height 14
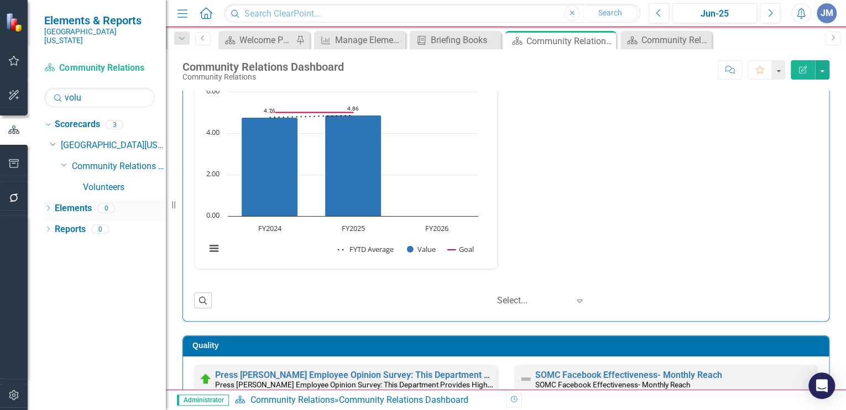
scroll to position [74, 0]
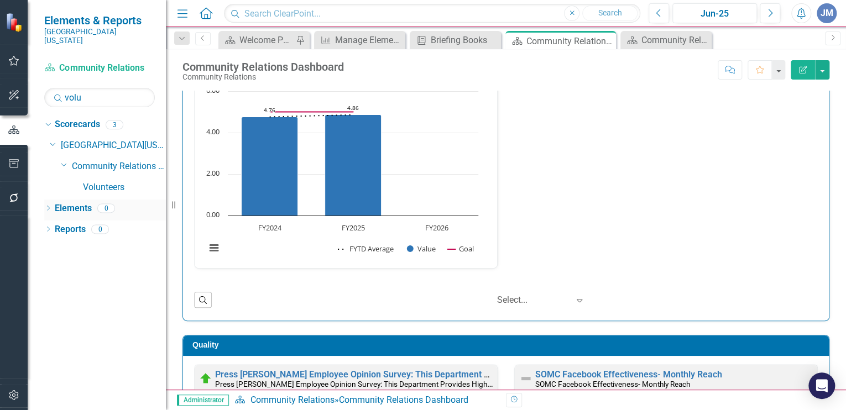
click at [53, 200] on div "Dropdown Elements 0" at bounding box center [105, 210] width 122 height 21
click at [64, 202] on link "Elements" at bounding box center [73, 208] width 37 height 13
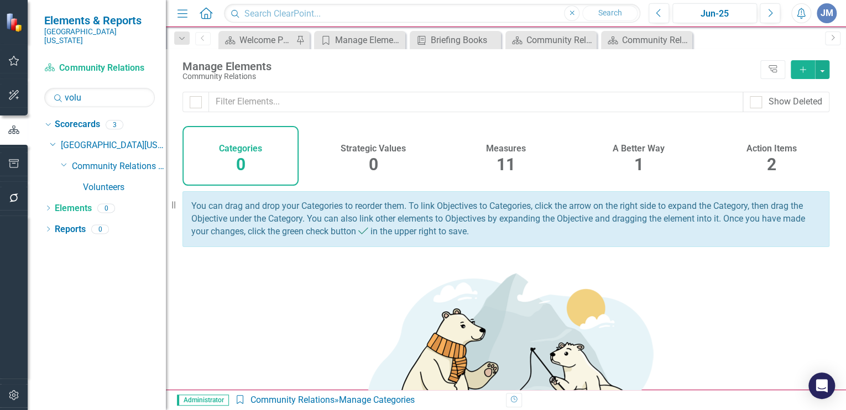
click at [498, 155] on span "11" at bounding box center [506, 164] width 19 height 19
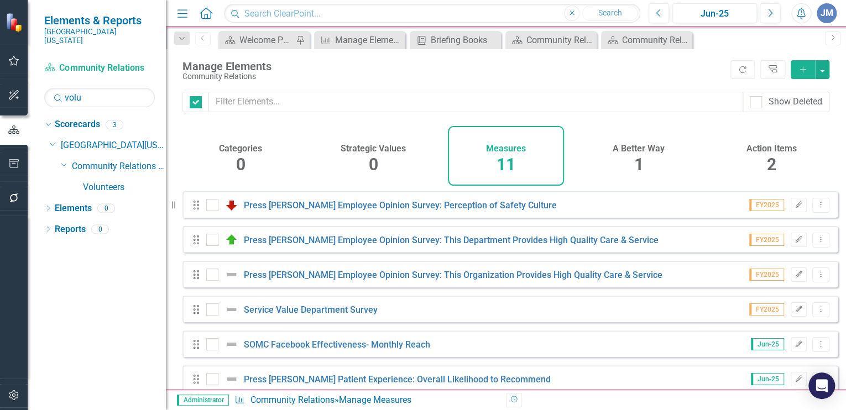
checkbox input "false"
click at [816, 313] on icon "Dropdown Menu" at bounding box center [820, 309] width 9 height 7
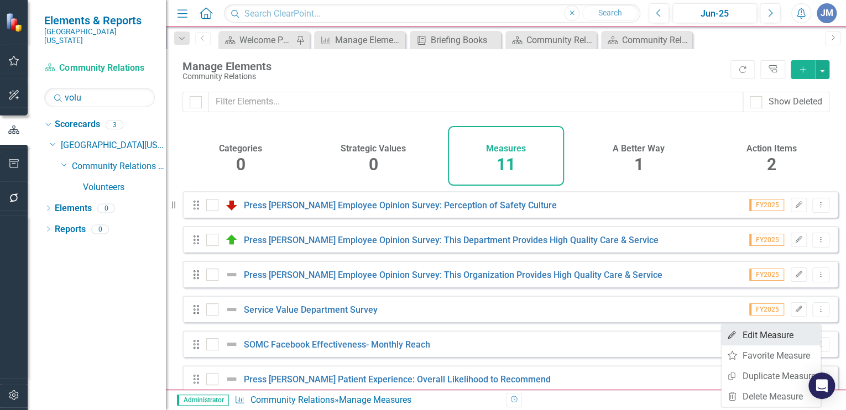
click at [779, 334] on link "Edit Edit Measure" at bounding box center [771, 335] width 100 height 20
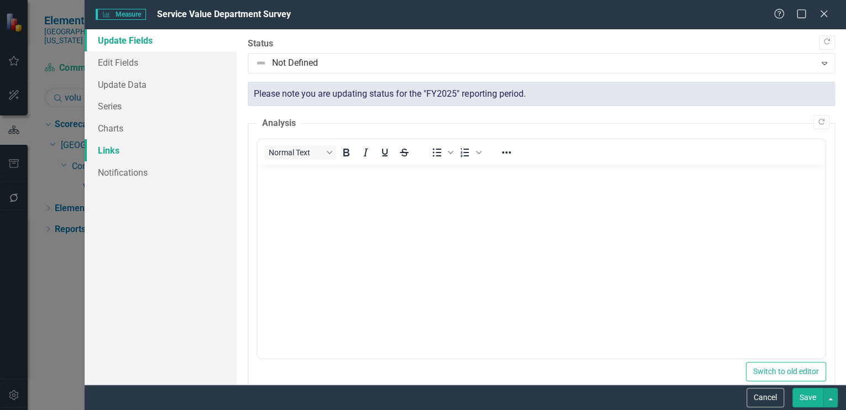
click at [106, 146] on link "Links" at bounding box center [161, 150] width 152 height 22
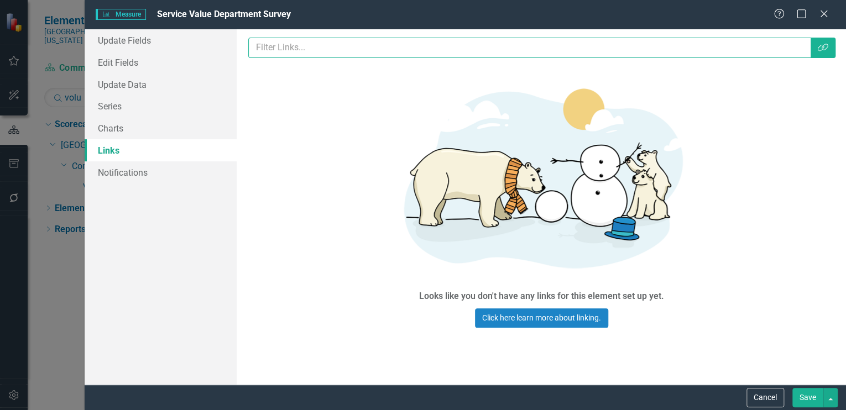
click at [285, 46] on input "text" at bounding box center [529, 48] width 563 height 20
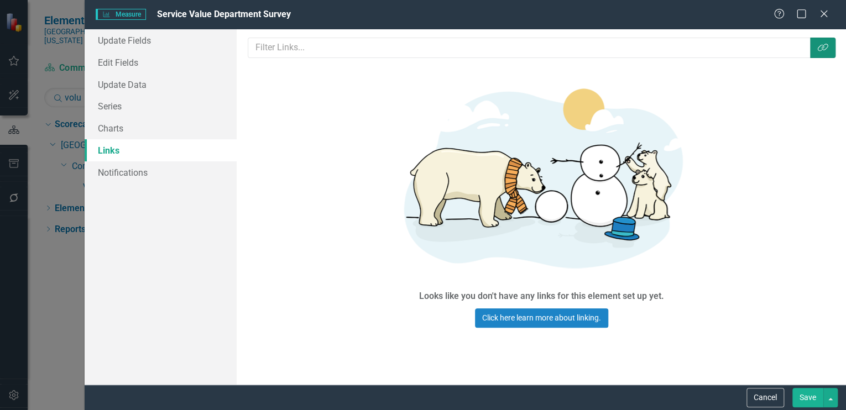
click at [825, 44] on icon "button" at bounding box center [823, 48] width 11 height 8
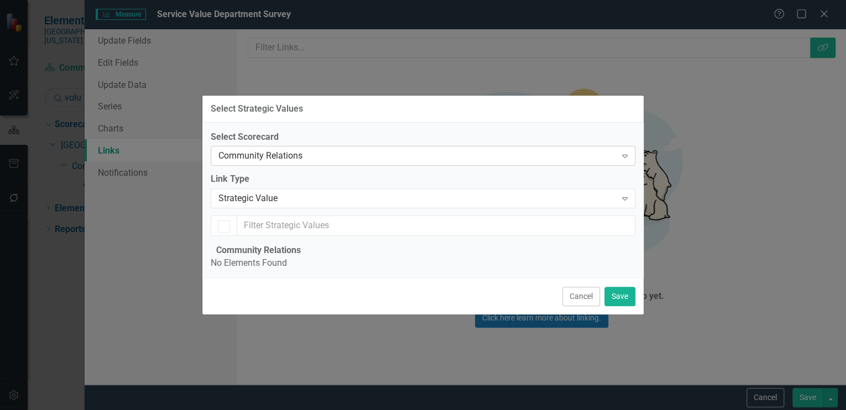
click at [288, 150] on div "Community Relations" at bounding box center [417, 156] width 398 height 13
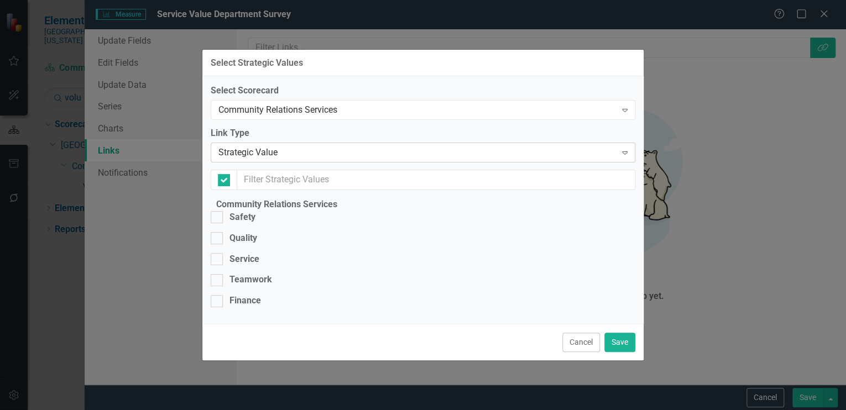
checkbox input "false"
drag, startPoint x: 228, startPoint y: 248, endPoint x: 233, endPoint y: 248, distance: 5.6
click at [223, 253] on div at bounding box center [217, 259] width 12 height 12
click at [218, 253] on input "Service" at bounding box center [214, 256] width 7 height 7
checkbox input "true"
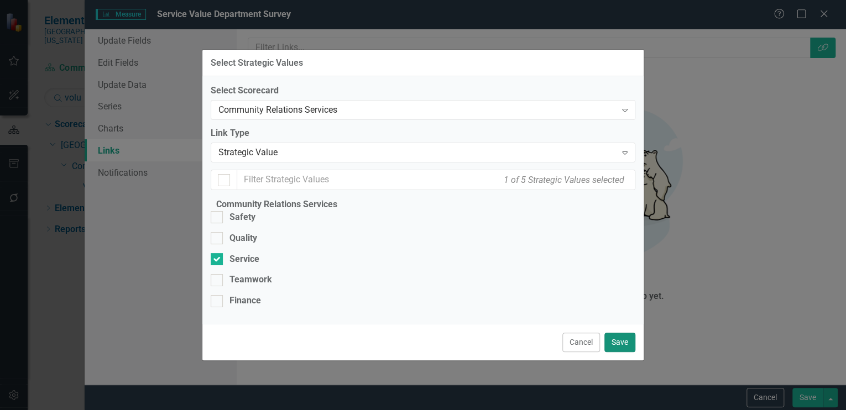
click at [617, 352] on button "Save" at bounding box center [620, 342] width 31 height 19
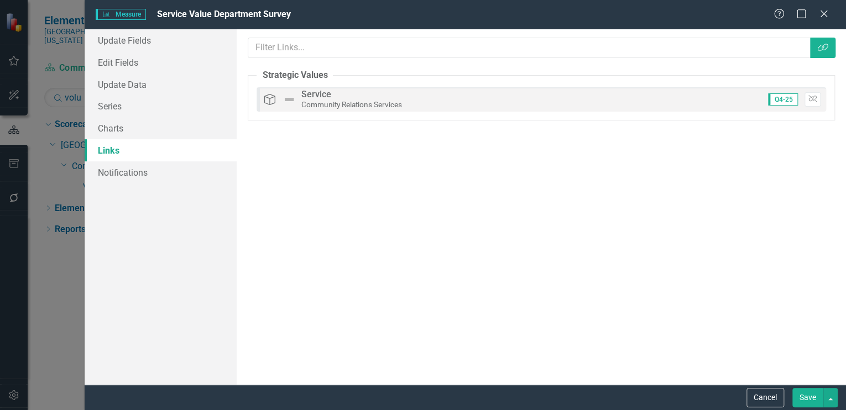
click at [805, 394] on button "Save" at bounding box center [808, 397] width 31 height 19
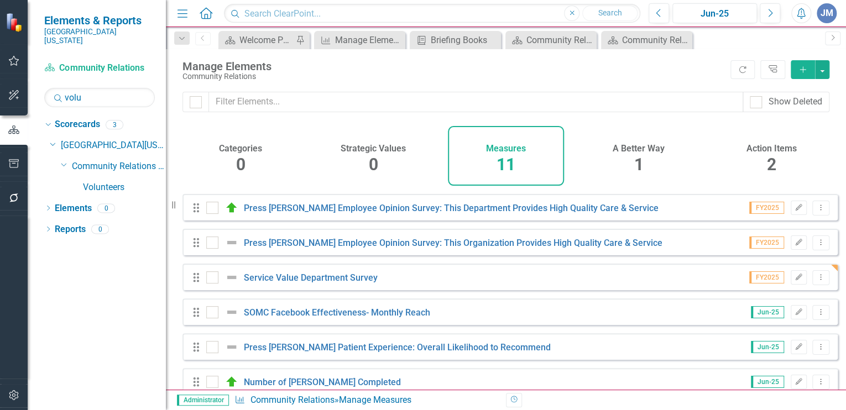
scroll to position [32, 0]
click at [637, 154] on div "1" at bounding box center [638, 165] width 9 height 24
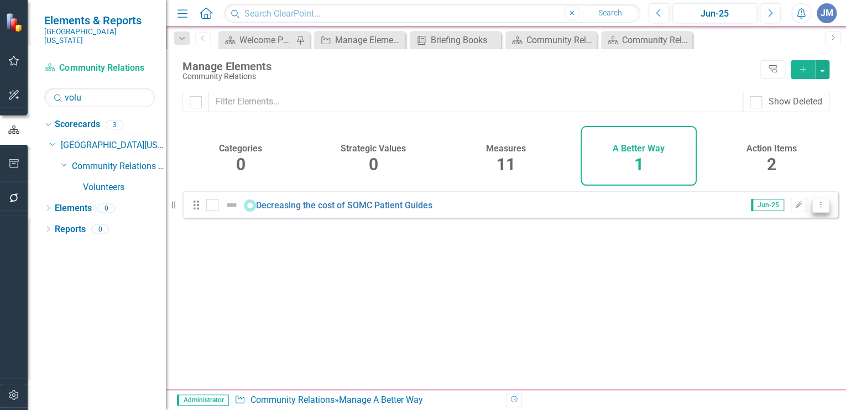
click at [816, 209] on icon "Dropdown Menu" at bounding box center [820, 204] width 9 height 7
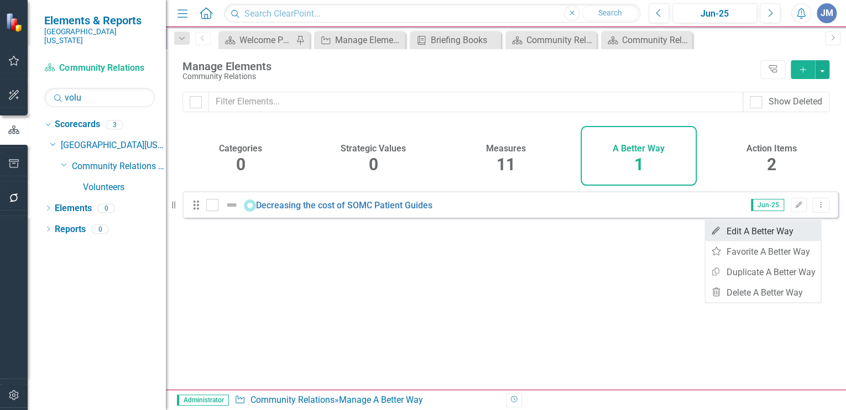
click at [761, 230] on link "Edit Edit A Better Way" at bounding box center [763, 231] width 116 height 20
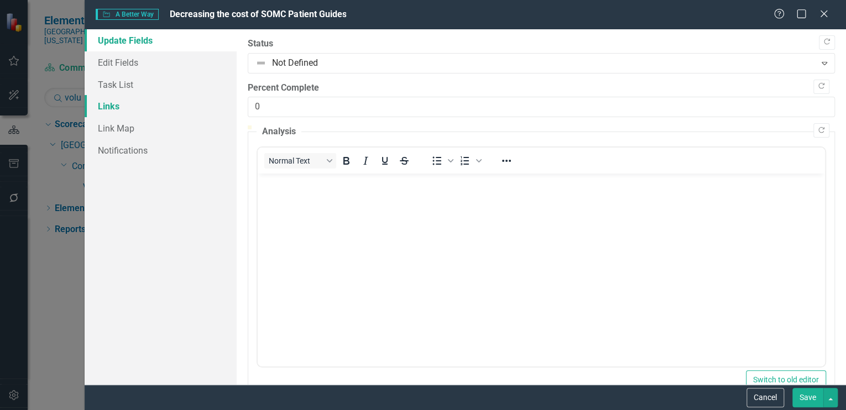
click at [115, 106] on link "Links" at bounding box center [161, 106] width 152 height 22
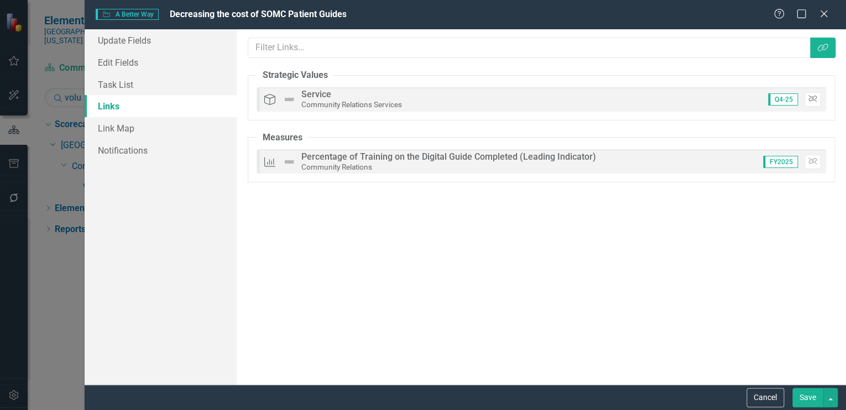
click at [812, 97] on icon "Unlink" at bounding box center [813, 99] width 8 height 7
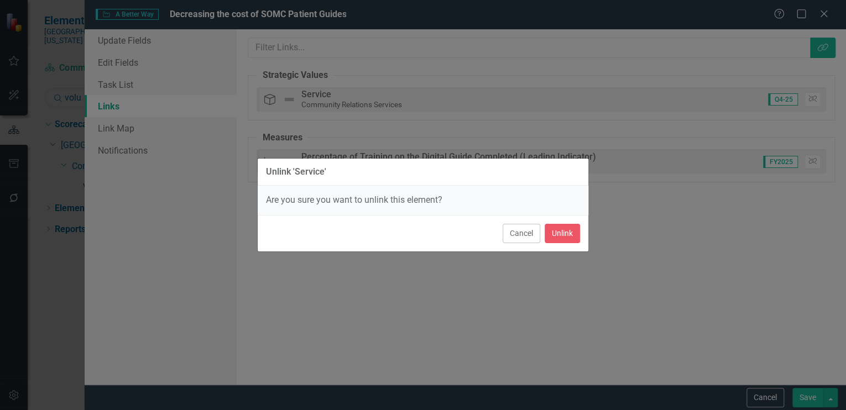
click at [612, 310] on div "Unlink 'Service' Are you sure you want to unlink this element? Cancel Unlink" at bounding box center [423, 205] width 846 height 410
click at [518, 232] on button "Cancel" at bounding box center [522, 233] width 38 height 19
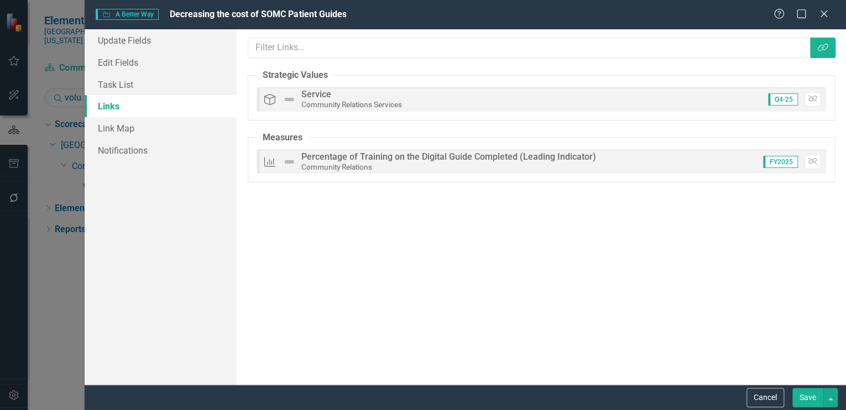
click at [805, 397] on button "Save" at bounding box center [808, 397] width 31 height 19
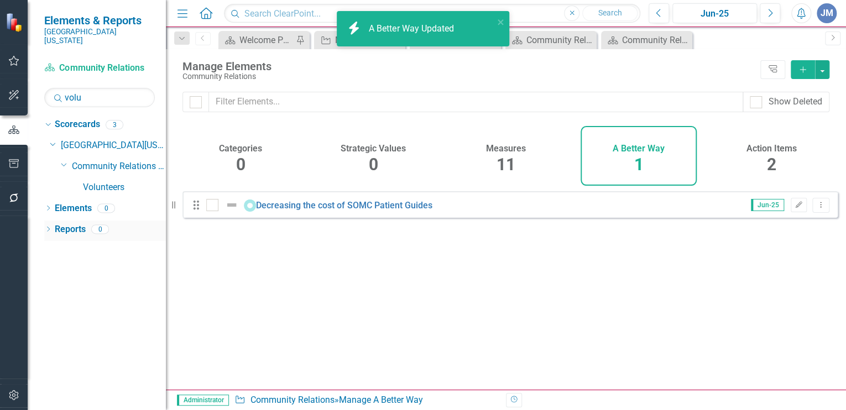
click at [72, 223] on link "Reports" at bounding box center [70, 229] width 31 height 13
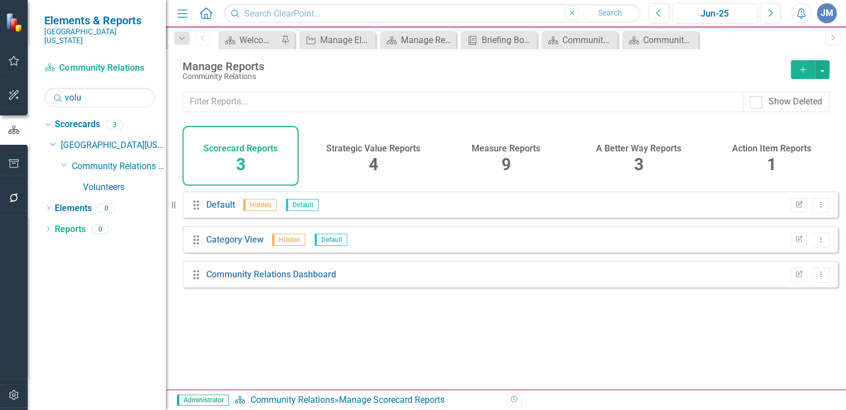
drag, startPoint x: 508, startPoint y: 148, endPoint x: 512, endPoint y: 158, distance: 10.2
click at [509, 148] on h4 "Measure Reports" at bounding box center [506, 149] width 69 height 10
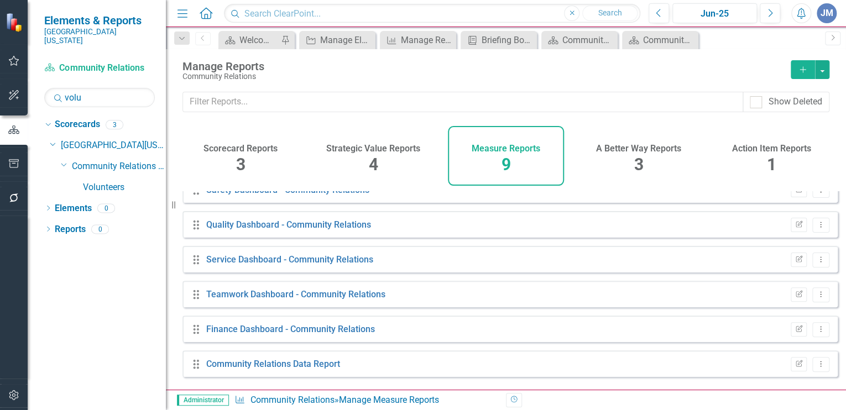
scroll to position [123, 0]
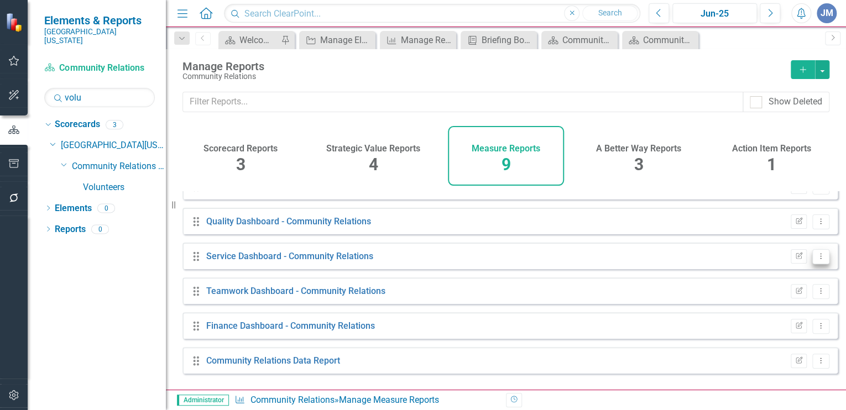
click at [816, 260] on icon "Dropdown Menu" at bounding box center [820, 256] width 9 height 7
click at [767, 279] on link "Edit Report Edit Report" at bounding box center [775, 282] width 91 height 20
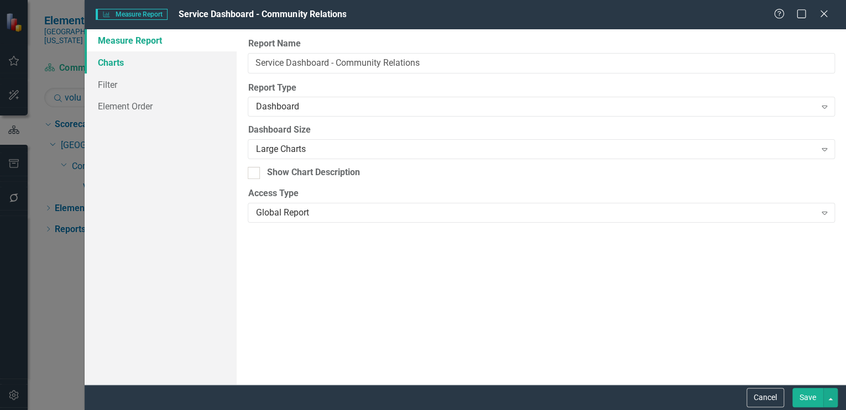
click at [121, 58] on link "Charts" at bounding box center [161, 62] width 152 height 22
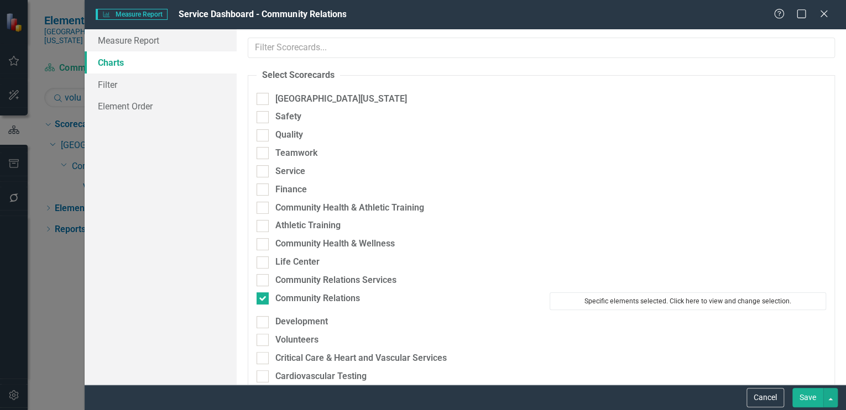
click at [608, 301] on button "Specific elements selected. Click here to view and change selection." at bounding box center [688, 302] width 277 height 18
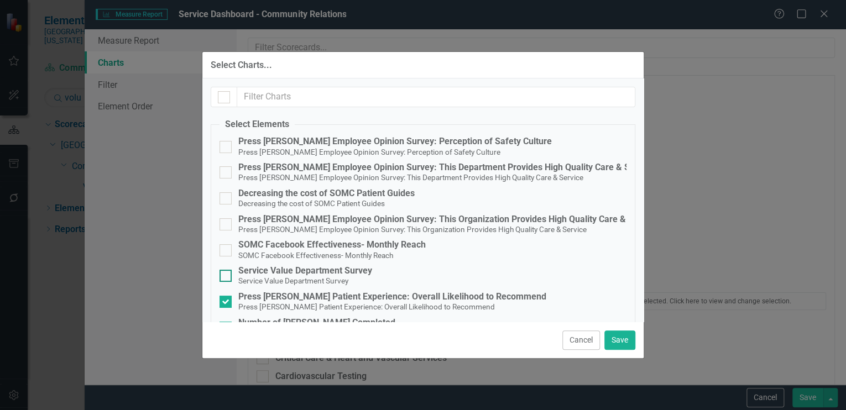
click at [225, 273] on input "Service Value Department Survey Service Value Department Survey" at bounding box center [223, 273] width 7 height 7
checkbox input "true"
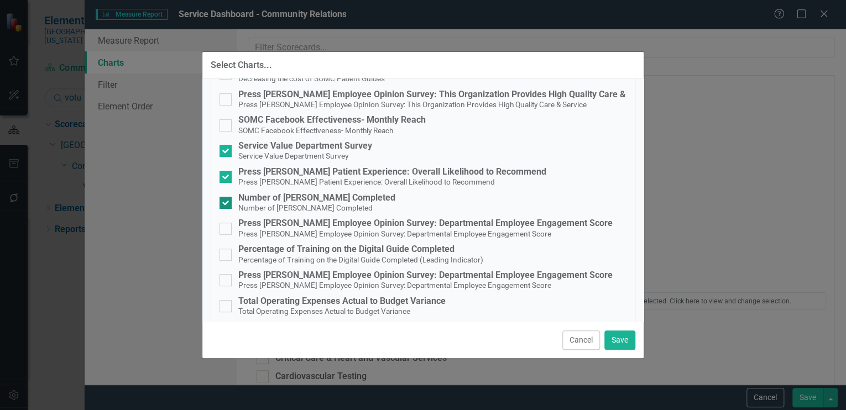
scroll to position [133, 0]
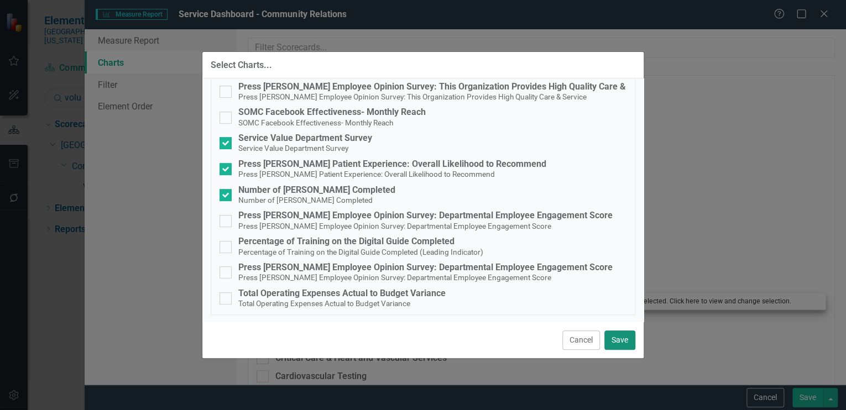
drag, startPoint x: 622, startPoint y: 341, endPoint x: 590, endPoint y: 304, distance: 49.4
click at [623, 341] on button "Save" at bounding box center [620, 340] width 31 height 19
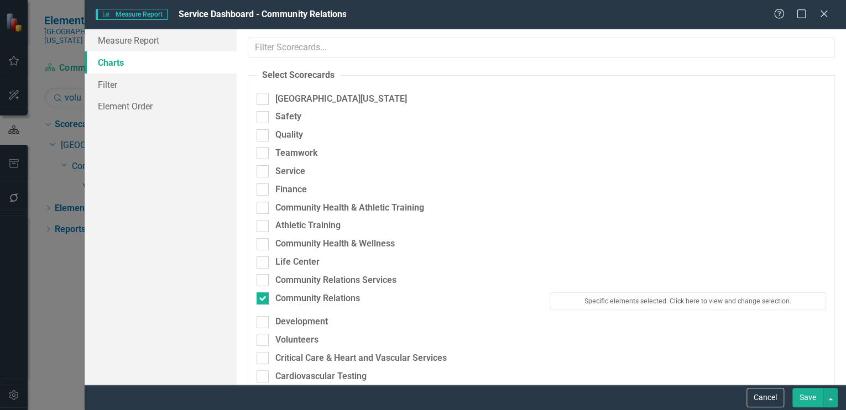
click at [809, 394] on button "Save" at bounding box center [808, 397] width 31 height 19
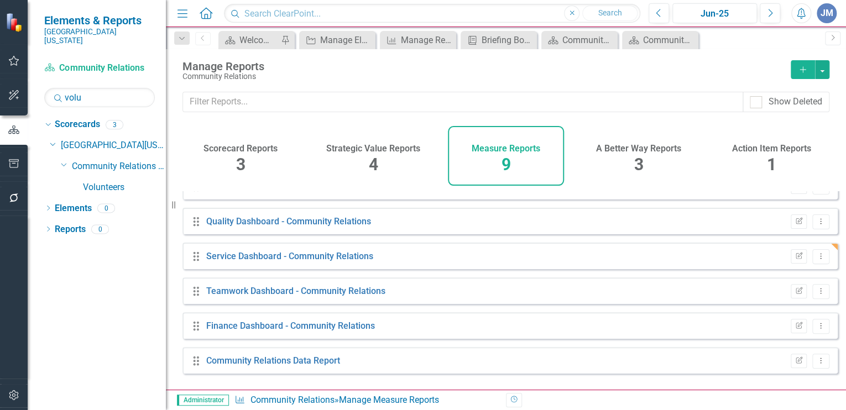
click at [642, 146] on h4 "A Better Way Reports" at bounding box center [638, 149] width 85 height 10
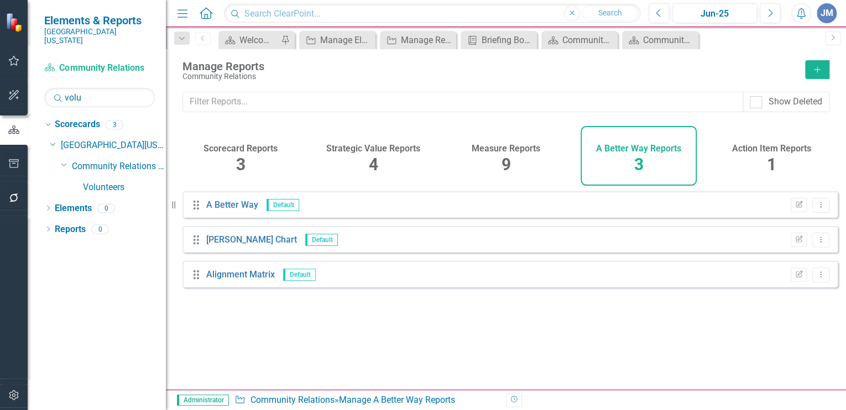
click at [504, 147] on h4 "Measure Reports" at bounding box center [506, 149] width 69 height 10
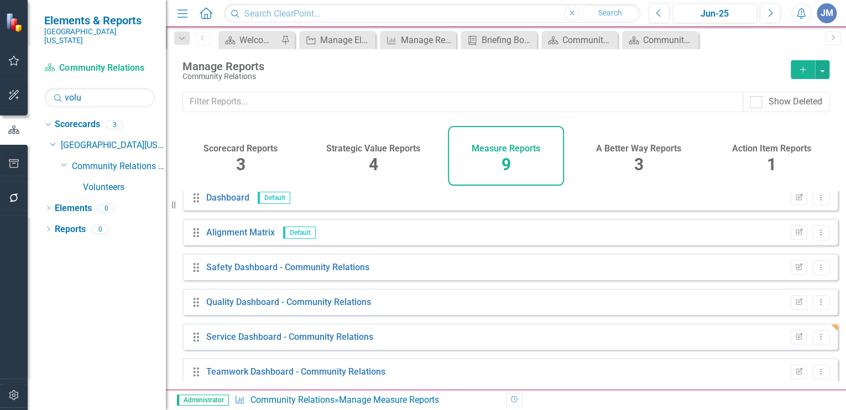
scroll to position [41, 0]
click at [816, 307] on icon "Dropdown Menu" at bounding box center [820, 303] width 9 height 7
click at [777, 330] on link "Edit Report Edit Report" at bounding box center [775, 329] width 91 height 20
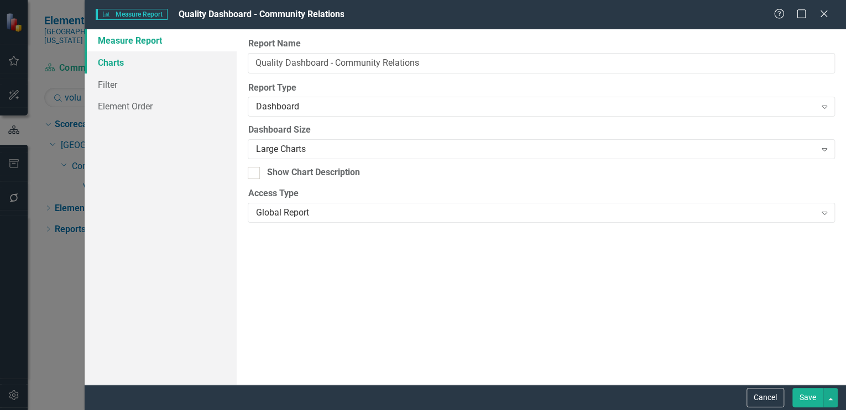
click at [103, 60] on link "Charts" at bounding box center [161, 62] width 152 height 22
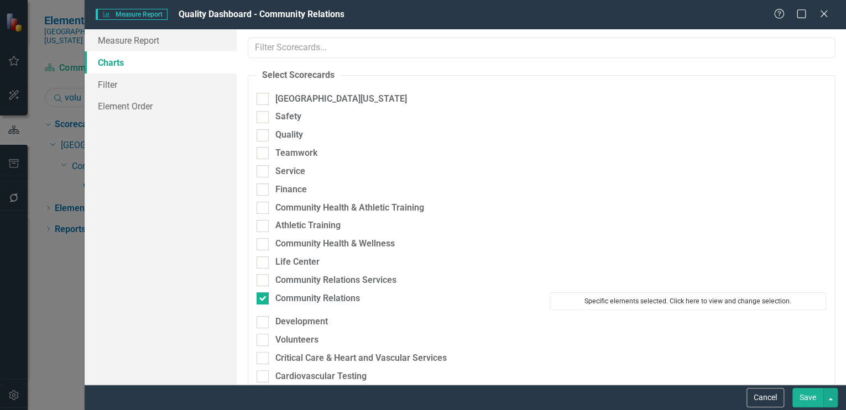
click at [618, 297] on button "Specific elements selected. Click here to view and change selection." at bounding box center [688, 302] width 277 height 18
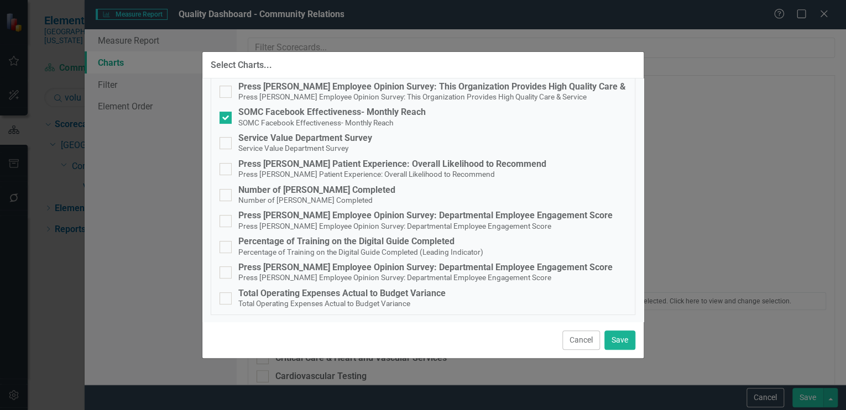
scroll to position [133, 0]
click at [617, 338] on button "Save" at bounding box center [620, 340] width 31 height 19
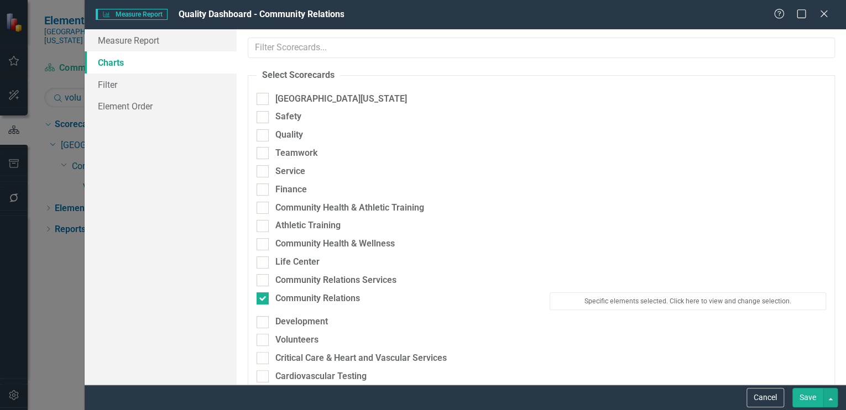
click at [811, 398] on button "Save" at bounding box center [808, 397] width 31 height 19
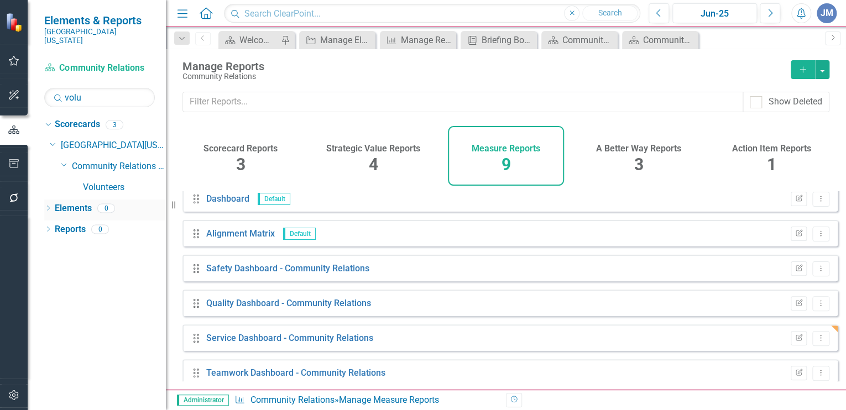
click at [60, 202] on link "Elements" at bounding box center [73, 208] width 37 height 13
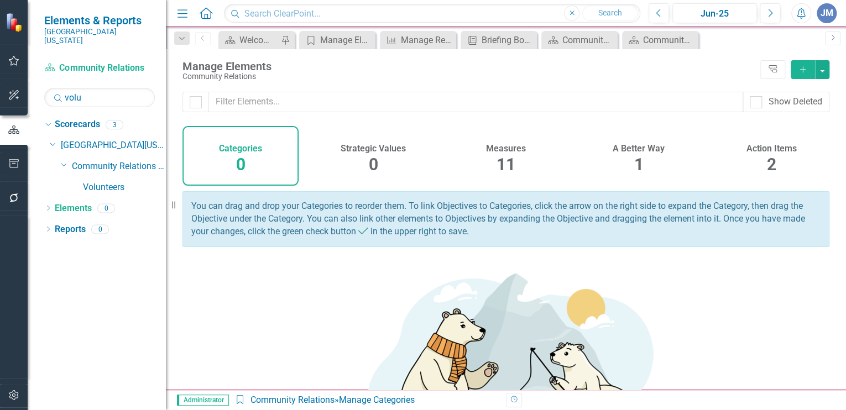
click at [755, 157] on div "Action Items 2" at bounding box center [772, 156] width 116 height 60
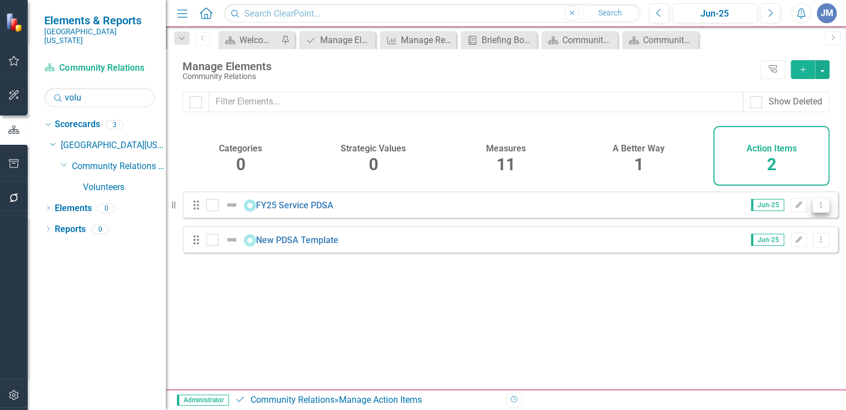
click at [816, 209] on icon "Dropdown Menu" at bounding box center [820, 204] width 9 height 7
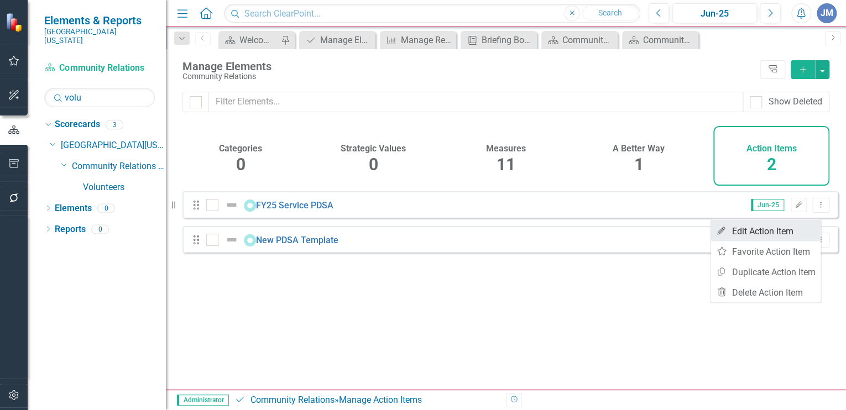
click at [758, 231] on link "Edit Edit Action Item" at bounding box center [766, 231] width 110 height 20
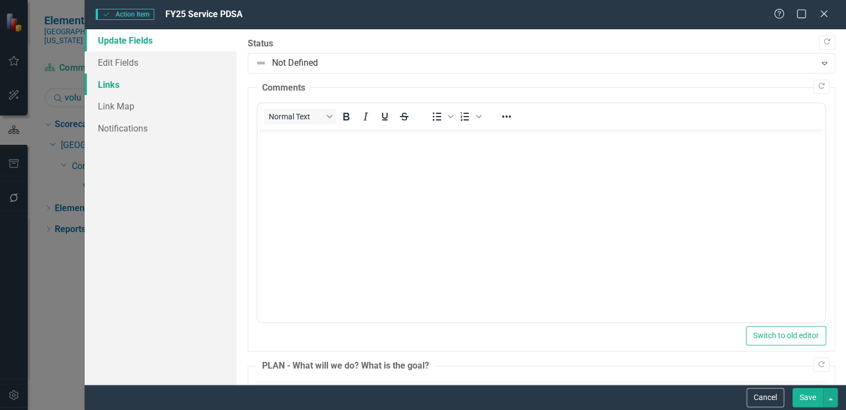
click at [105, 82] on link "Links" at bounding box center [161, 85] width 152 height 22
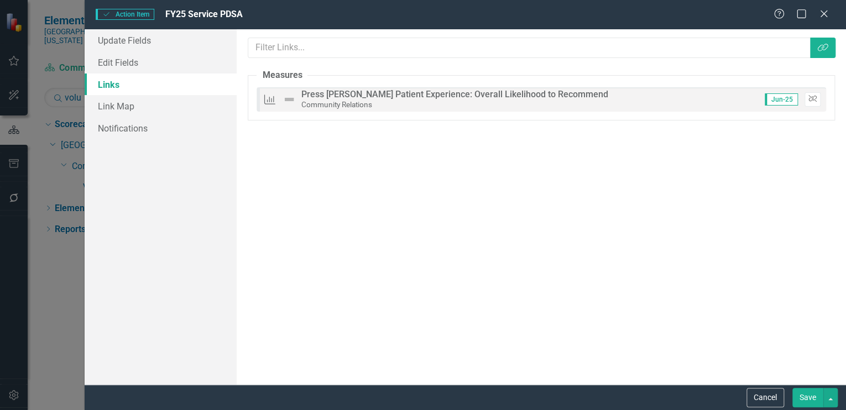
click at [812, 95] on button "Unlink" at bounding box center [813, 99] width 16 height 14
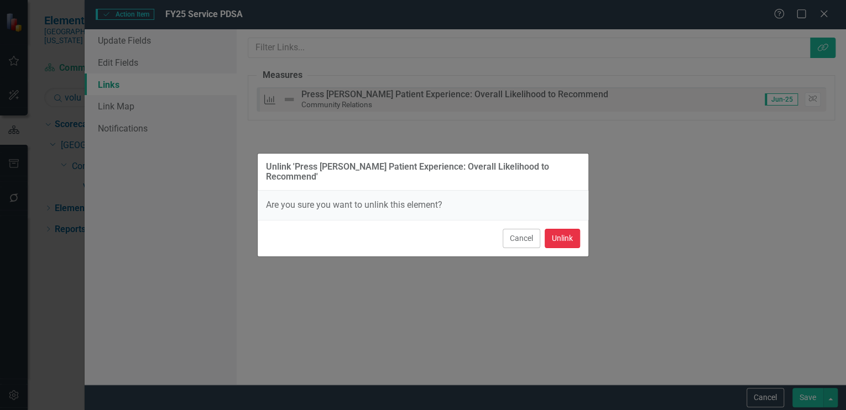
click at [558, 229] on button "Unlink" at bounding box center [562, 238] width 35 height 19
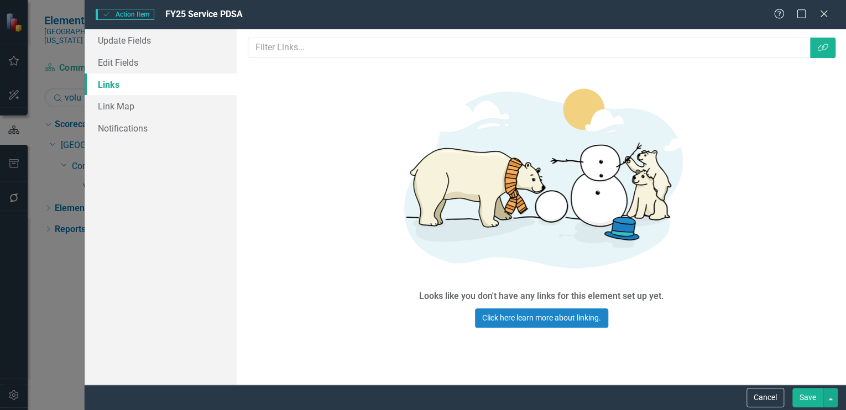
click at [807, 396] on button "Save" at bounding box center [808, 397] width 31 height 19
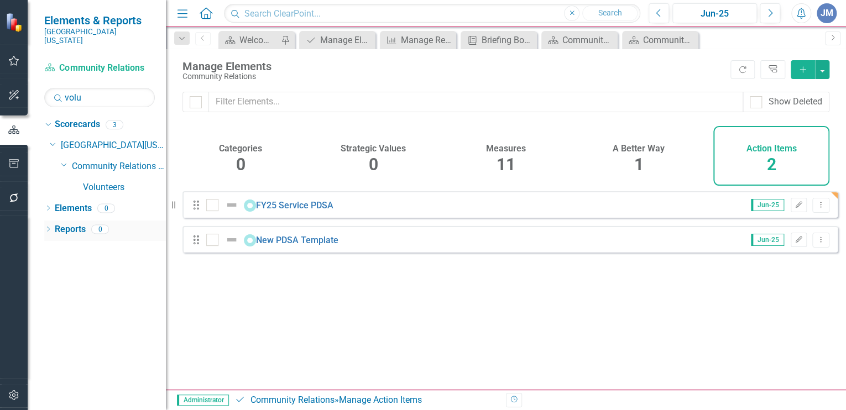
click at [69, 223] on link "Reports" at bounding box center [70, 229] width 31 height 13
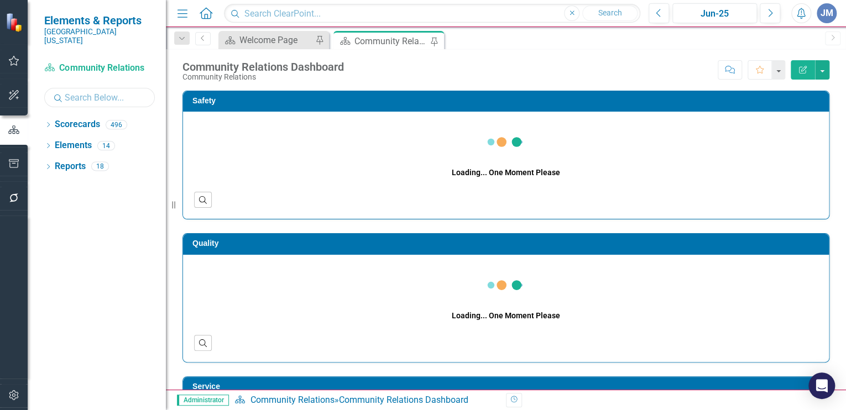
click at [75, 88] on input "text" at bounding box center [99, 97] width 111 height 19
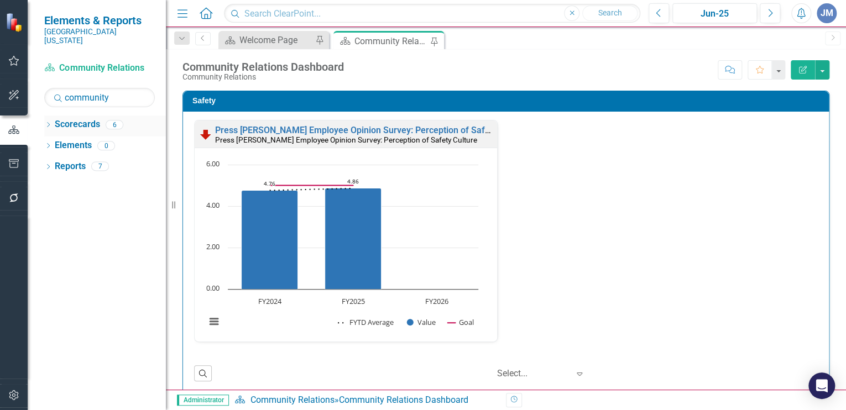
click at [46, 123] on icon "Dropdown" at bounding box center [48, 126] width 8 height 6
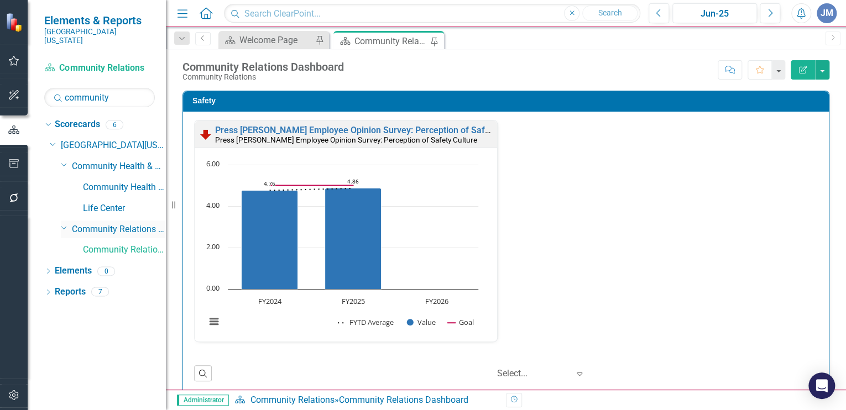
click at [119, 223] on link "Community Relations Services" at bounding box center [119, 229] width 94 height 13
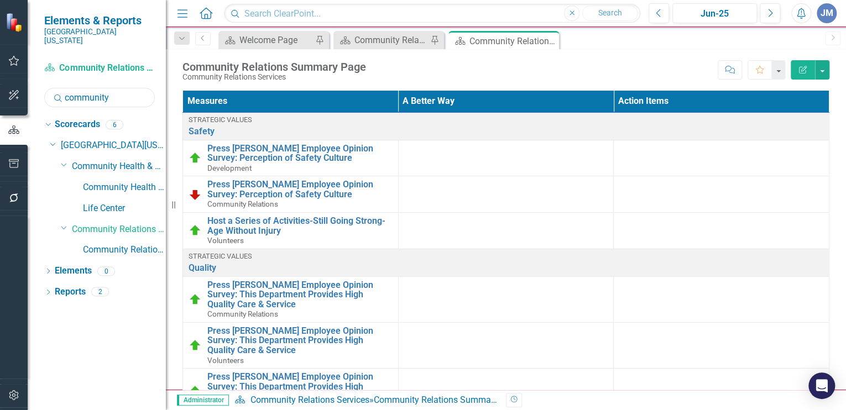
drag, startPoint x: 113, startPoint y: 86, endPoint x: 64, endPoint y: 86, distance: 48.7
click at [64, 88] on input "community" at bounding box center [99, 97] width 111 height 19
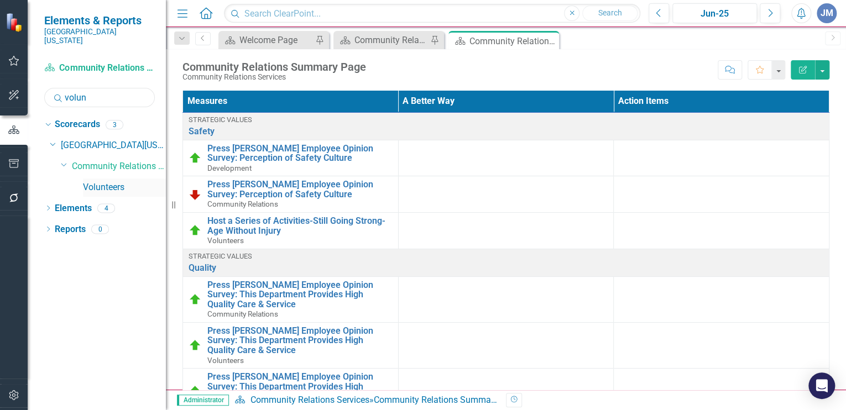
type input "volun"
click at [98, 181] on link "Volunteers" at bounding box center [124, 187] width 83 height 13
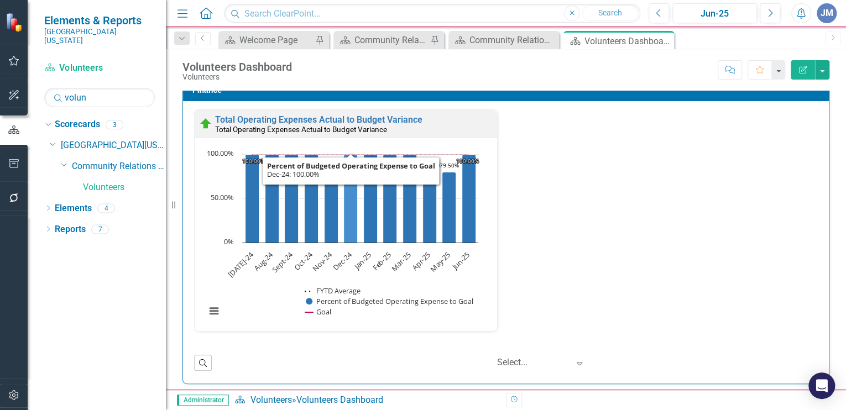
scroll to position [1, 0]
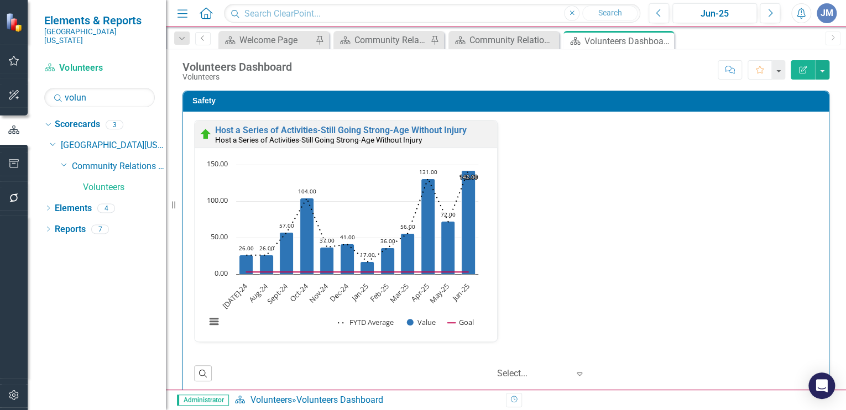
scroll to position [1, 0]
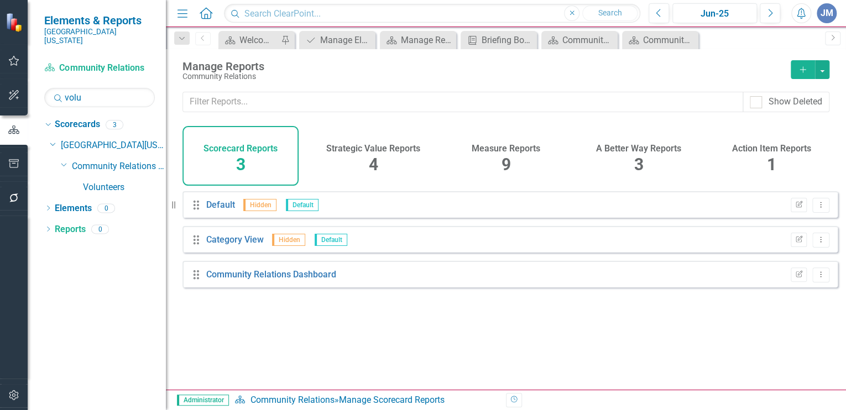
click at [503, 153] on div "9" at bounding box center [506, 165] width 9 height 24
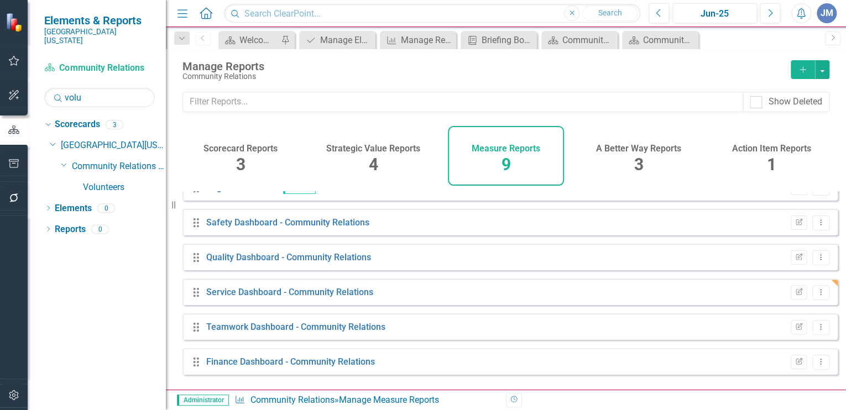
scroll to position [87, 0]
click at [777, 153] on div "Action Item Reports 1" at bounding box center [772, 156] width 116 height 60
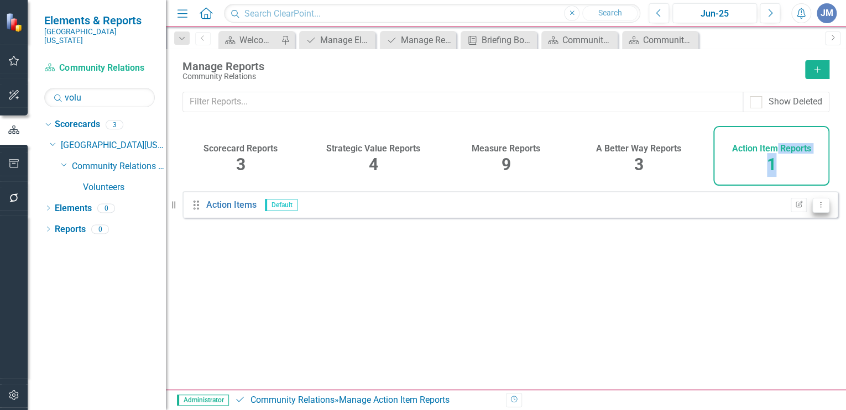
click at [813, 208] on button "Dropdown Menu" at bounding box center [821, 205] width 17 height 15
click at [791, 228] on link "Edit Report Edit Report" at bounding box center [776, 231] width 87 height 20
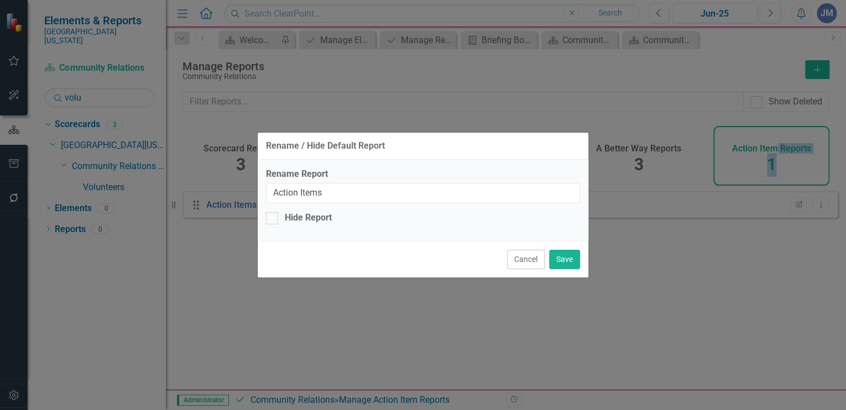
click at [523, 261] on button "Cancel" at bounding box center [526, 259] width 38 height 19
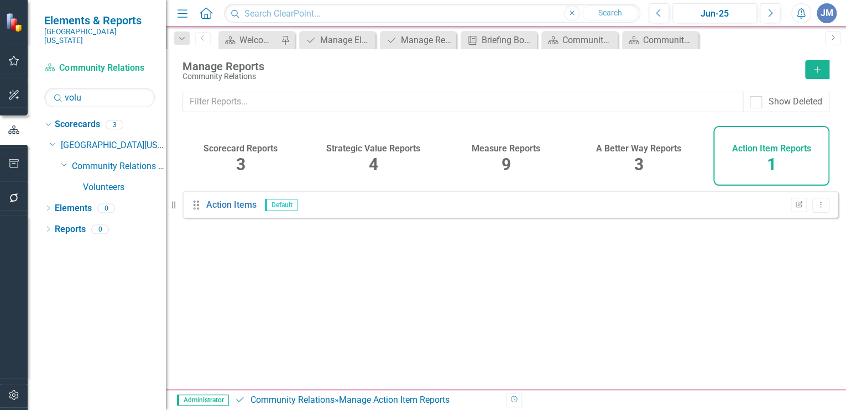
click at [497, 155] on div "Measure Reports 9" at bounding box center [506, 156] width 116 height 60
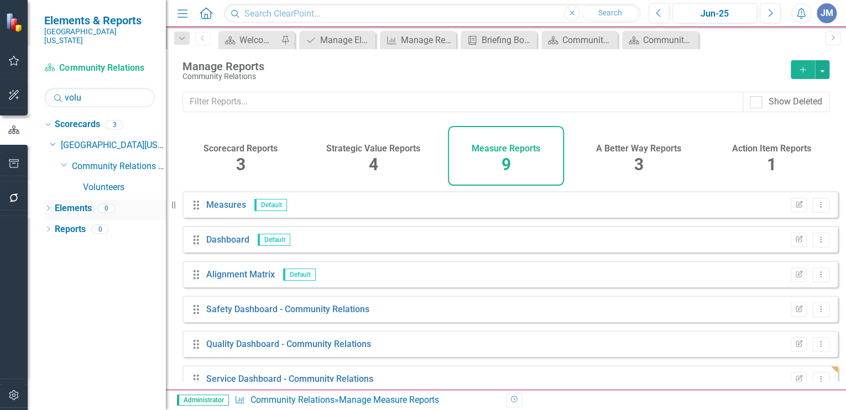
click at [64, 202] on link "Elements" at bounding box center [73, 208] width 37 height 13
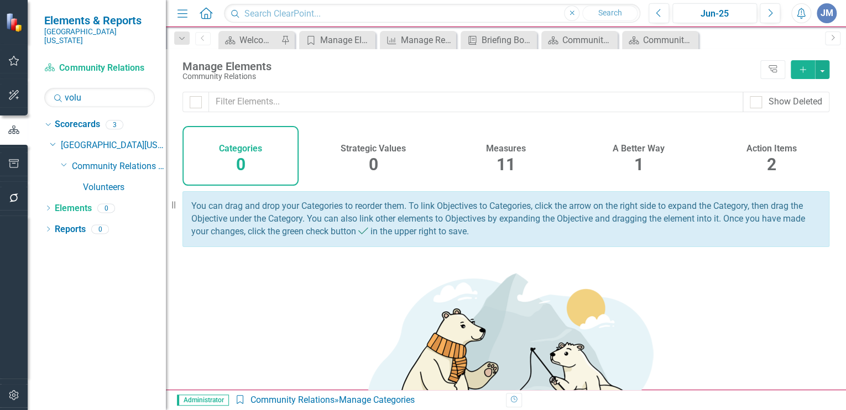
click at [632, 144] on h4 "A Better Way" at bounding box center [639, 149] width 52 height 10
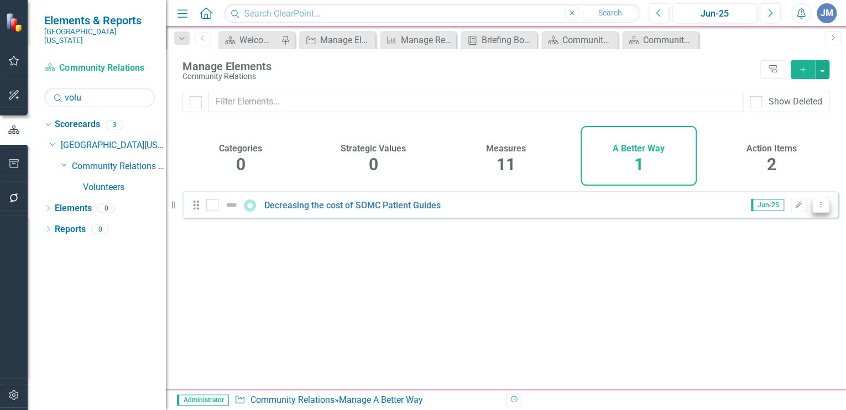
click at [816, 209] on icon "Dropdown Menu" at bounding box center [820, 204] width 9 height 7
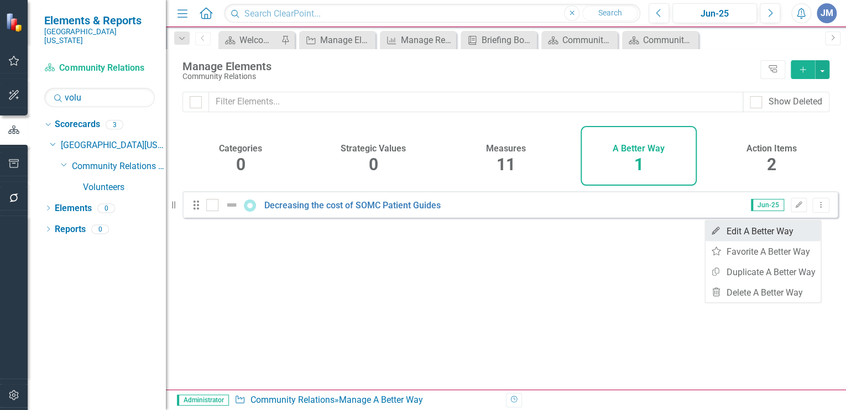
click at [765, 230] on link "Edit Edit A Better Way" at bounding box center [763, 231] width 116 height 20
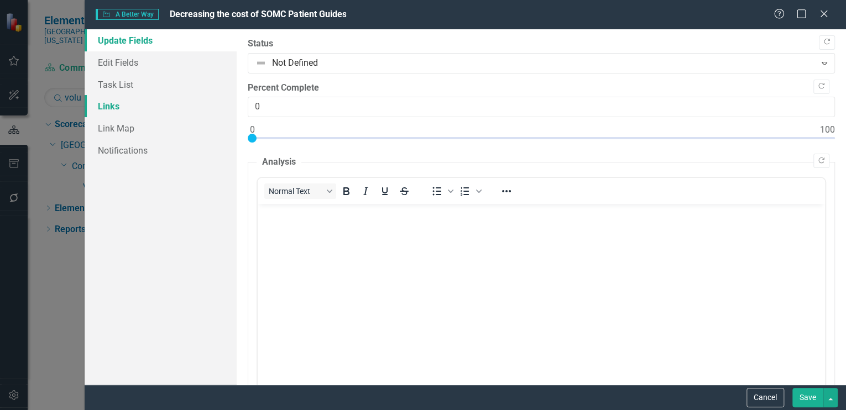
click at [100, 108] on link "Links" at bounding box center [161, 106] width 152 height 22
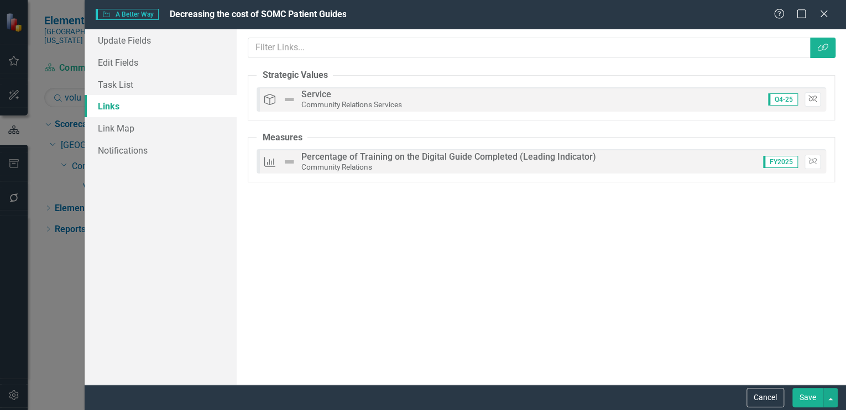
click at [811, 97] on icon "Unlink" at bounding box center [813, 99] width 8 height 7
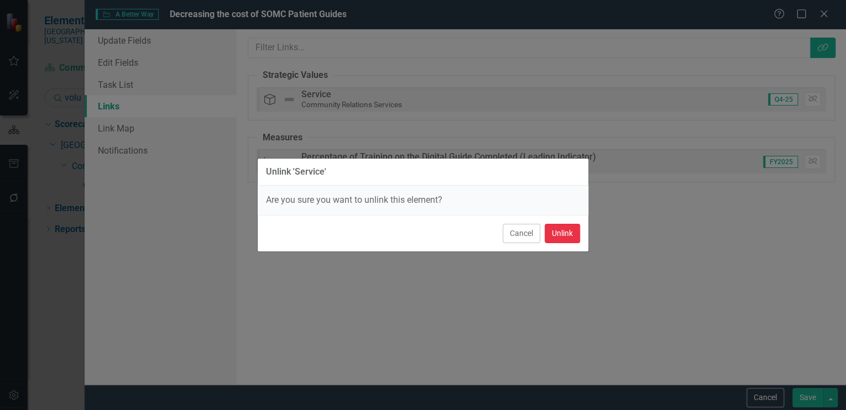
click at [565, 230] on button "Unlink" at bounding box center [562, 233] width 35 height 19
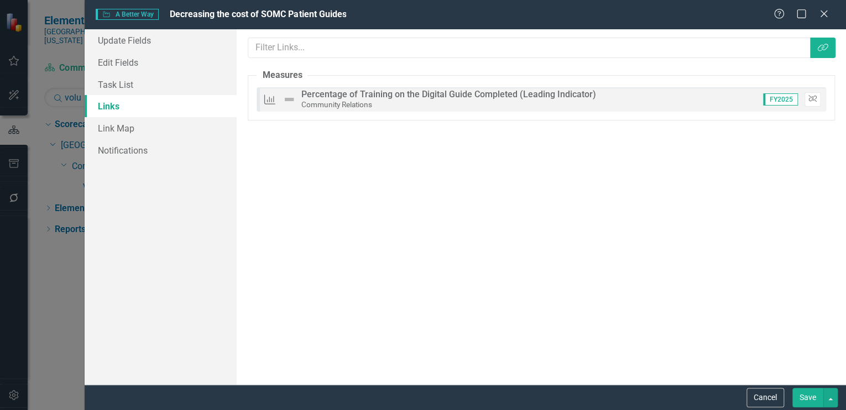
click at [811, 96] on icon "Unlink" at bounding box center [813, 99] width 8 height 7
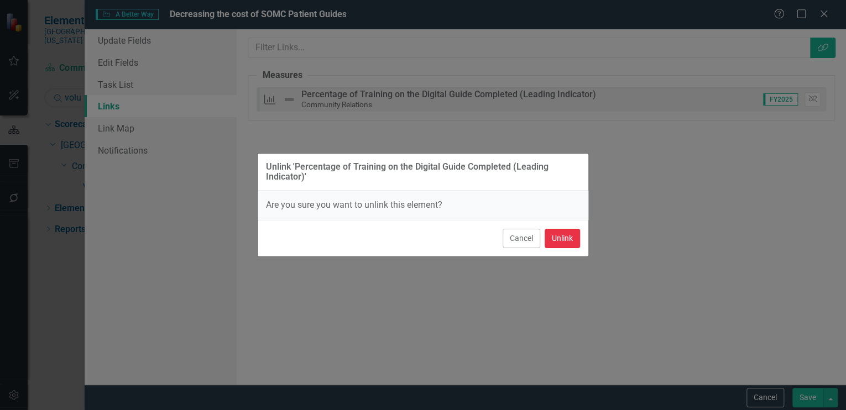
click at [571, 233] on button "Unlink" at bounding box center [562, 238] width 35 height 19
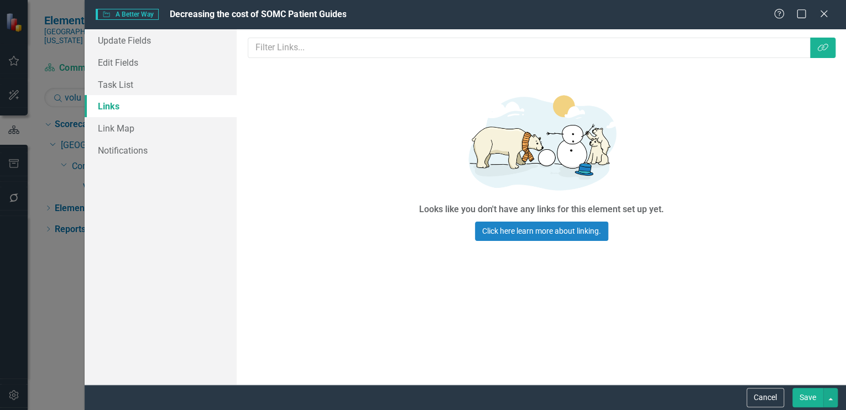
click at [813, 394] on button "Save" at bounding box center [808, 397] width 31 height 19
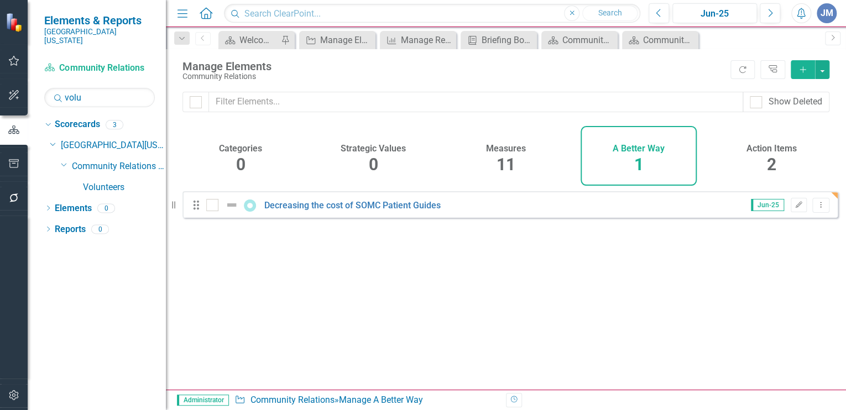
click at [504, 155] on span "11" at bounding box center [506, 164] width 19 height 19
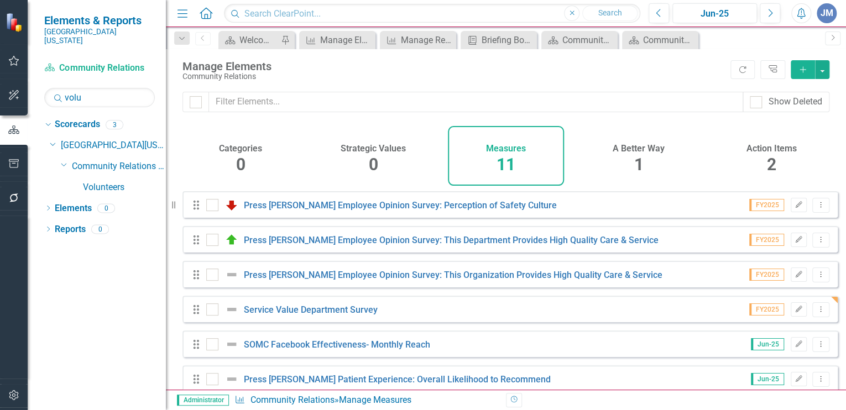
click at [633, 158] on div "A Better Way 1" at bounding box center [639, 156] width 116 height 60
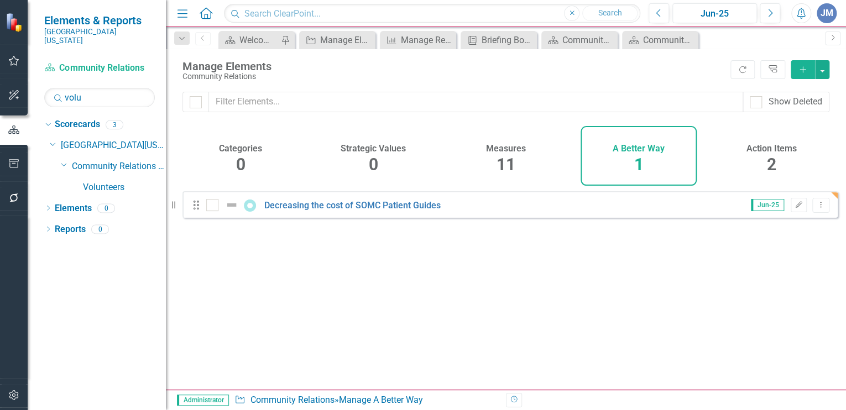
click at [770, 151] on h4 "Action Items" at bounding box center [772, 149] width 50 height 10
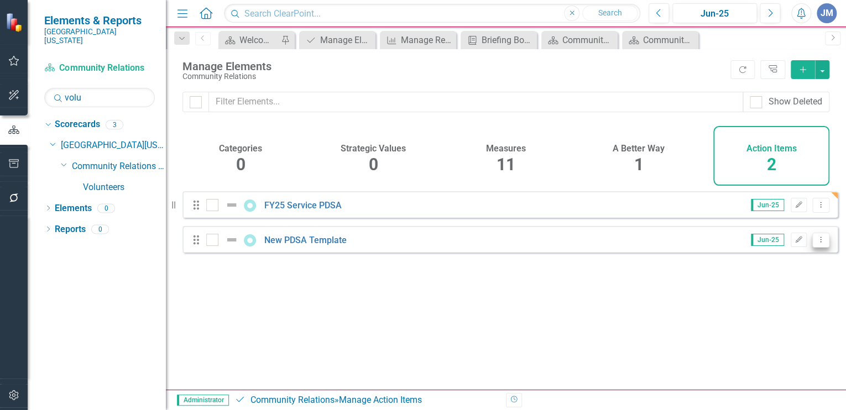
click at [816, 243] on icon "Dropdown Menu" at bounding box center [820, 239] width 9 height 7
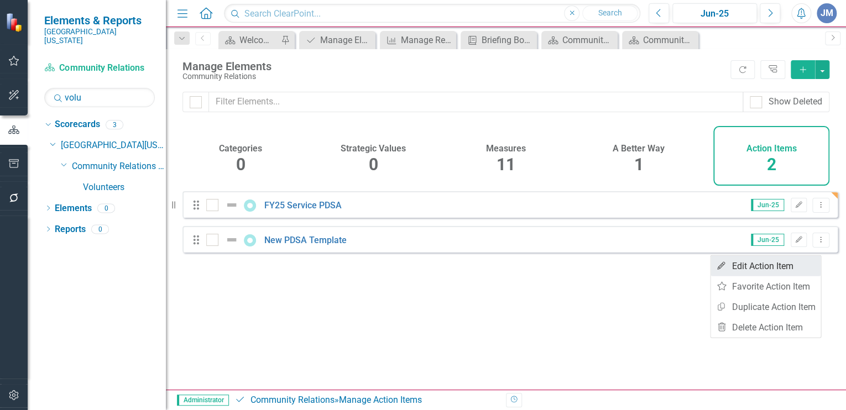
click at [747, 264] on link "Edit Edit Action Item" at bounding box center [766, 266] width 110 height 20
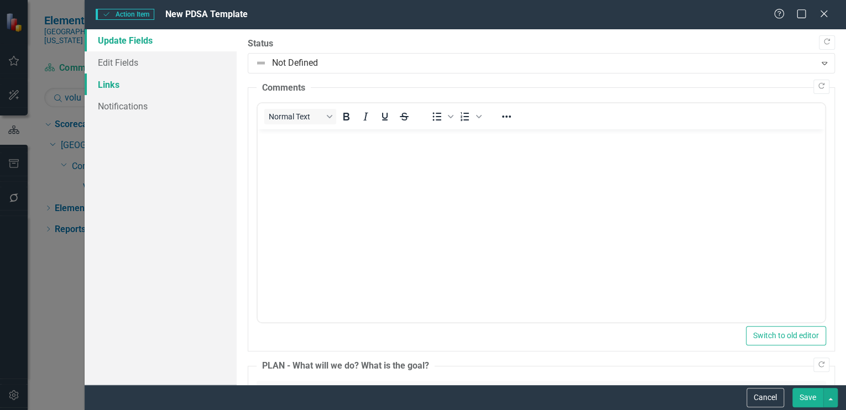
click at [101, 78] on link "Links" at bounding box center [161, 85] width 152 height 22
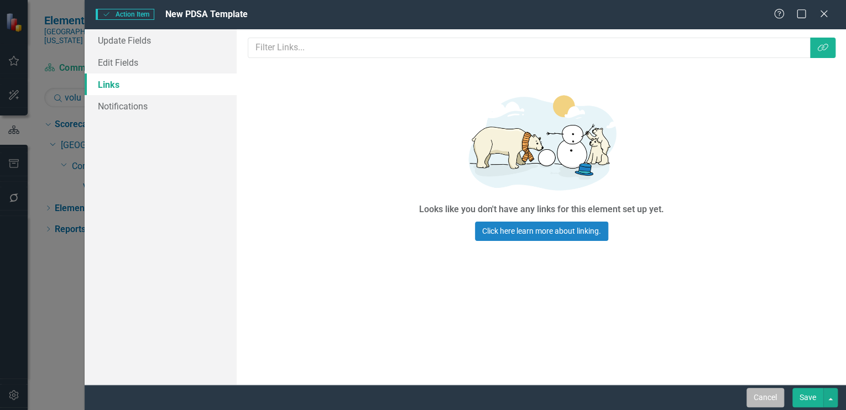
click at [769, 398] on button "Cancel" at bounding box center [766, 397] width 38 height 19
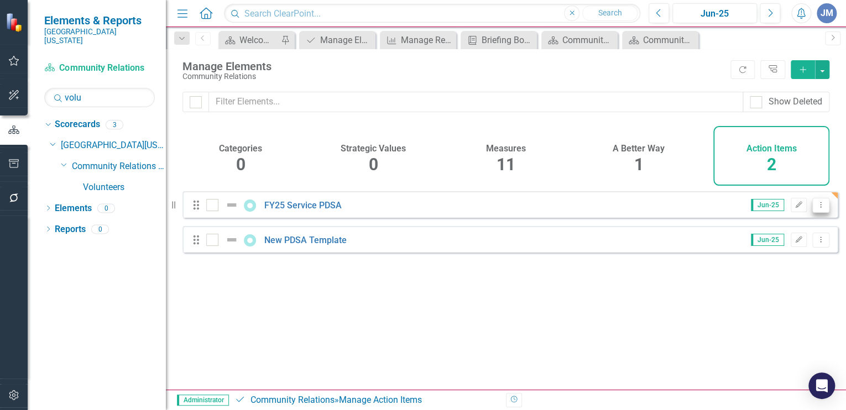
click at [816, 209] on icon "Dropdown Menu" at bounding box center [820, 204] width 9 height 7
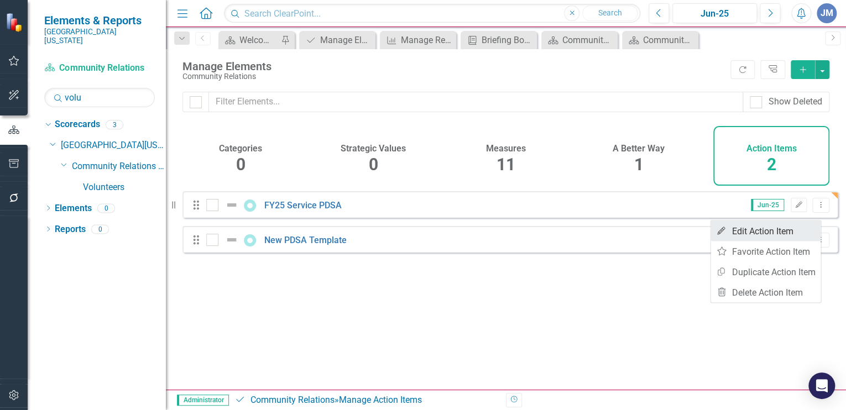
click at [783, 232] on link "Edit Edit Action Item" at bounding box center [766, 231] width 110 height 20
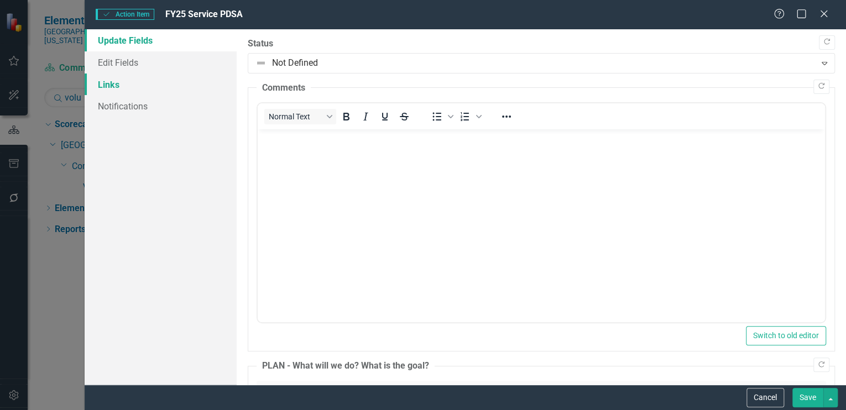
click at [100, 86] on link "Links" at bounding box center [161, 85] width 152 height 22
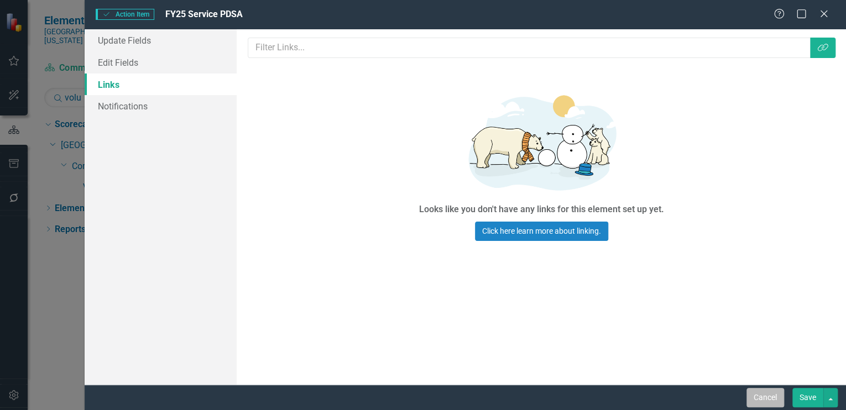
click at [753, 393] on button "Cancel" at bounding box center [766, 397] width 38 height 19
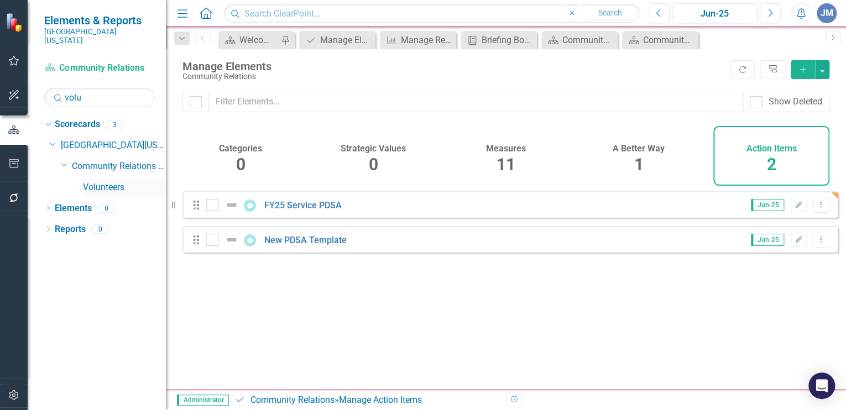
drag, startPoint x: 111, startPoint y: 173, endPoint x: 139, endPoint y: 171, distance: 28.8
click at [111, 181] on link "Volunteers" at bounding box center [124, 187] width 83 height 13
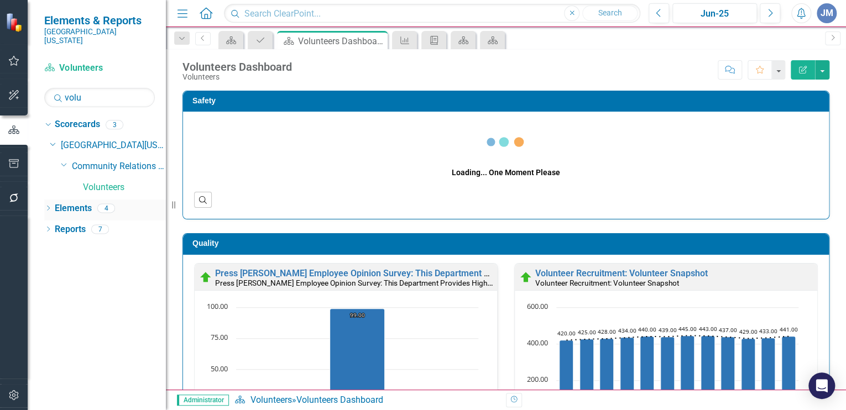
click at [63, 202] on link "Elements" at bounding box center [73, 208] width 37 height 13
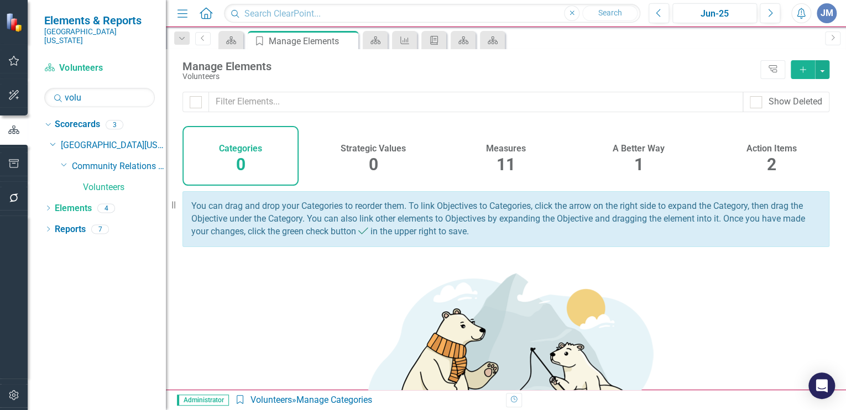
click at [627, 148] on h4 "A Better Way" at bounding box center [639, 149] width 52 height 10
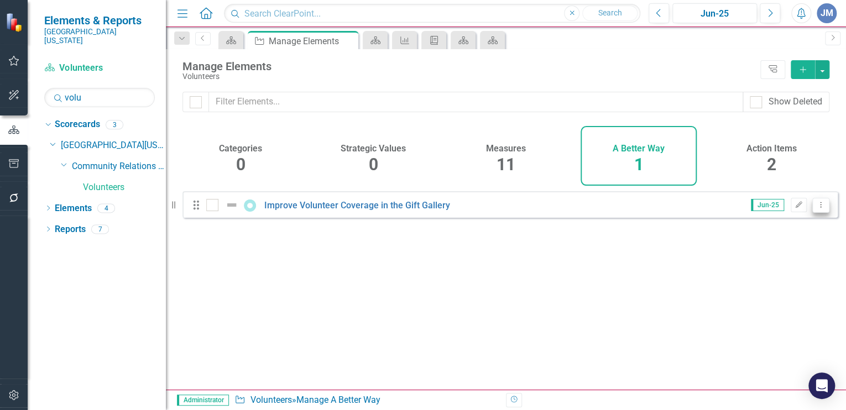
click at [818, 211] on button "Dropdown Menu" at bounding box center [821, 205] width 17 height 15
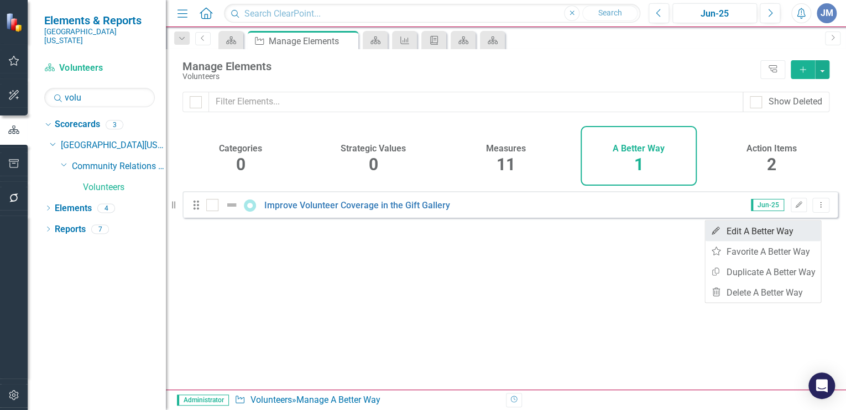
click at [759, 229] on link "Edit Edit A Better Way" at bounding box center [763, 231] width 116 height 20
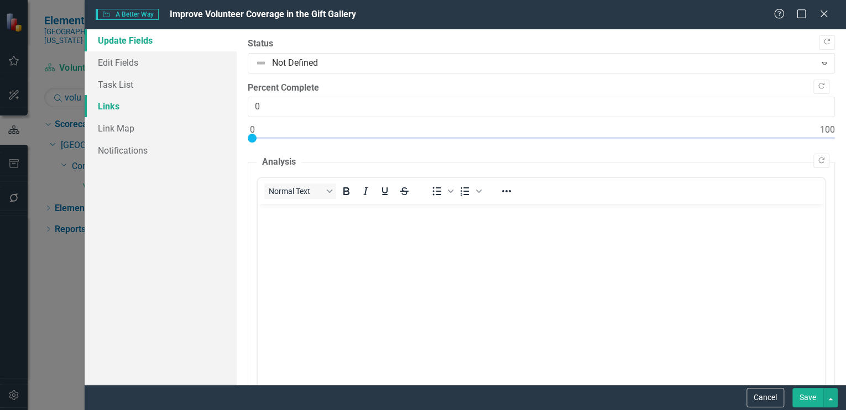
click at [120, 107] on link "Links" at bounding box center [161, 106] width 152 height 22
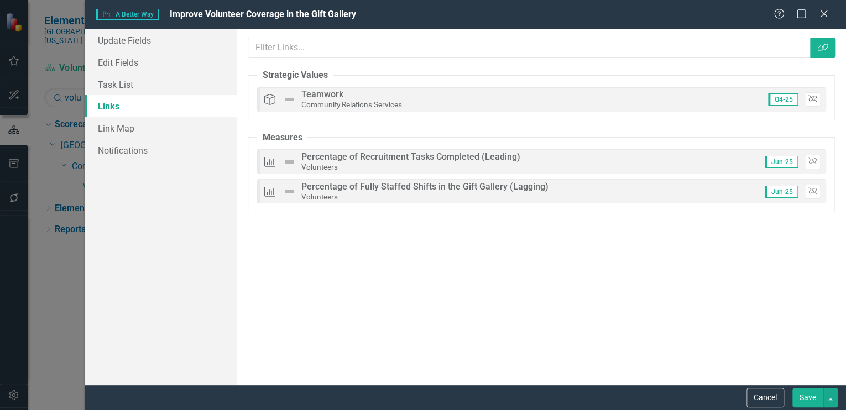
click at [811, 97] on icon "button" at bounding box center [813, 99] width 8 height 7
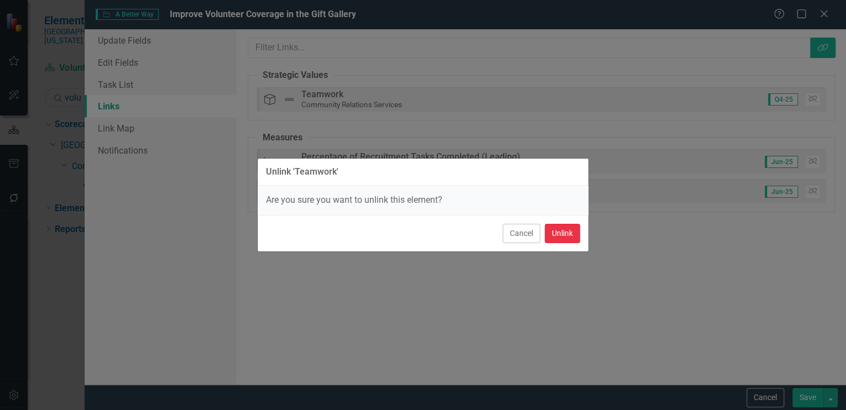
click at [566, 228] on button "Unlink" at bounding box center [562, 233] width 35 height 19
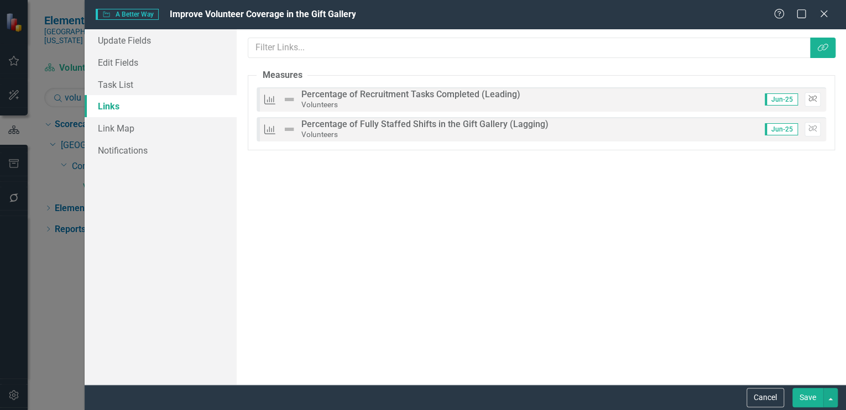
click at [811, 97] on icon "Unlink" at bounding box center [813, 99] width 8 height 7
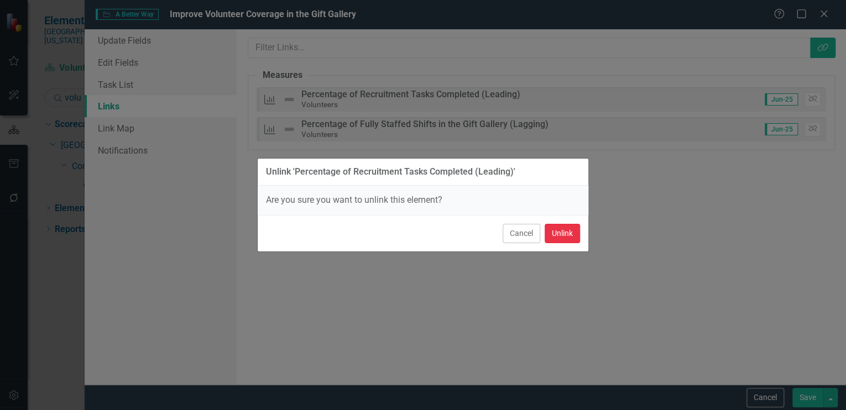
click at [556, 226] on button "Unlink" at bounding box center [562, 233] width 35 height 19
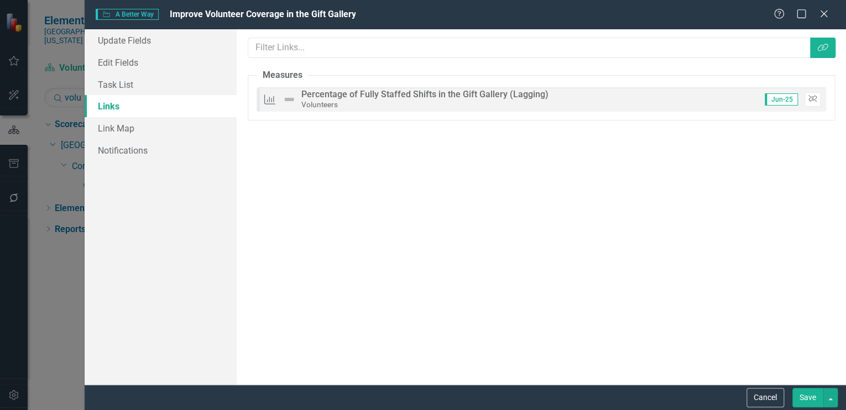
click at [814, 98] on icon "Unlink" at bounding box center [813, 99] width 8 height 7
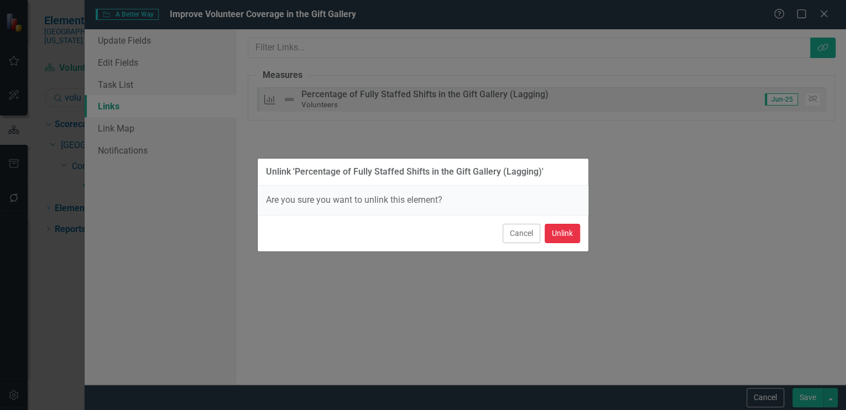
click at [560, 230] on button "Unlink" at bounding box center [562, 233] width 35 height 19
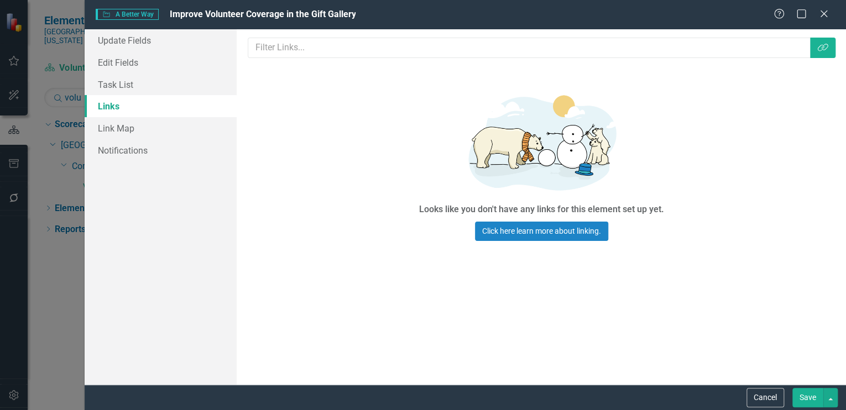
click at [806, 398] on button "Save" at bounding box center [808, 397] width 31 height 19
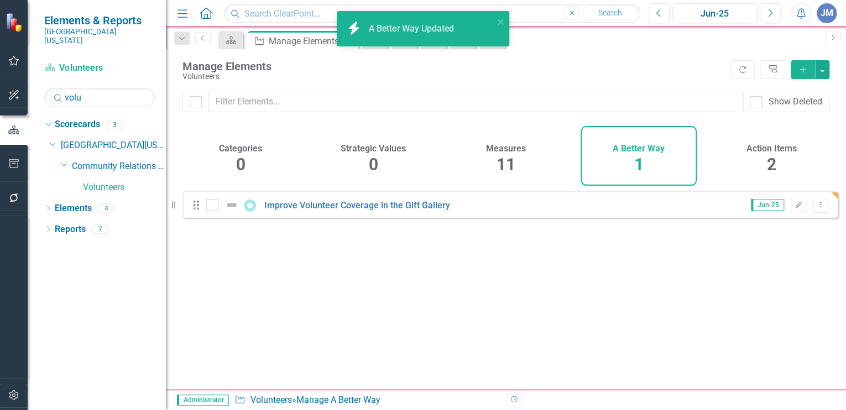
drag, startPoint x: 766, startPoint y: 158, endPoint x: 768, endPoint y: 169, distance: 11.3
click at [766, 158] on div "Action Items 2" at bounding box center [772, 156] width 116 height 60
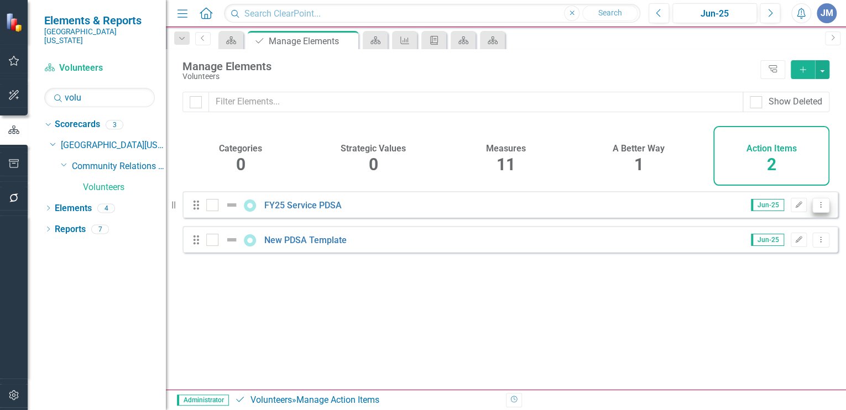
click at [816, 209] on icon "Dropdown Menu" at bounding box center [820, 204] width 9 height 7
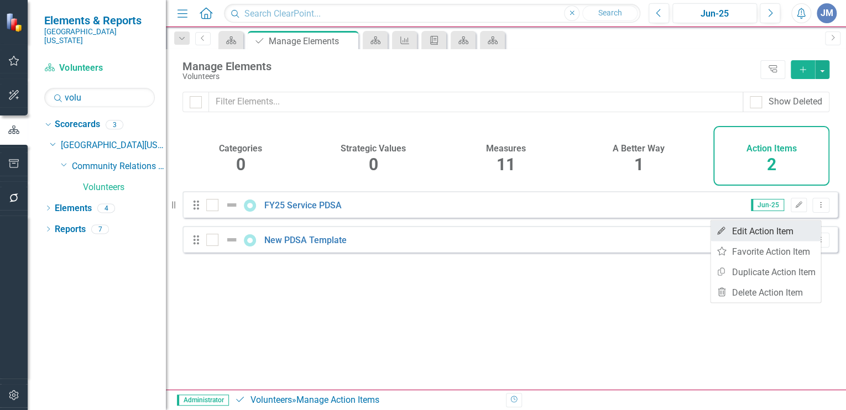
click at [775, 232] on link "Edit Edit Action Item" at bounding box center [766, 231] width 110 height 20
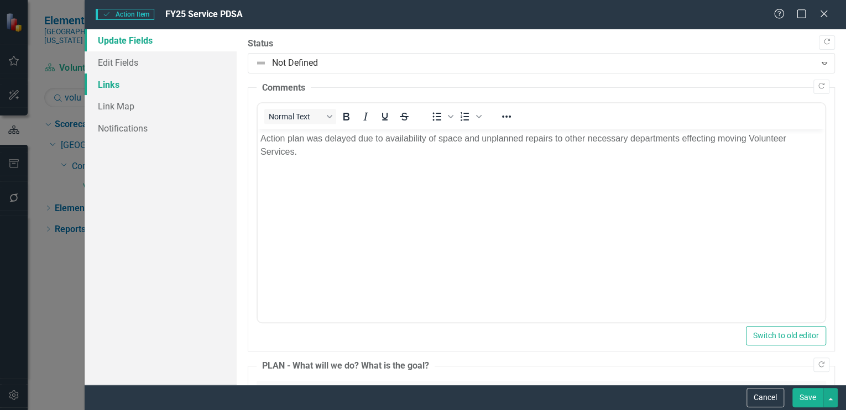
click at [118, 84] on link "Links" at bounding box center [161, 85] width 152 height 22
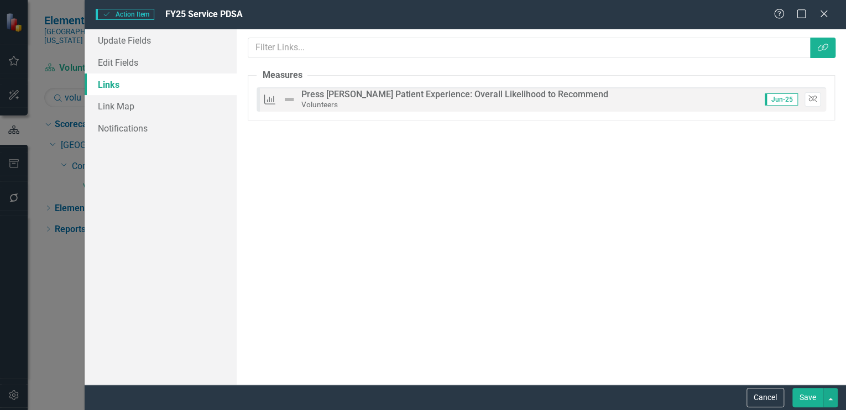
click at [814, 97] on icon "Unlink" at bounding box center [813, 99] width 8 height 7
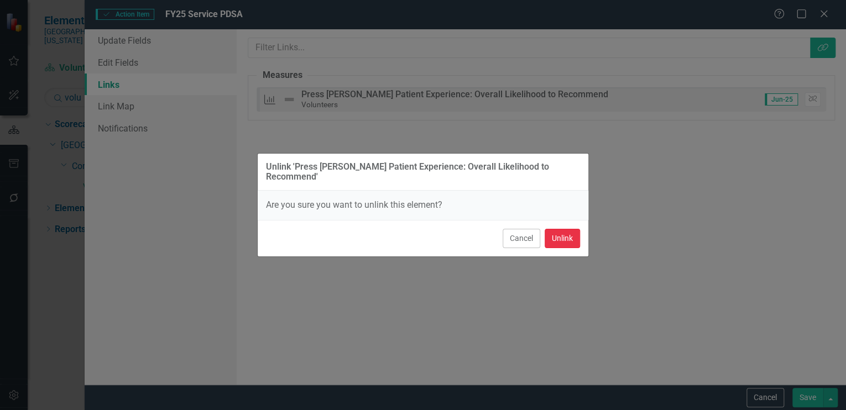
click at [560, 234] on button "Unlink" at bounding box center [562, 238] width 35 height 19
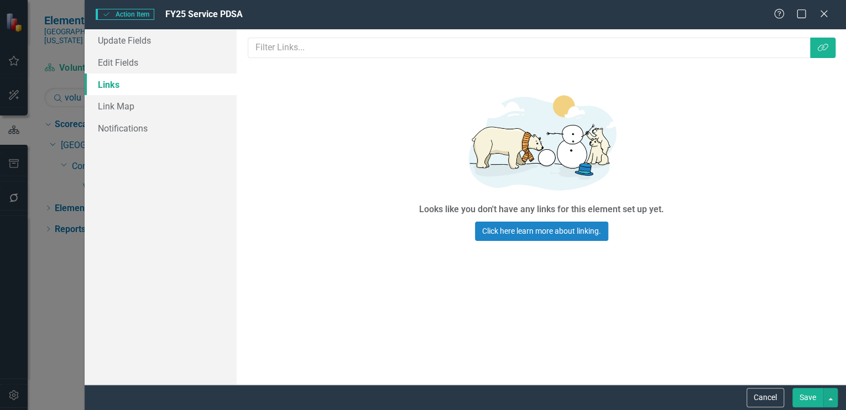
click at [805, 394] on button "Save" at bounding box center [808, 397] width 31 height 19
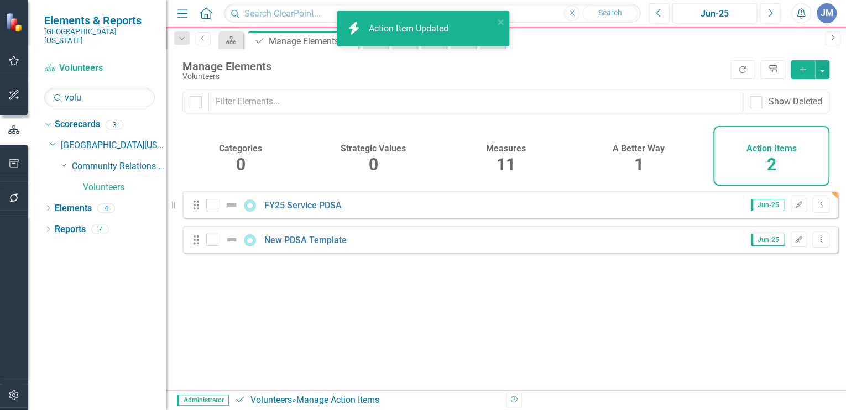
click at [507, 154] on div "11" at bounding box center [506, 165] width 19 height 24
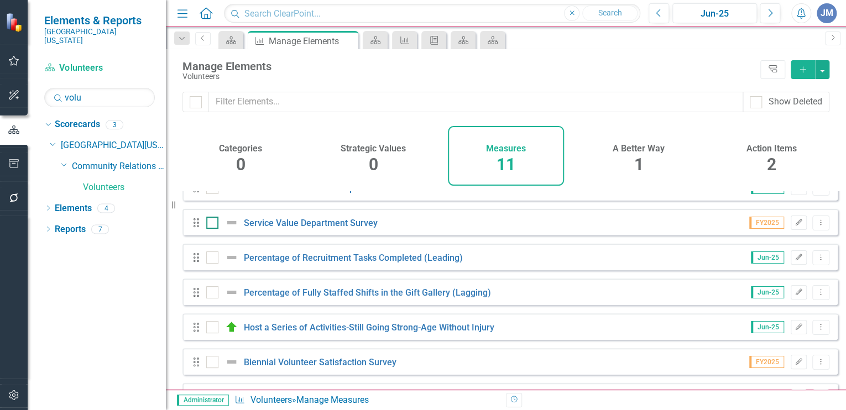
scroll to position [87, 0]
click at [210, 223] on input "checkbox" at bounding box center [209, 219] width 7 height 7
checkbox input "true"
click at [816, 226] on icon "Dropdown Menu" at bounding box center [820, 221] width 9 height 7
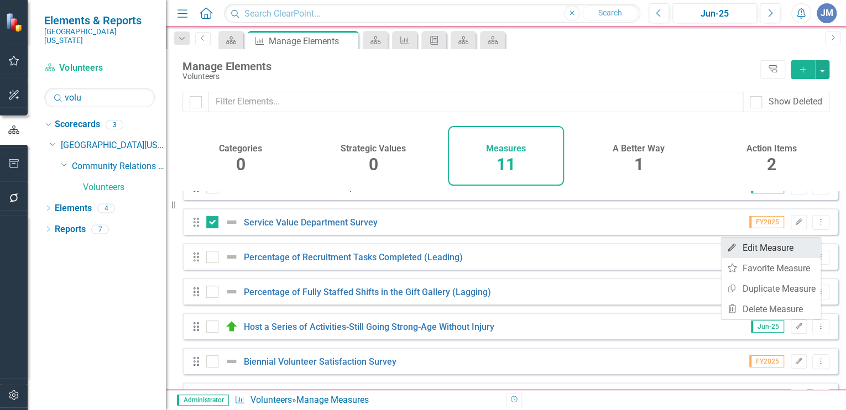
click at [765, 241] on link "Edit Edit Measure" at bounding box center [771, 248] width 100 height 20
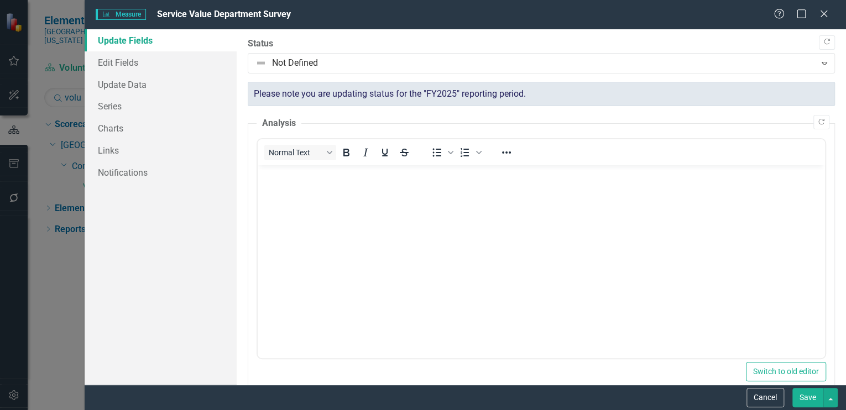
scroll to position [0, 0]
click at [113, 152] on link "Links" at bounding box center [161, 150] width 152 height 22
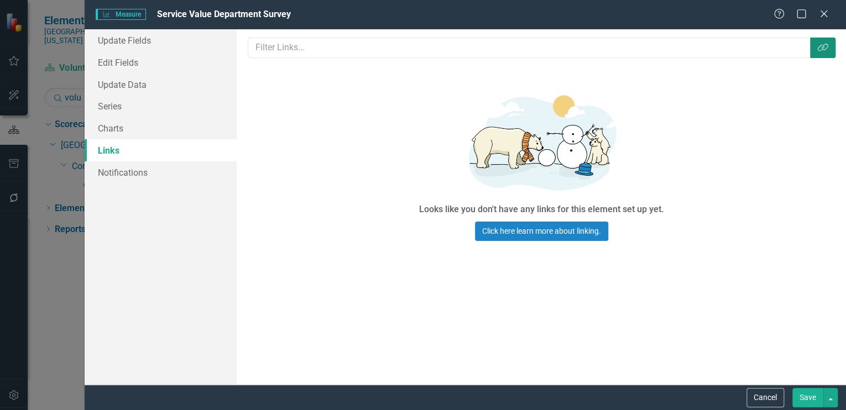
click at [824, 44] on icon "Link Tag" at bounding box center [823, 47] width 11 height 9
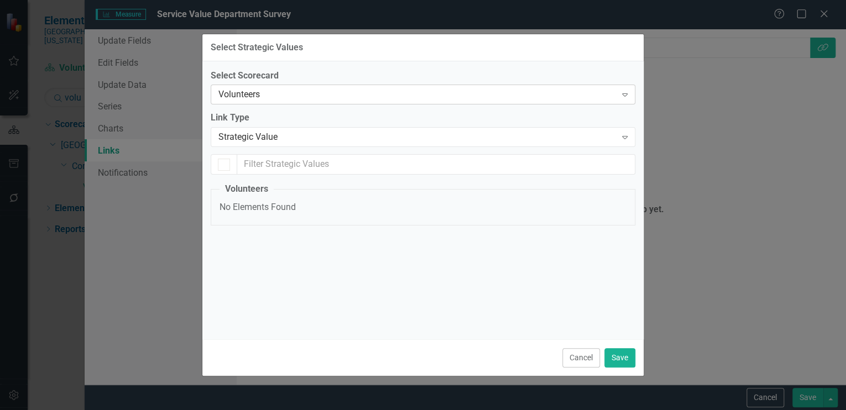
click at [246, 93] on div "Volunteers" at bounding box center [417, 95] width 398 height 13
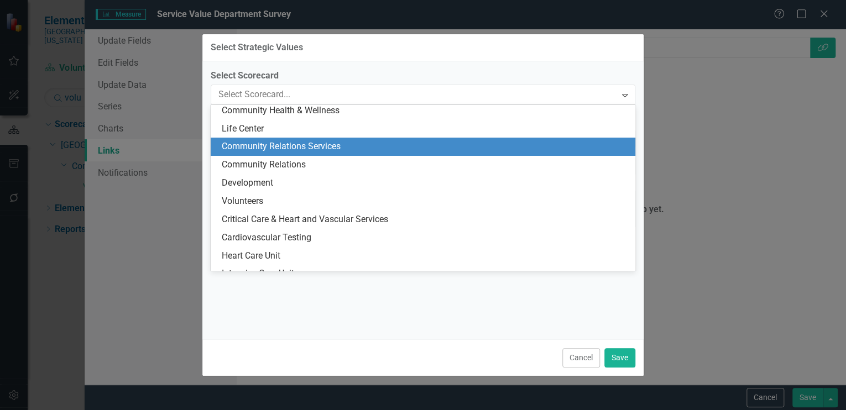
scroll to position [148, 0]
click at [259, 147] on div "Community Relations Services" at bounding box center [425, 147] width 407 height 13
checkbox input "false"
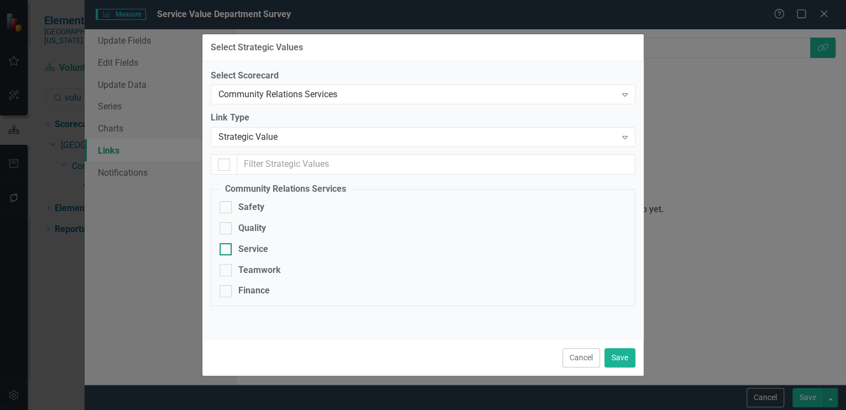
click at [226, 252] on div at bounding box center [226, 249] width 12 height 12
click at [226, 251] on input "Service" at bounding box center [223, 246] width 7 height 7
checkbox input "true"
click at [622, 358] on button "Save" at bounding box center [620, 357] width 31 height 19
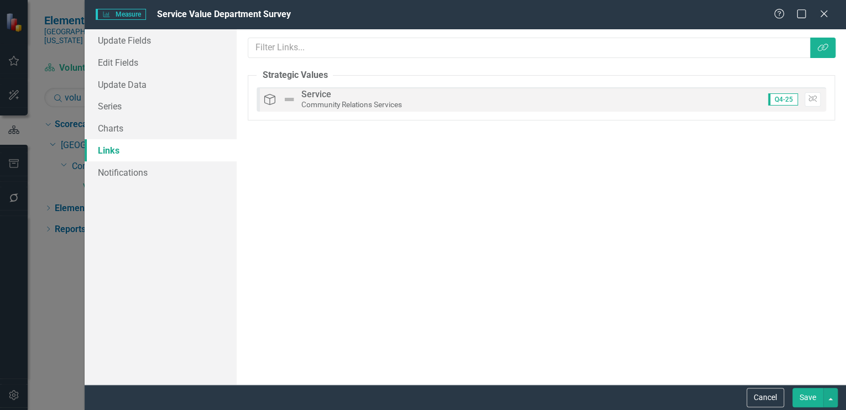
click at [813, 398] on button "Save" at bounding box center [808, 397] width 31 height 19
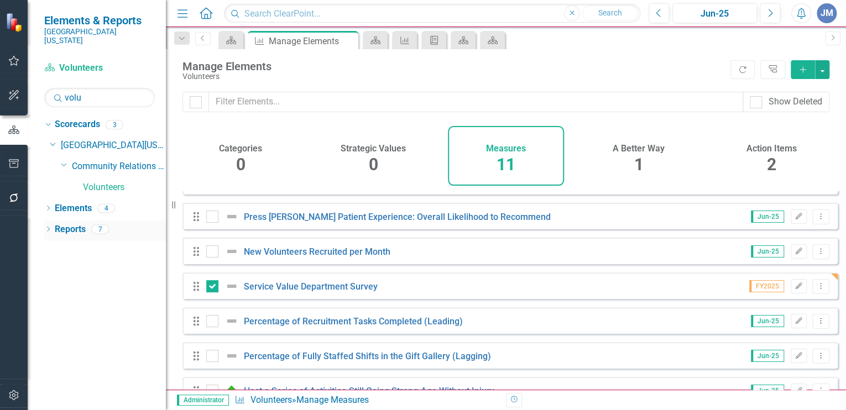
scroll to position [23, 0]
click at [59, 223] on link "Reports" at bounding box center [70, 229] width 31 height 13
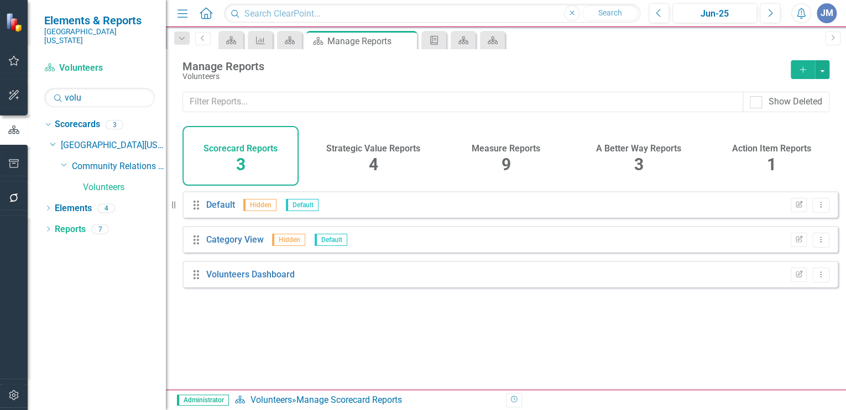
click at [504, 144] on h4 "Measure Reports" at bounding box center [506, 149] width 69 height 10
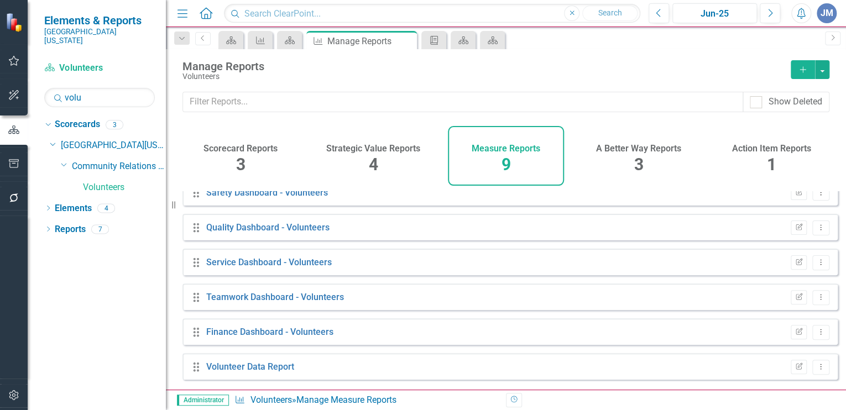
scroll to position [123, 0]
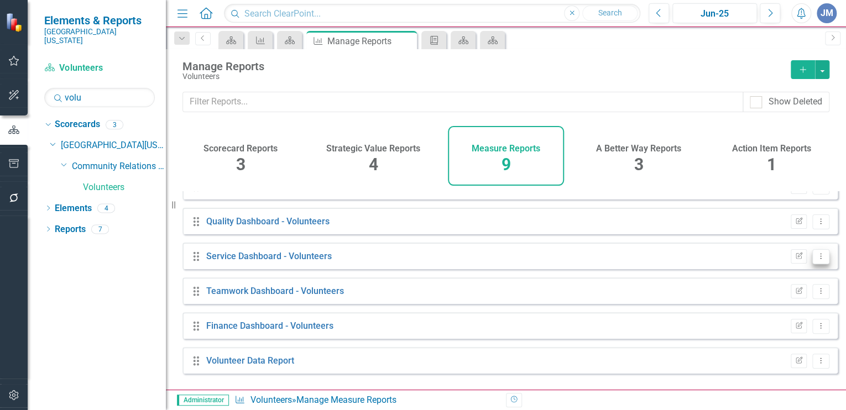
click at [813, 259] on button "Dropdown Menu" at bounding box center [821, 256] width 17 height 15
click at [755, 282] on link "Edit Report Edit Report" at bounding box center [775, 282] width 91 height 20
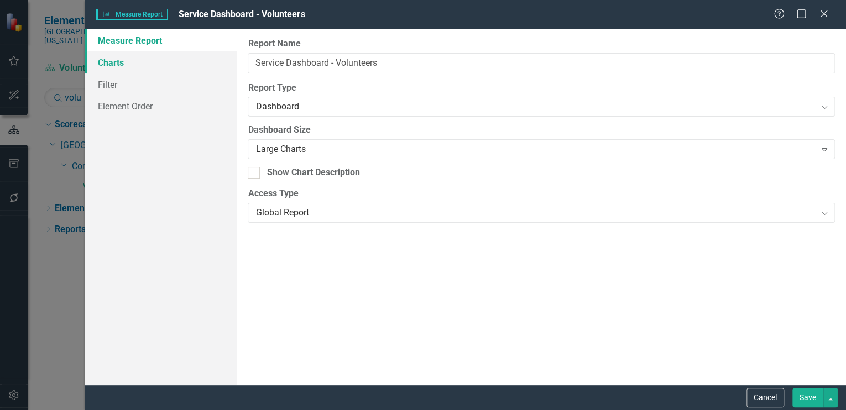
click at [108, 59] on link "Charts" at bounding box center [161, 62] width 152 height 22
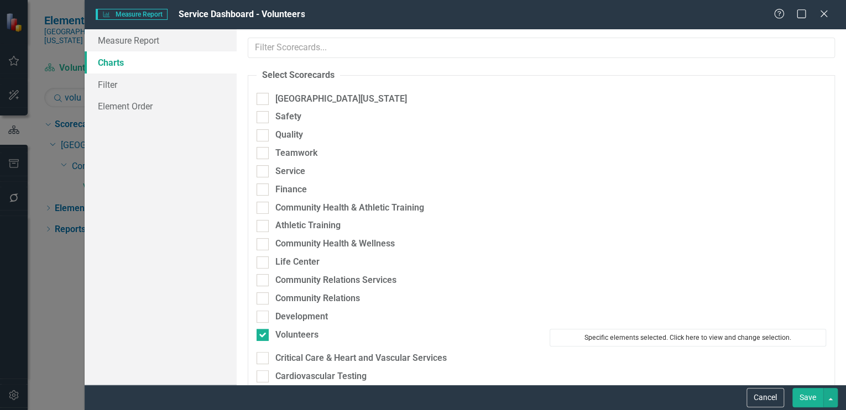
click at [677, 332] on button "Specific elements selected. Click here to view and change selection." at bounding box center [688, 338] width 277 height 18
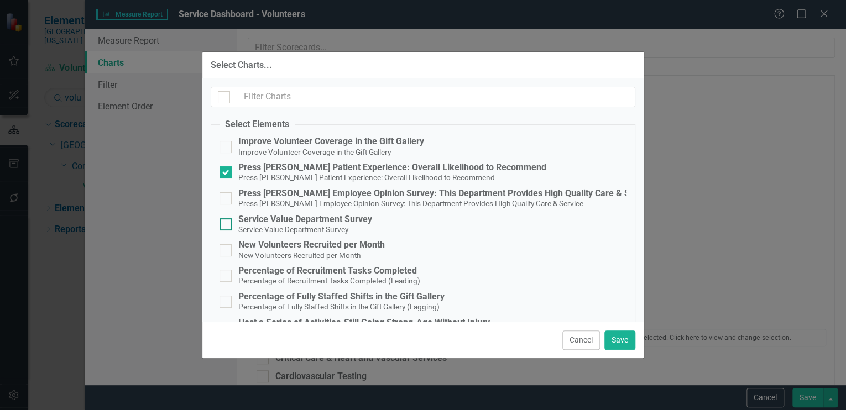
click at [228, 225] on div at bounding box center [226, 224] width 12 height 12
click at [227, 225] on input "Service Value Department Survey Service Value Department Survey" at bounding box center [223, 221] width 7 height 7
checkbox input "true"
click at [625, 339] on button "Save" at bounding box center [620, 340] width 31 height 19
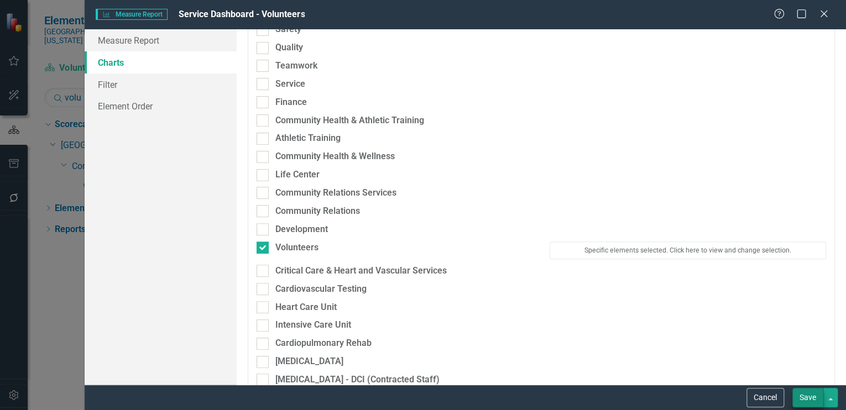
scroll to position [89, 0]
click at [804, 396] on button "Save" at bounding box center [808, 397] width 31 height 19
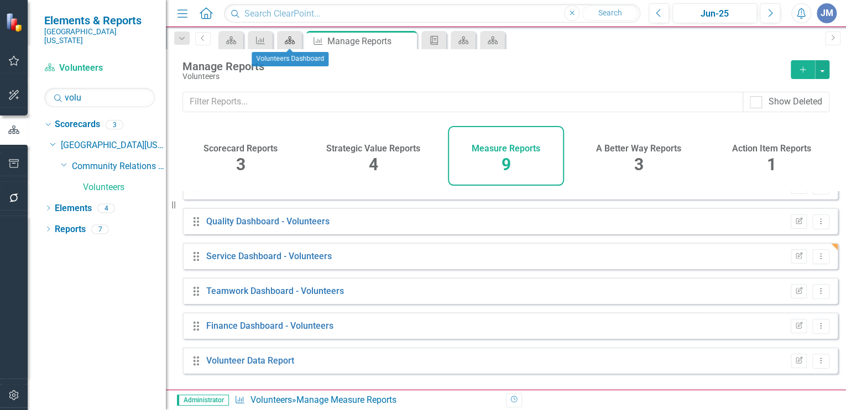
click at [290, 38] on icon "Scorecard" at bounding box center [289, 40] width 11 height 9
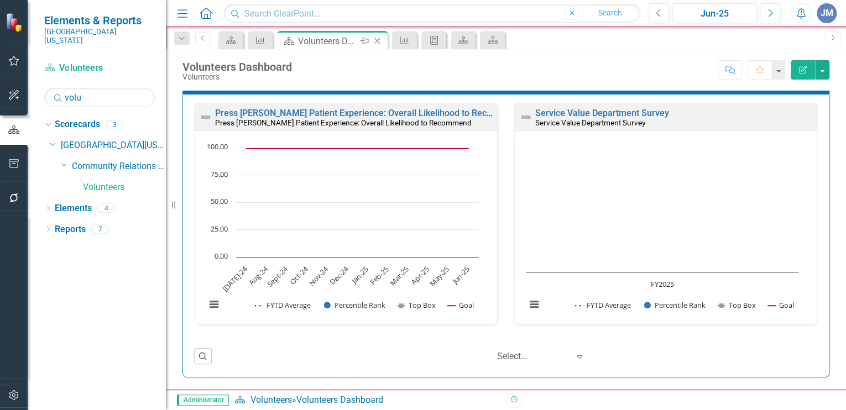
scroll to position [653, 0]
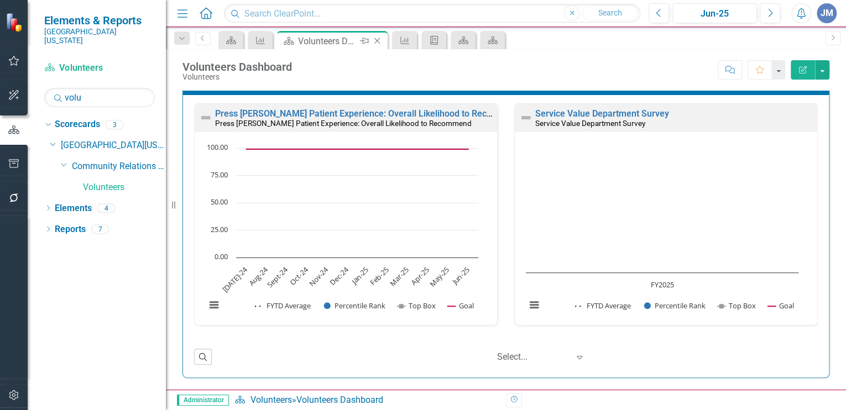
click at [378, 40] on icon at bounding box center [377, 41] width 6 height 6
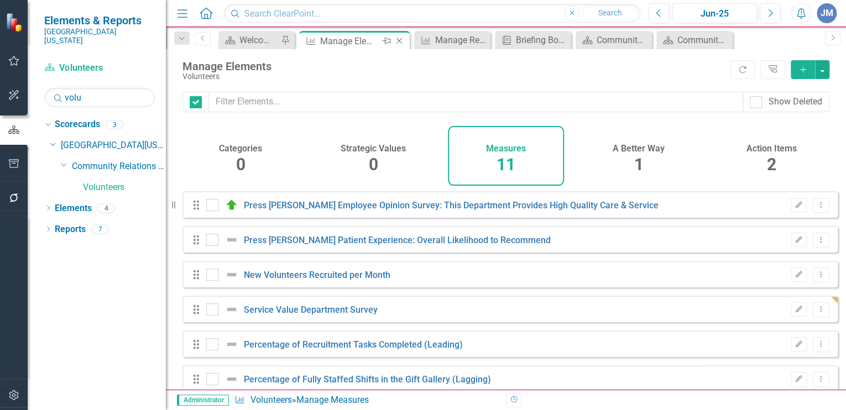
checkbox input "false"
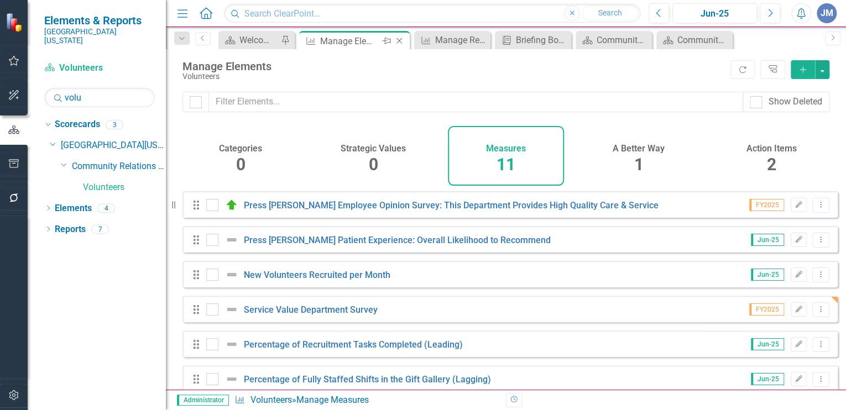
click at [399, 40] on icon at bounding box center [400, 41] width 6 height 6
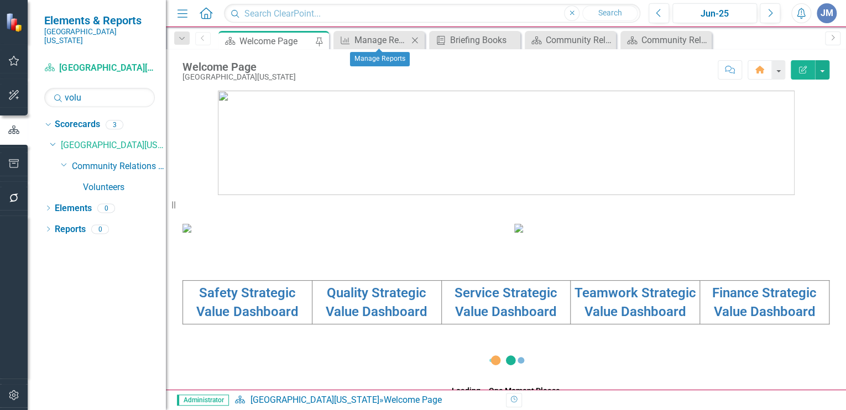
click at [415, 38] on icon "Close" at bounding box center [414, 40] width 11 height 9
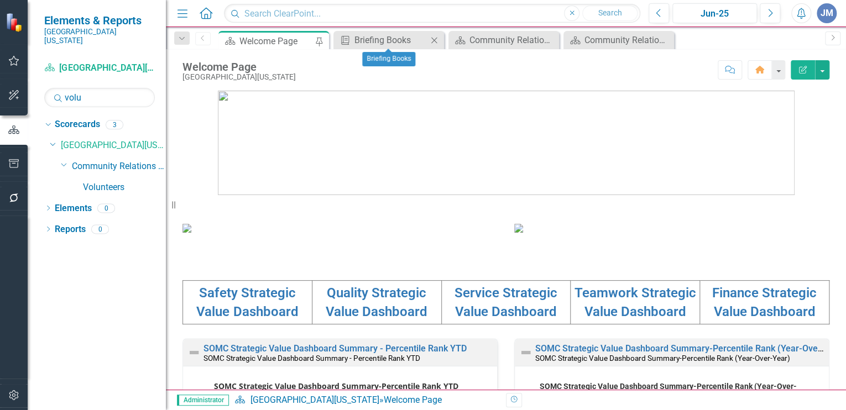
click at [434, 38] on icon "Close" at bounding box center [434, 40] width 11 height 9
click at [433, 38] on icon at bounding box center [434, 40] width 6 height 6
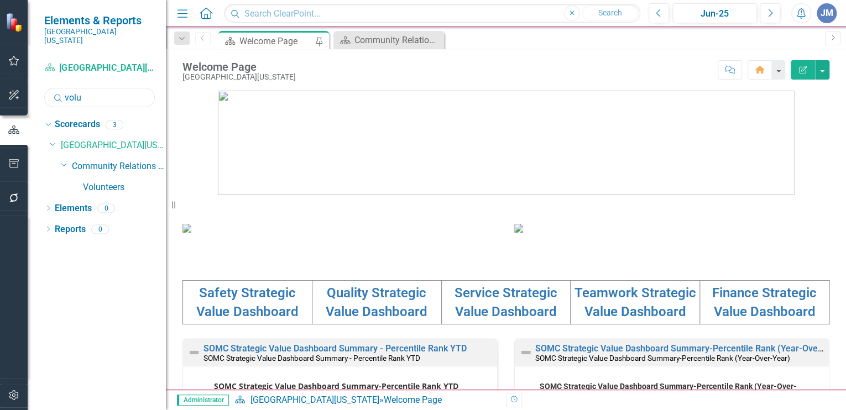
drag, startPoint x: 84, startPoint y: 89, endPoint x: 49, endPoint y: 87, distance: 35.4
click at [49, 88] on input "volu" at bounding box center [99, 97] width 111 height 19
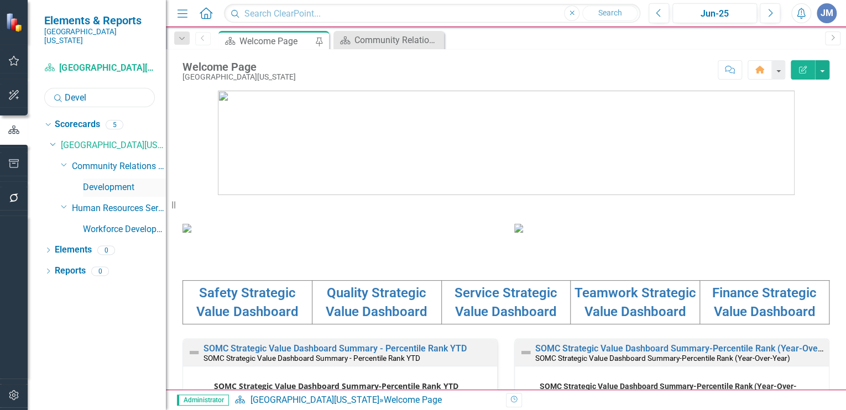
type input "Devel"
click at [131, 181] on link "Development" at bounding box center [124, 187] width 83 height 13
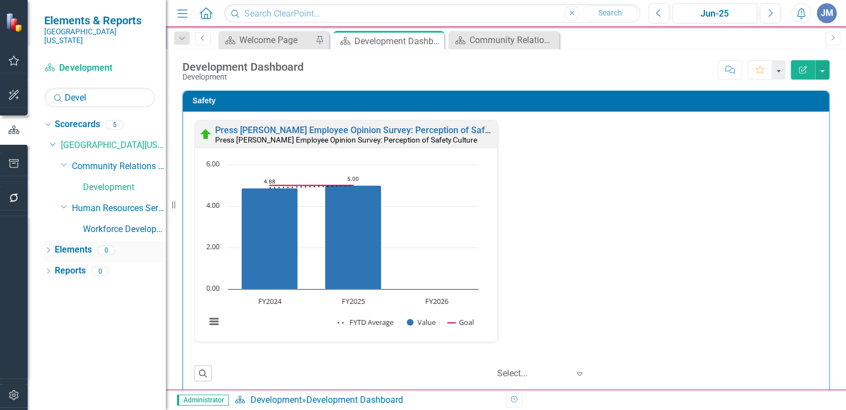
click at [67, 244] on link "Elements" at bounding box center [73, 250] width 37 height 13
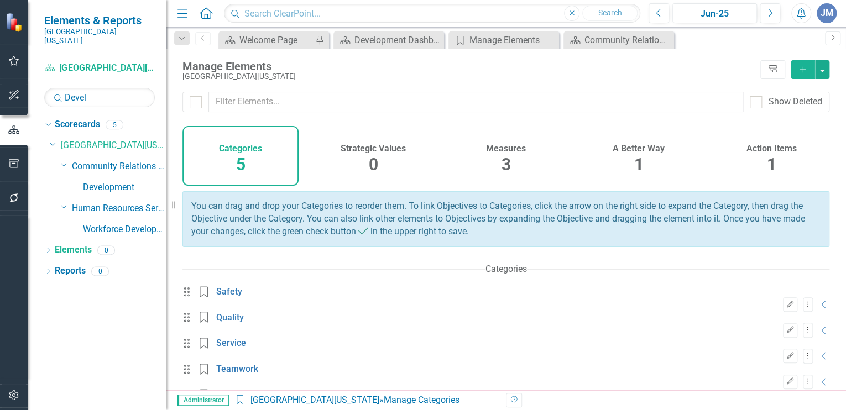
click at [631, 152] on h4 "A Better Way" at bounding box center [639, 149] width 52 height 10
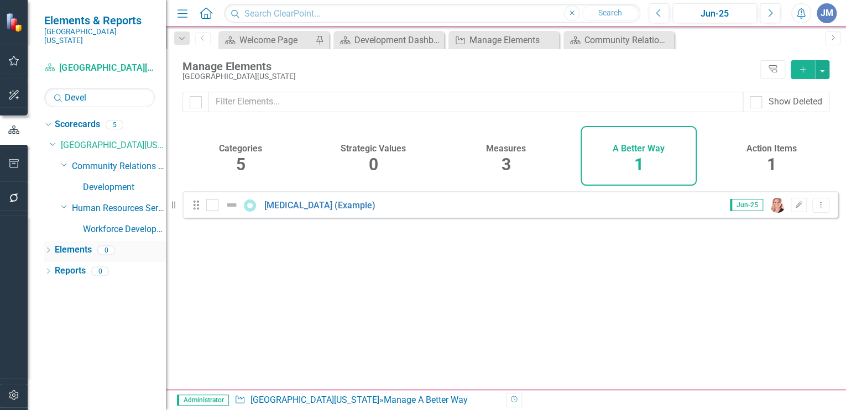
click at [71, 244] on link "Elements" at bounding box center [73, 250] width 37 height 13
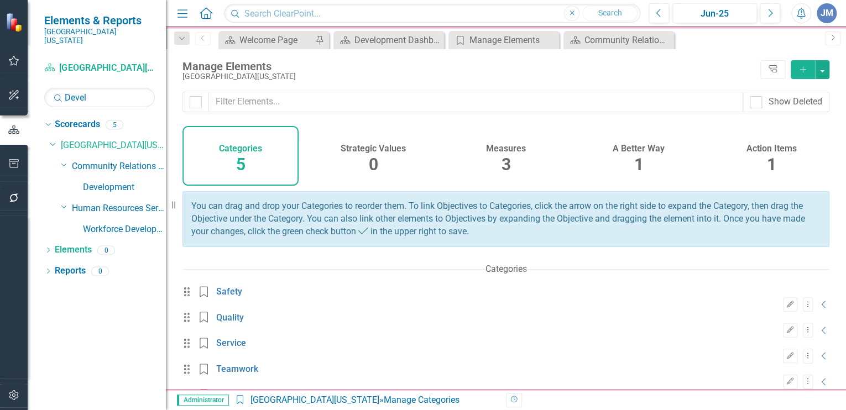
click at [637, 158] on span "1" at bounding box center [638, 164] width 9 height 19
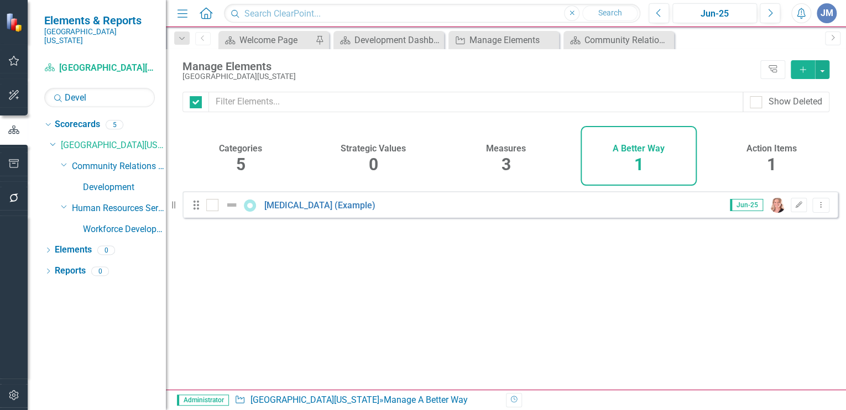
checkbox input "false"
click at [95, 181] on link "Development" at bounding box center [124, 187] width 83 height 13
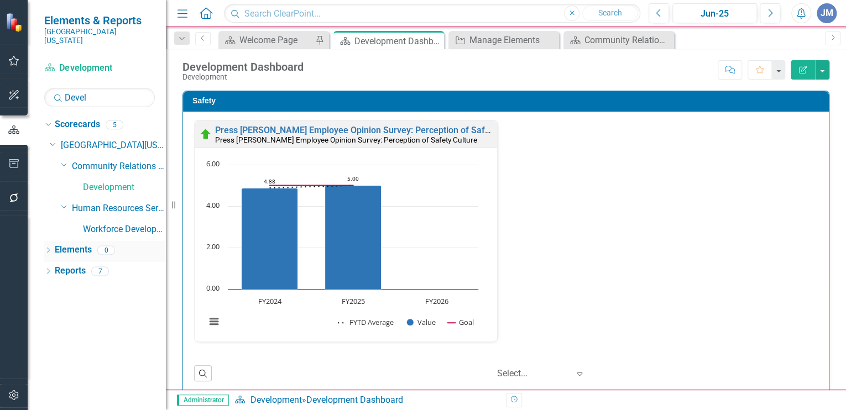
click at [70, 244] on link "Elements" at bounding box center [73, 250] width 37 height 13
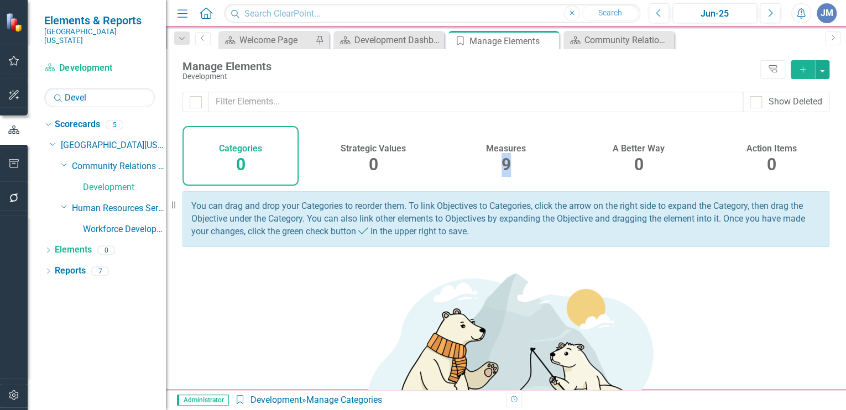
click at [502, 154] on div "9" at bounding box center [506, 165] width 9 height 24
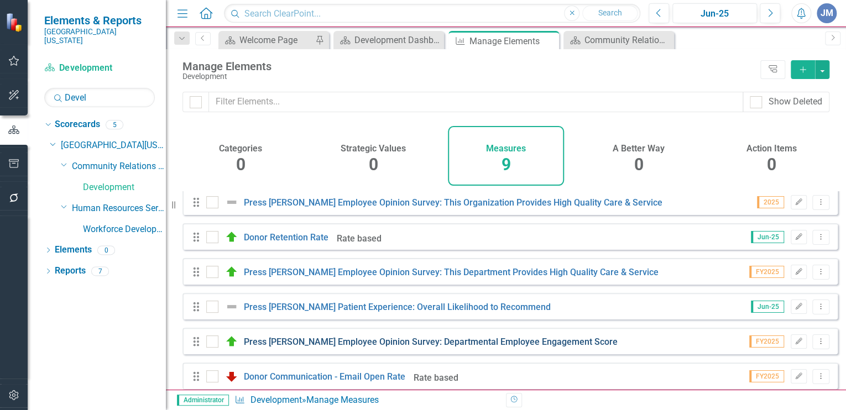
scroll to position [37, 0]
